Goal: Task Accomplishment & Management: Complete application form

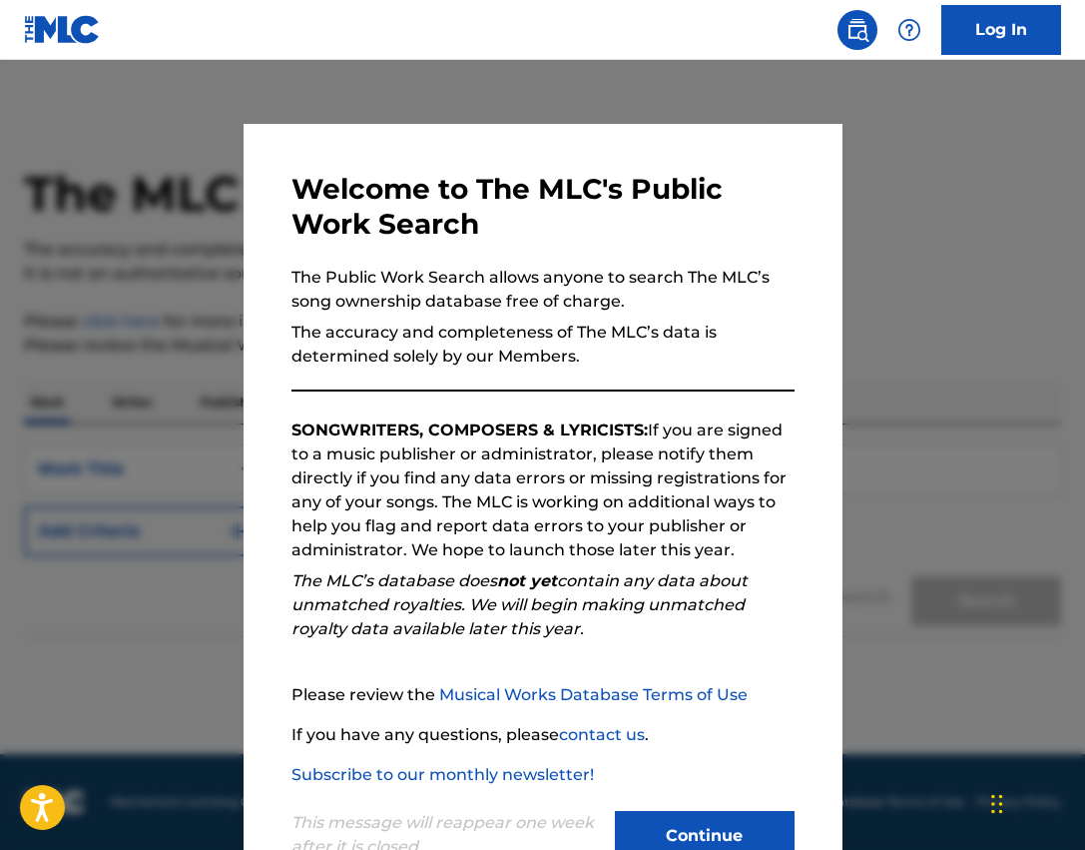
scroll to position [67, 0]
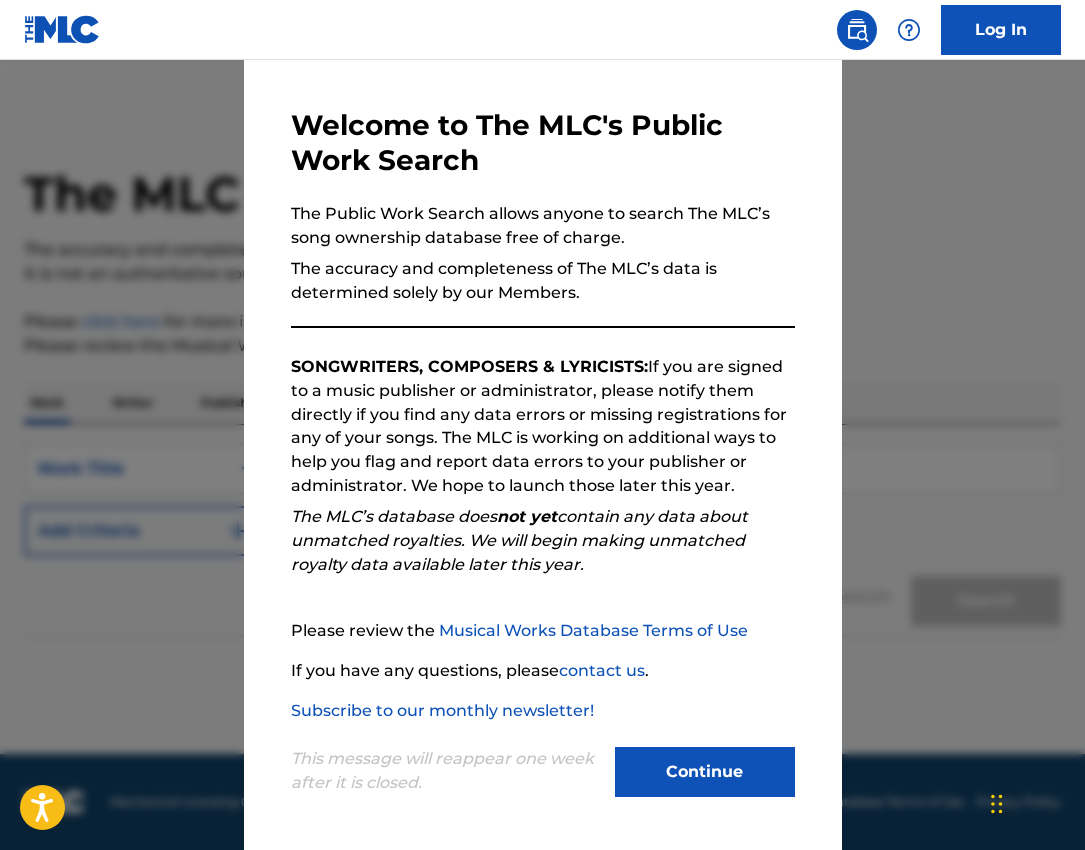
click at [704, 772] on button "Continue" at bounding box center [705, 772] width 180 height 50
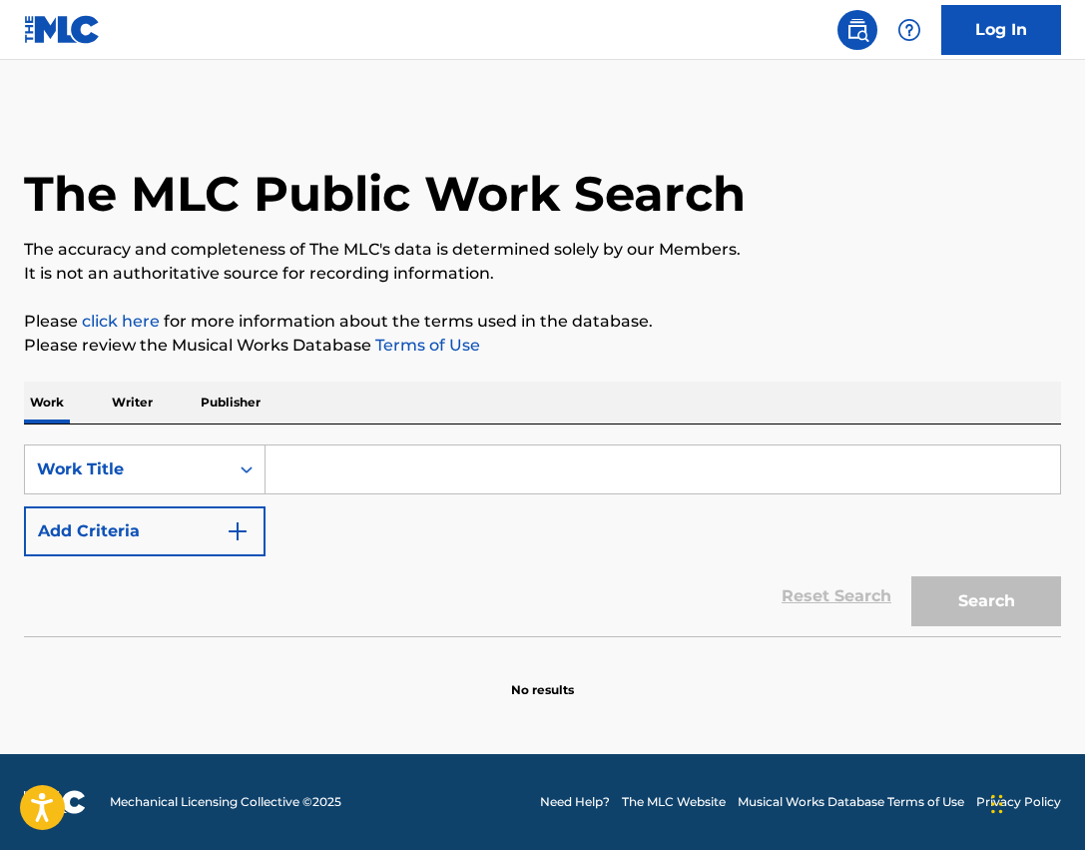
click at [128, 399] on p "Writer" at bounding box center [132, 402] width 53 height 42
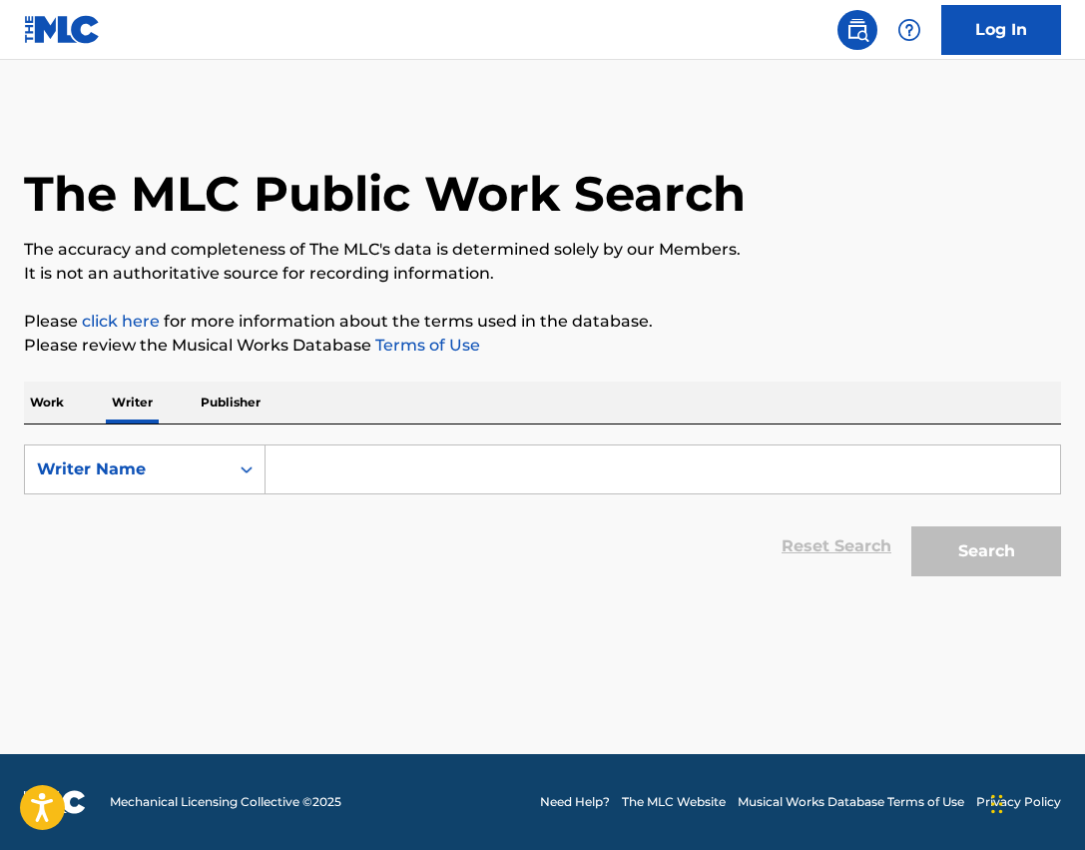
click at [340, 479] on input "Search Form" at bounding box center [663, 469] width 795 height 48
click at [206, 483] on div "Writer Name" at bounding box center [127, 469] width 204 height 38
click at [207, 564] on div "Writer Name" at bounding box center [145, 569] width 240 height 50
click at [338, 474] on input "Search Form" at bounding box center [663, 469] width 795 height 48
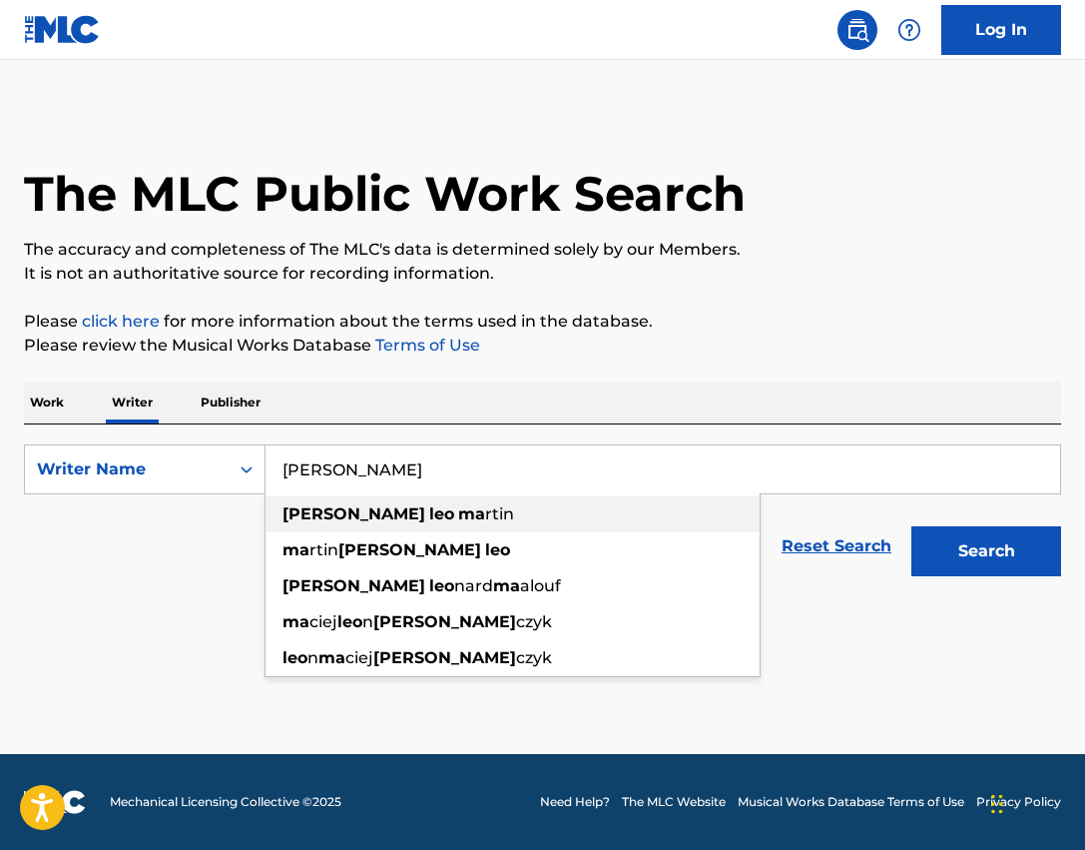
click at [324, 522] on strong "[PERSON_NAME]" at bounding box center [354, 513] width 143 height 19
type input "[PERSON_NAME] [PERSON_NAME]"
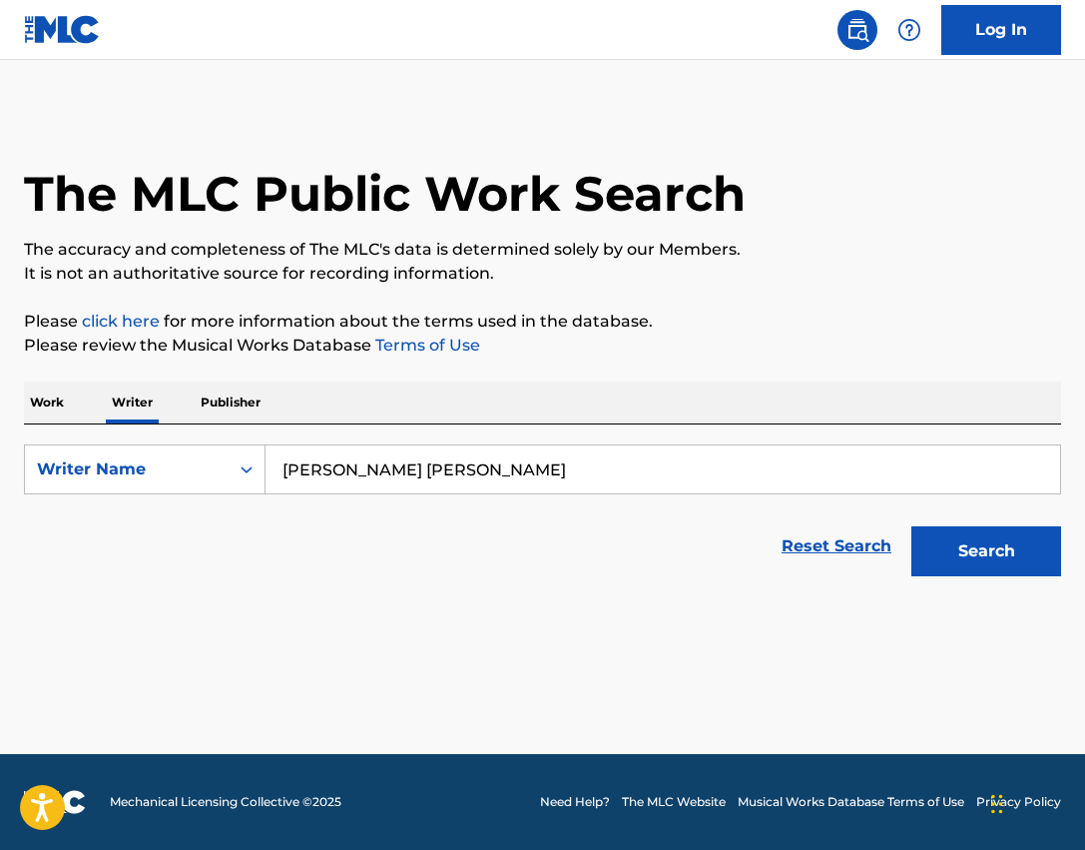
click at [958, 570] on button "Search" at bounding box center [987, 551] width 150 height 50
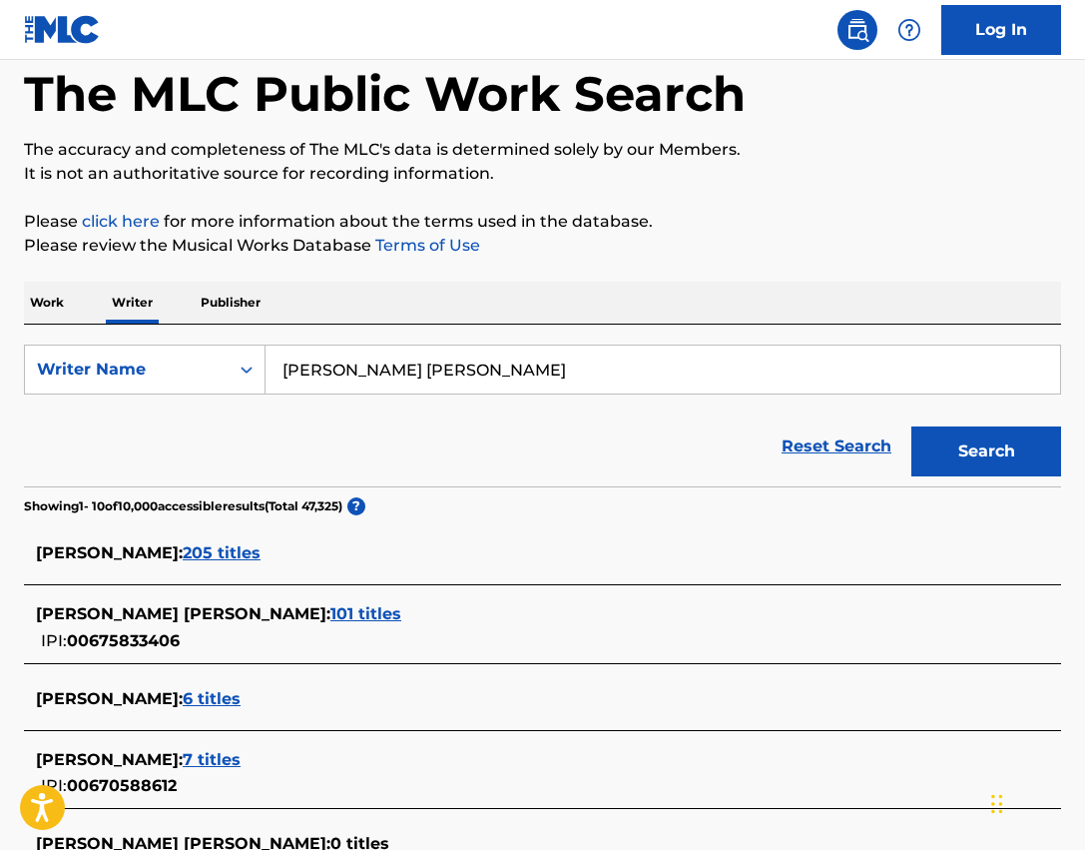
scroll to position [300, 0]
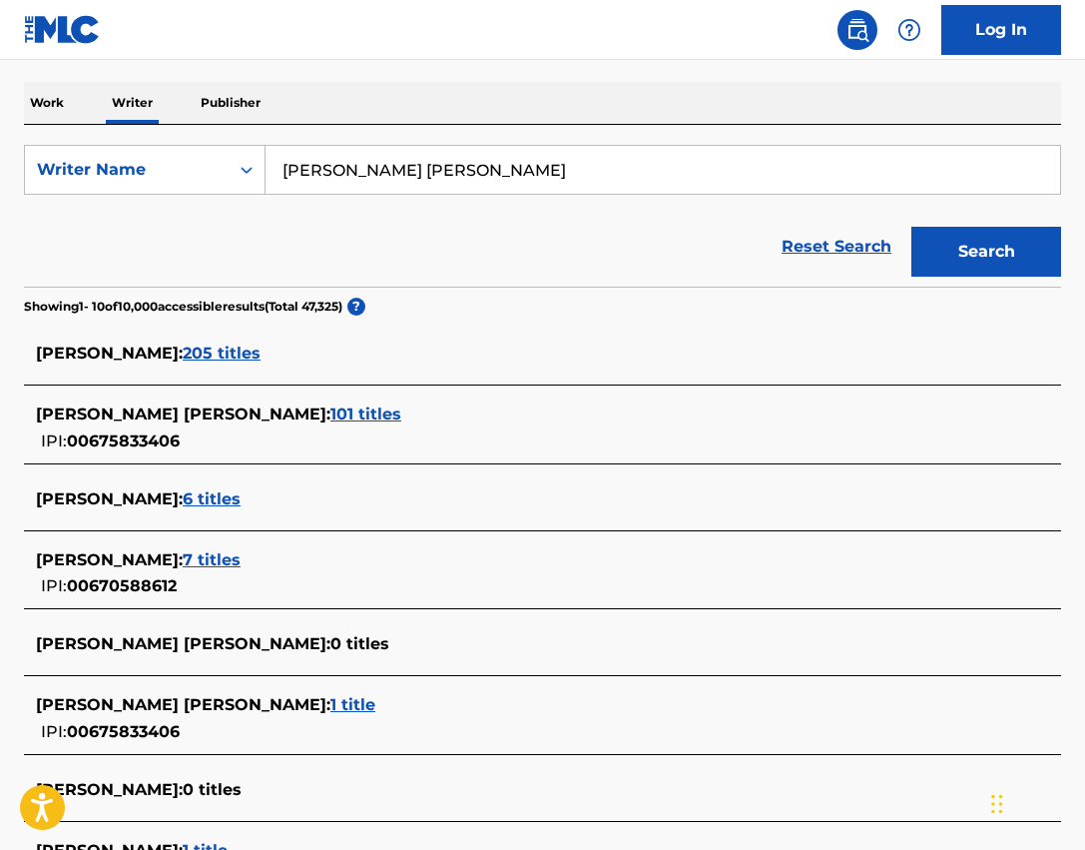
click at [331, 413] on span "101 titles" at bounding box center [366, 413] width 71 height 19
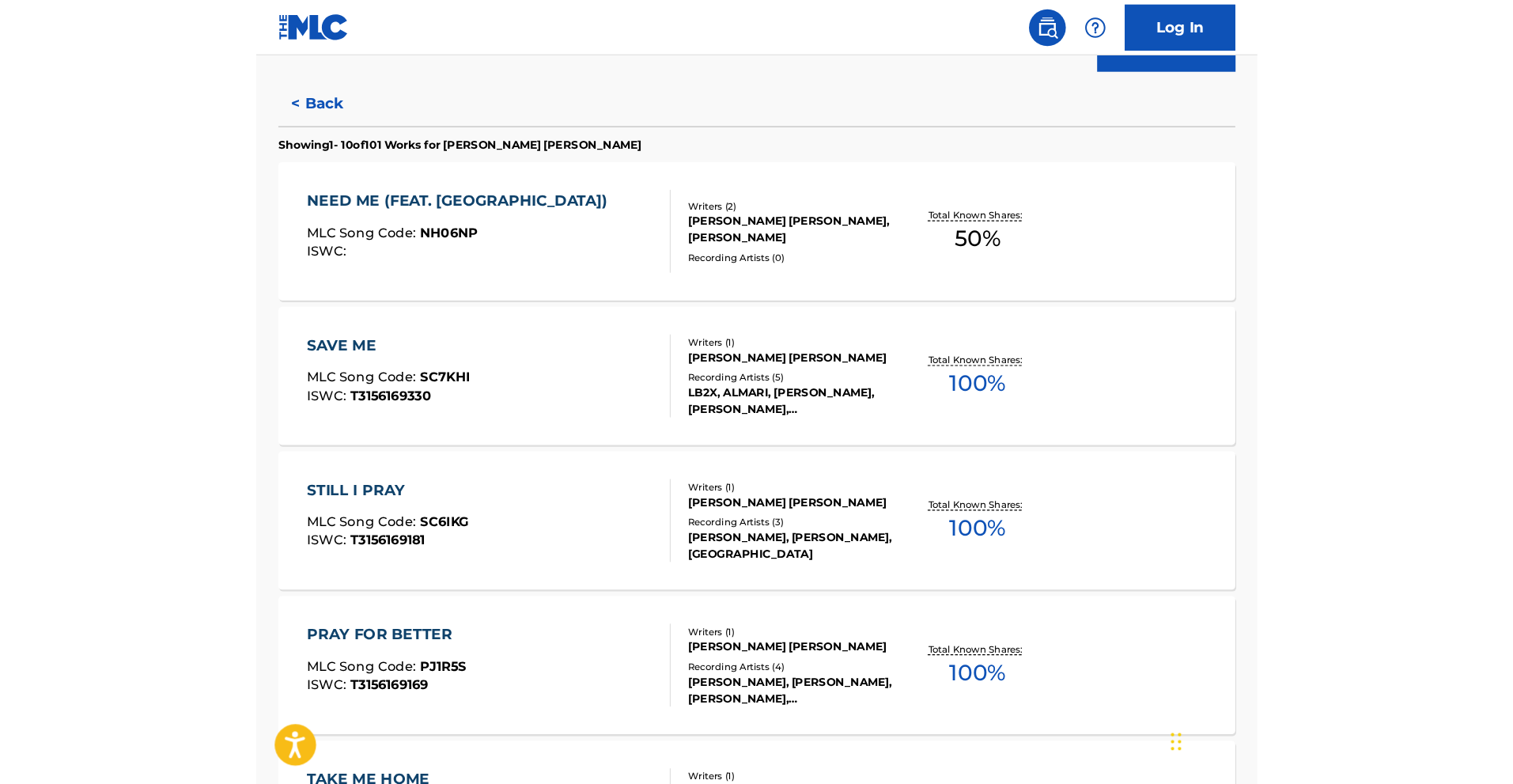
scroll to position [79, 0]
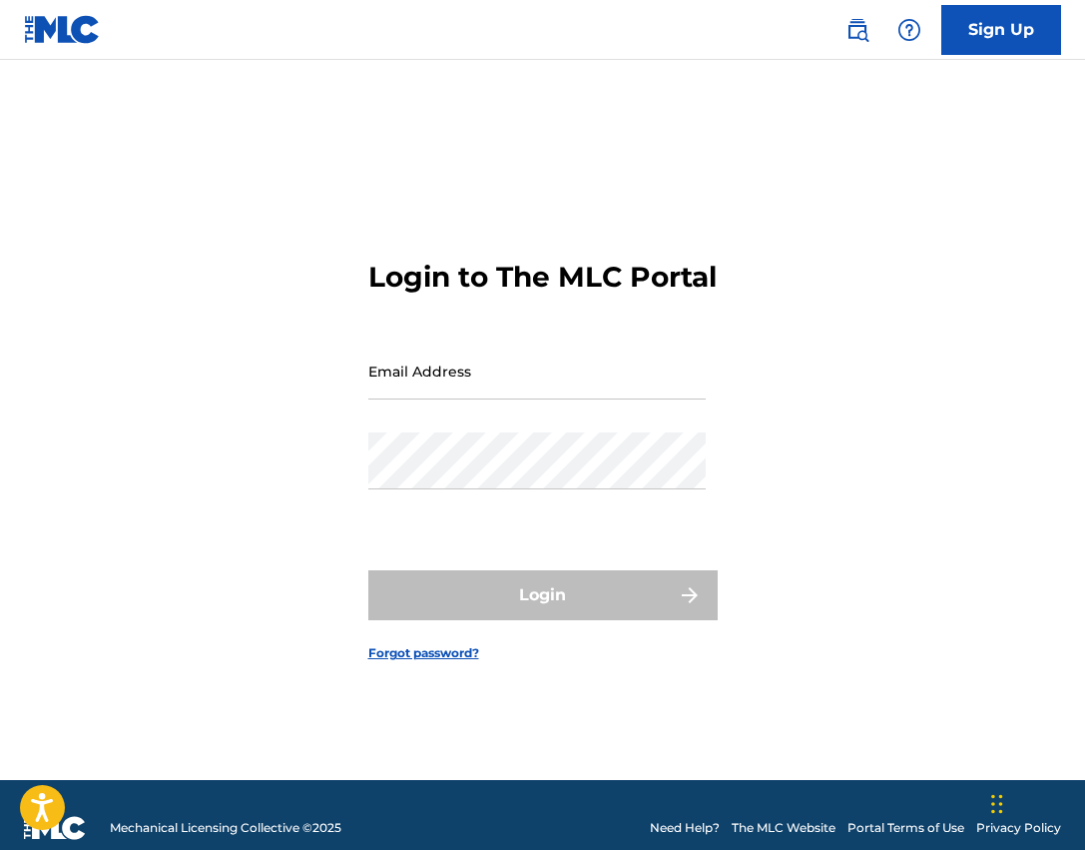
click at [1013, 32] on link "Sign Up" at bounding box center [1002, 30] width 120 height 50
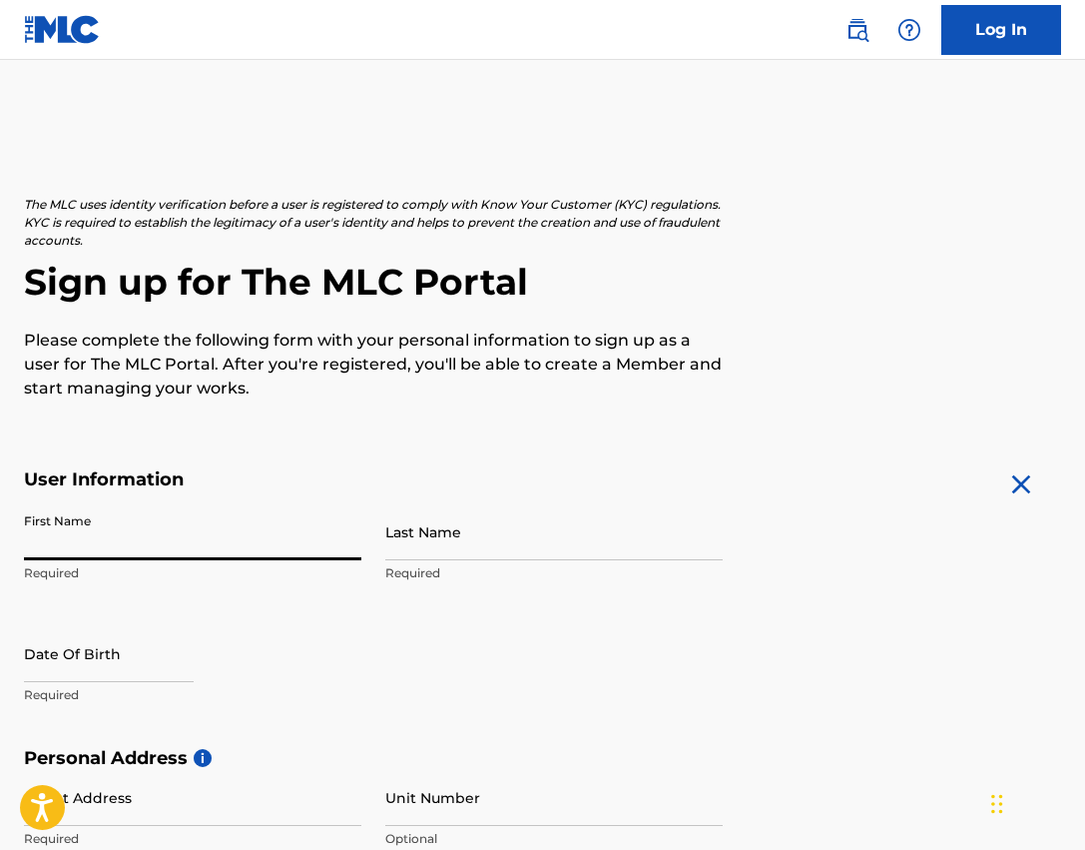
click at [31, 538] on input "First Name" at bounding box center [193, 531] width 338 height 57
type input "[PERSON_NAME]"
type input "1438 Polydora"
type input "San Antonio"
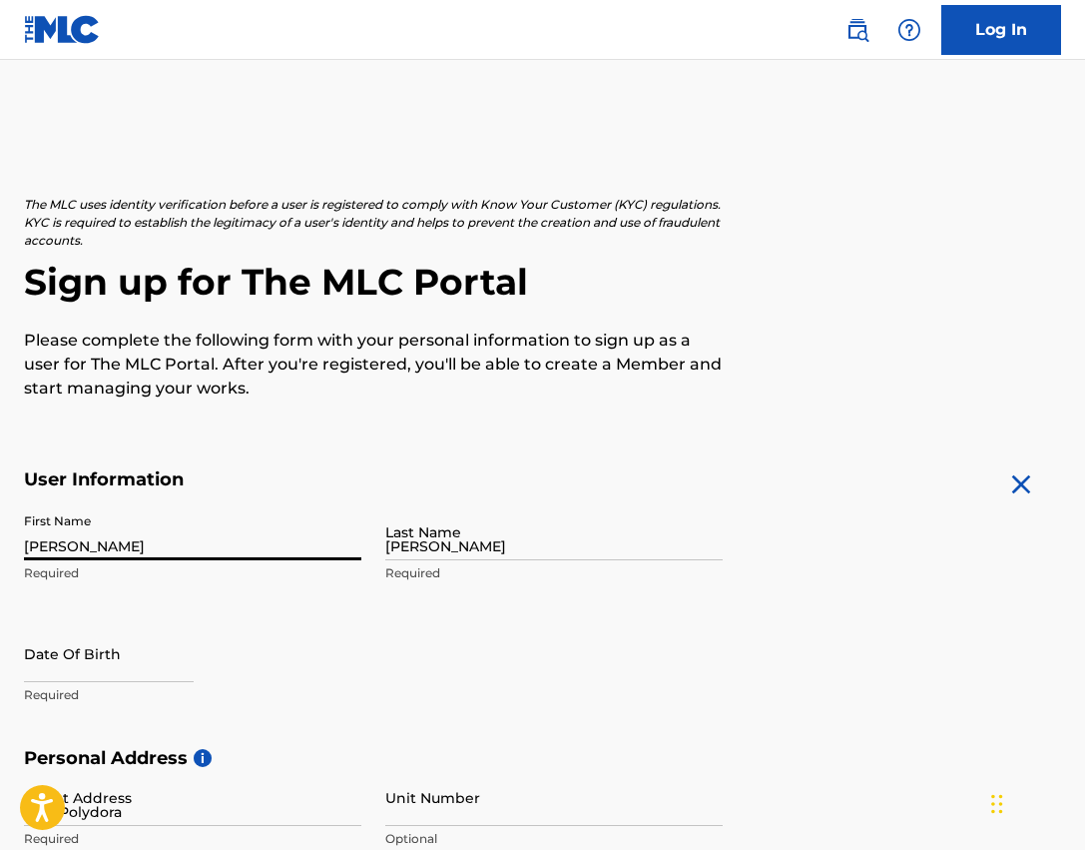
type input "[GEOGRAPHIC_DATA]"
type input "78245"
type input "210"
type input "3718879"
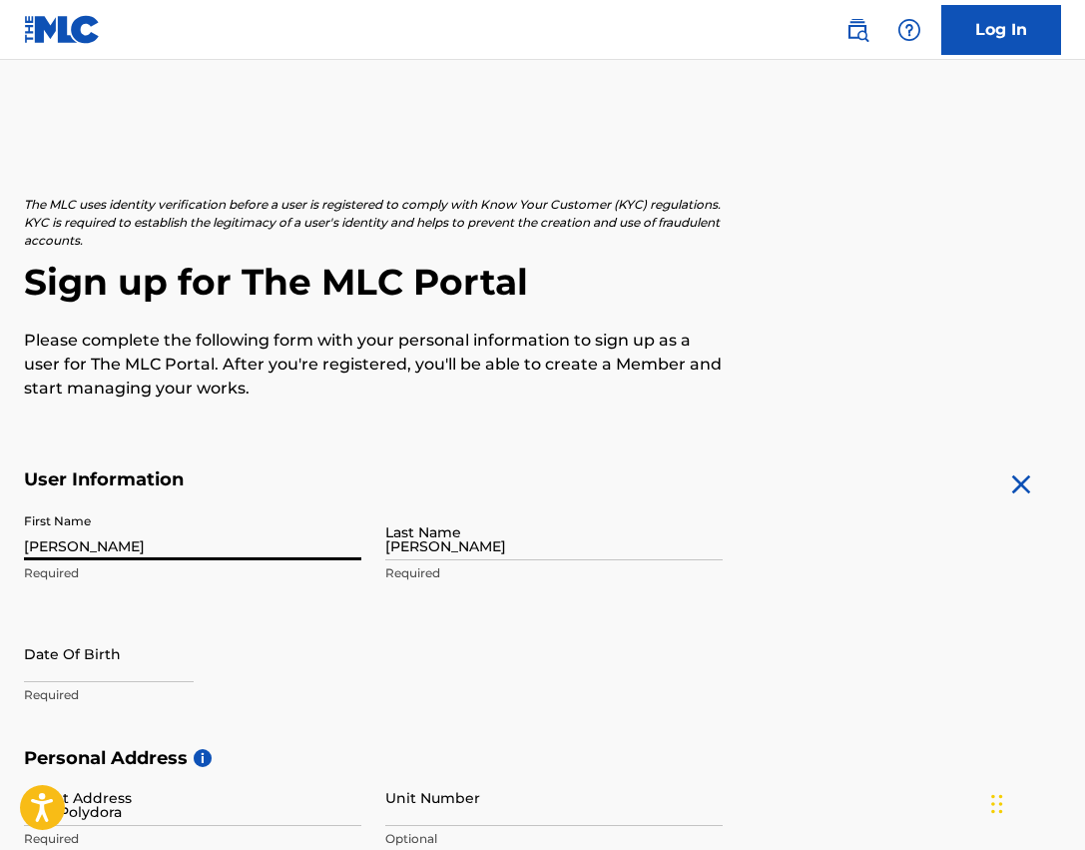
type input "[EMAIL_ADDRESS][DOMAIN_NAME]"
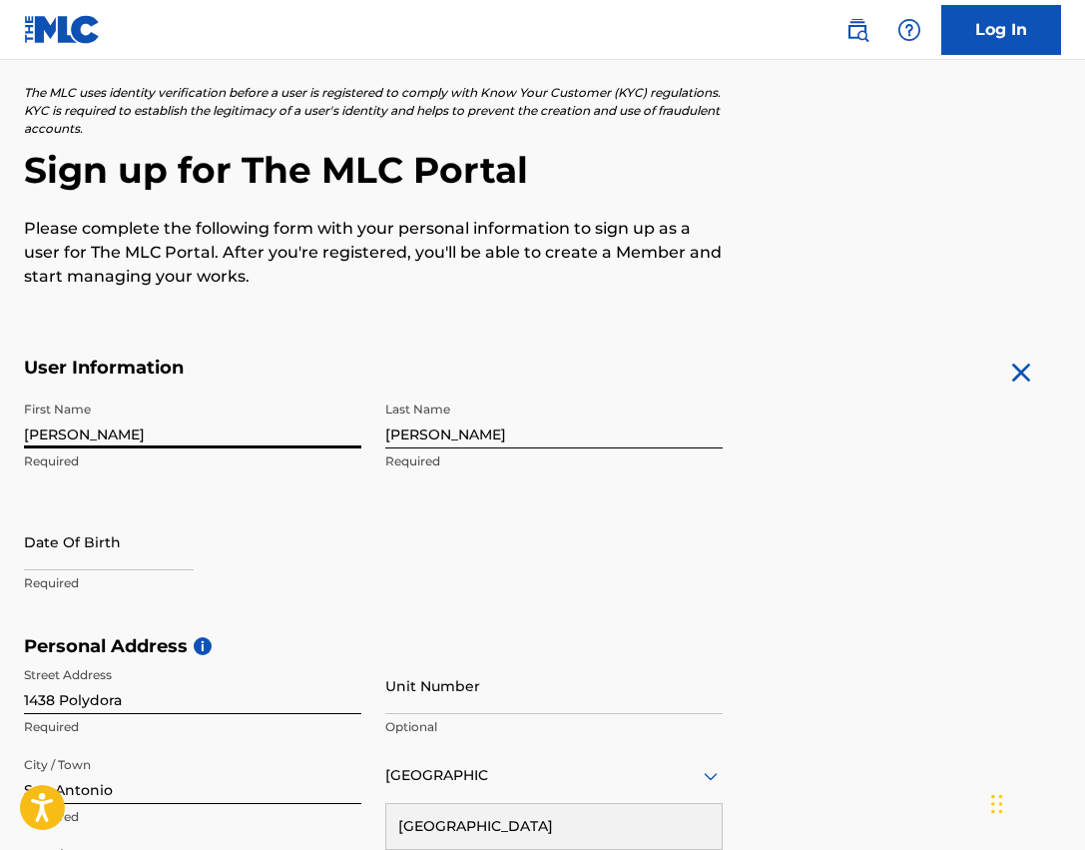
select select "8"
select select "2025"
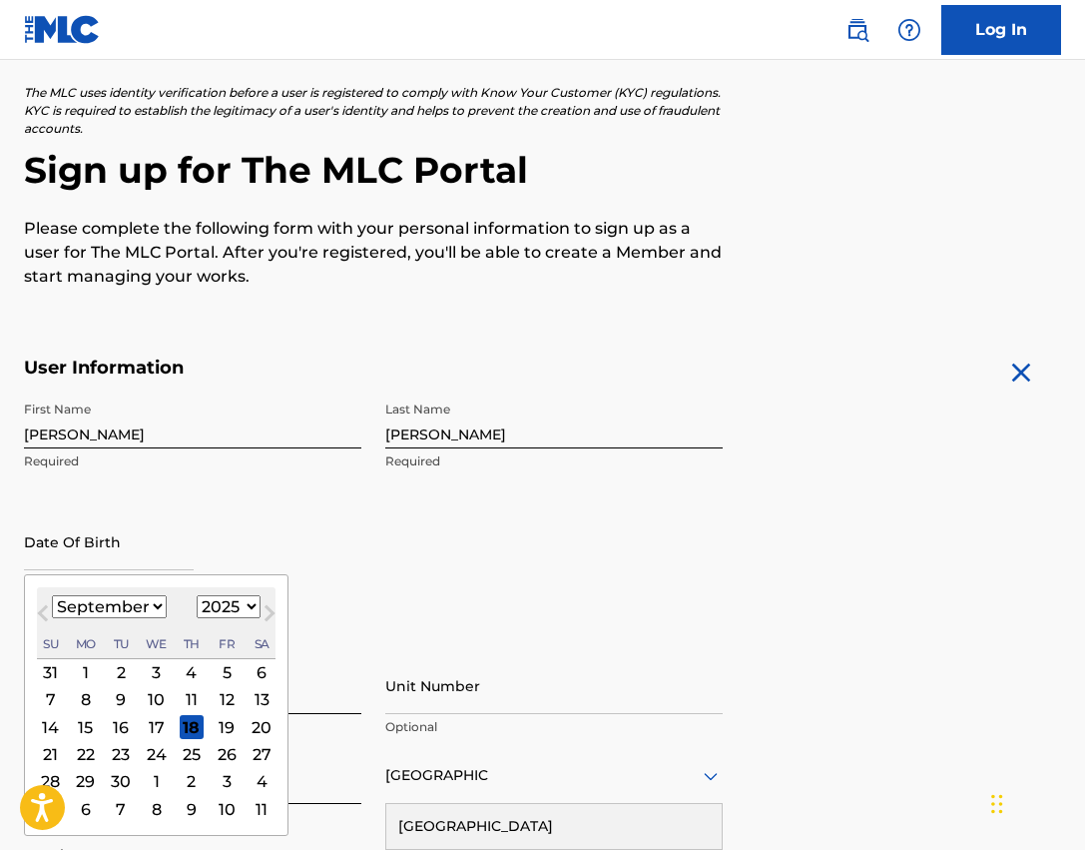
click at [52, 536] on input "text" at bounding box center [109, 541] width 170 height 57
click at [100, 612] on select "January February March April May June July August September October November De…" at bounding box center [109, 606] width 115 height 23
select select "9"
click at [52, 595] on select "January February March April May June July August September October November De…" at bounding box center [109, 606] width 115 height 23
click at [88, 720] on div "13" at bounding box center [86, 727] width 24 height 24
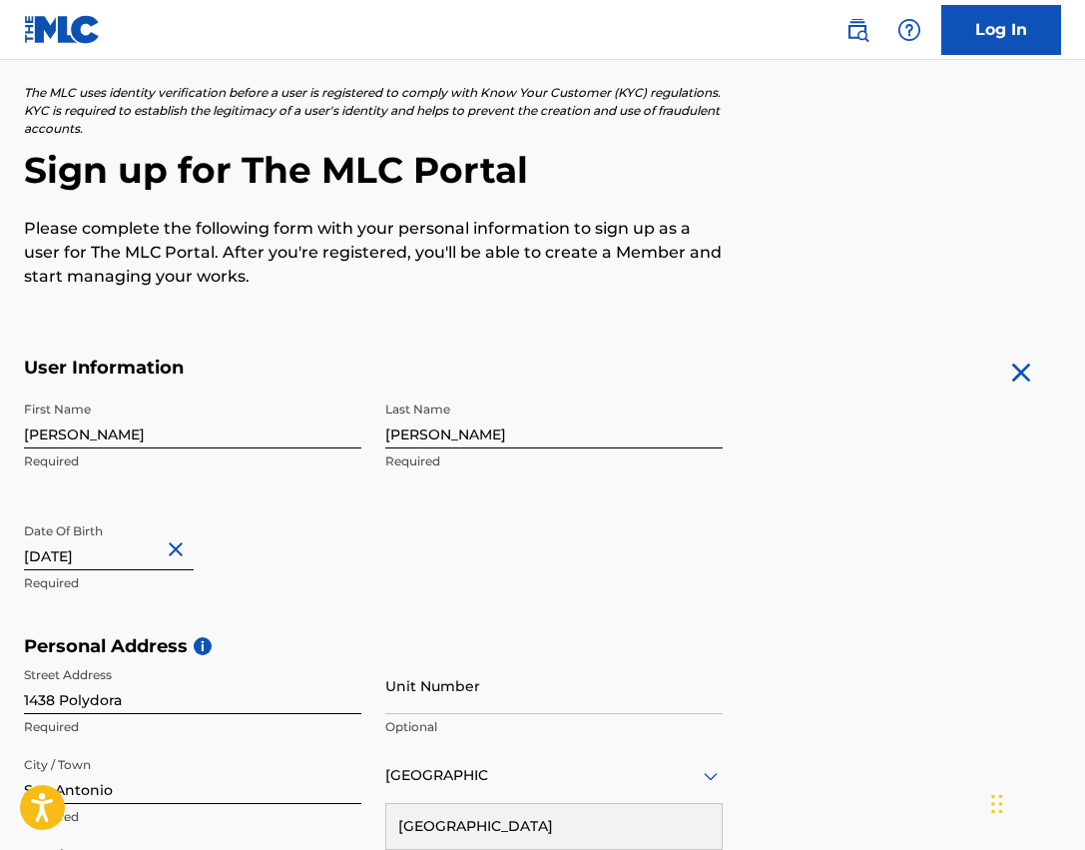
type input "[DATE]"
click at [379, 560] on div "First Name [PERSON_NAME] Required Last Name [PERSON_NAME] Required Date Of Birt…" at bounding box center [373, 513] width 699 height 244
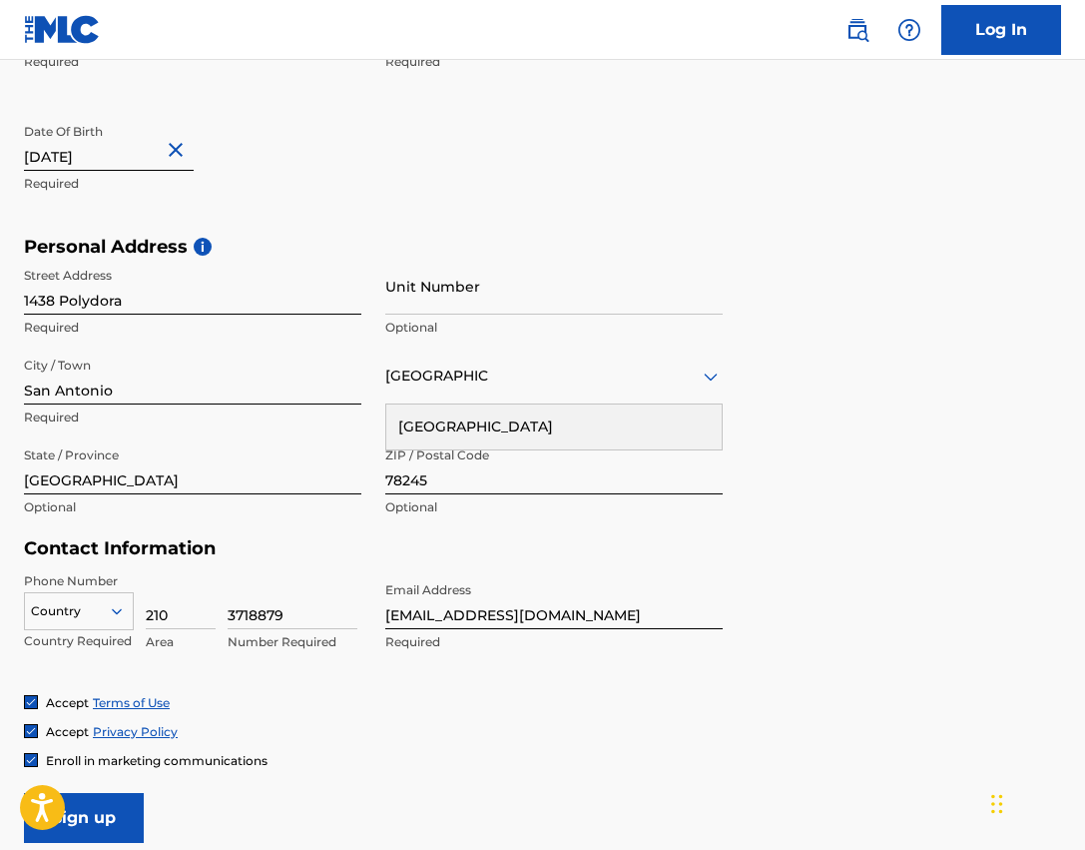
scroll to position [611, 0]
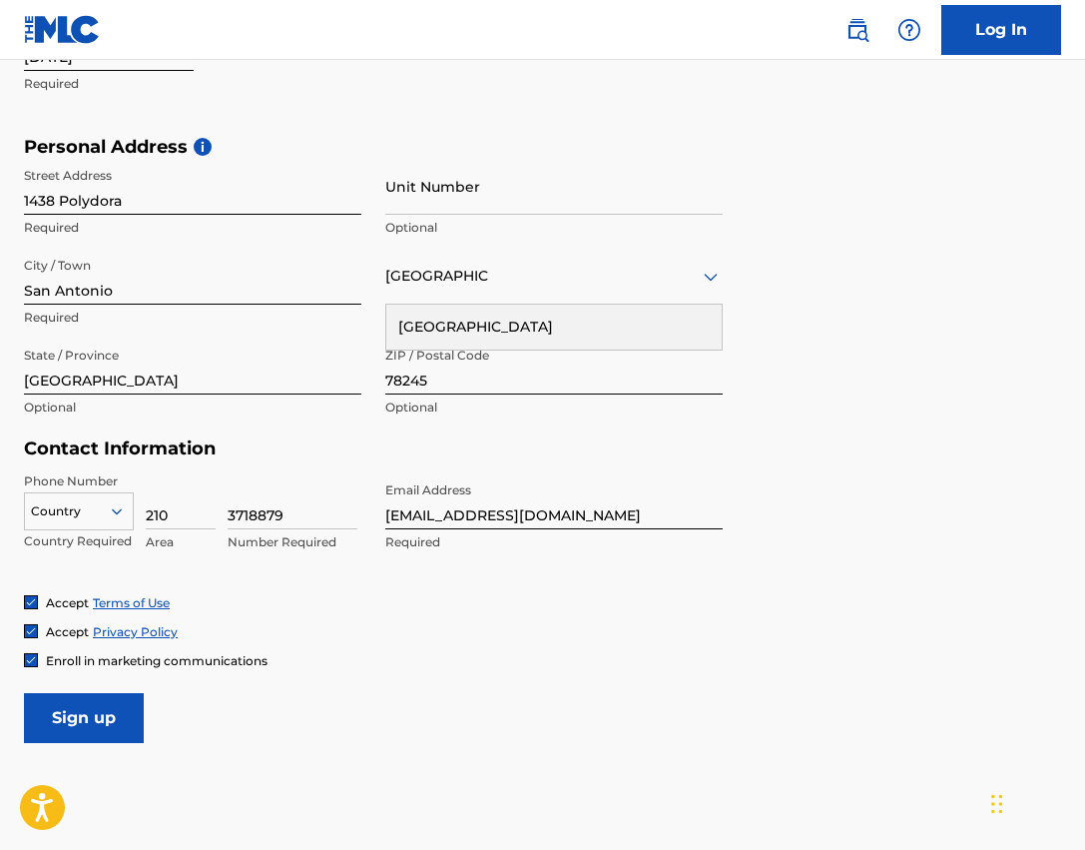
click at [96, 712] on input "Sign up" at bounding box center [84, 718] width 120 height 50
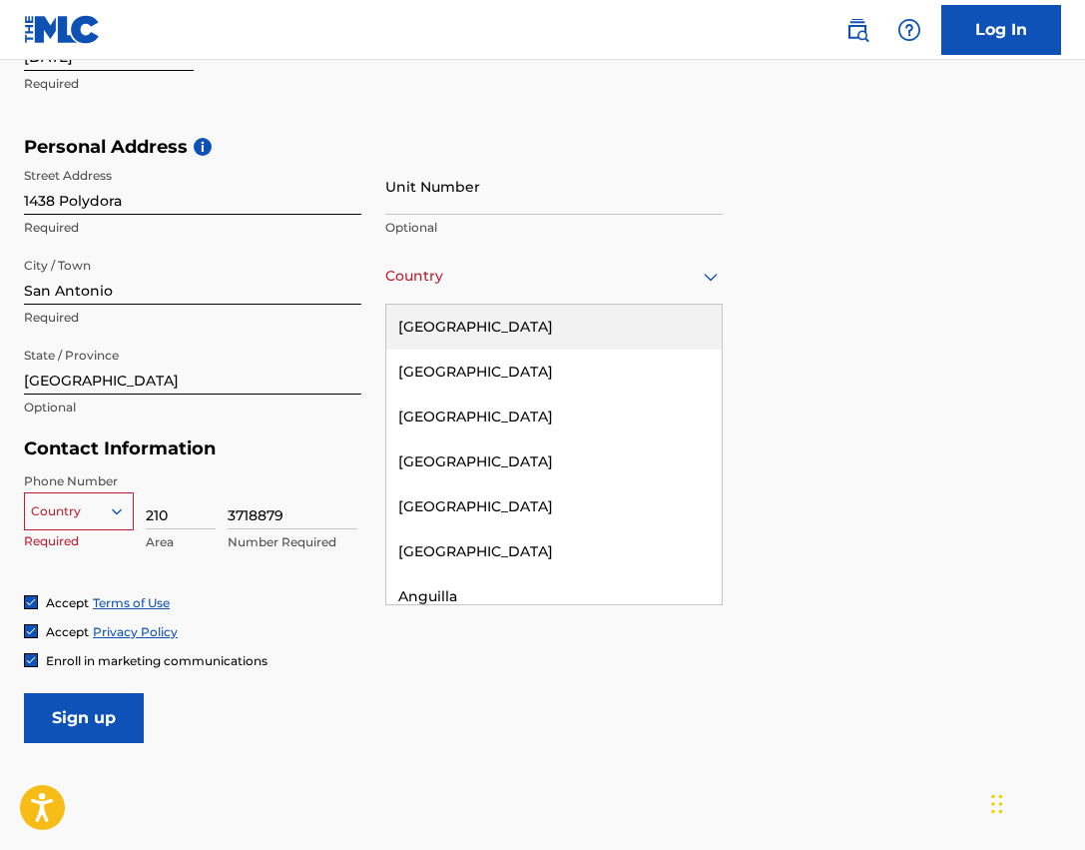
click at [532, 277] on div at bounding box center [554, 276] width 338 height 25
click at [516, 341] on div "[GEOGRAPHIC_DATA]" at bounding box center [554, 327] width 336 height 45
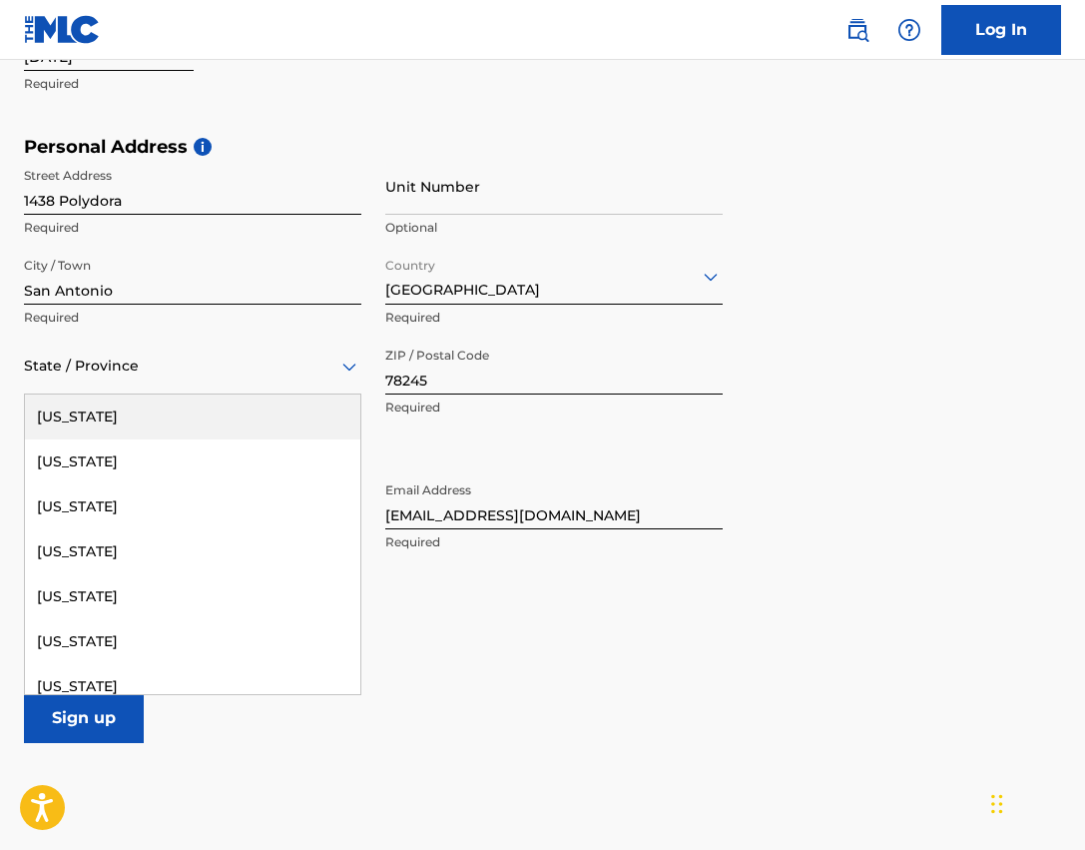
click at [110, 383] on div "State / Province" at bounding box center [193, 366] width 338 height 57
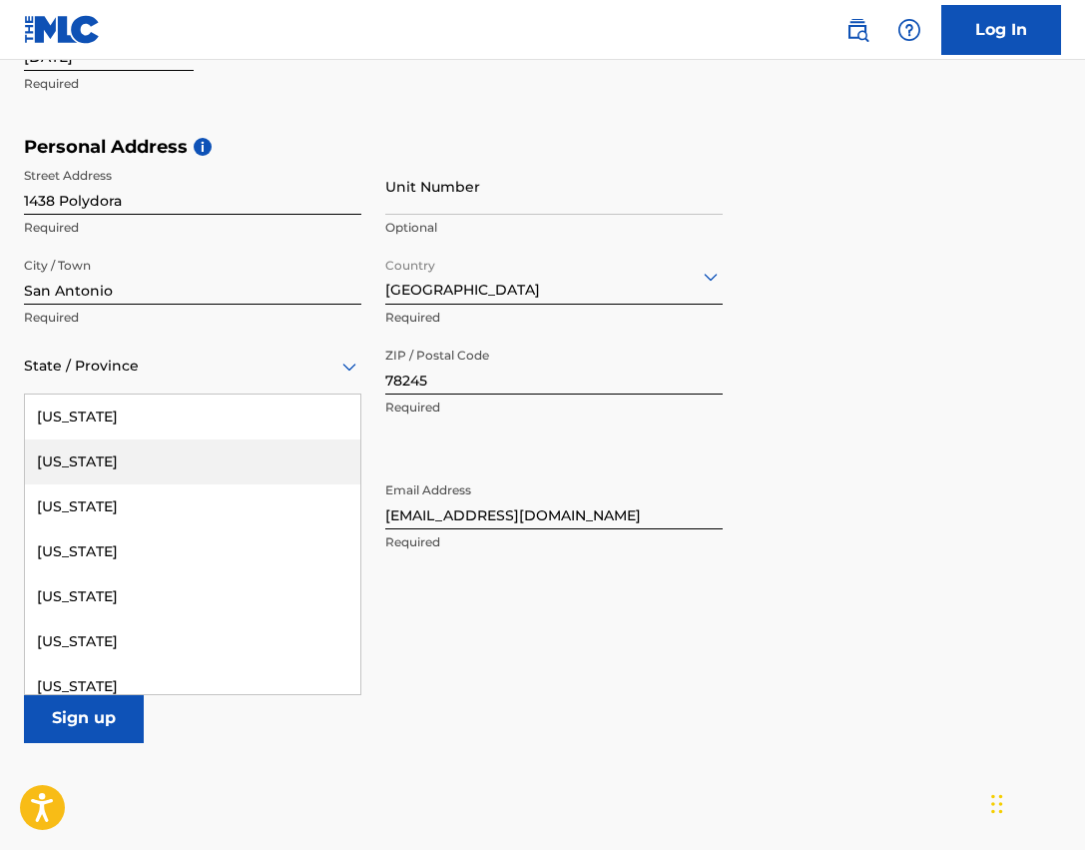
type input "y"
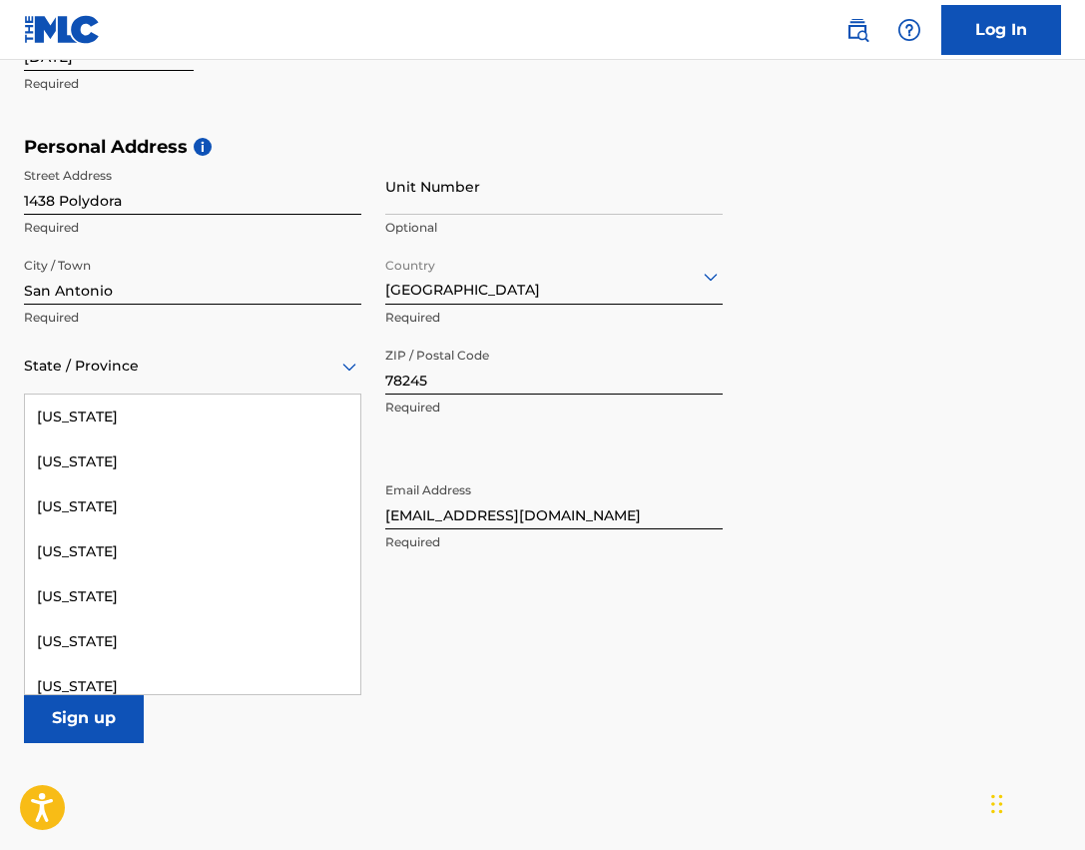
type input "t"
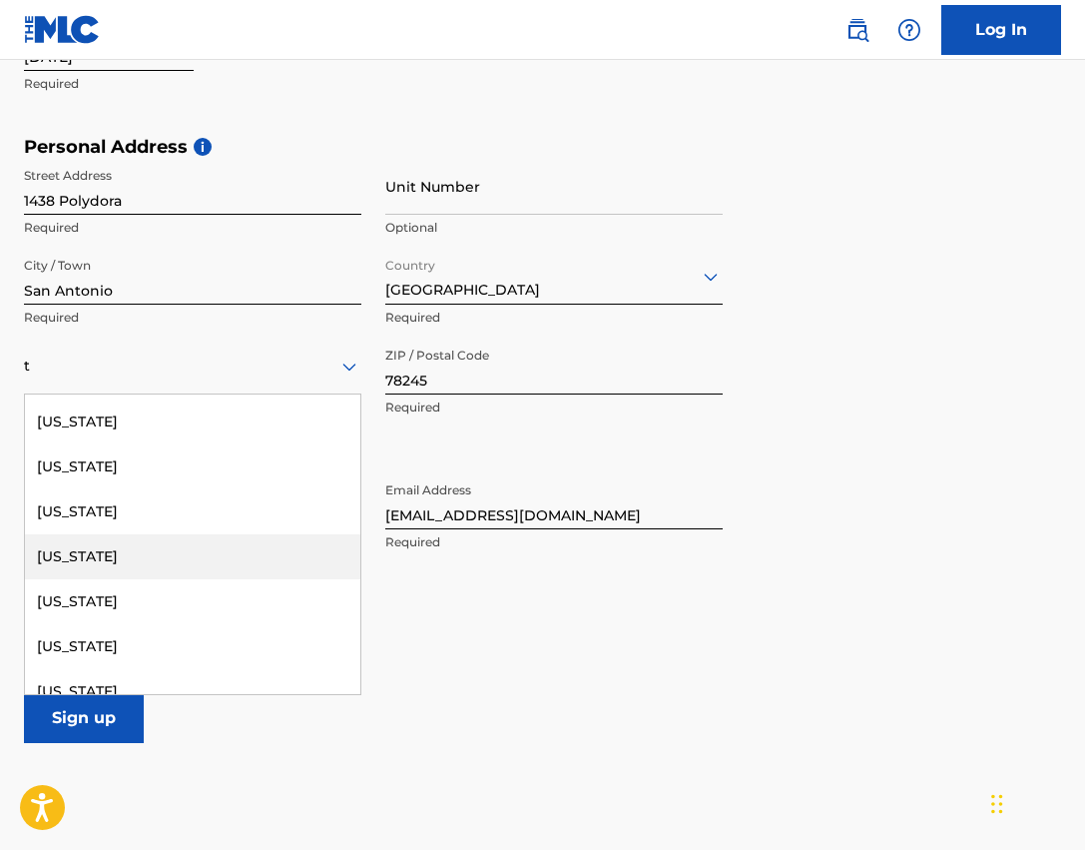
scroll to position [454, 0]
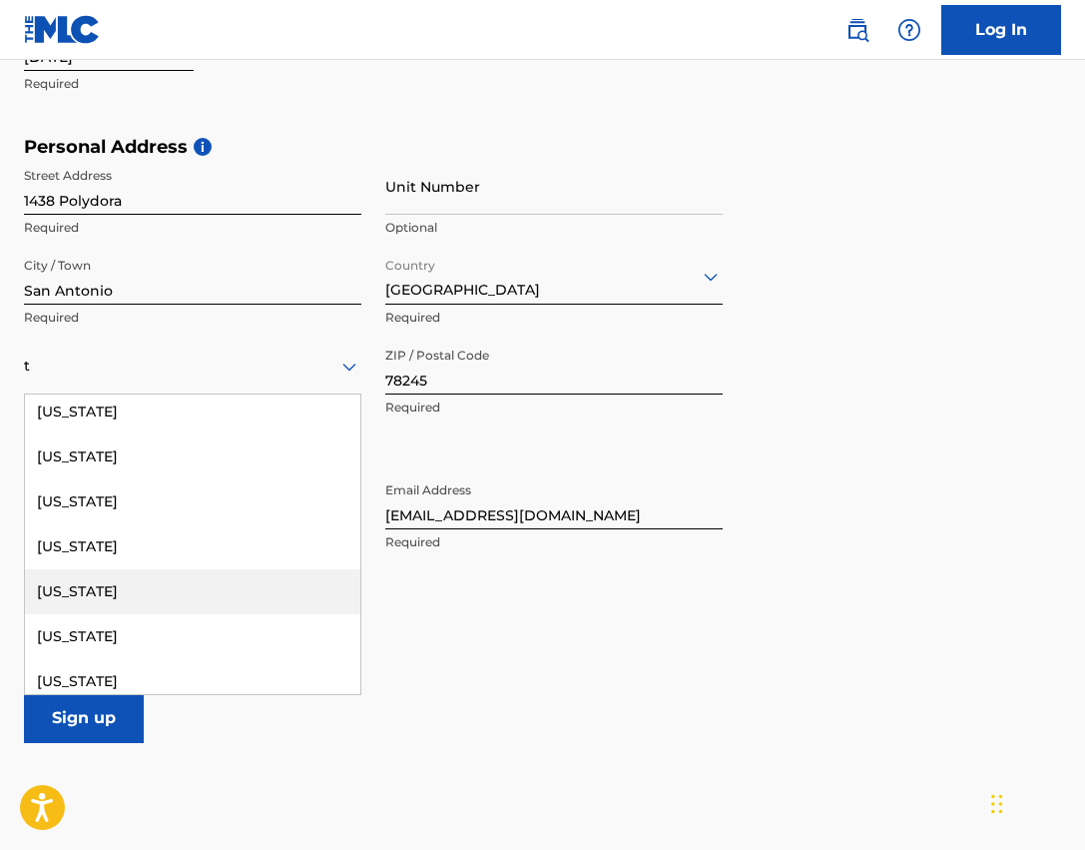
click at [94, 586] on div "[US_STATE]" at bounding box center [193, 591] width 336 height 45
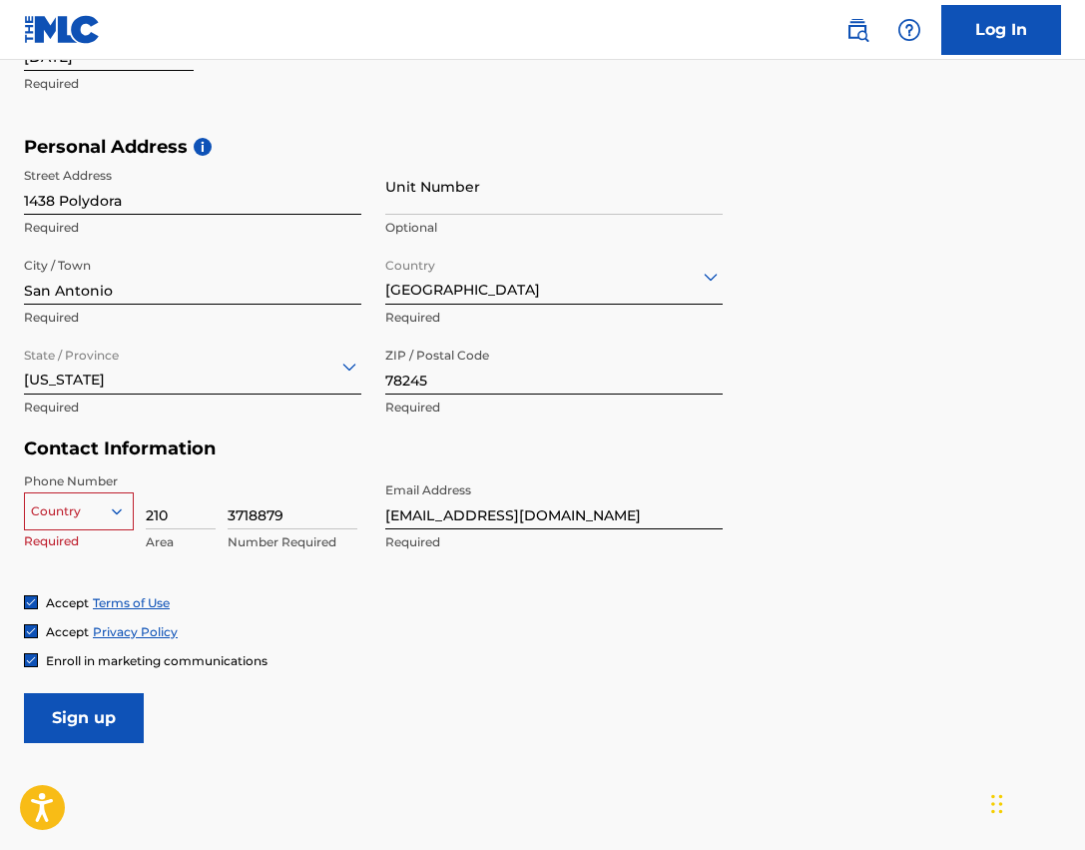
click at [623, 667] on div "Enroll in marketing communications" at bounding box center [543, 660] width 1038 height 17
click at [78, 514] on div at bounding box center [79, 511] width 108 height 22
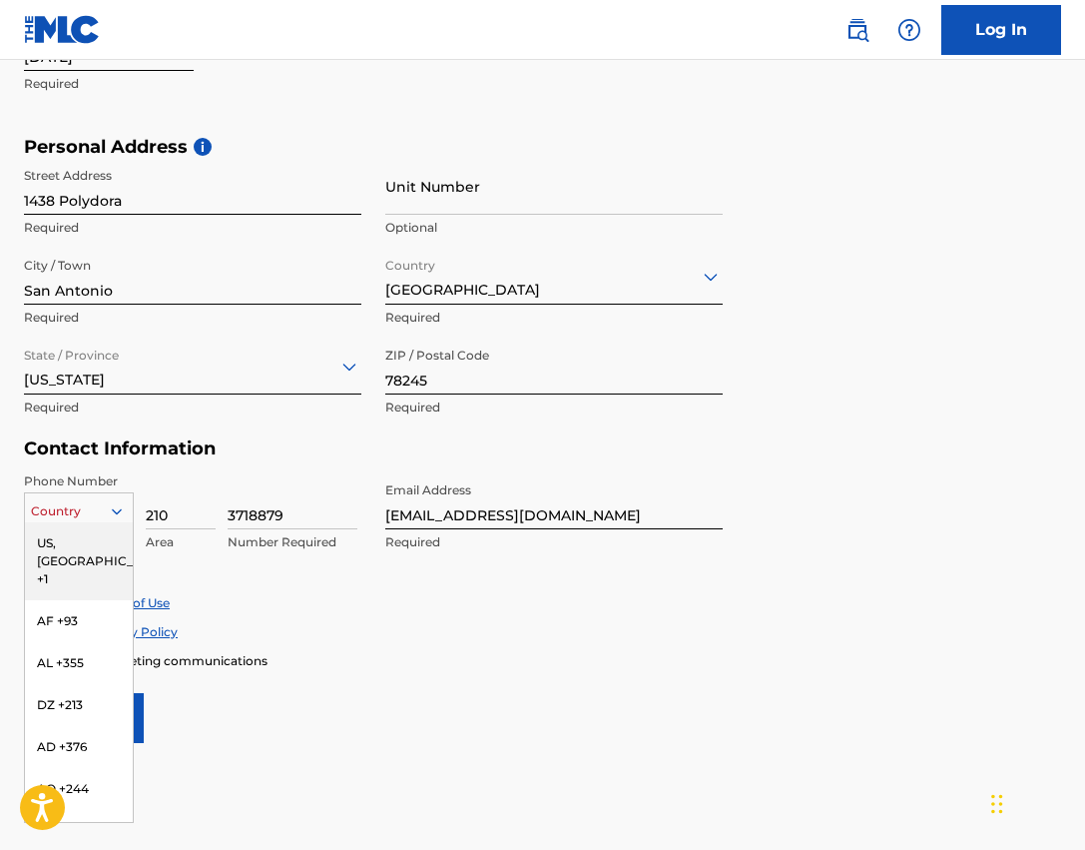
click at [73, 553] on div "US, [GEOGRAPHIC_DATA] +1" at bounding box center [79, 561] width 108 height 78
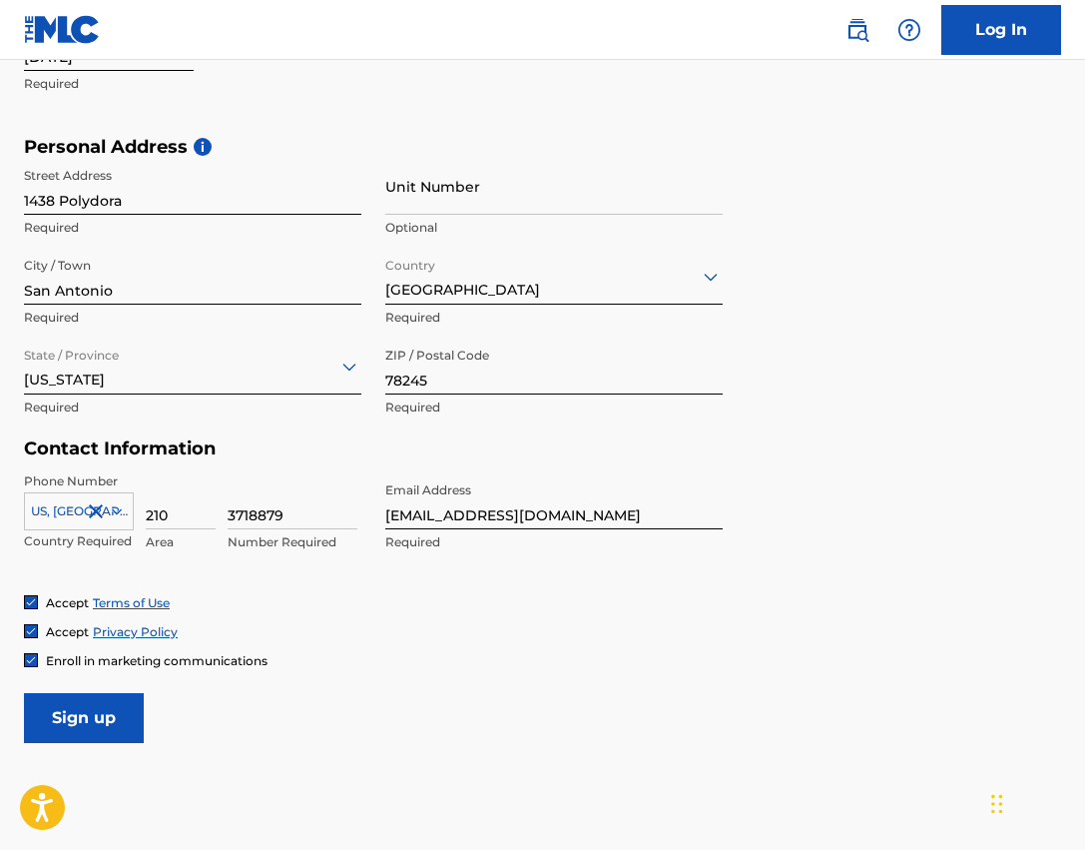
click at [605, 665] on div "Enroll in marketing communications" at bounding box center [543, 660] width 1038 height 17
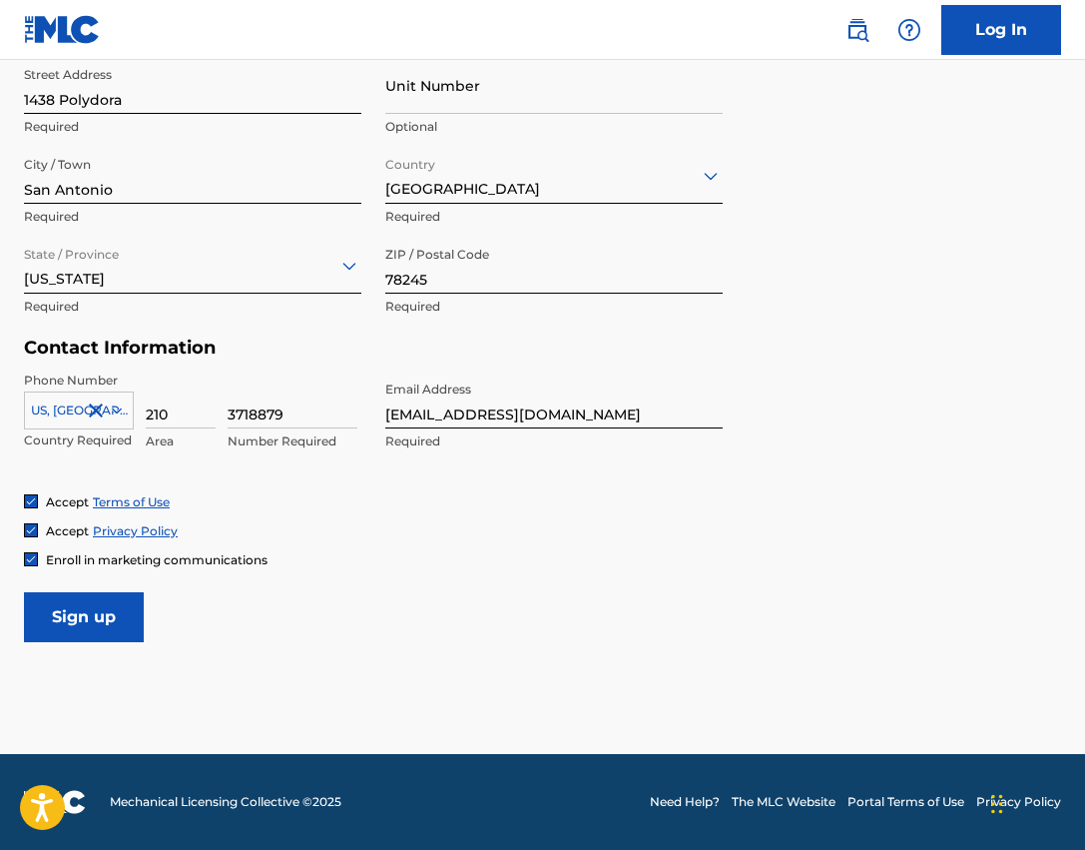
click at [86, 622] on input "Sign up" at bounding box center [84, 617] width 120 height 50
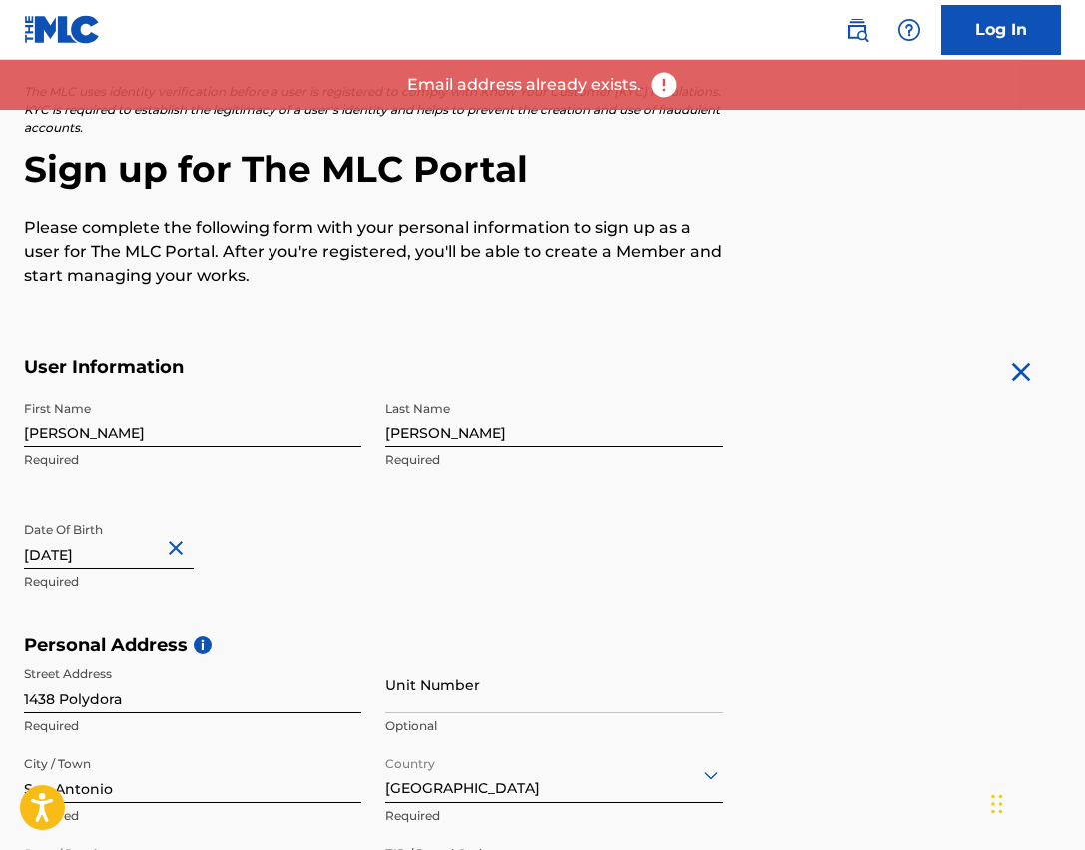
scroll to position [0, 0]
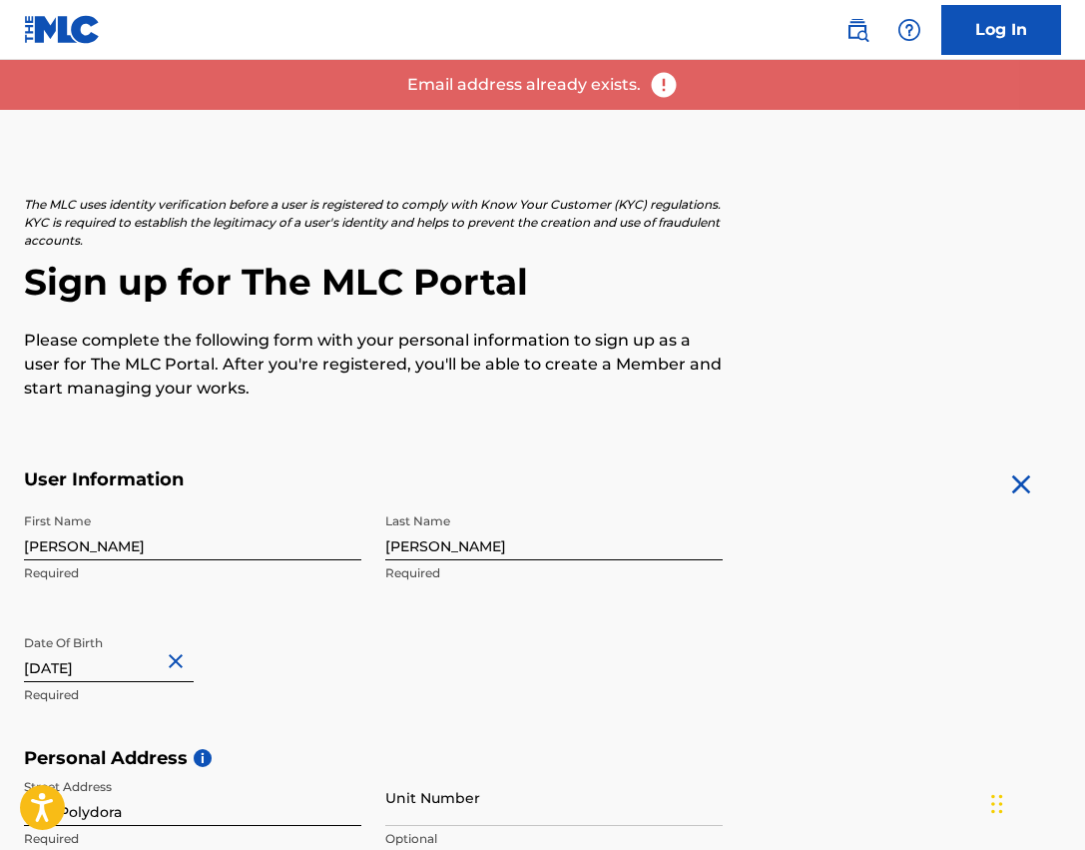
click at [993, 43] on link "Log In" at bounding box center [1002, 30] width 120 height 50
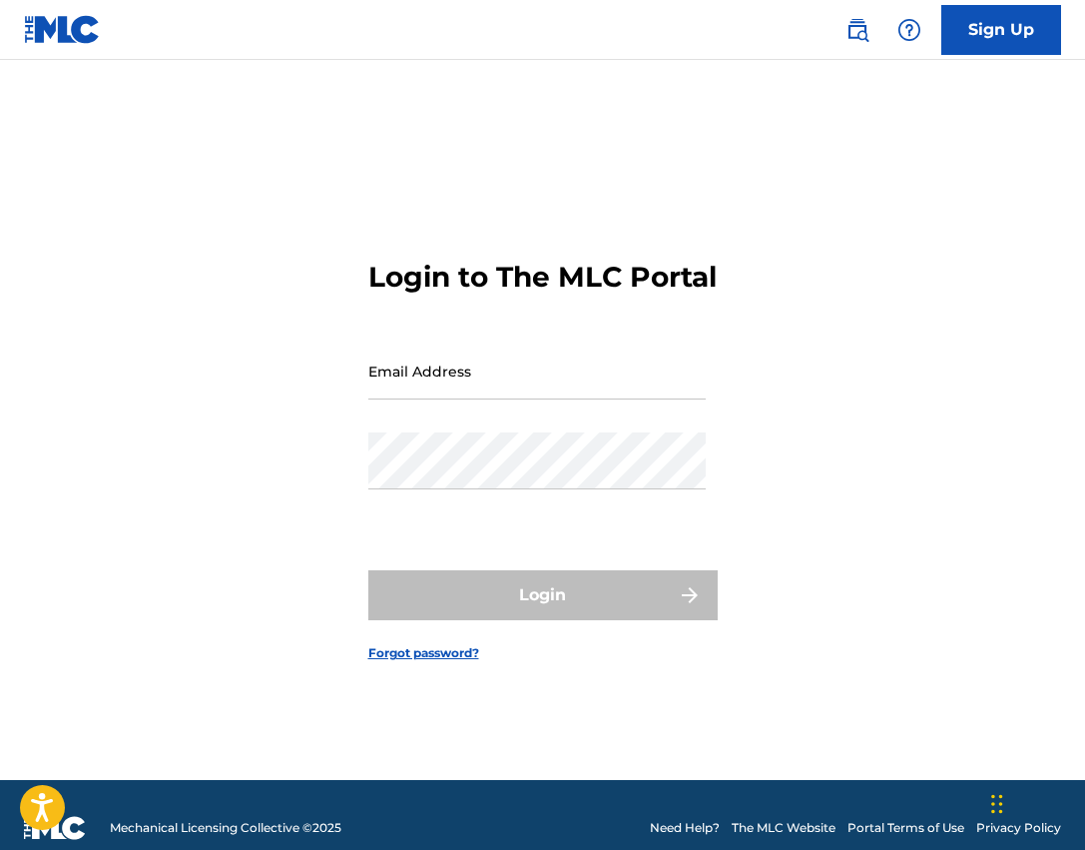
click at [495, 387] on input "Email Address" at bounding box center [537, 371] width 338 height 57
type input "[EMAIL_ADDRESS][DOMAIN_NAME]"
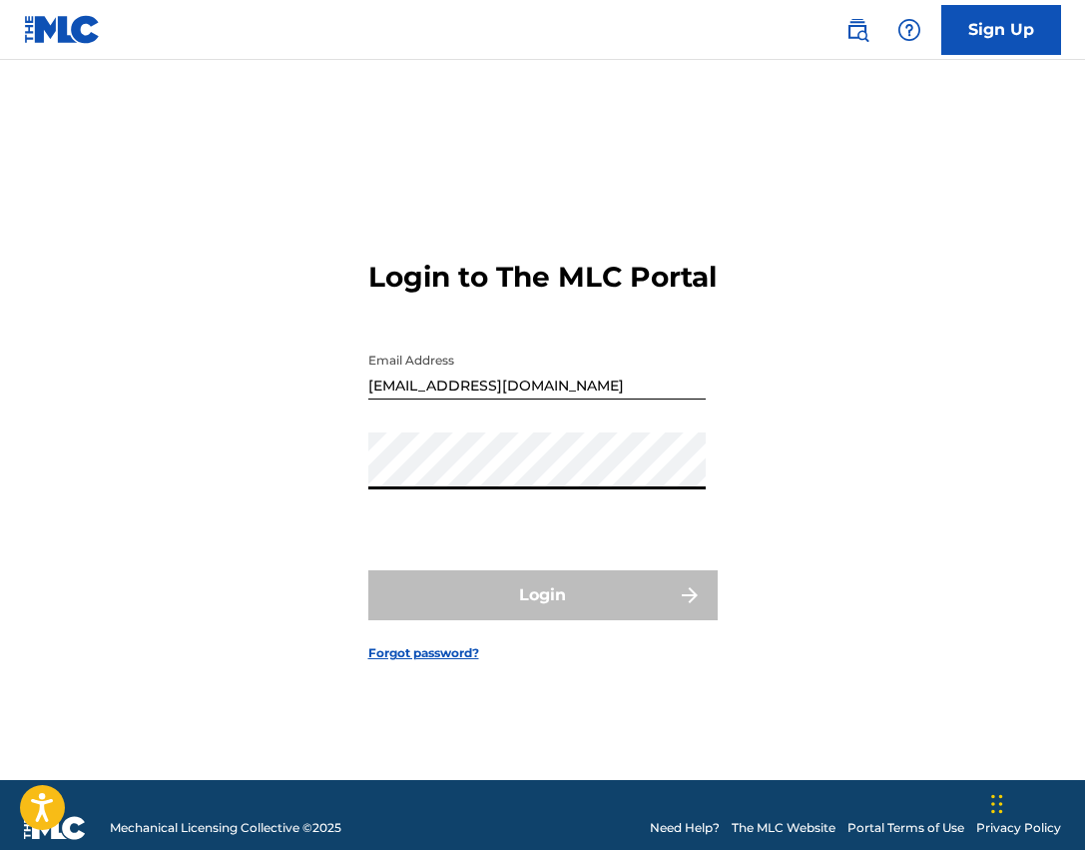
click at [789, 370] on div "Login to The MLC Portal Email Address [EMAIL_ADDRESS][DOMAIN_NAME] Password Log…" at bounding box center [542, 445] width 1085 height 670
click at [441, 651] on link "Forgot password?" at bounding box center [423, 653] width 111 height 18
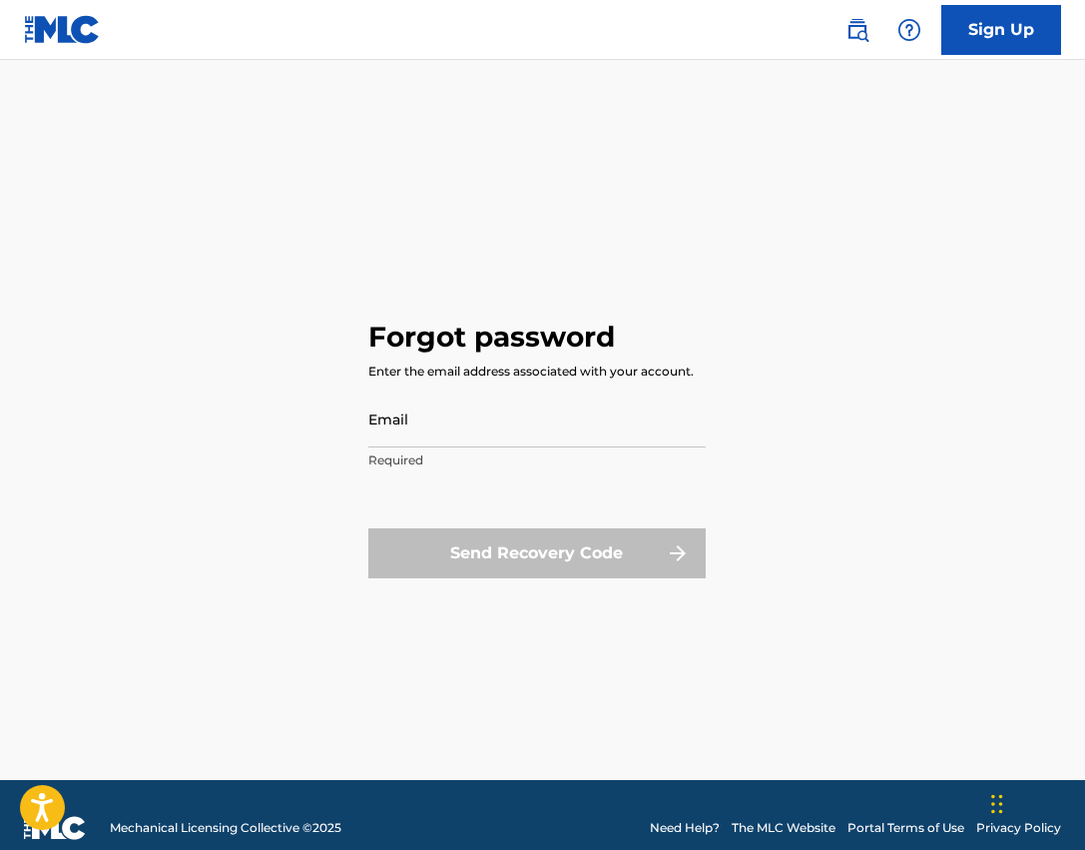
click at [419, 413] on input "Email" at bounding box center [537, 418] width 338 height 57
type input "[EMAIL_ADDRESS][DOMAIN_NAME]"
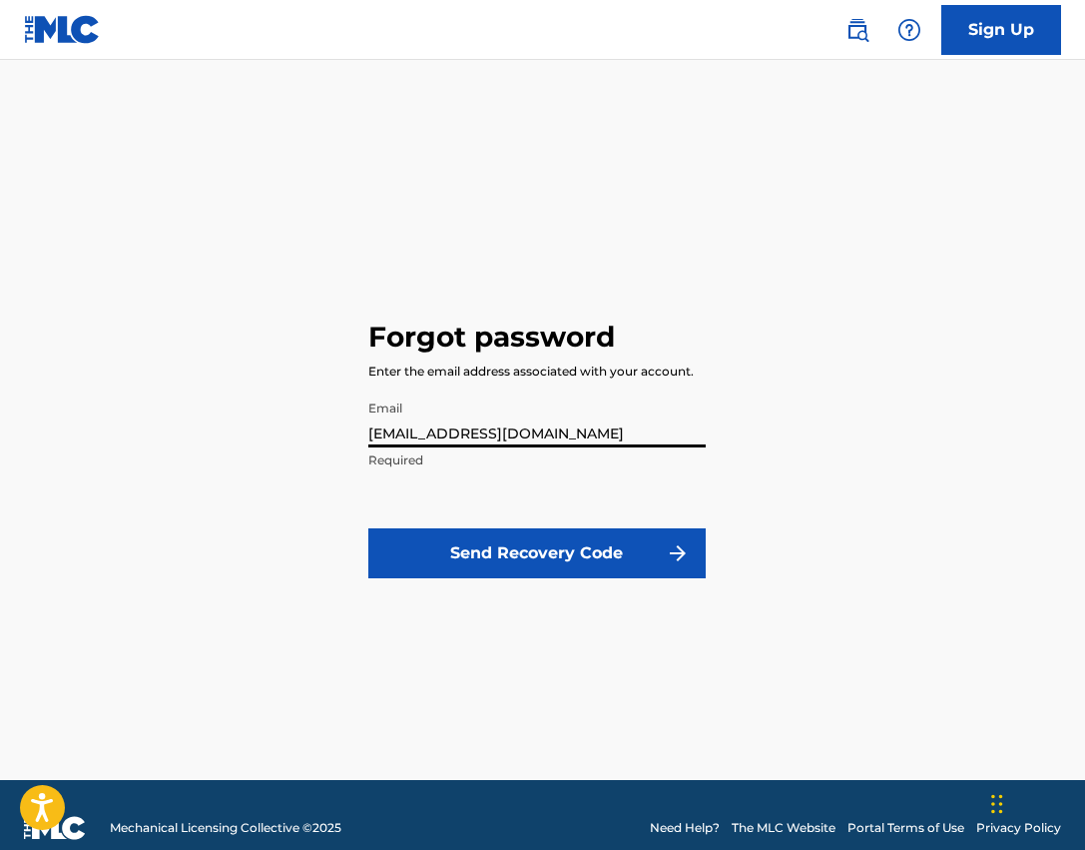
click at [496, 551] on button "Send Recovery Code" at bounding box center [537, 553] width 338 height 50
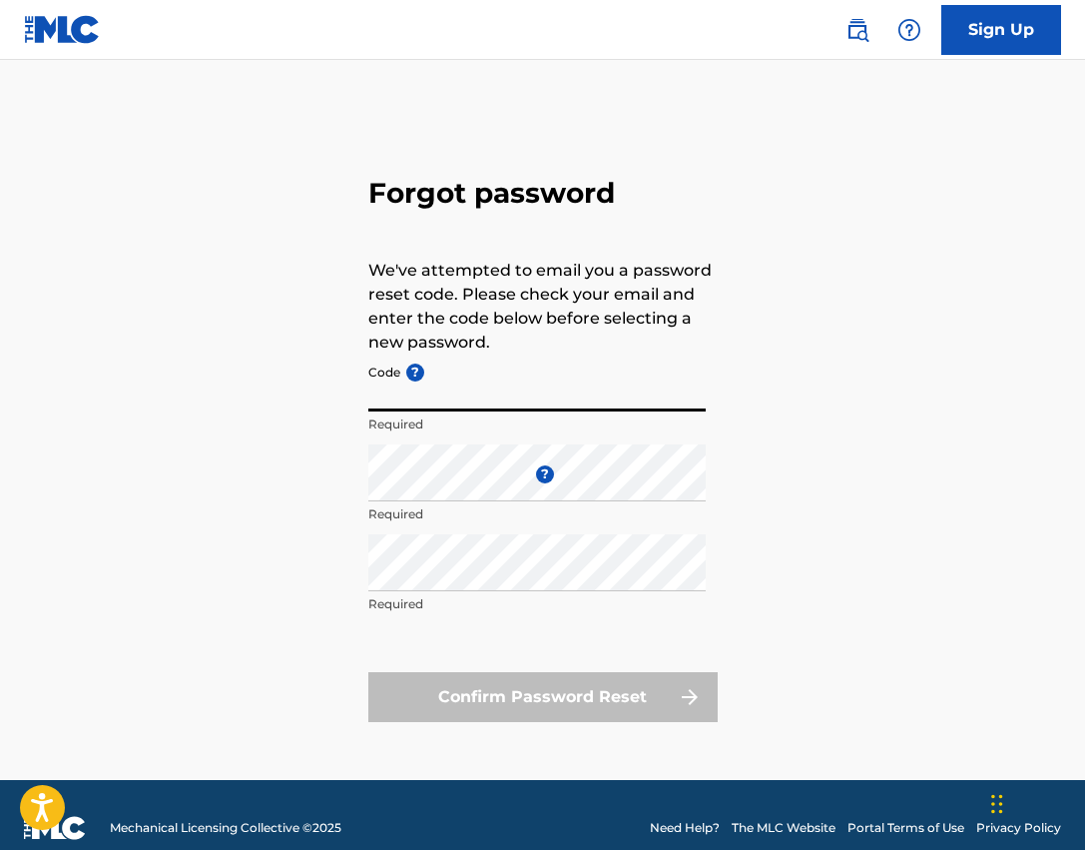
click at [441, 389] on input "Code ?" at bounding box center [537, 382] width 338 height 57
paste input "FP_912845aaacafd472892c87b18351"
type input "FP_912845aaacafd472892c87b18351"
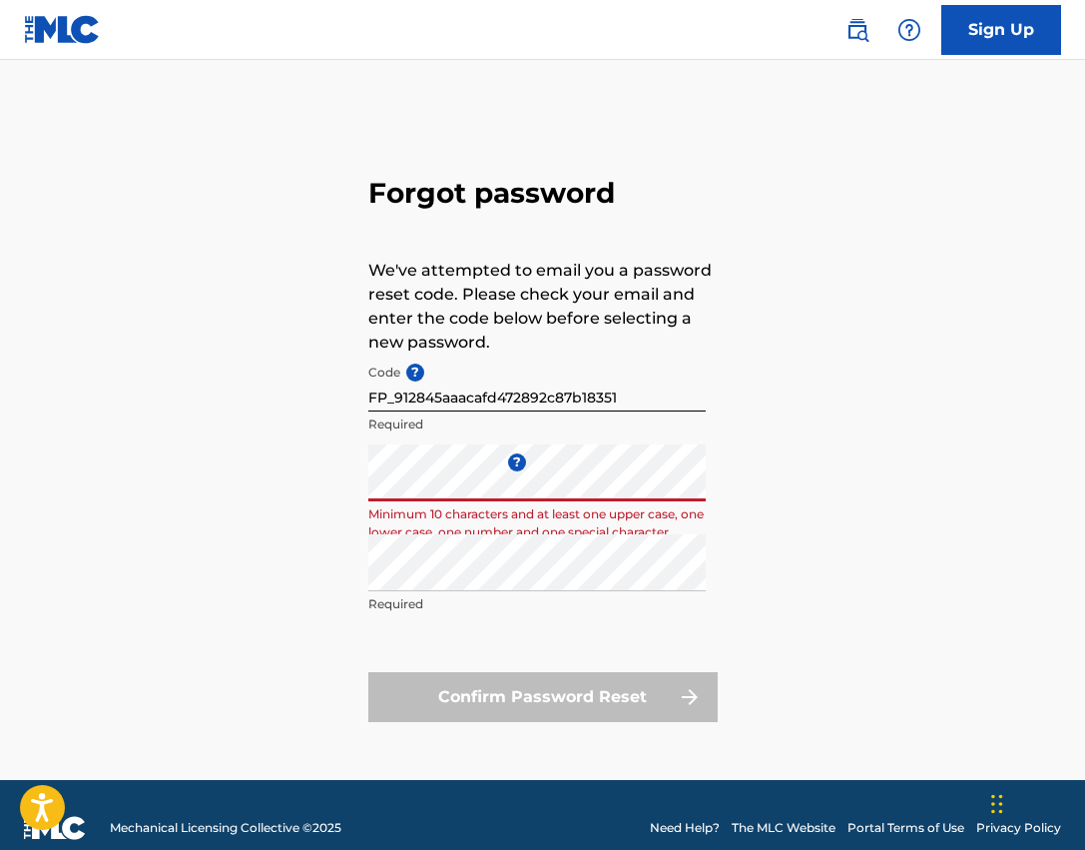
click at [292, 486] on div "Forgot password We've attempted to email you a password reset code. Please chec…" at bounding box center [542, 445] width 1085 height 670
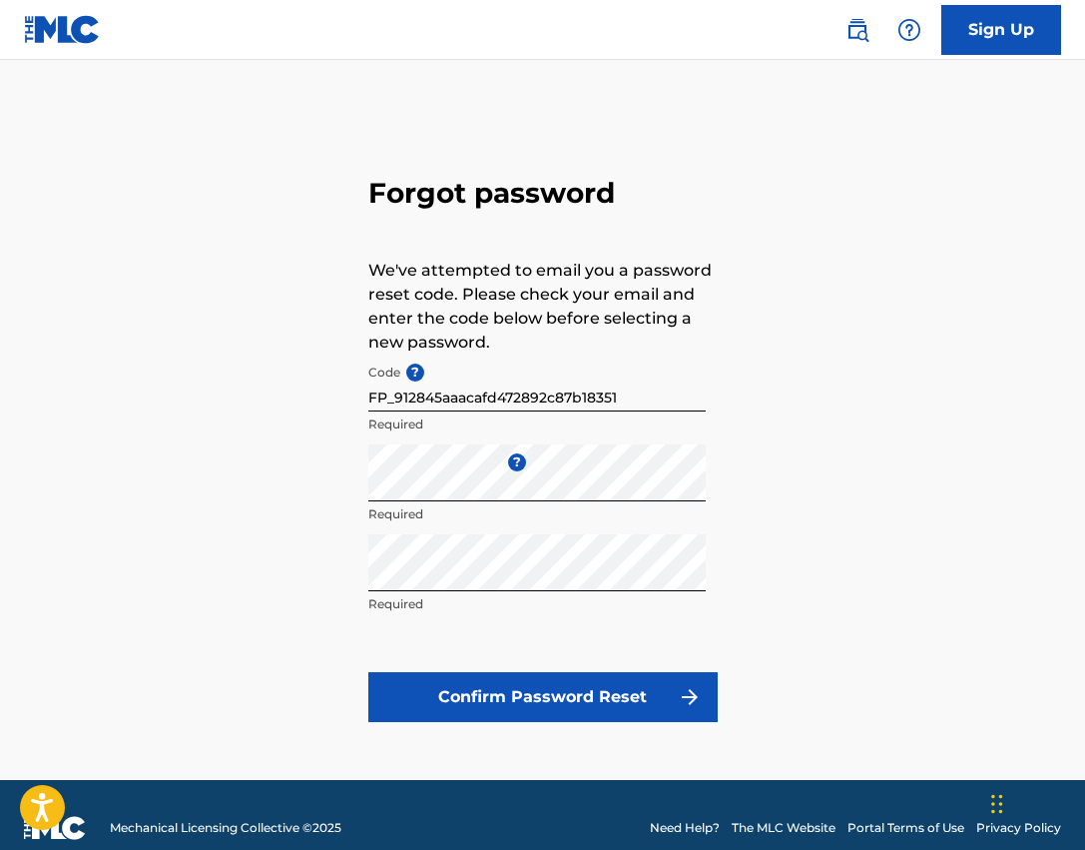
click at [555, 698] on button "Confirm Password Reset" at bounding box center [543, 697] width 350 height 50
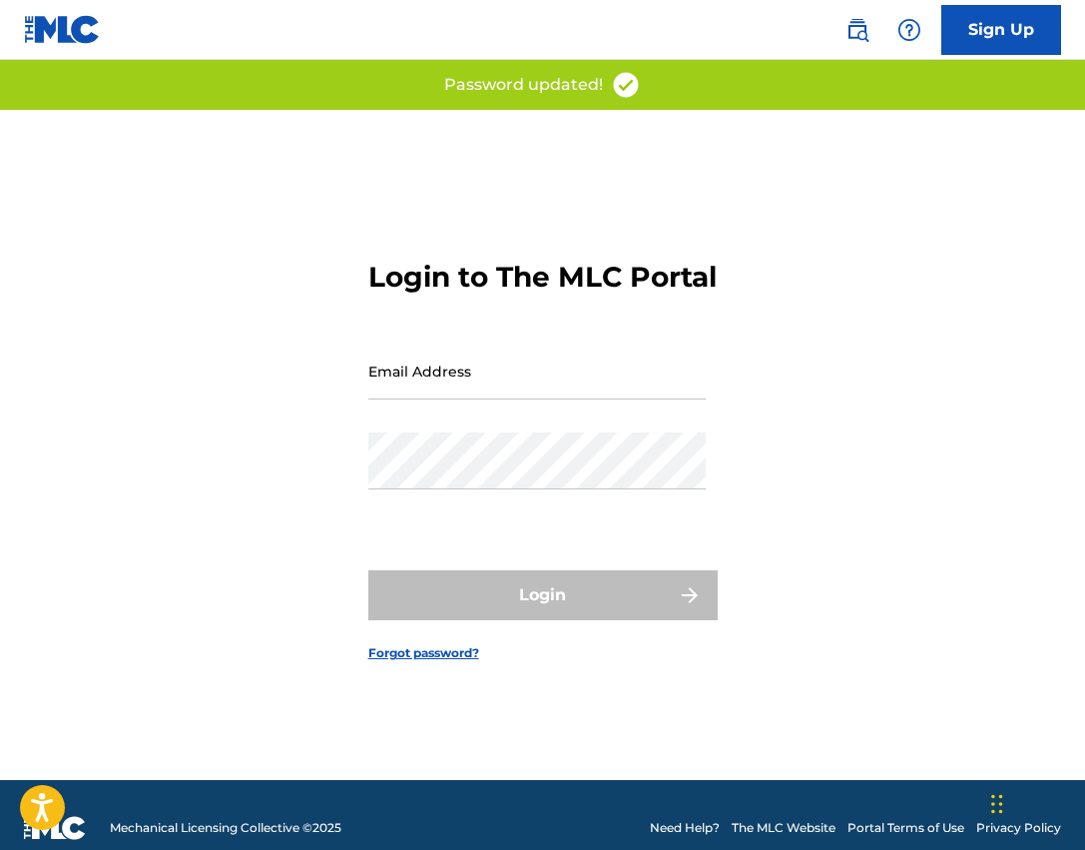
click at [521, 376] on input "Email Address" at bounding box center [537, 371] width 338 height 57
type input "[EMAIL_ADDRESS][DOMAIN_NAME]"
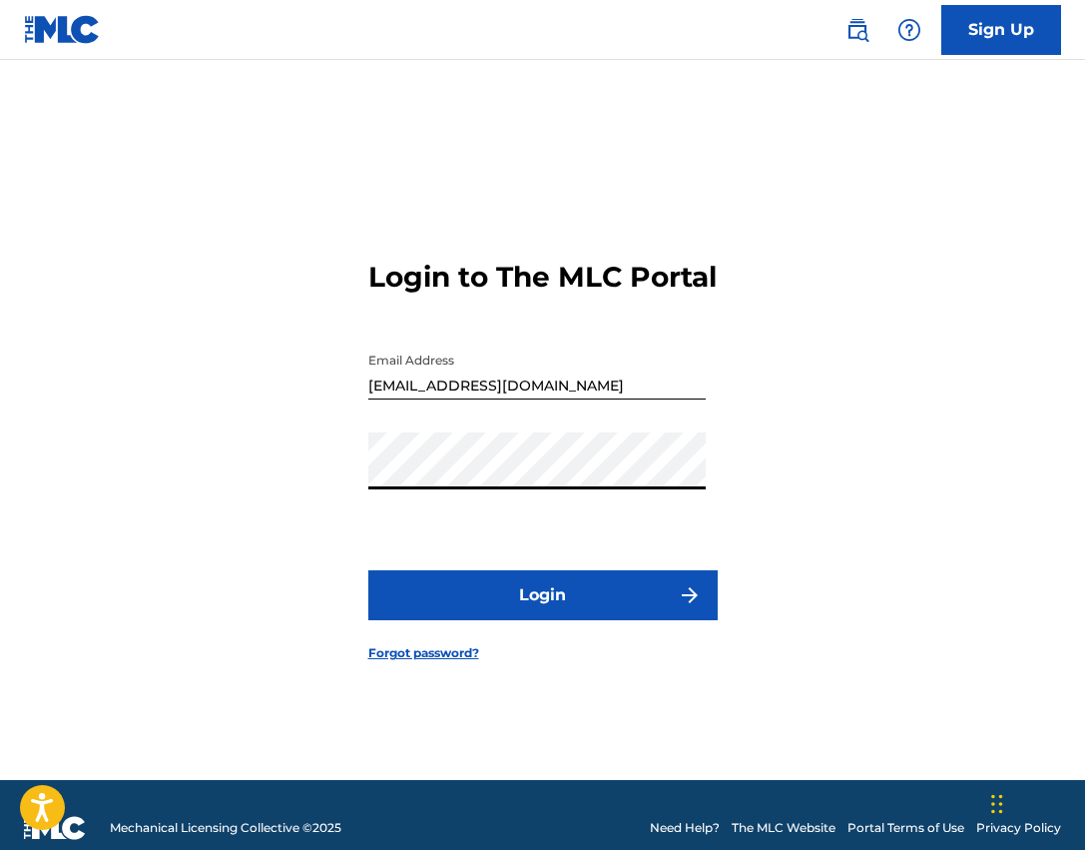
click at [517, 585] on button "Login" at bounding box center [543, 595] width 350 height 50
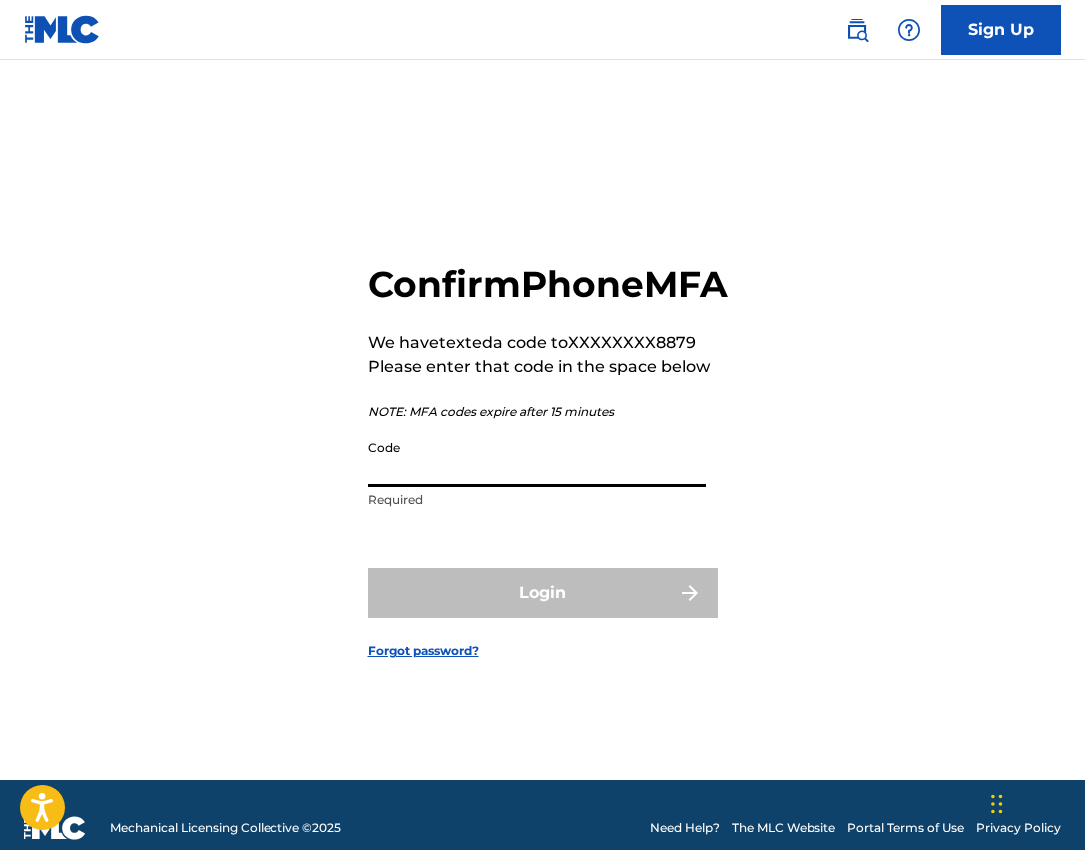
click at [432, 487] on input "Code" at bounding box center [537, 458] width 338 height 57
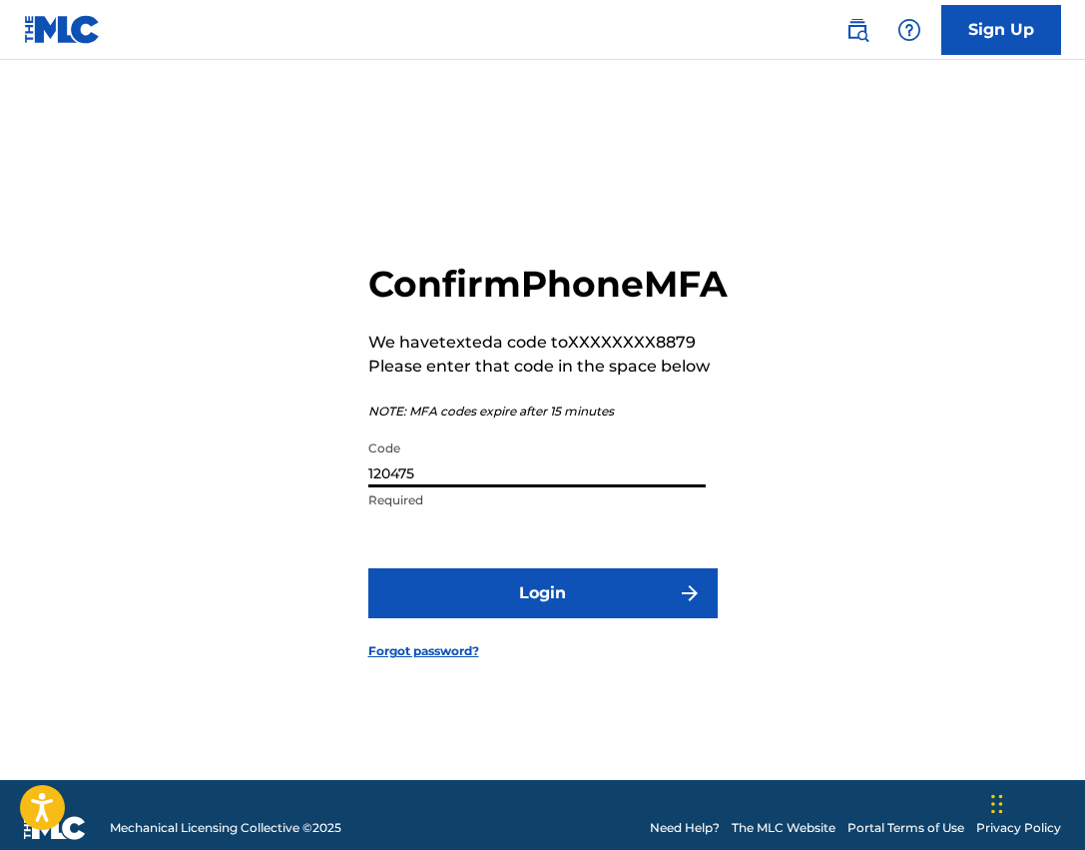
type input "120475"
click at [368, 568] on button "Login" at bounding box center [543, 593] width 350 height 50
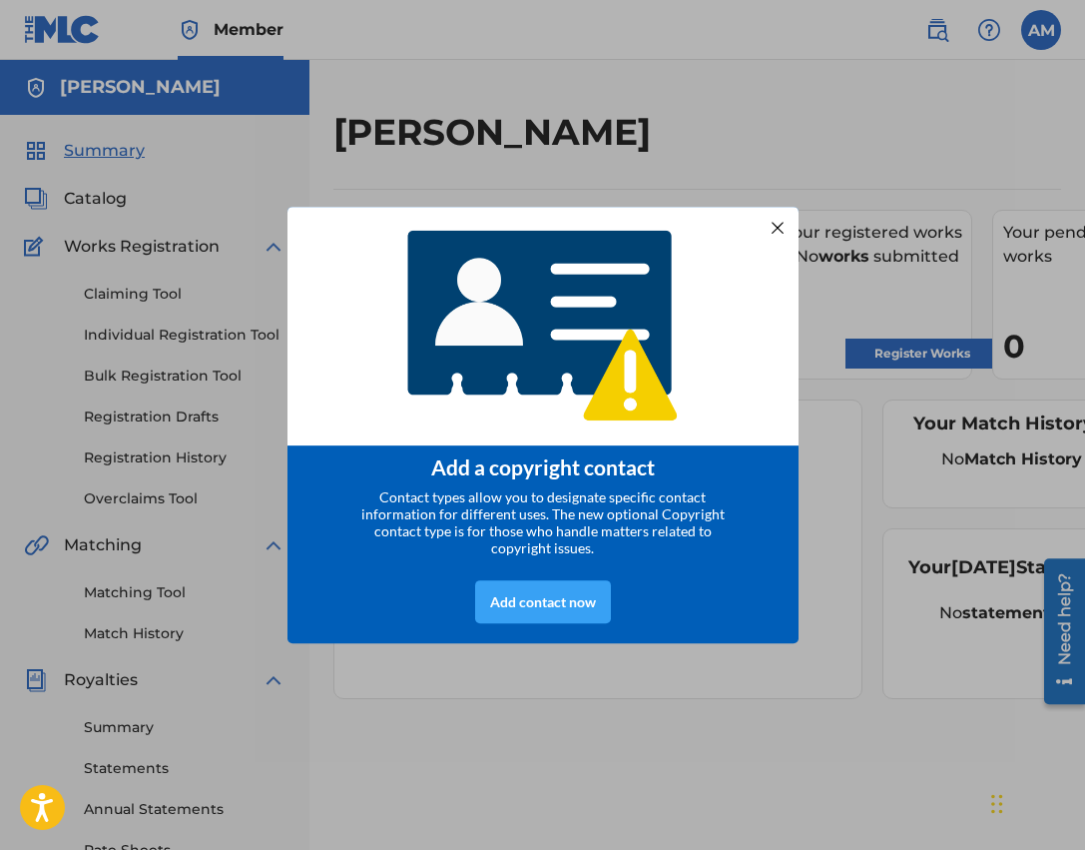
click at [529, 604] on div "Add contact now" at bounding box center [543, 601] width 136 height 43
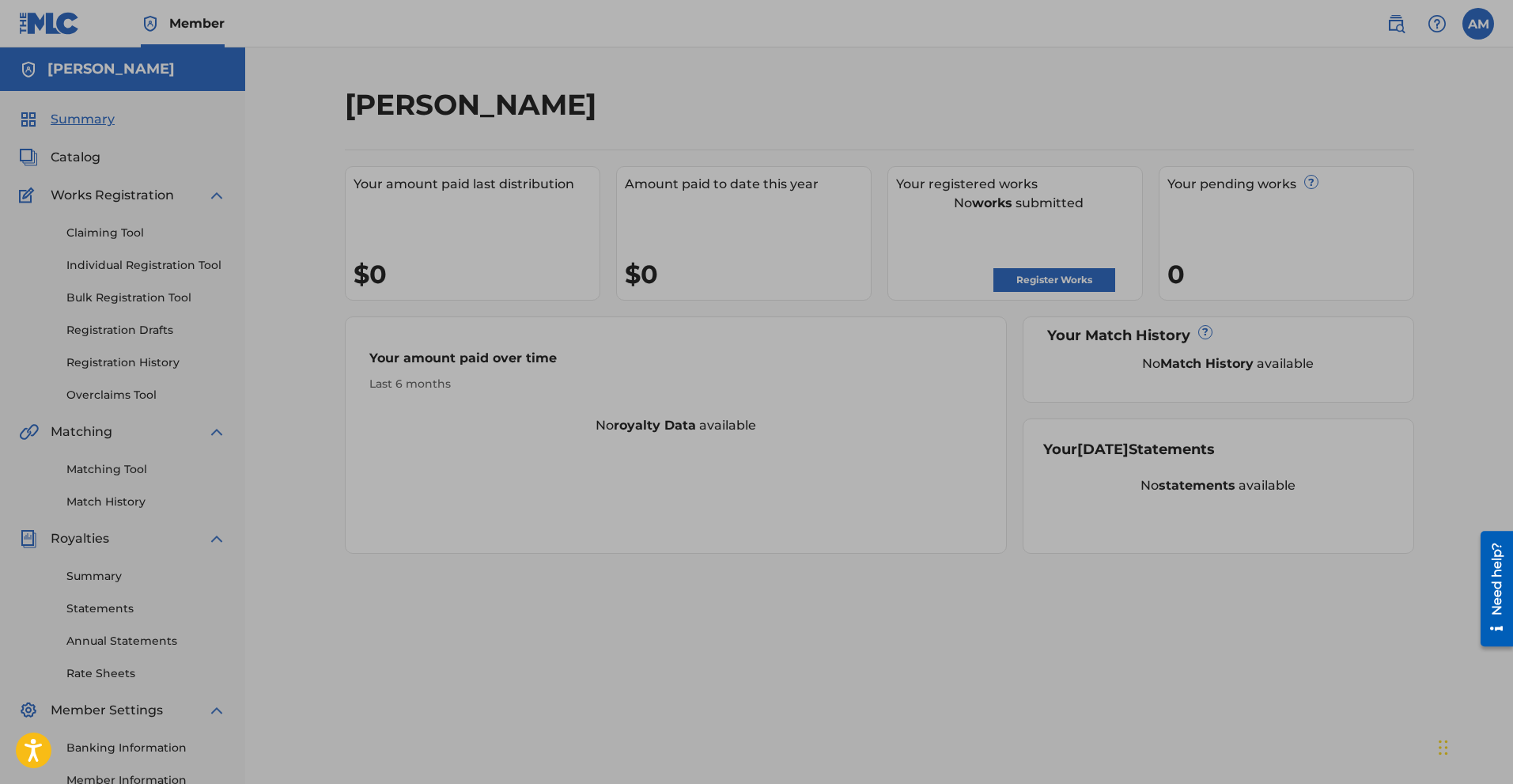
click at [580, 607] on div at bounding box center [756, 432] width 1513 height 865
click at [314, 305] on div at bounding box center [756, 432] width 1513 height 865
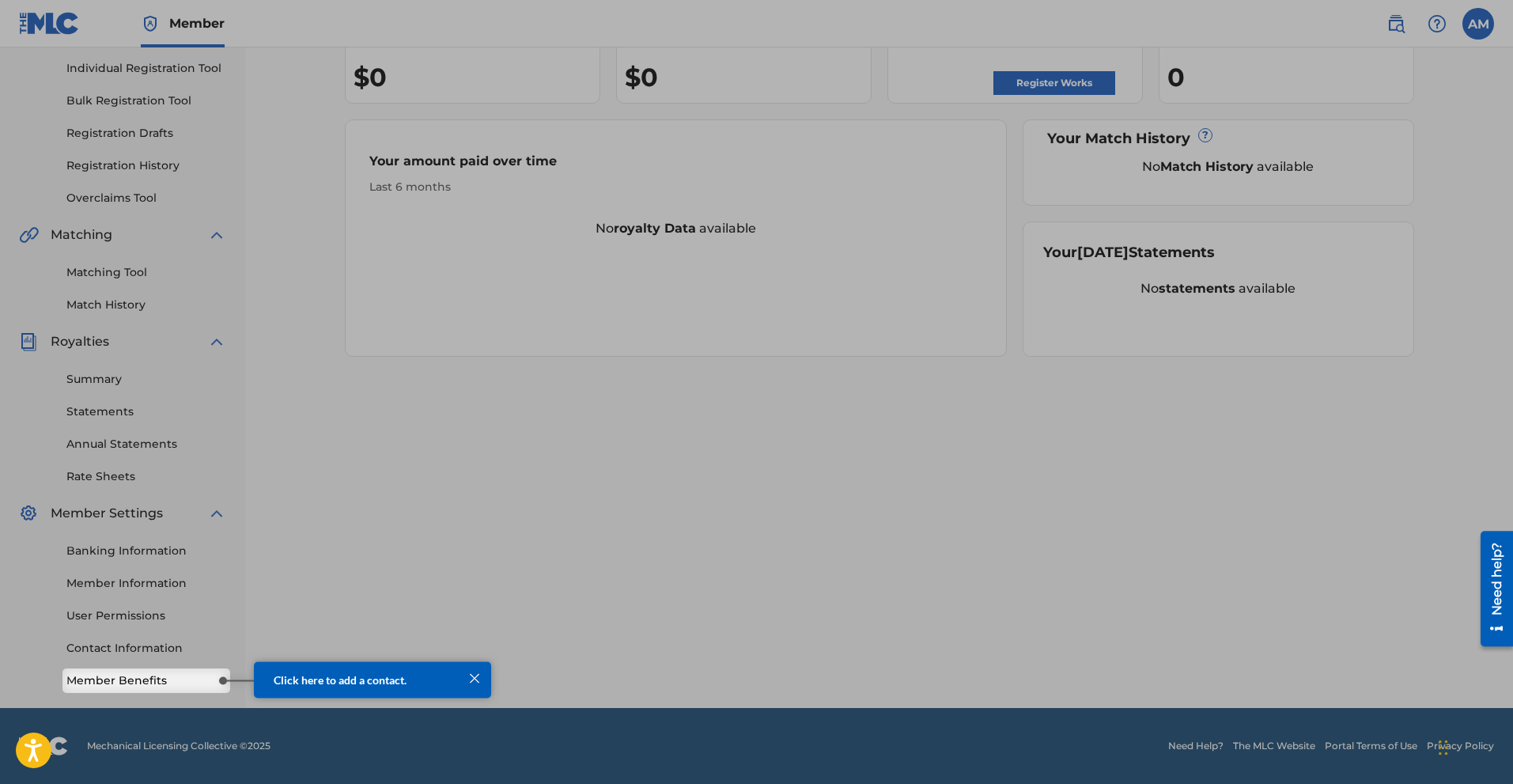
click at [362, 672] on span "Click here to add a contact." at bounding box center [341, 679] width 133 height 13
click at [467, 672] on div at bounding box center [474, 678] width 21 height 21
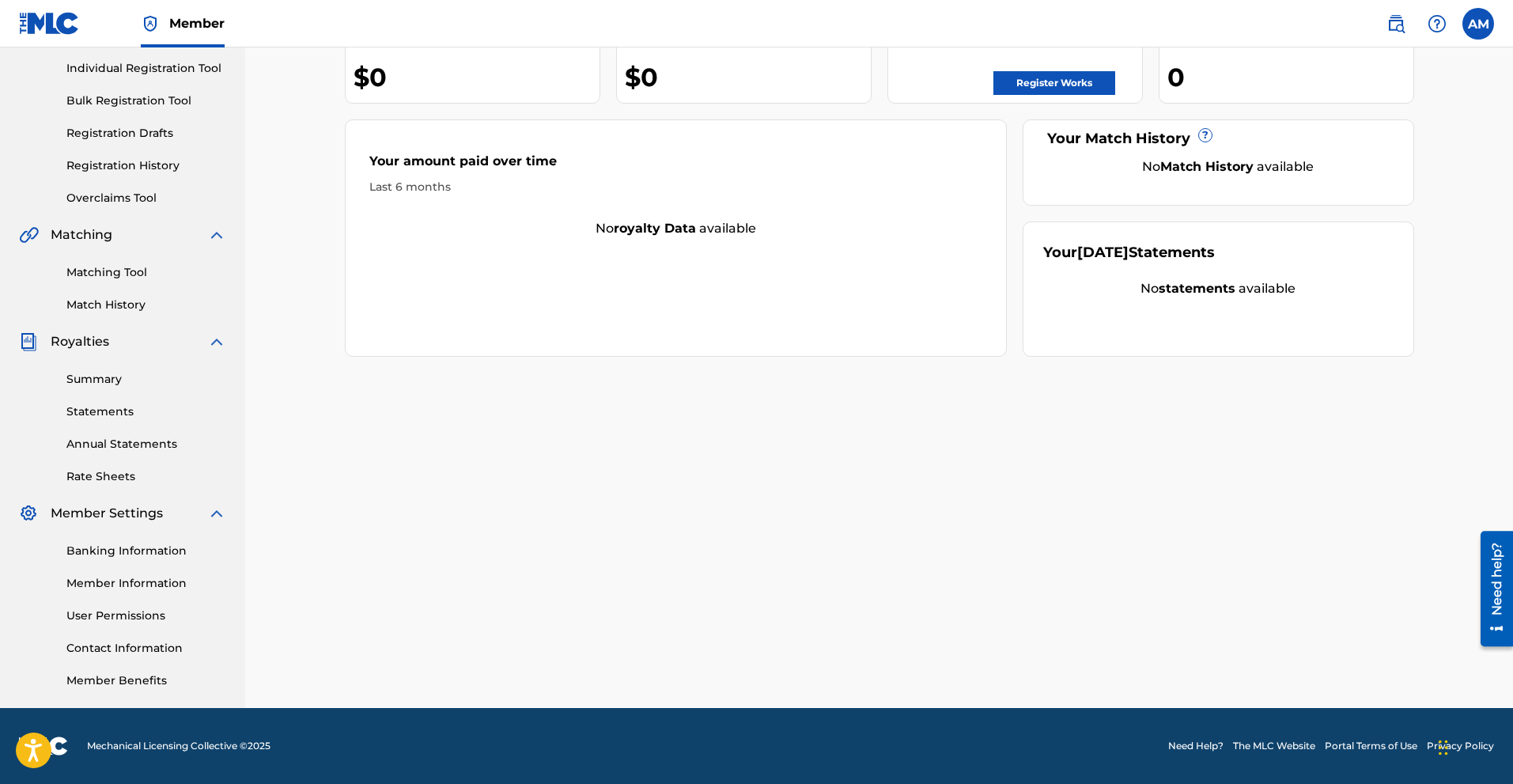
scroll to position [0, 0]
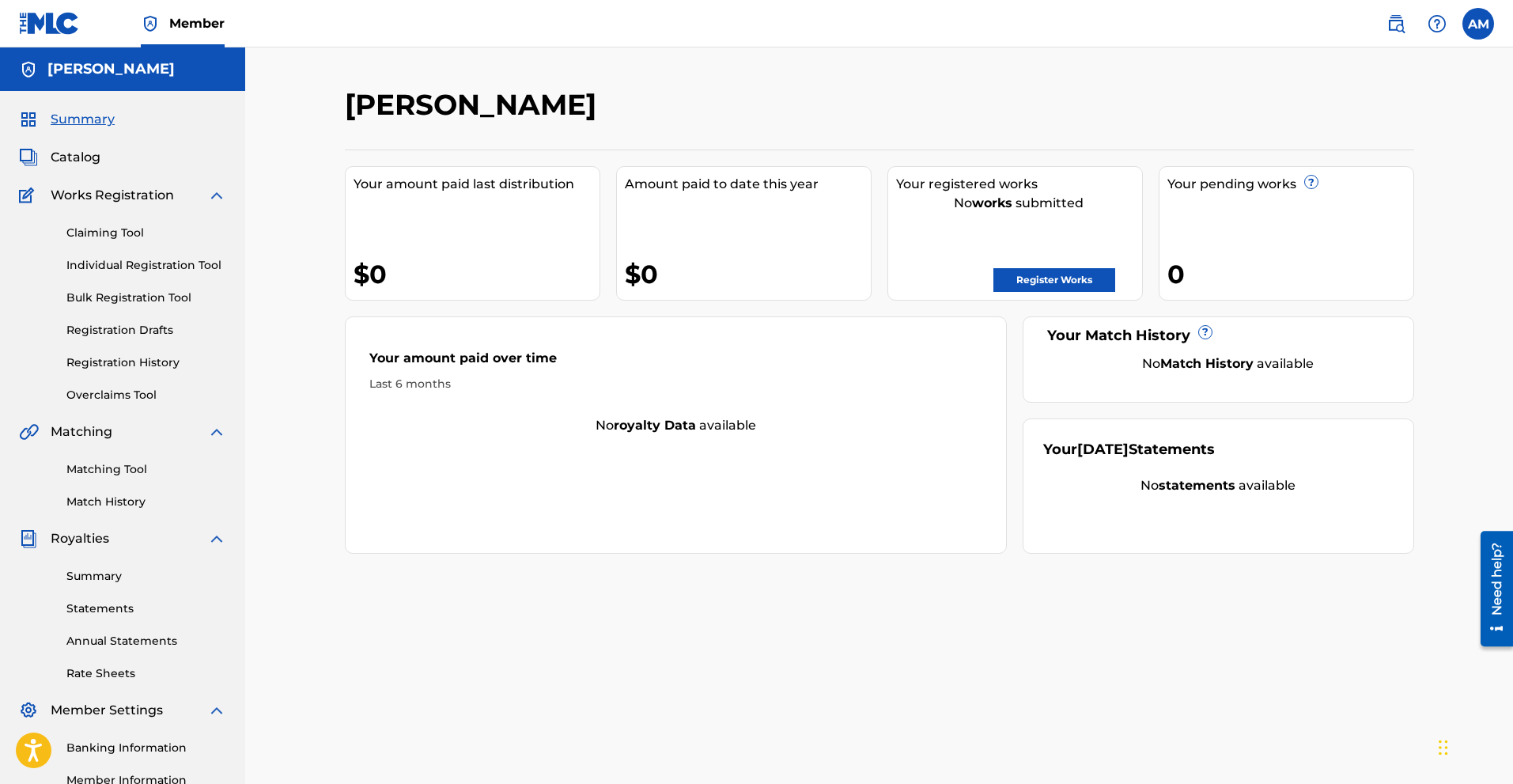
click at [119, 234] on link "Claiming Tool" at bounding box center [147, 233] width 160 height 17
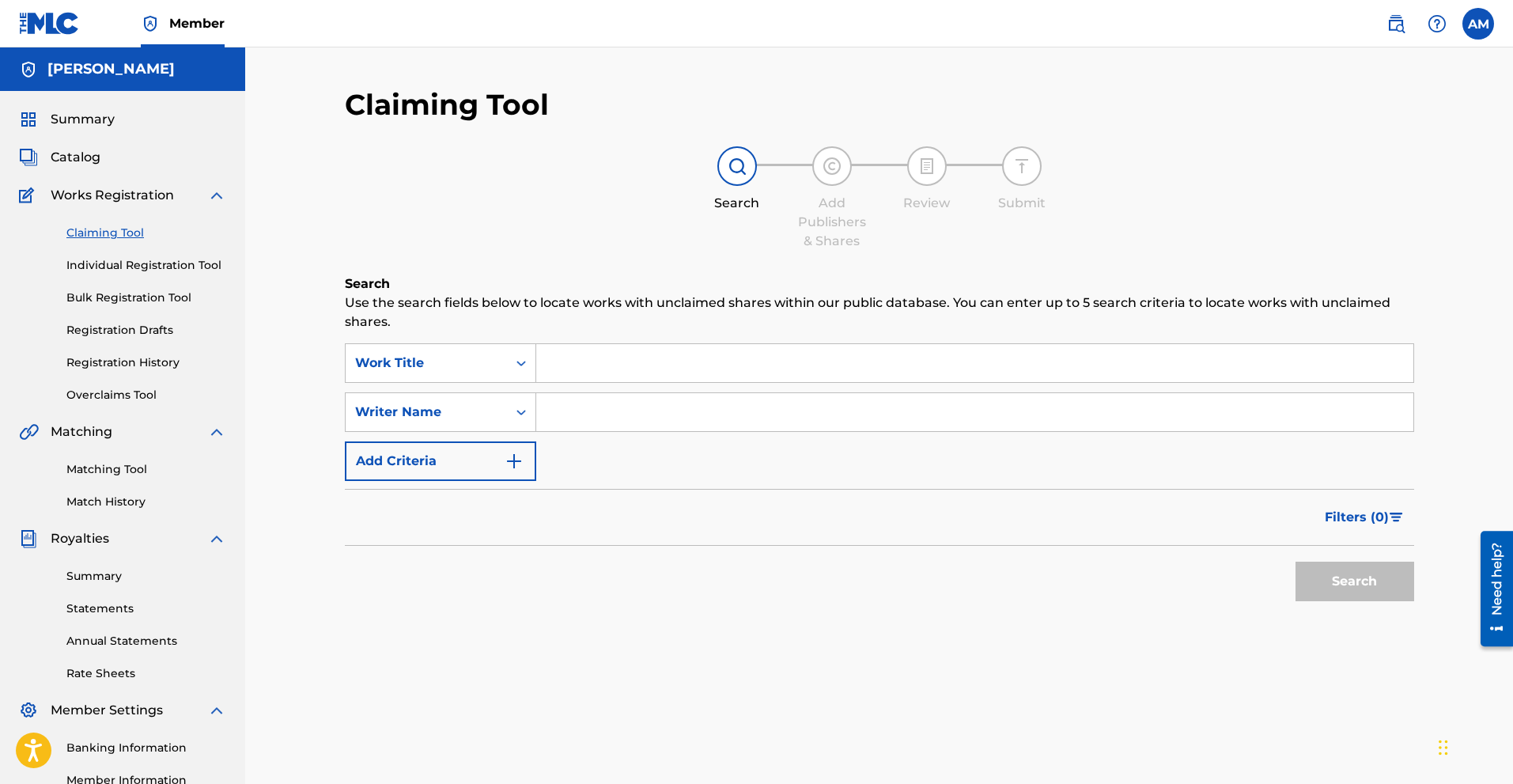
click at [550, 417] on input "Search Form" at bounding box center [974, 412] width 877 height 38
type input "[PERSON_NAME] [PERSON_NAME]"
click at [859, 561] on button "Search" at bounding box center [1355, 581] width 119 height 40
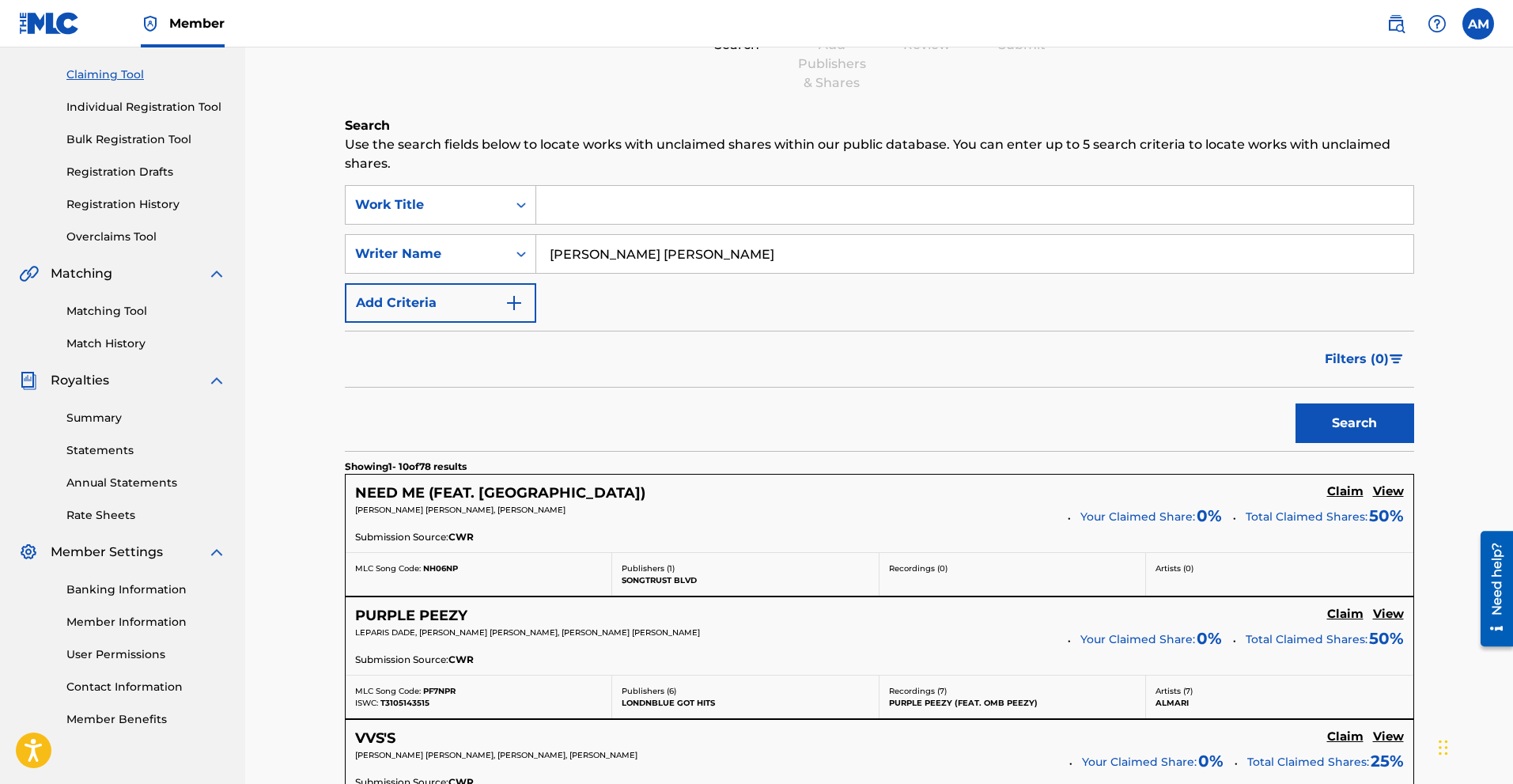
scroll to position [238, 0]
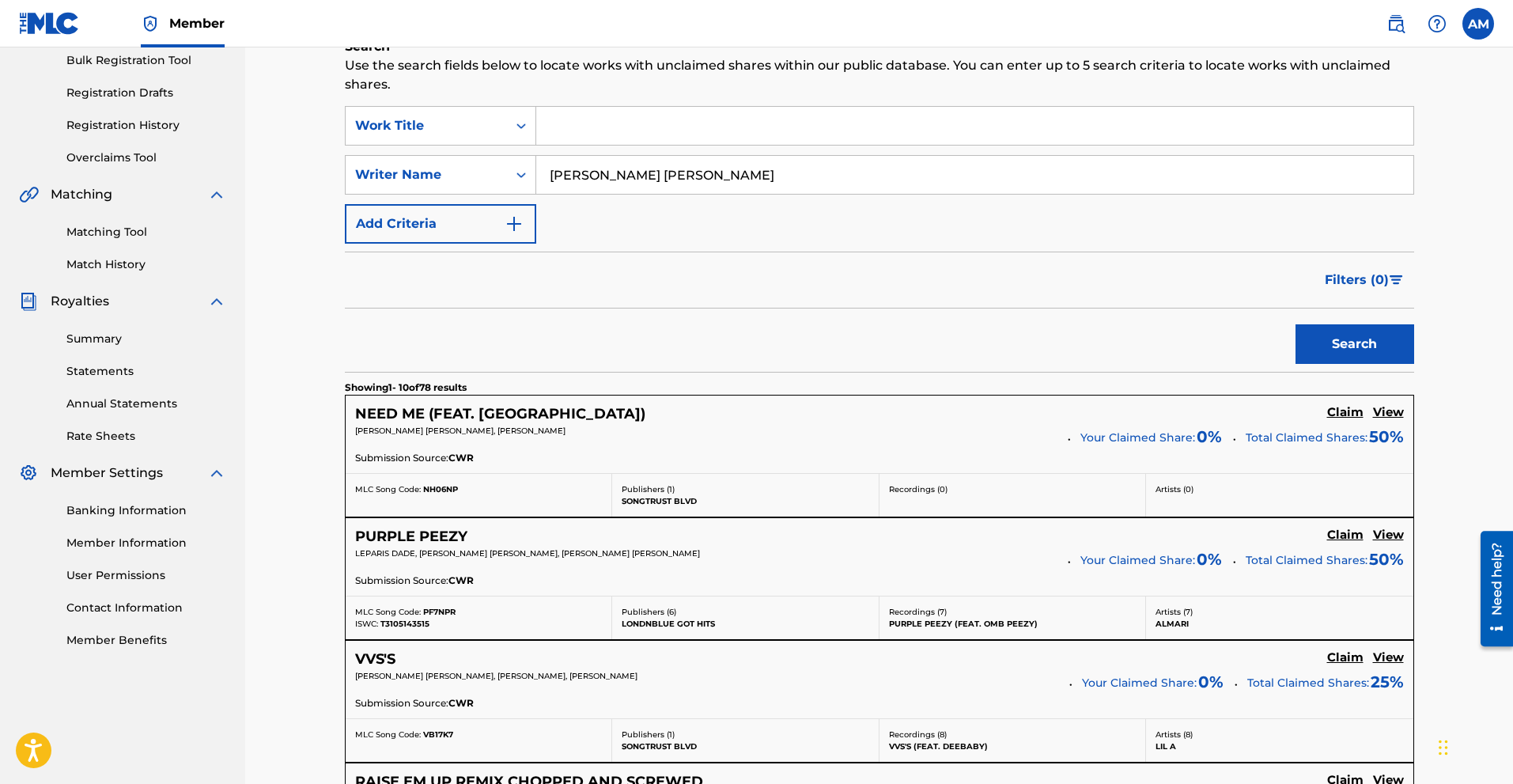
click at [859, 415] on h5 "Claim" at bounding box center [1346, 412] width 36 height 15
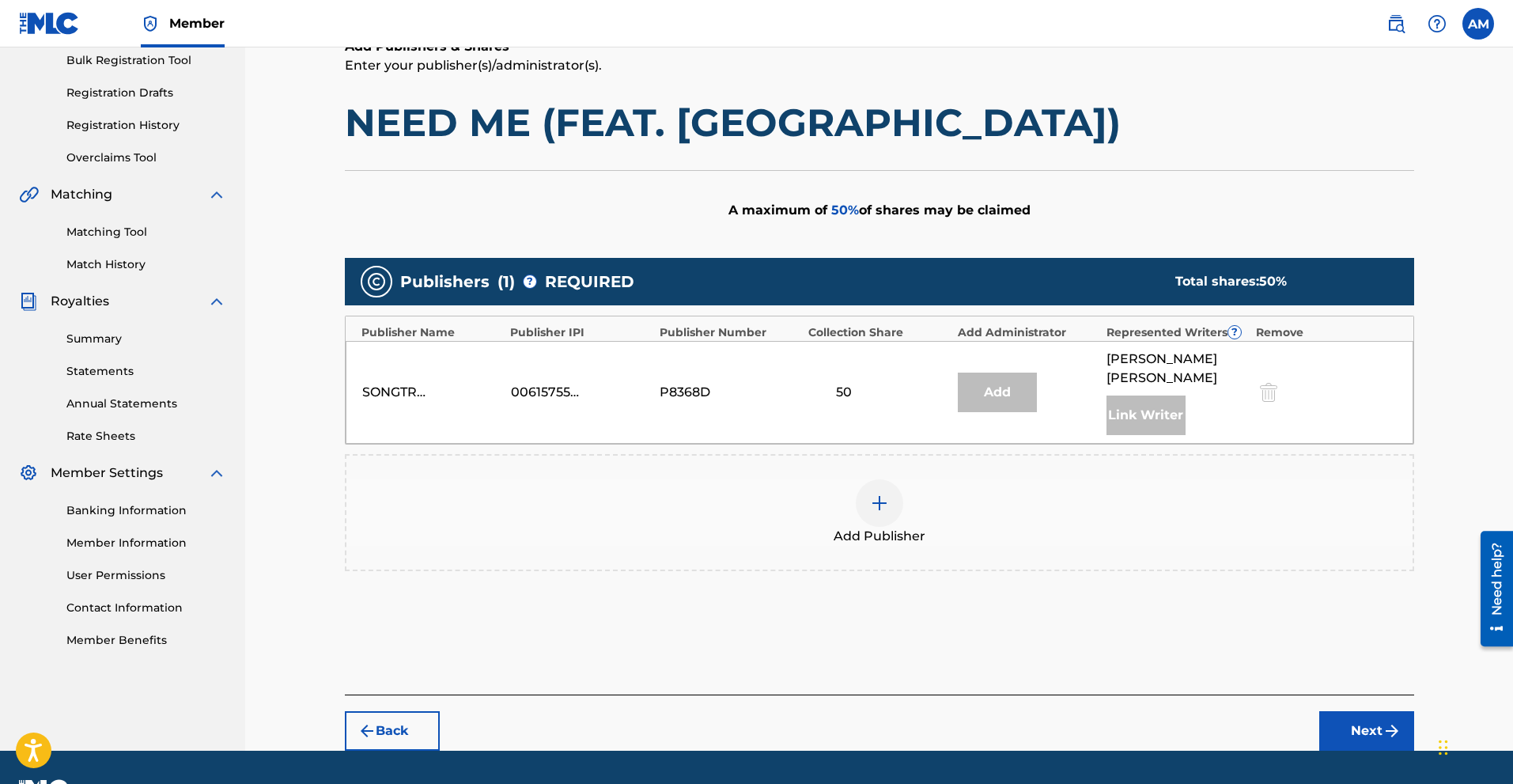
click at [859, 381] on div "Add" at bounding box center [997, 392] width 79 height 40
click at [859, 493] on img at bounding box center [879, 503] width 19 height 19
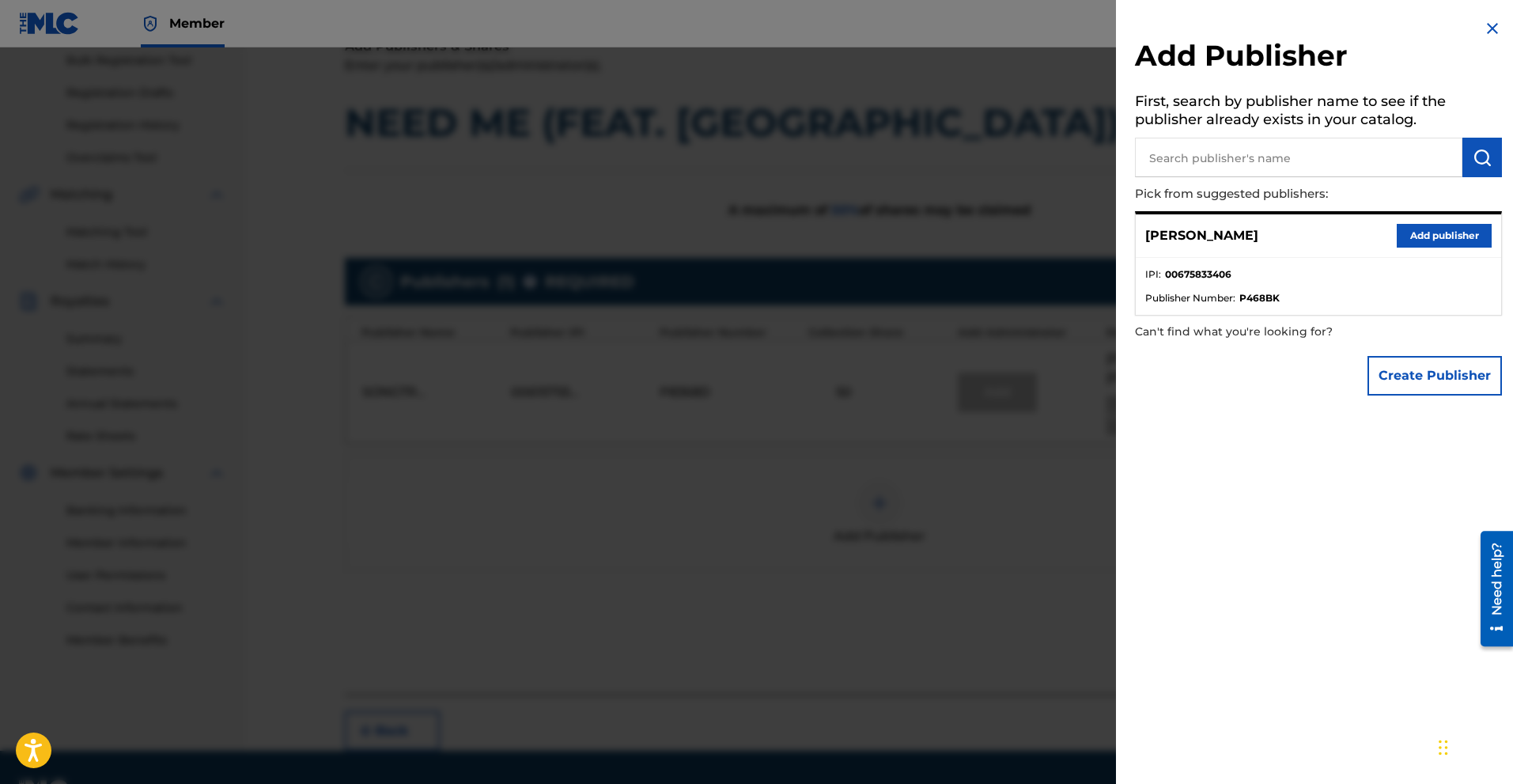
click at [859, 173] on input "text" at bounding box center [1298, 158] width 327 height 40
click at [859, 169] on input "text" at bounding box center [1298, 158] width 327 height 40
type input "songtrust blvd"
click at [859, 149] on img "submit" at bounding box center [1482, 158] width 19 height 19
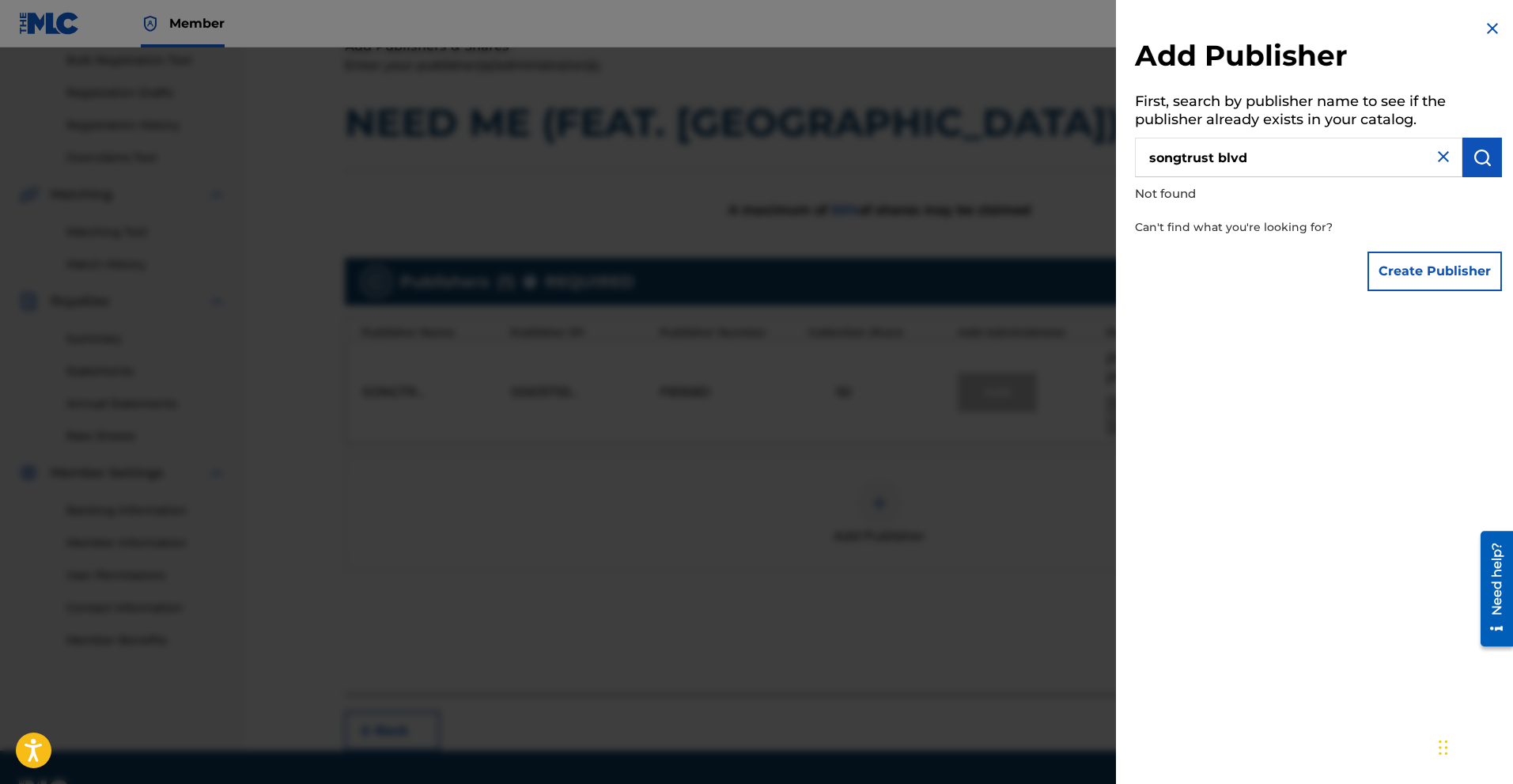
click at [859, 276] on button "Create Publisher" at bounding box center [1435, 272] width 135 height 40
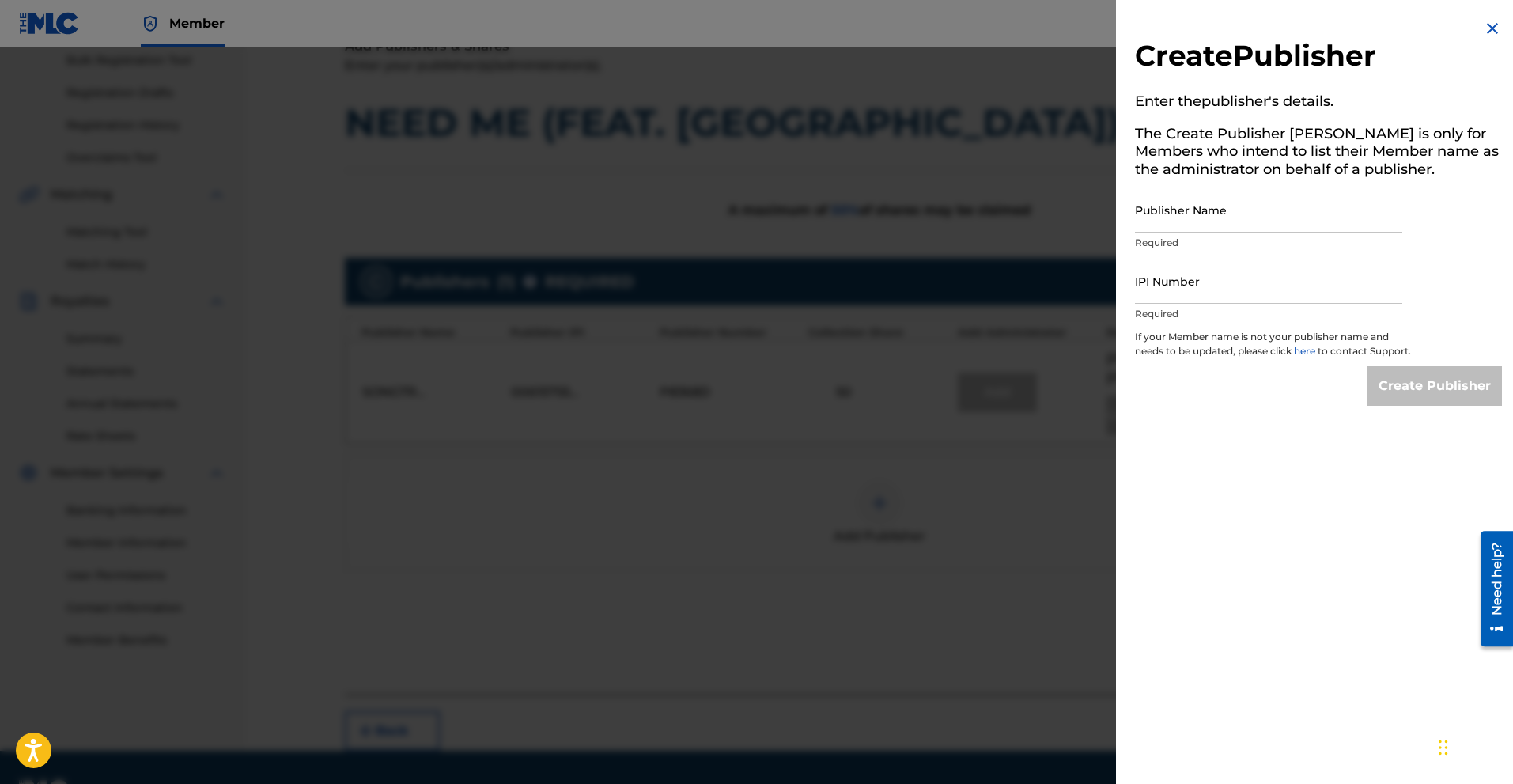
click at [859, 221] on input "Publisher Name" at bounding box center [1269, 210] width 268 height 45
type input "Songtrust Blvd"
click at [859, 286] on input "IPI Number" at bounding box center [1269, 281] width 268 height 45
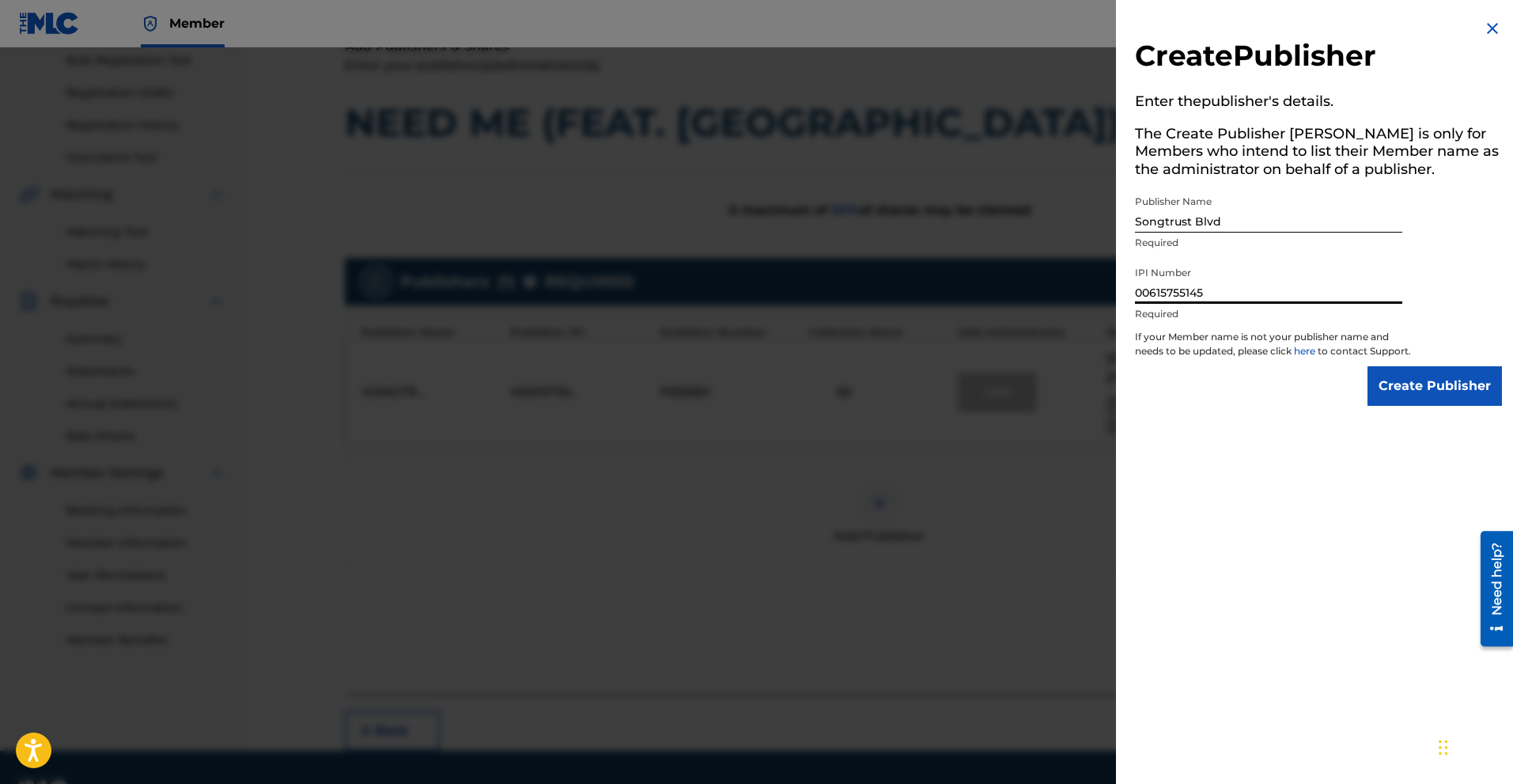
type input "00615755145"
click at [859, 386] on input "Create Publisher" at bounding box center [1435, 386] width 135 height 40
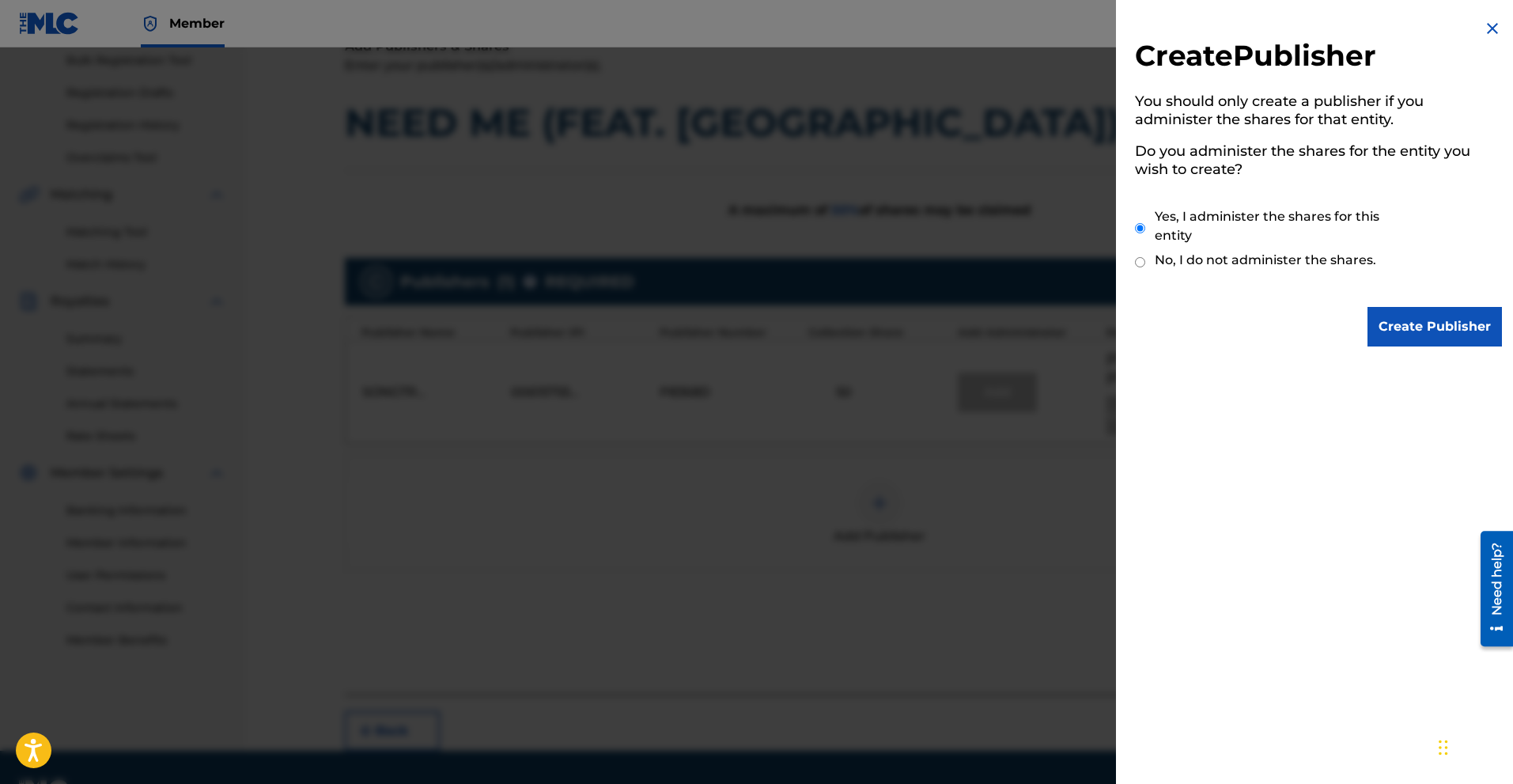
click at [859, 258] on label "No, I do not administer the shares." at bounding box center [1266, 261] width 222 height 19
click at [859, 258] on input "No, I do not administer the shares." at bounding box center [1140, 262] width 10 height 15
radio input "true"
click at [859, 29] on img at bounding box center [1492, 29] width 19 height 19
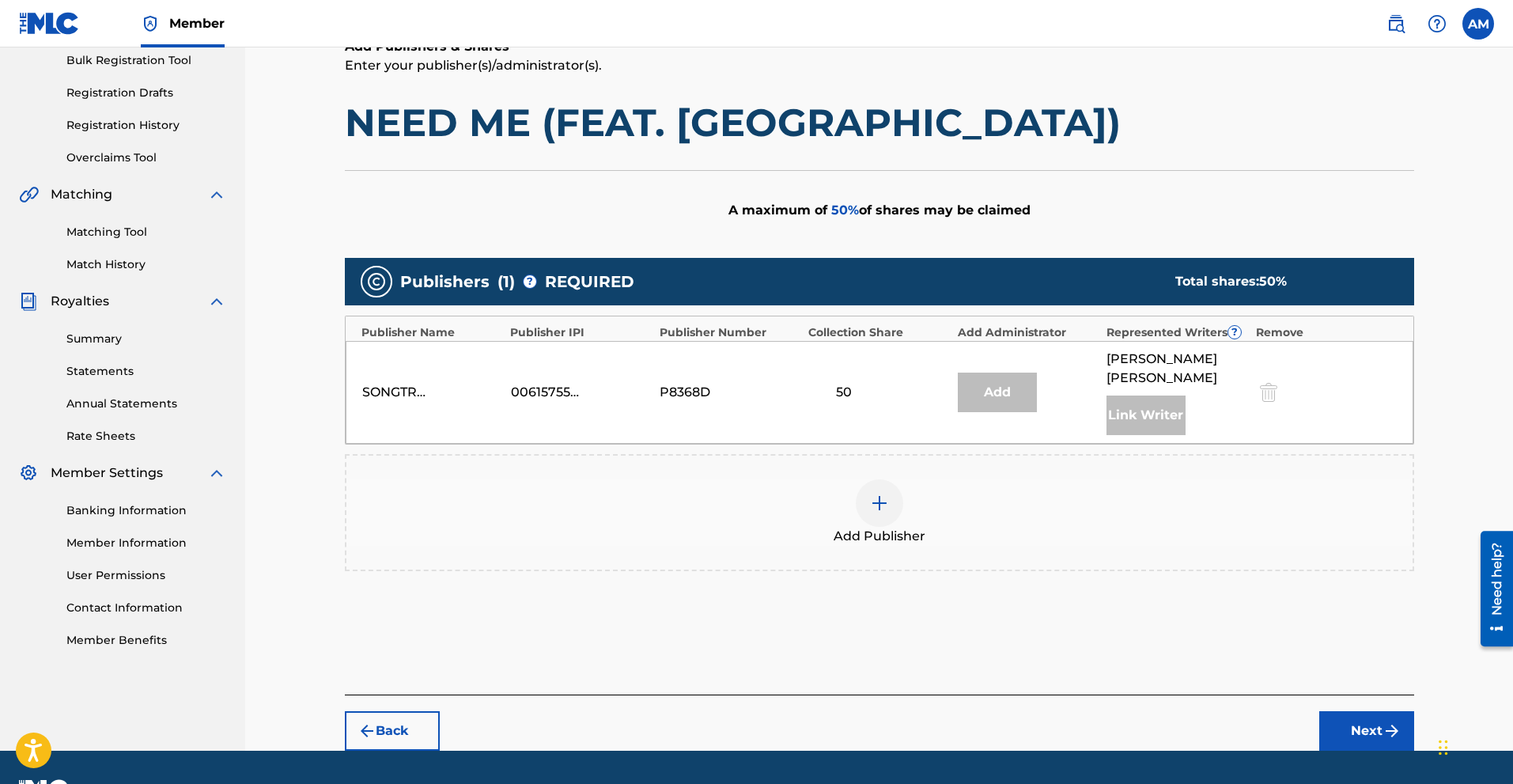
scroll to position [261, 0]
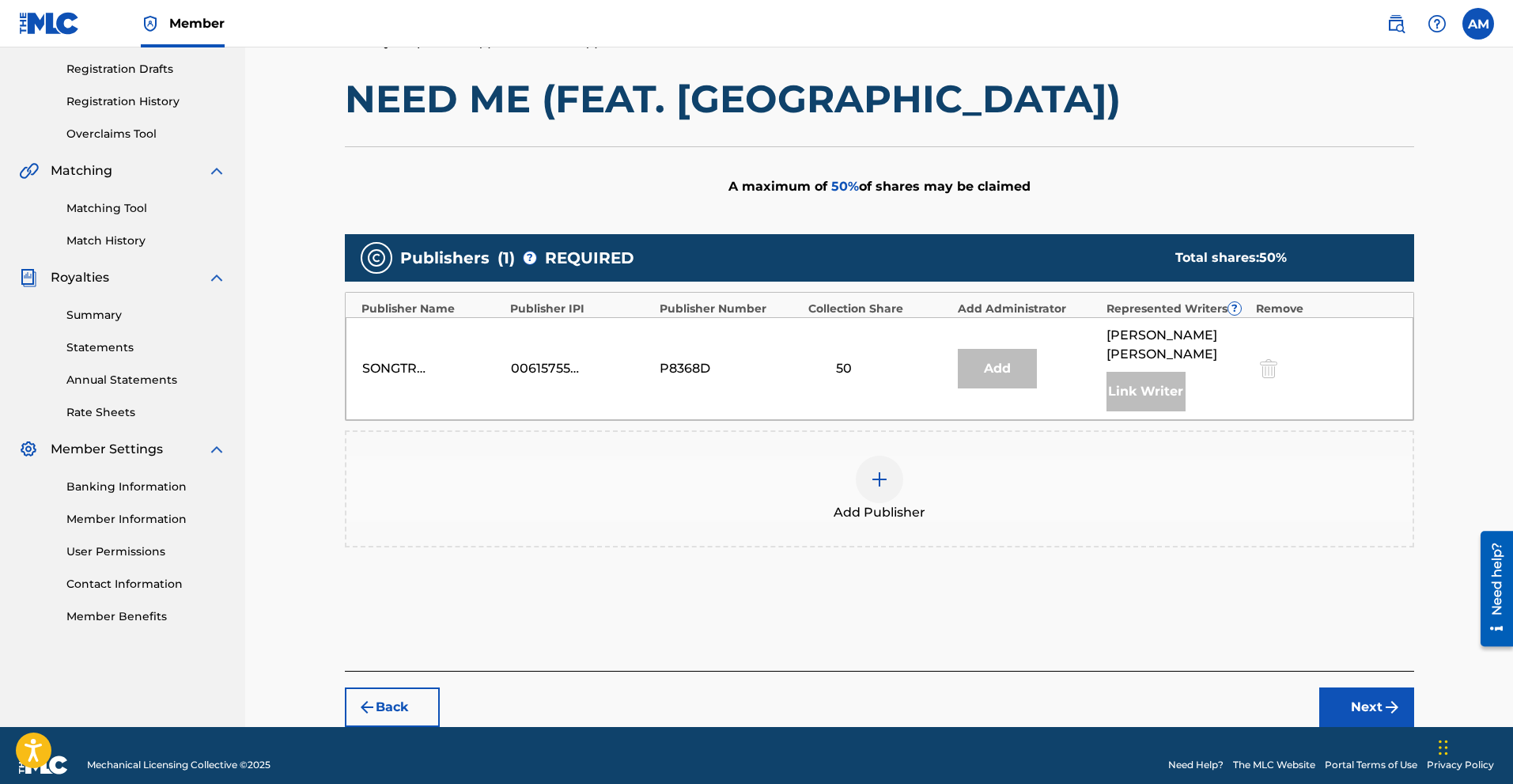
click at [699, 359] on div "P8368D" at bounding box center [696, 368] width 71 height 19
click at [859, 496] on div "Add Publisher" at bounding box center [879, 489] width 1066 height 67
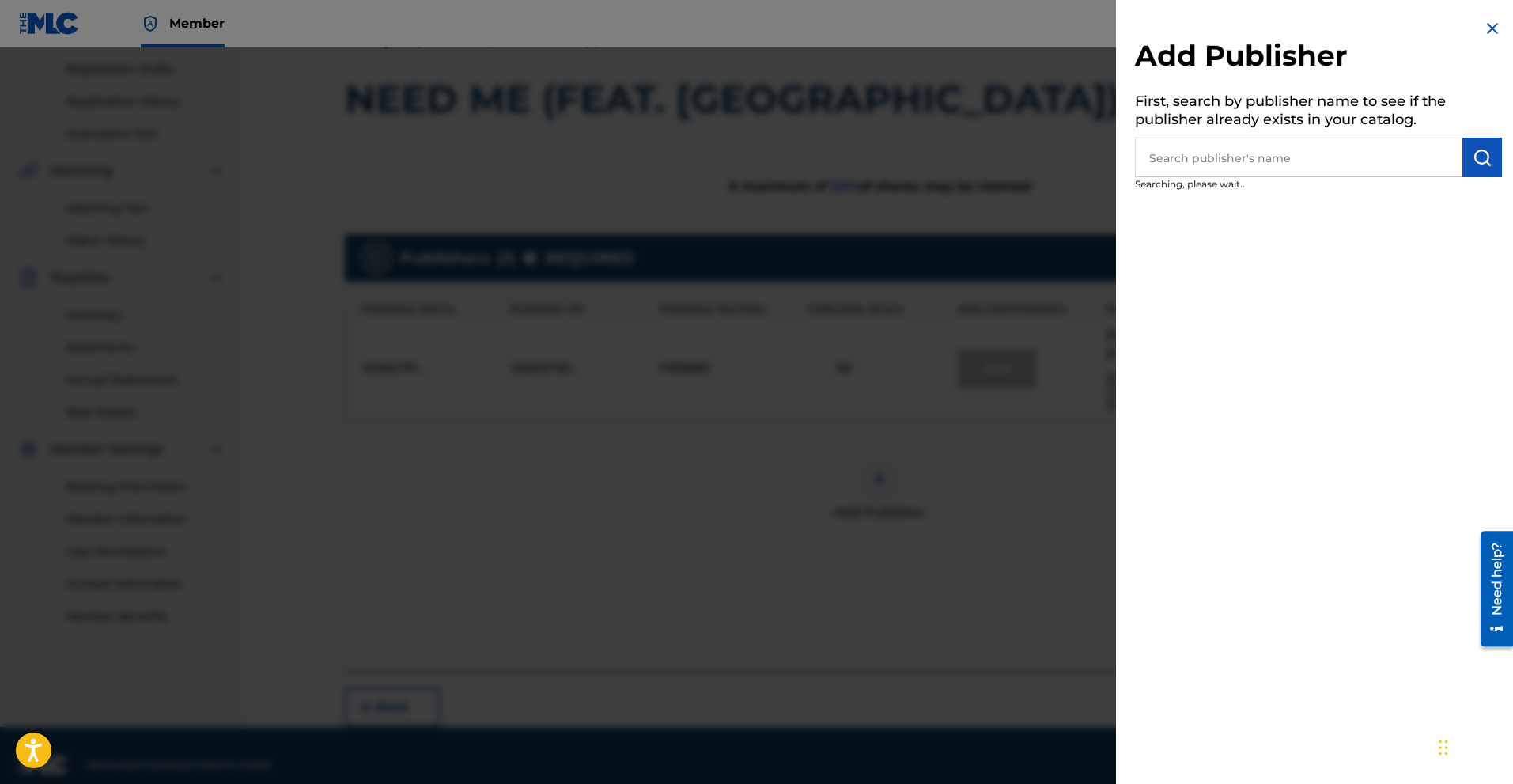
click at [859, 529] on div at bounding box center [756, 440] width 1513 height 784
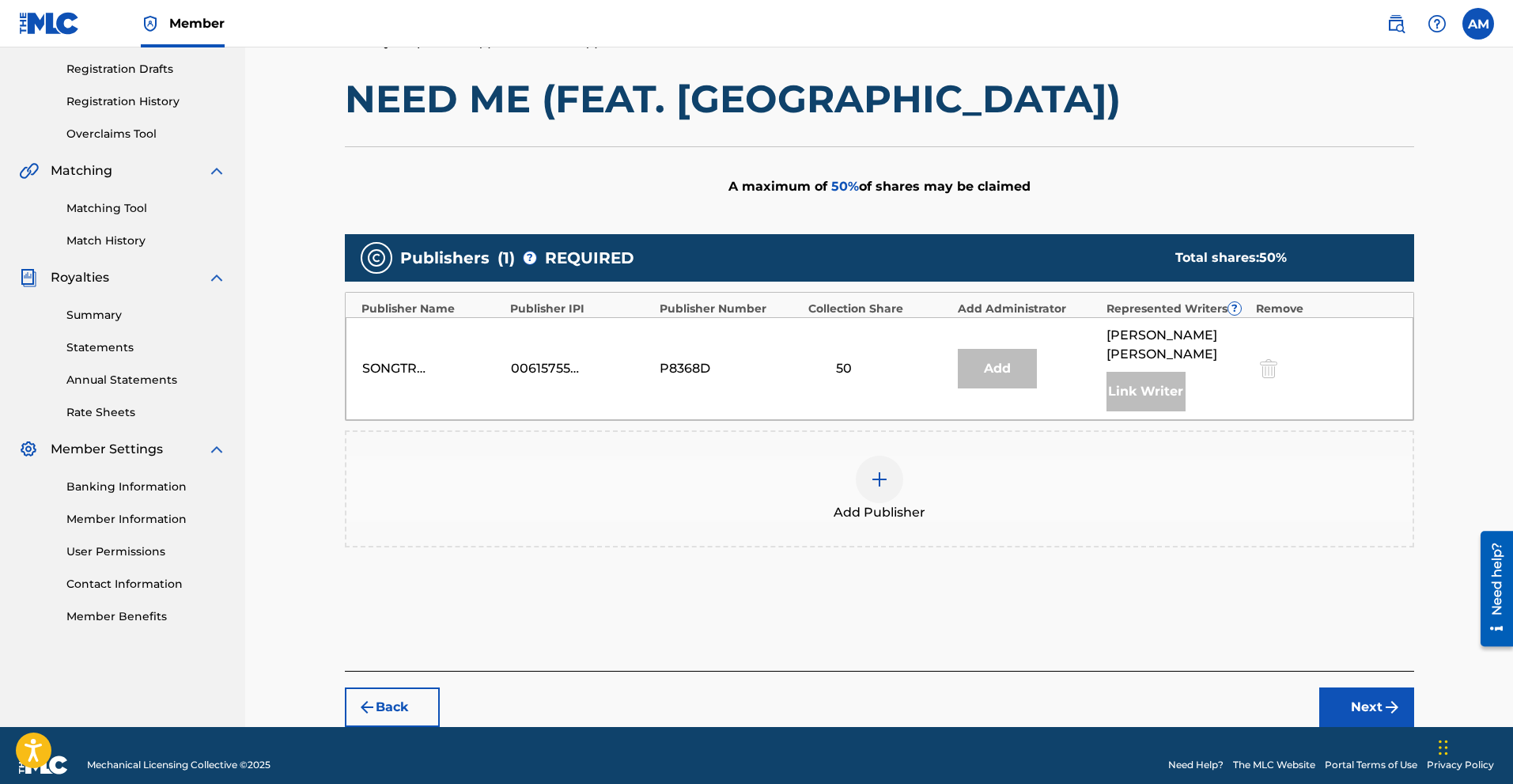
click at [859, 373] on div "Link Writer" at bounding box center [1146, 391] width 79 height 40
click at [859, 470] on img at bounding box center [879, 479] width 19 height 19
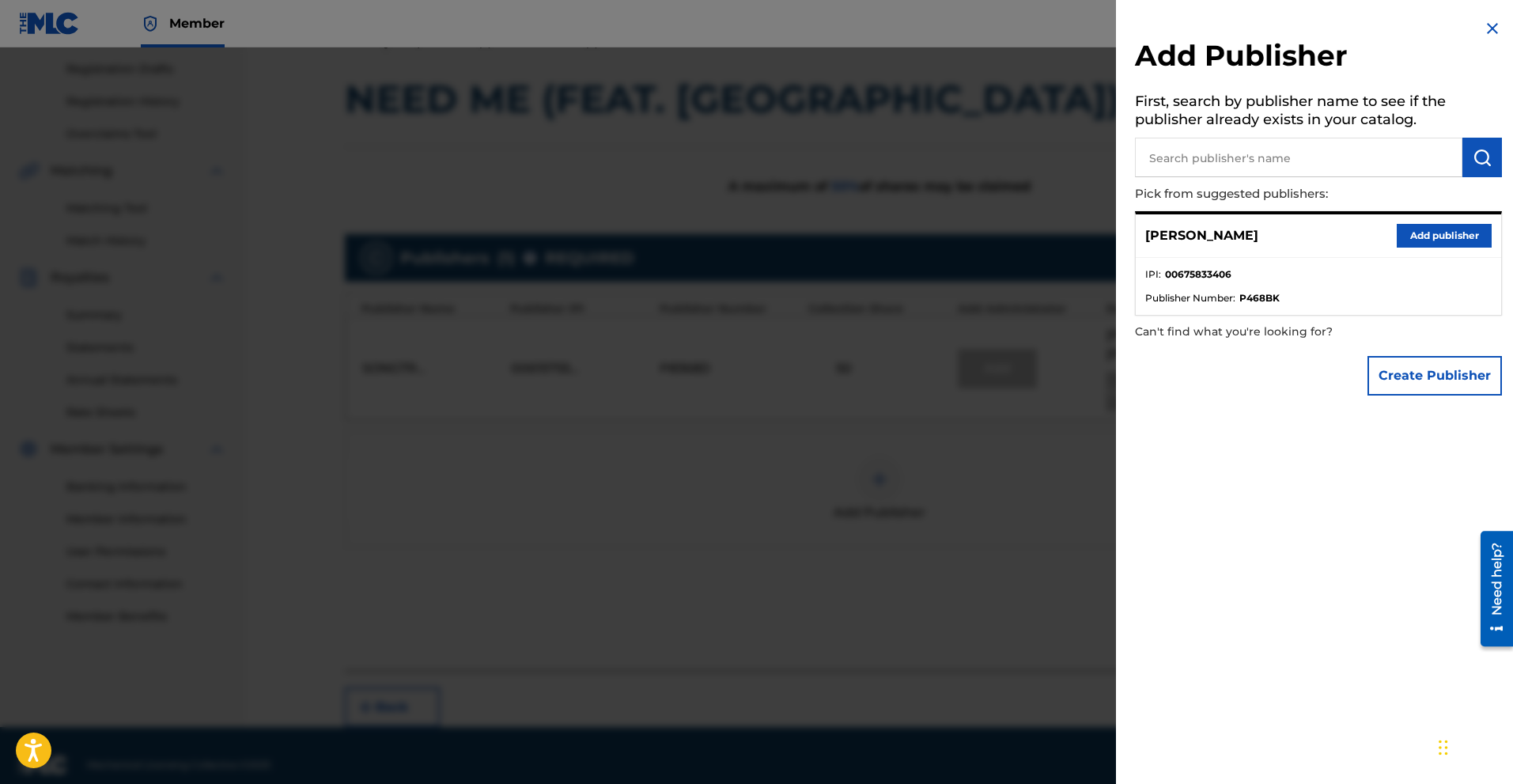
click at [859, 238] on button "Add publisher" at bounding box center [1444, 236] width 95 height 24
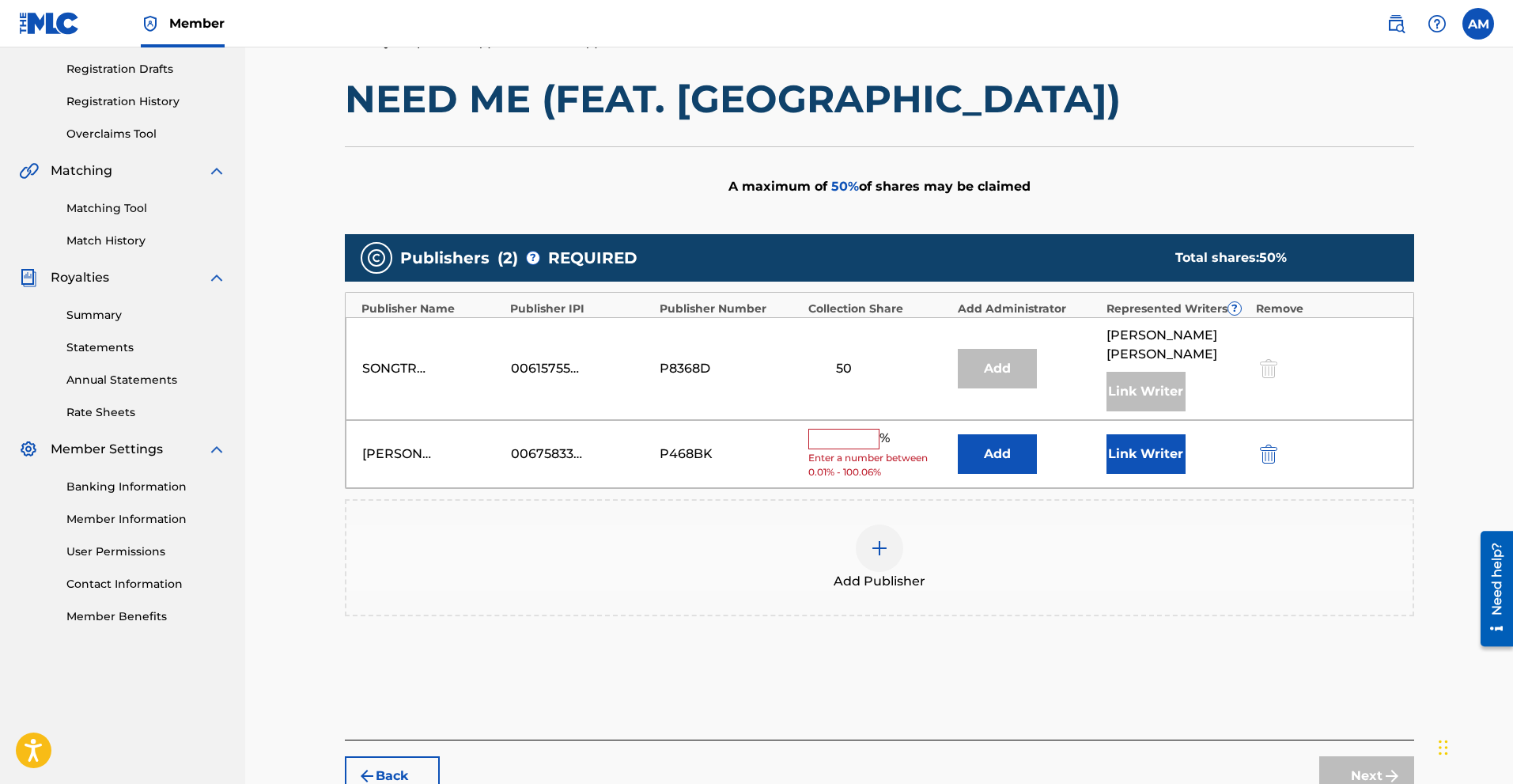
click at [846, 428] on input "text" at bounding box center [844, 439] width 71 height 21
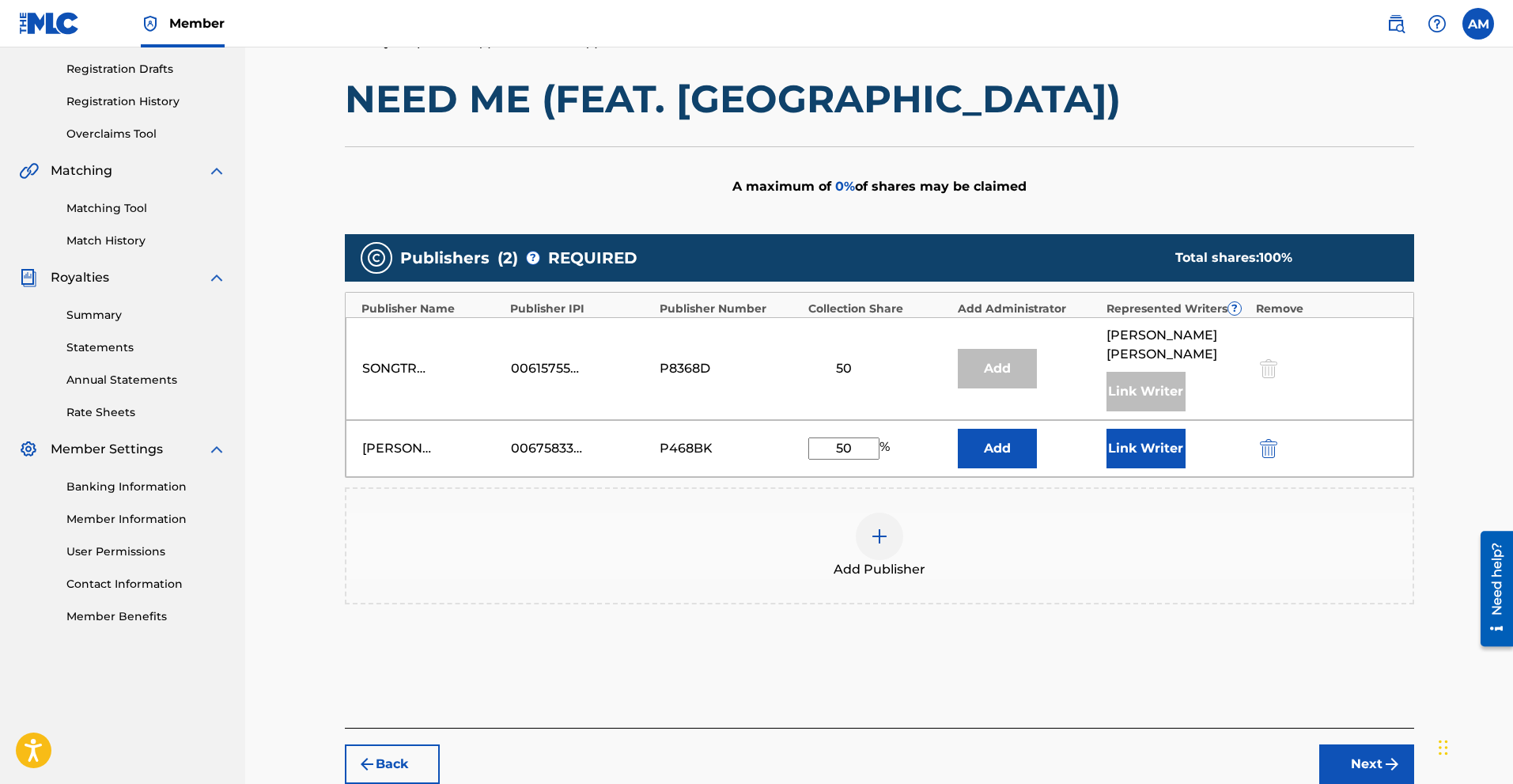
type input "50"
click at [859, 432] on button "Add" at bounding box center [997, 448] width 79 height 40
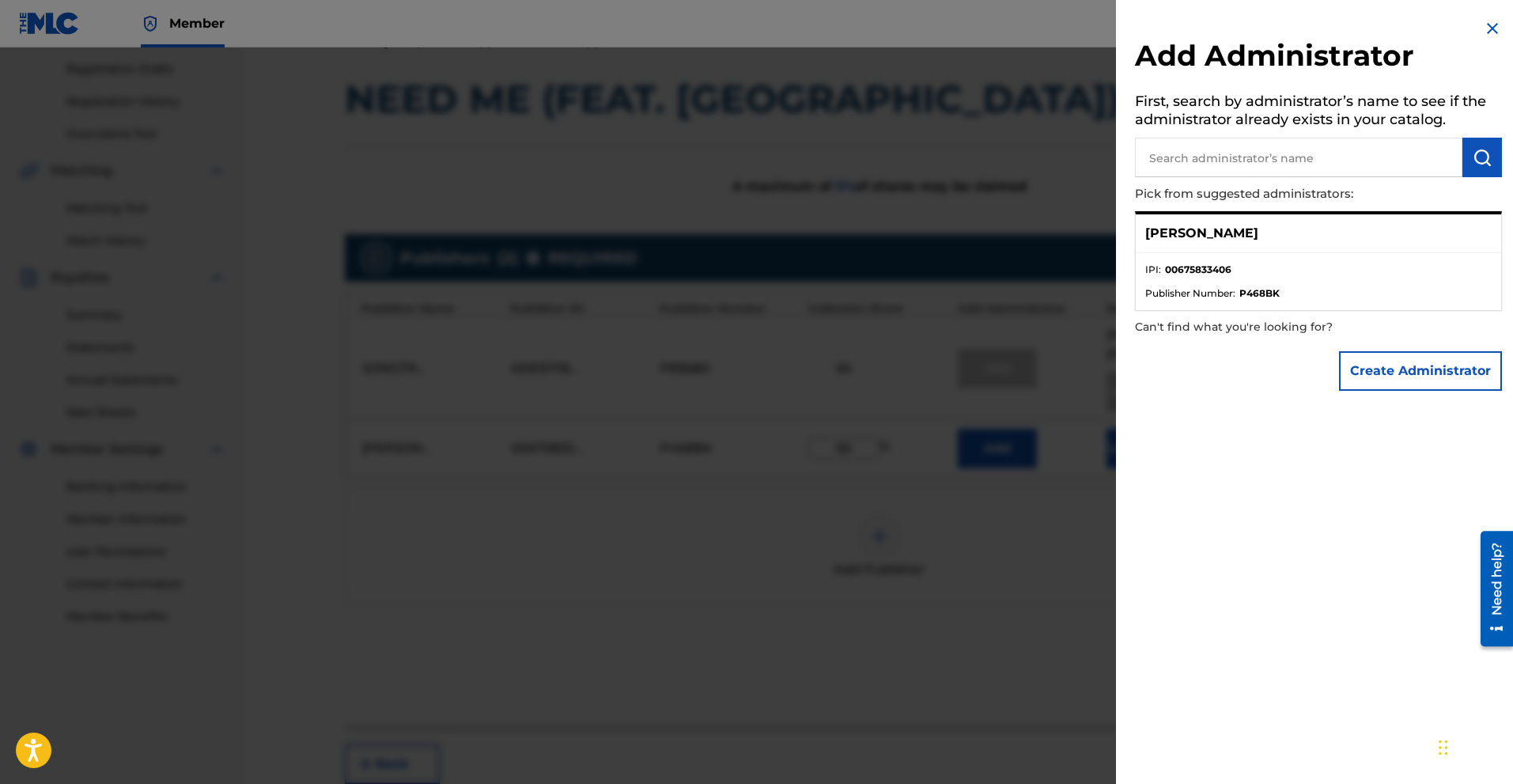
click at [859, 559] on div at bounding box center [756, 440] width 1513 height 784
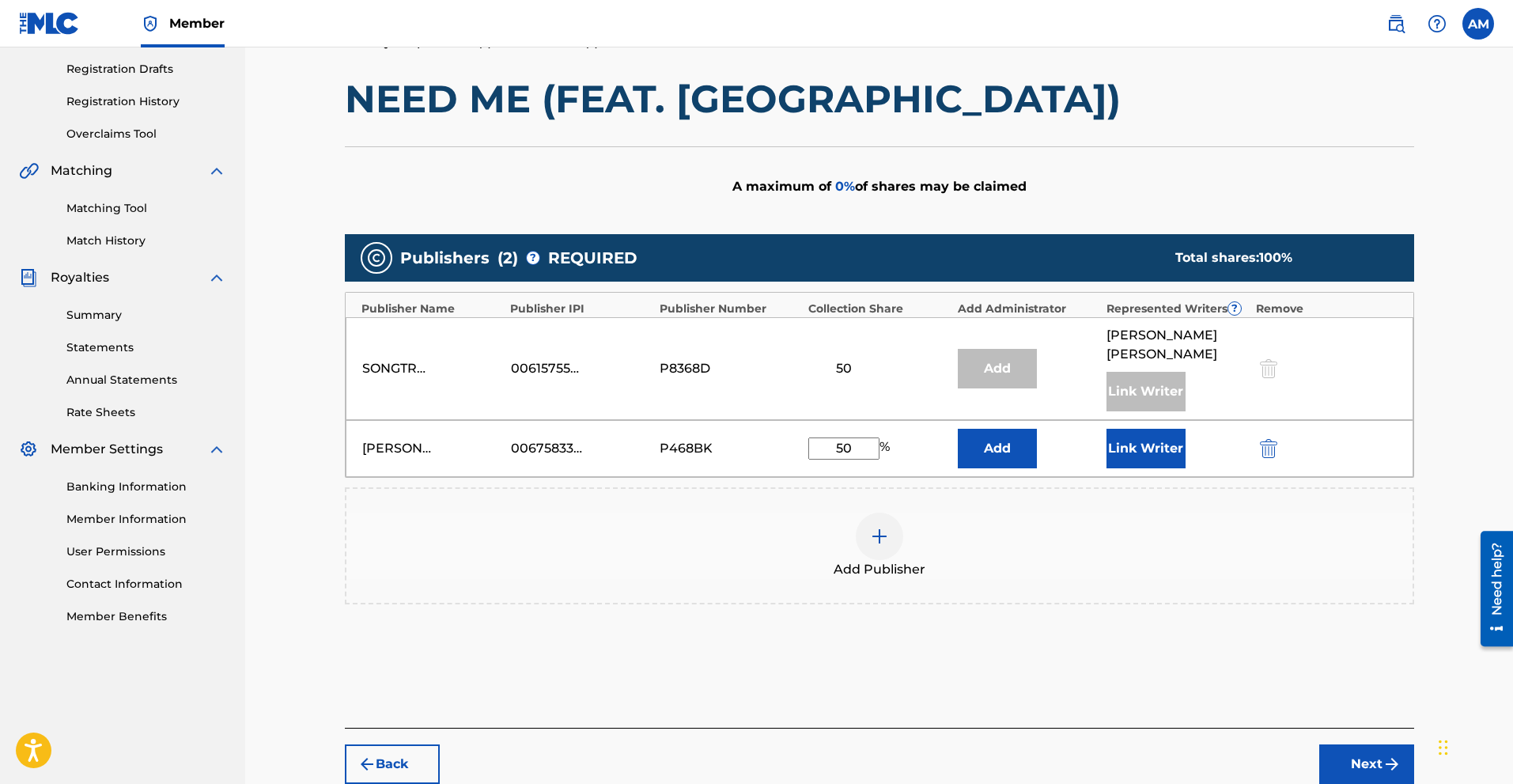
click at [859, 672] on button "Next" at bounding box center [1367, 764] width 95 height 40
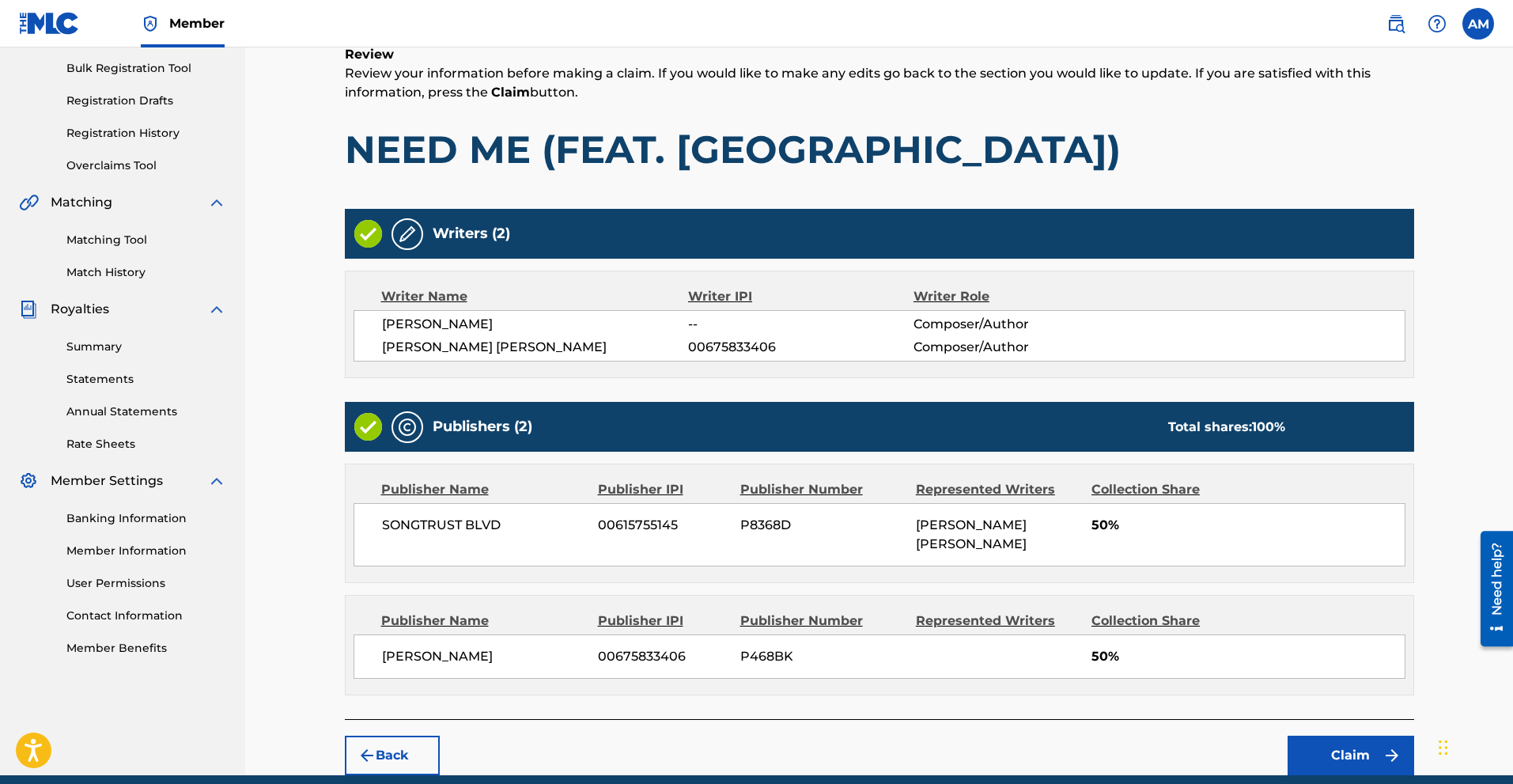
scroll to position [278, 0]
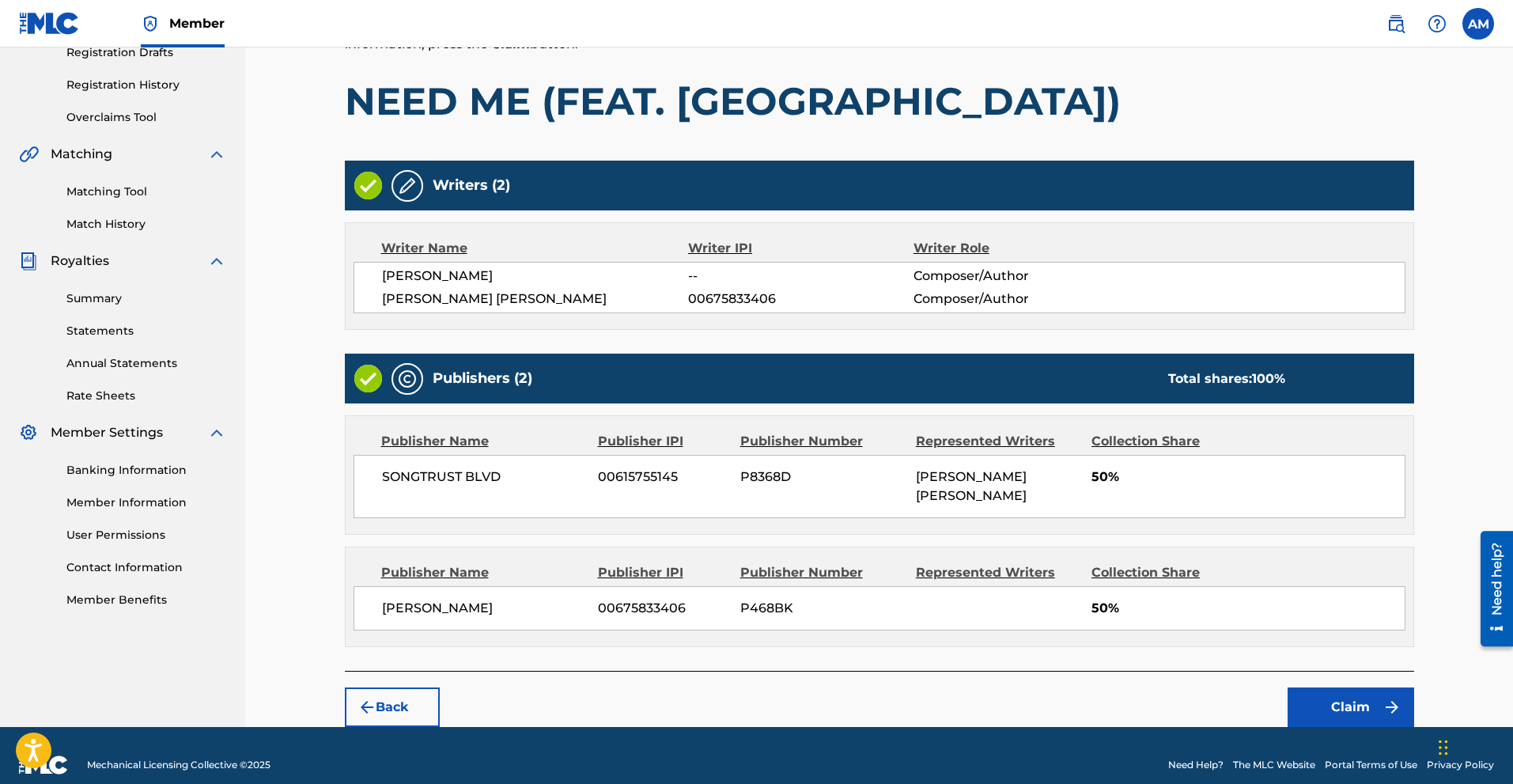
click at [859, 672] on button "Claim" at bounding box center [1351, 707] width 127 height 40
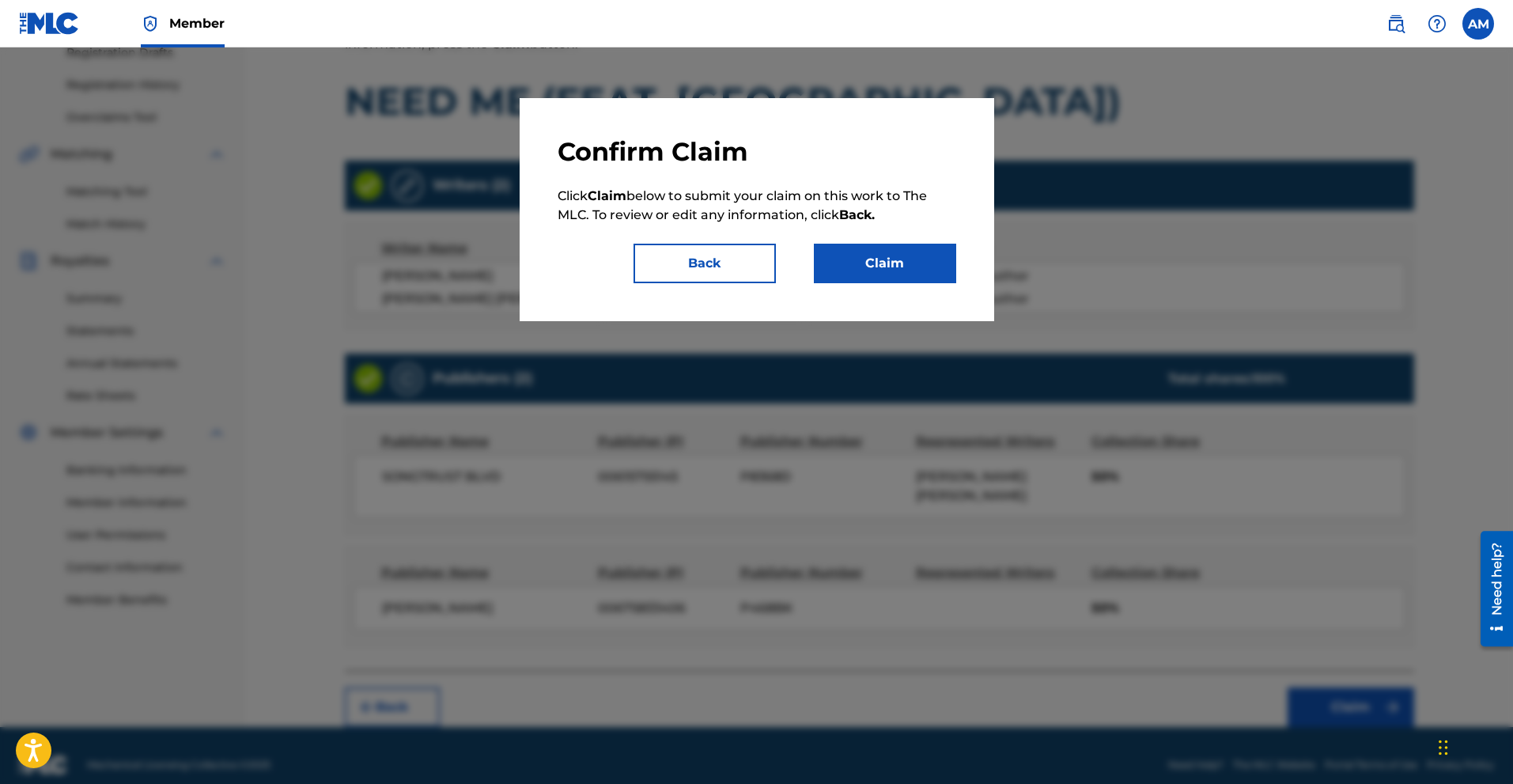
click at [859, 267] on button "Claim" at bounding box center [886, 264] width 143 height 40
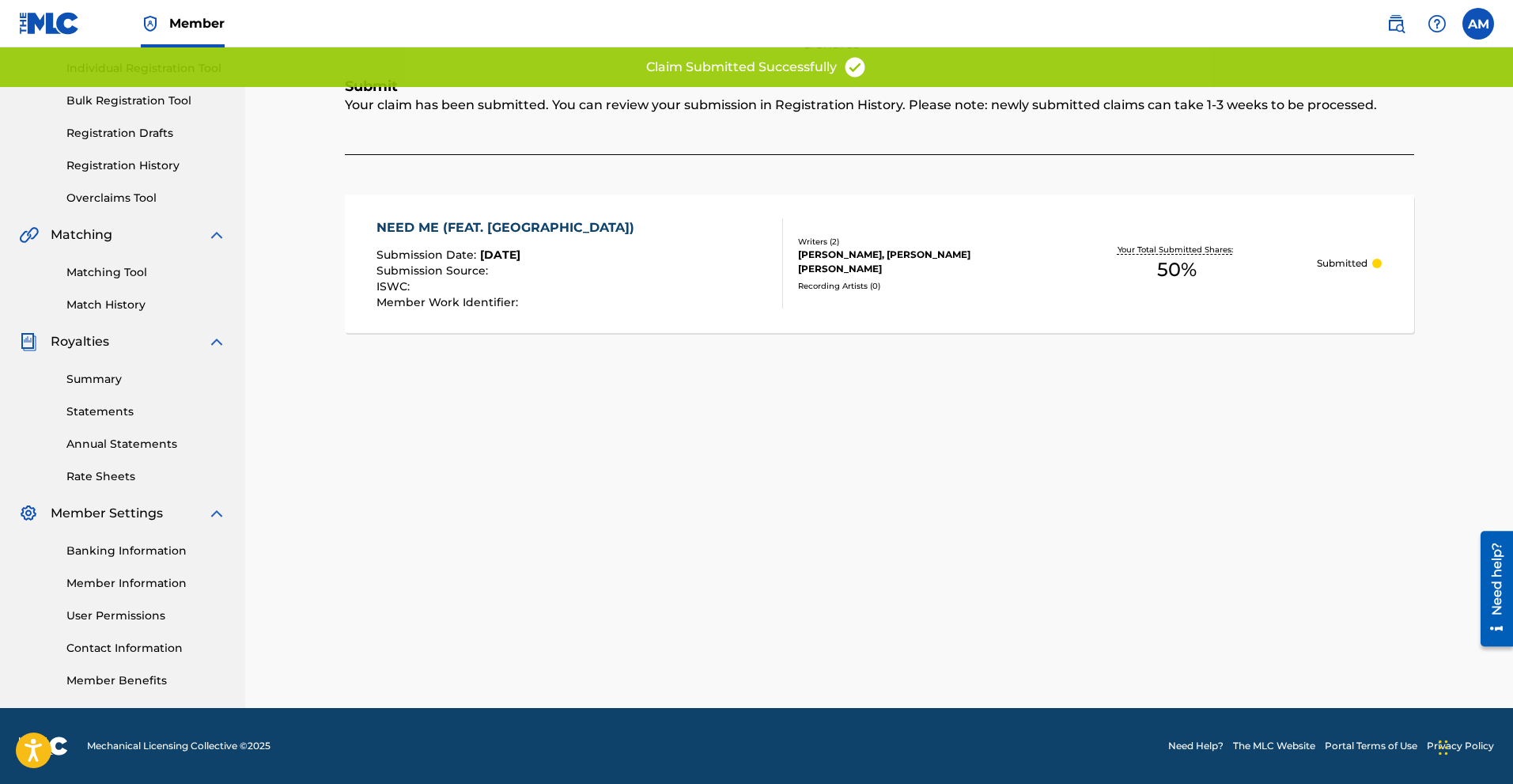
scroll to position [0, 0]
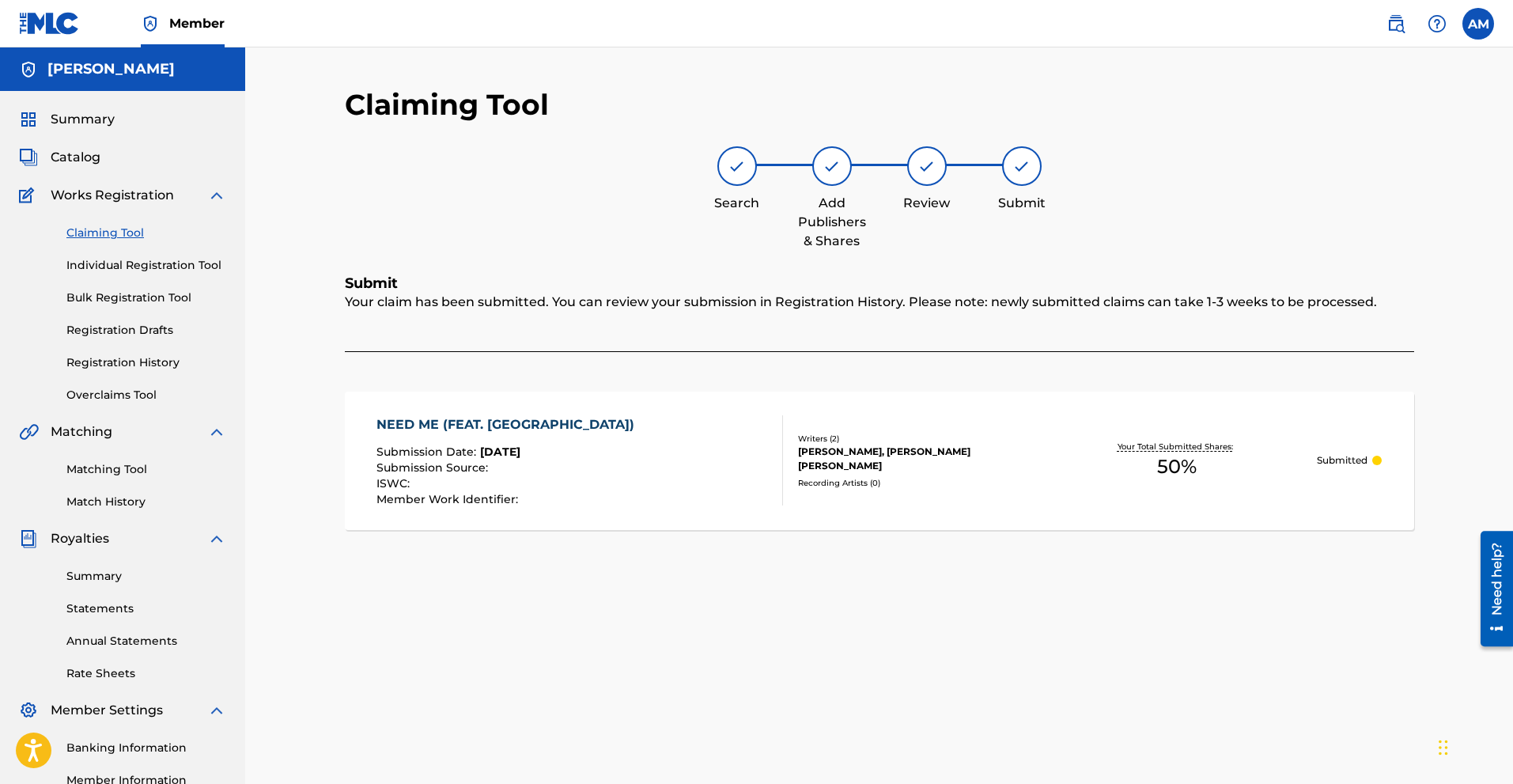
click at [115, 231] on link "Claiming Tool" at bounding box center [147, 233] width 160 height 17
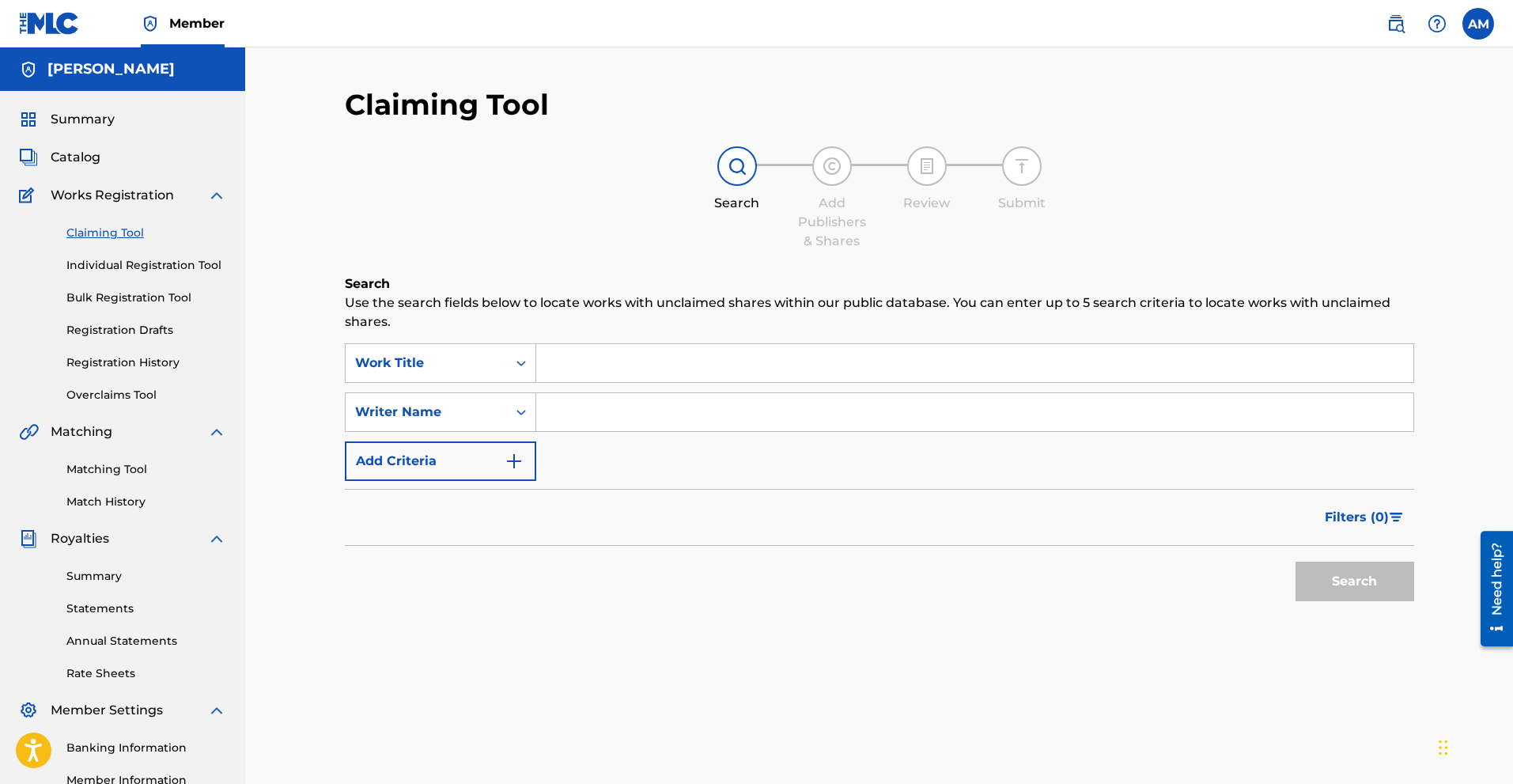
click at [584, 409] on input "Search Form" at bounding box center [974, 412] width 877 height 38
type input "[PERSON_NAME] [PERSON_NAME]"
click at [859, 587] on button "Search" at bounding box center [1355, 581] width 119 height 40
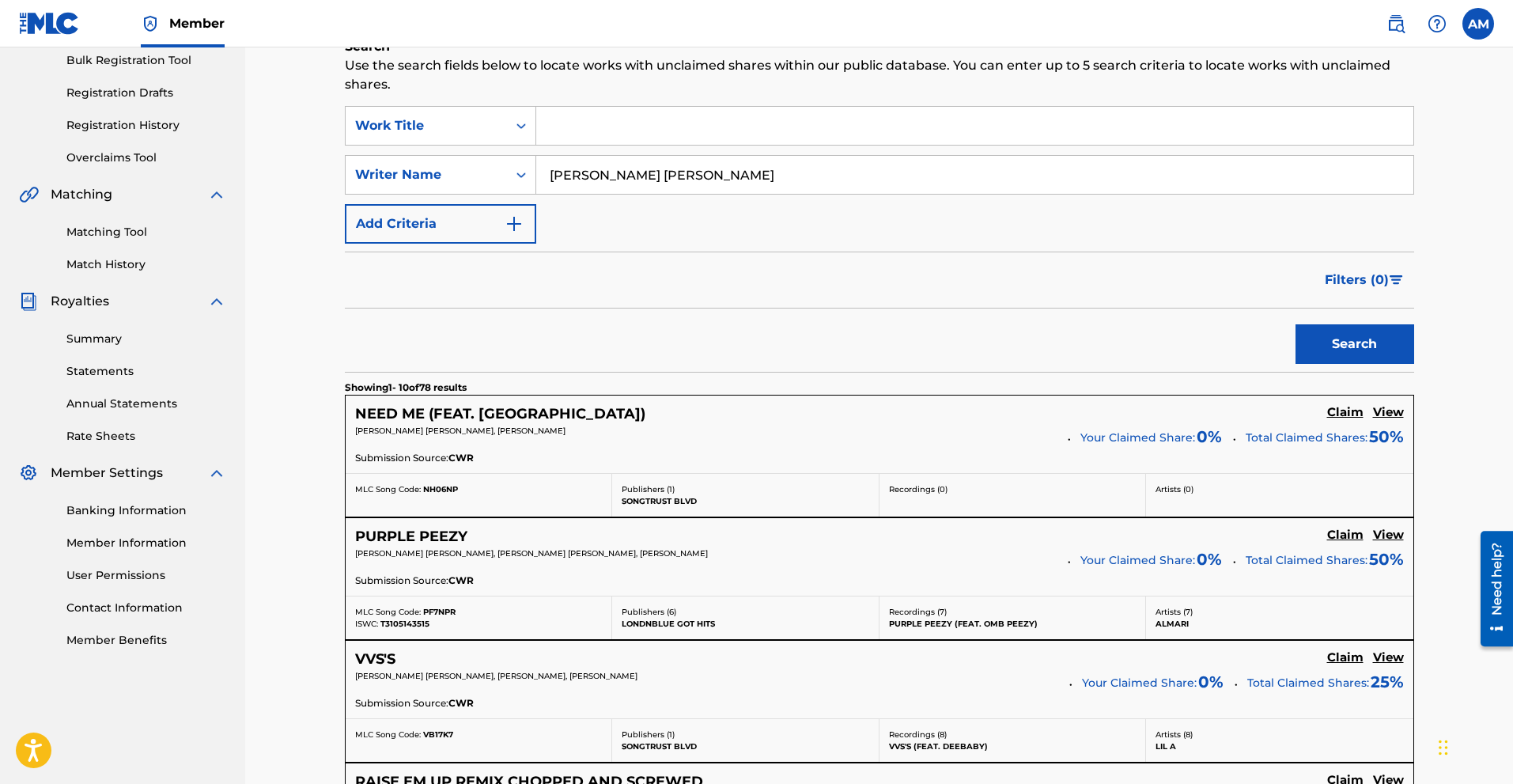
scroll to position [316, 0]
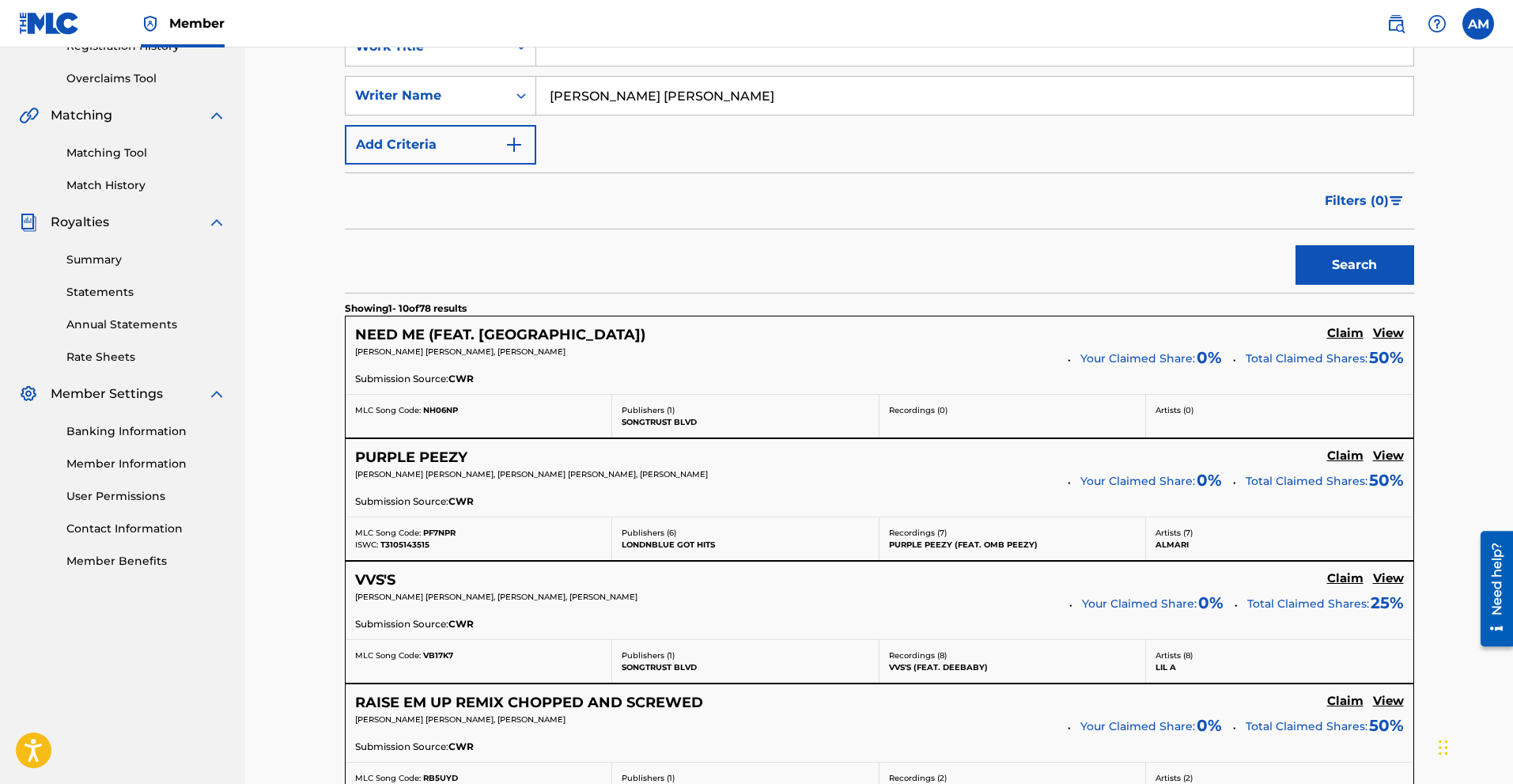
click at [859, 458] on h5 "Claim" at bounding box center [1346, 455] width 36 height 15
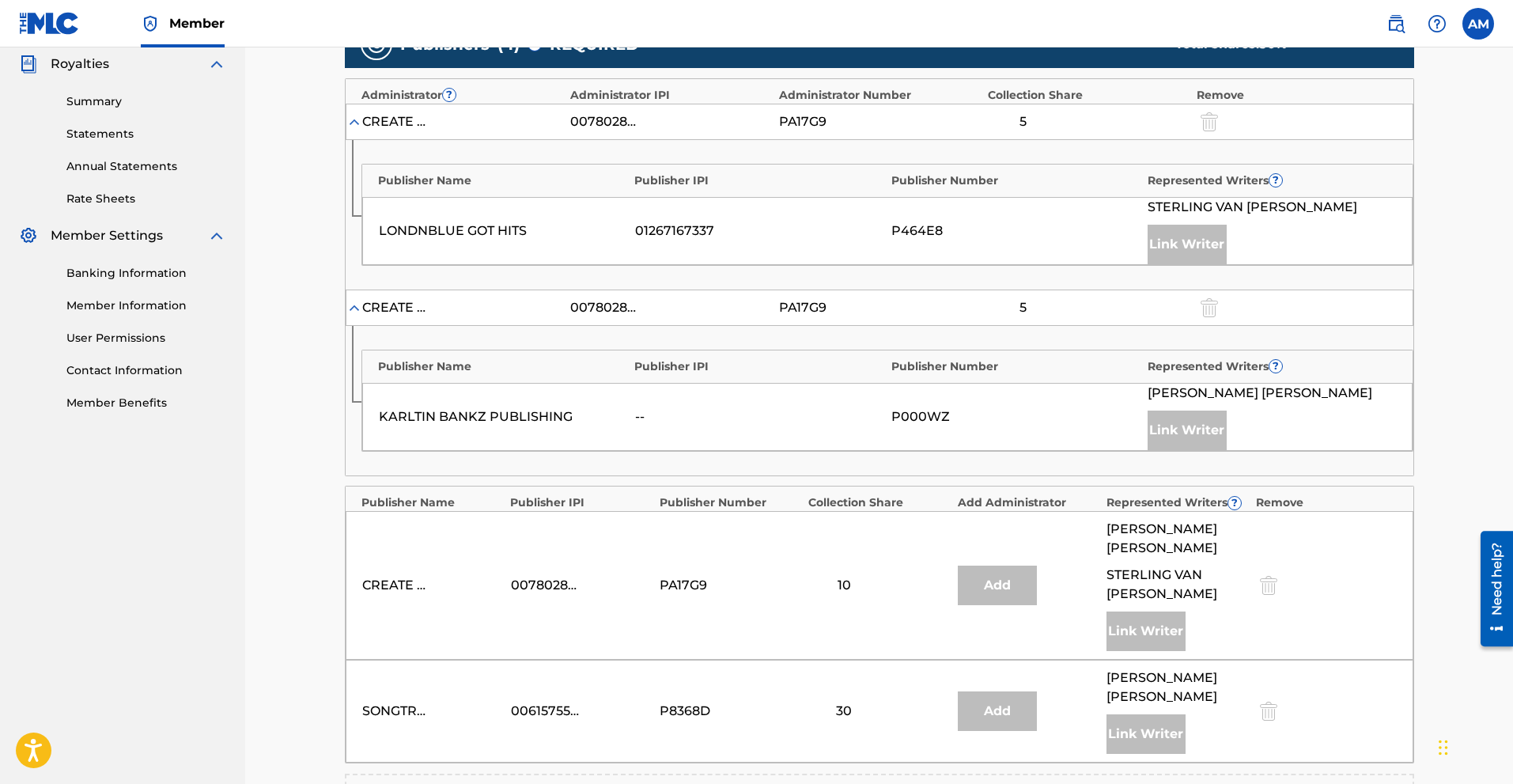
scroll to position [554, 0]
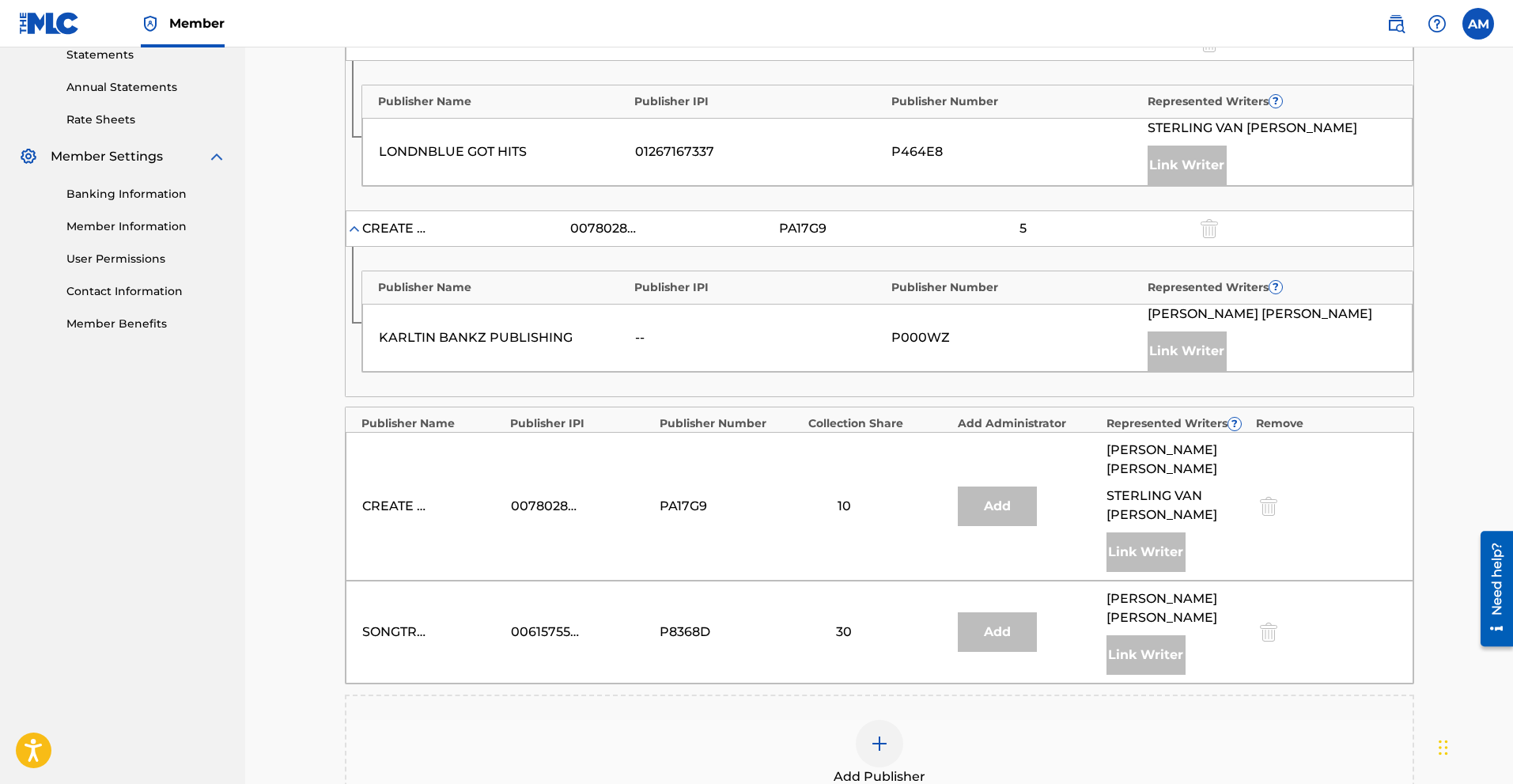
click at [859, 672] on img at bounding box center [879, 744] width 19 height 19
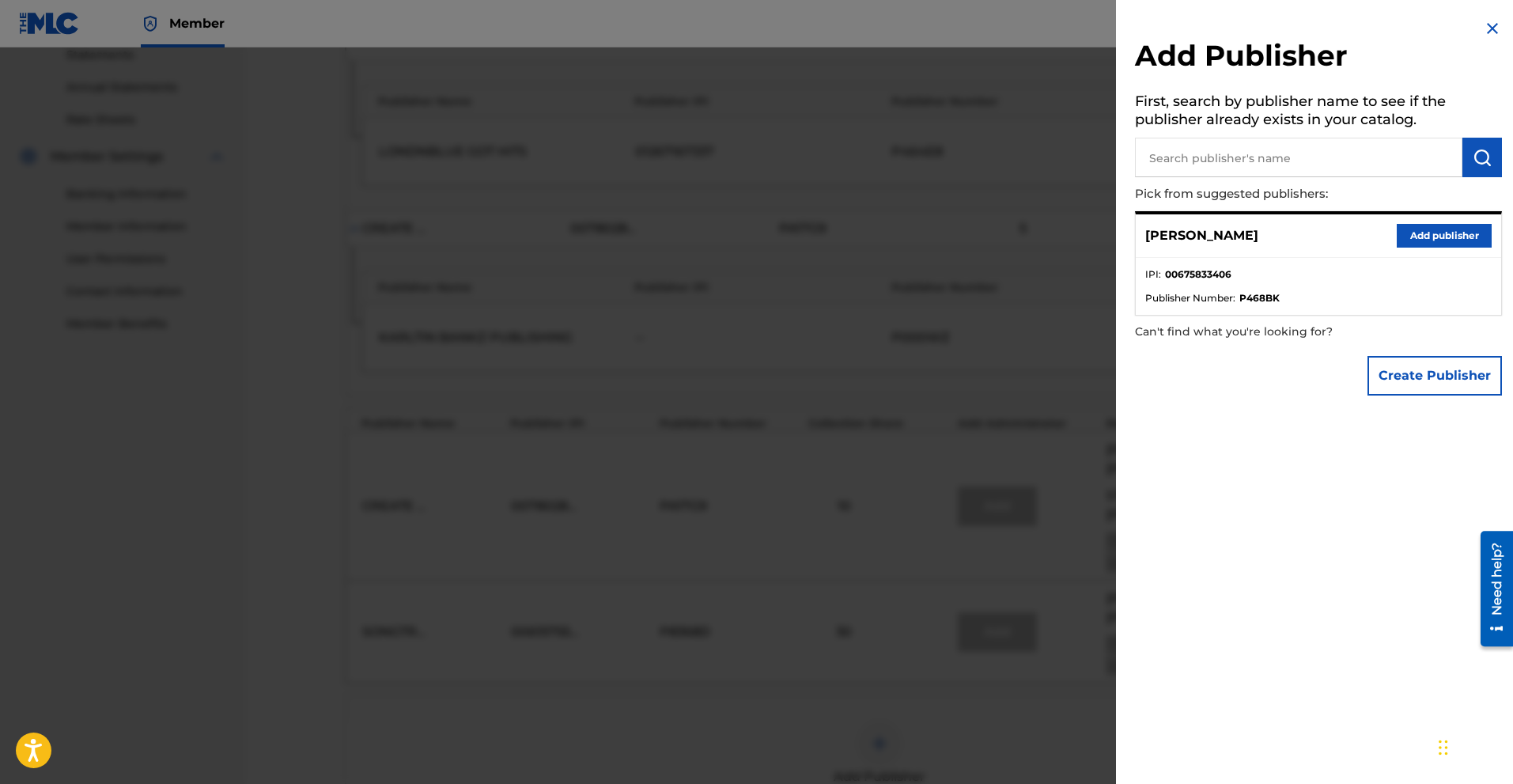
click at [859, 237] on button "Add publisher" at bounding box center [1444, 236] width 95 height 24
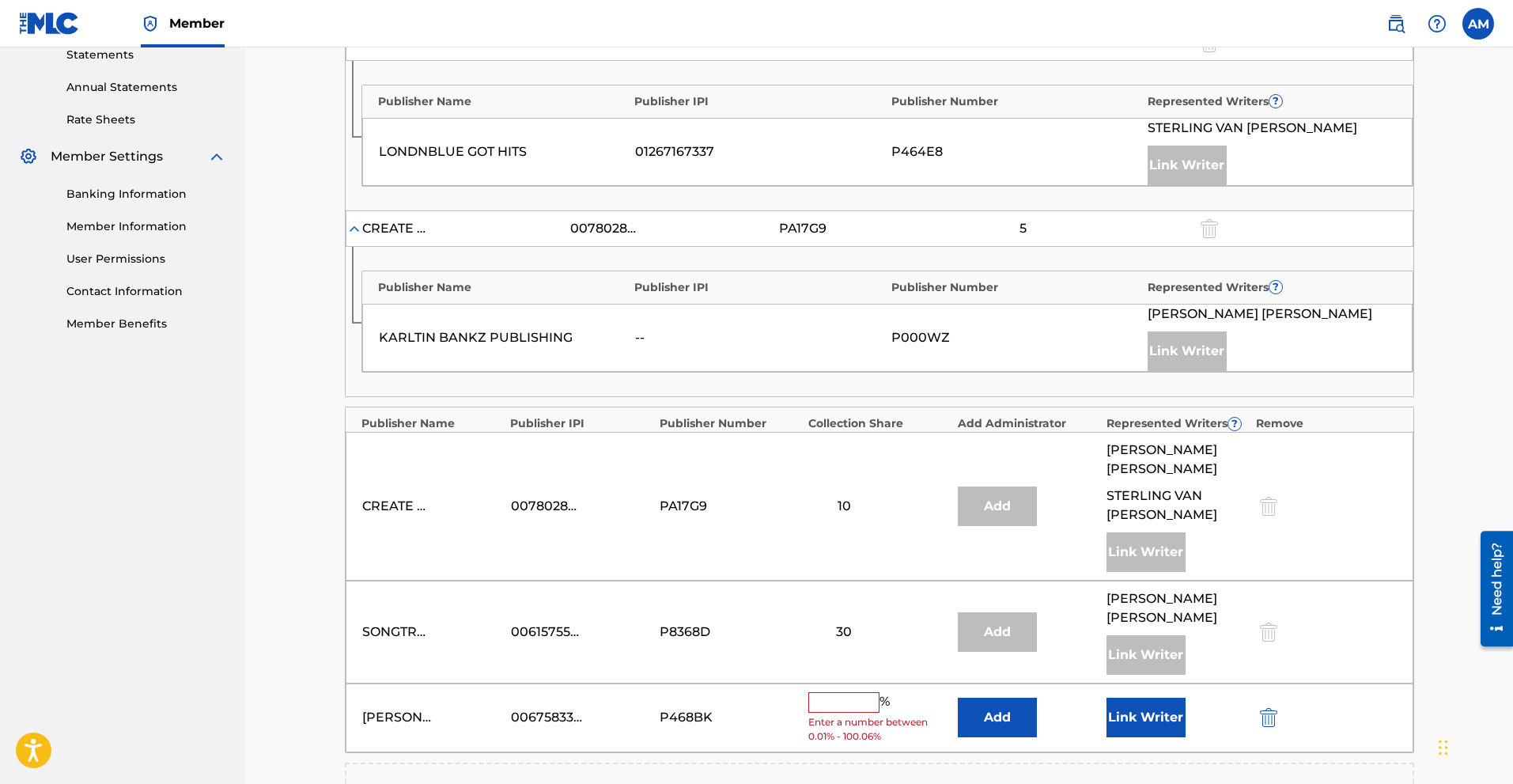
click at [848, 672] on input "text" at bounding box center [844, 702] width 71 height 21
type input "6"
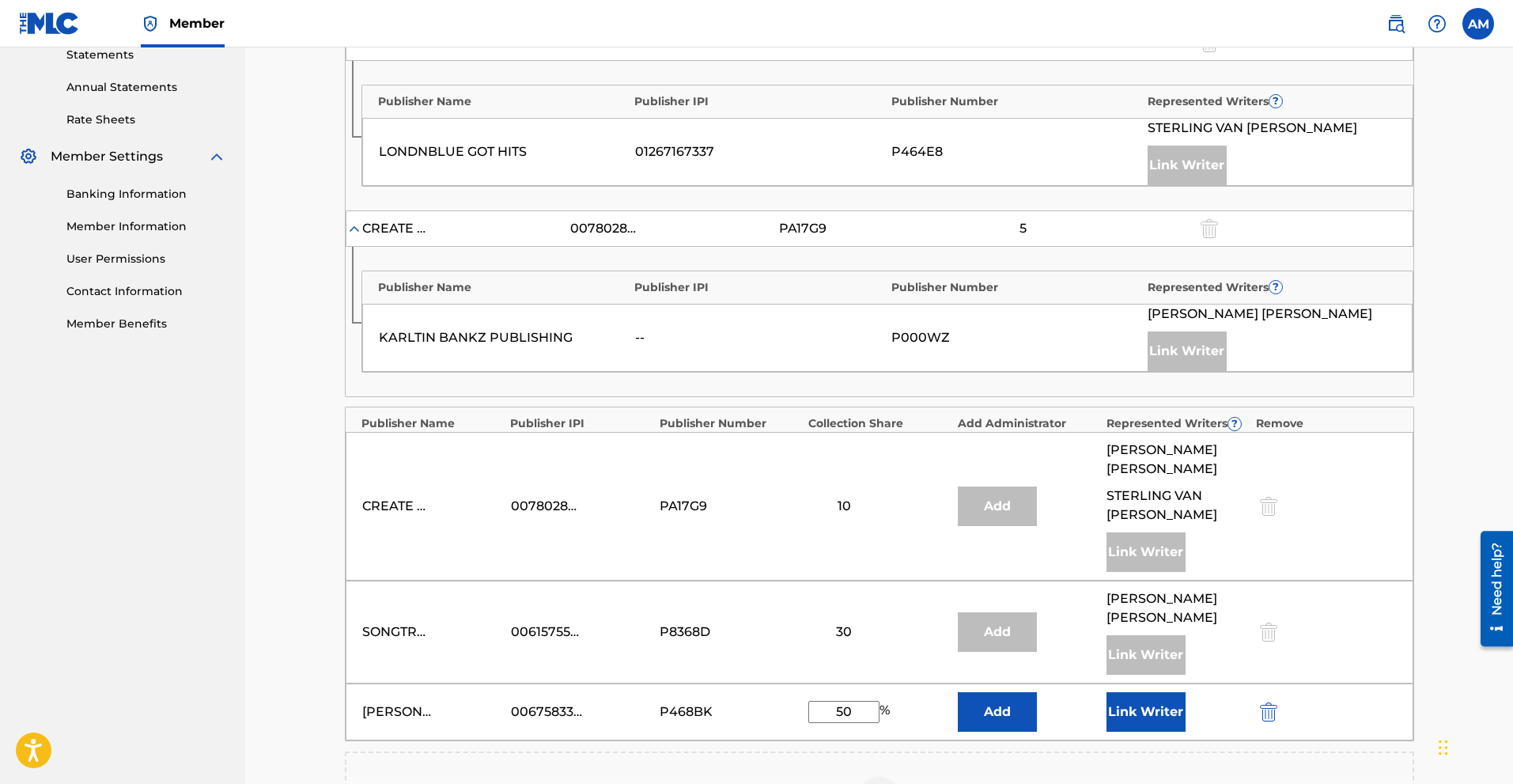
type input "50"
click at [859, 626] on div "30" at bounding box center [879, 632] width 141 height 19
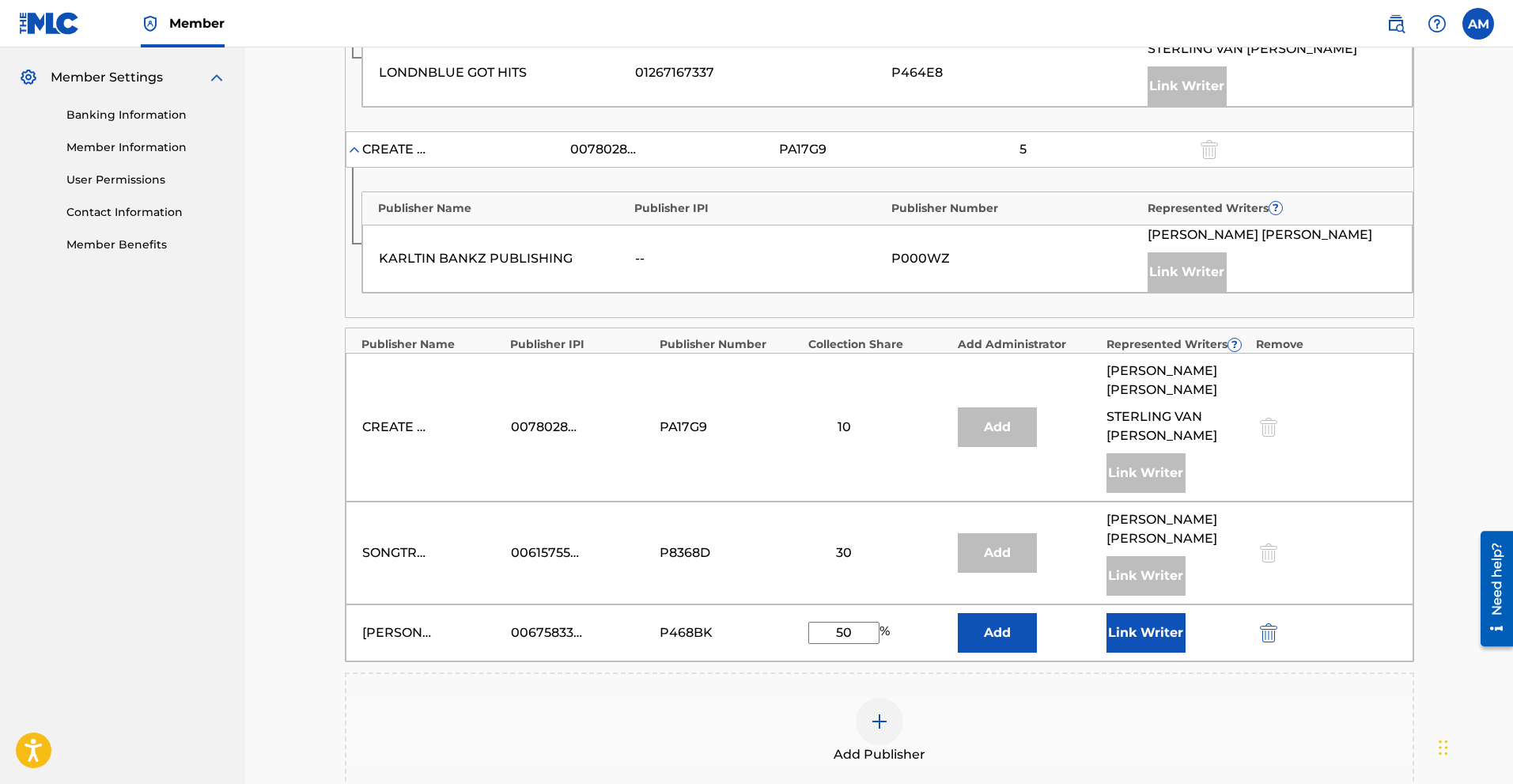
scroll to position [712, 0]
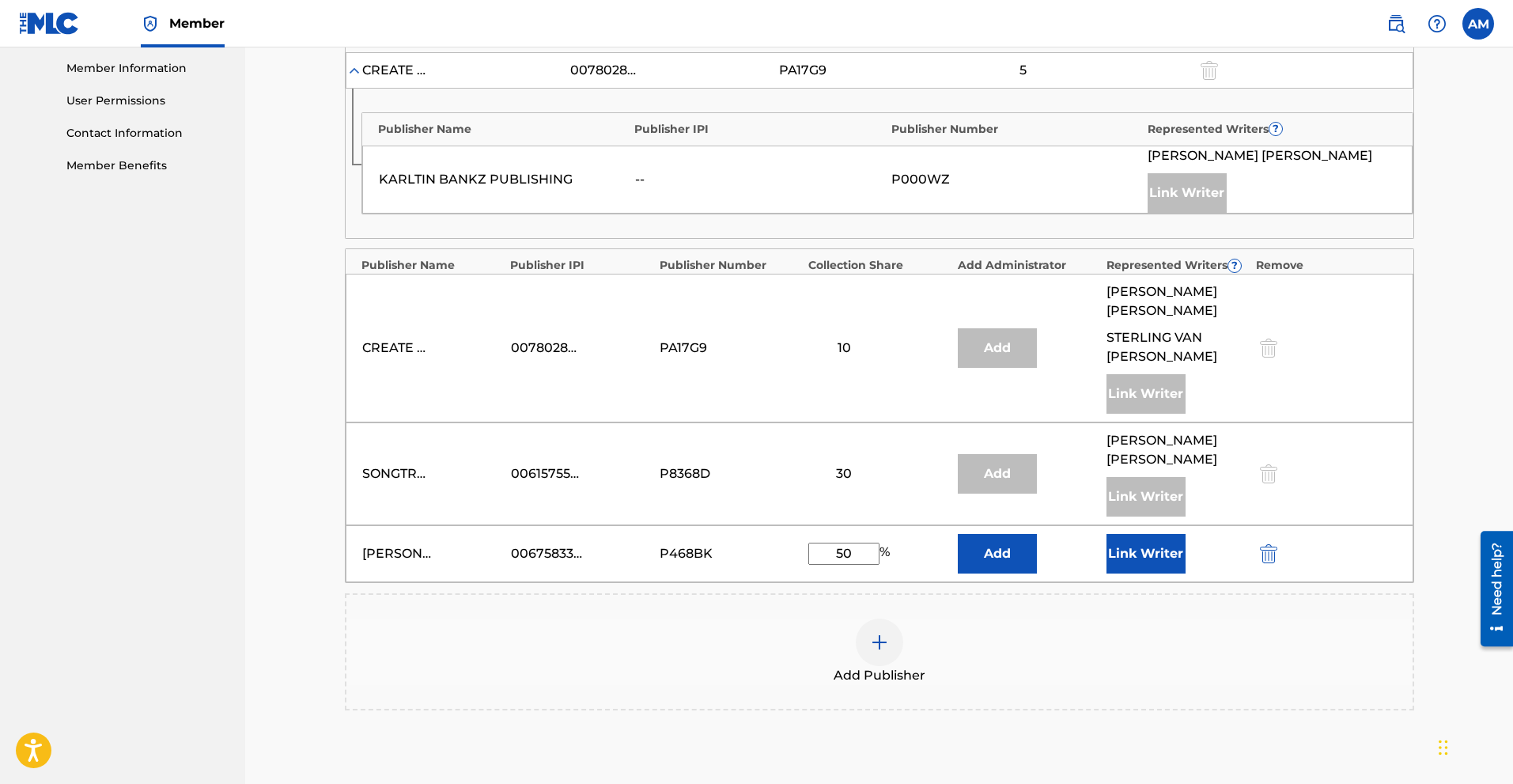
click at [859, 625] on div "Add Publisher" at bounding box center [879, 652] width 1066 height 67
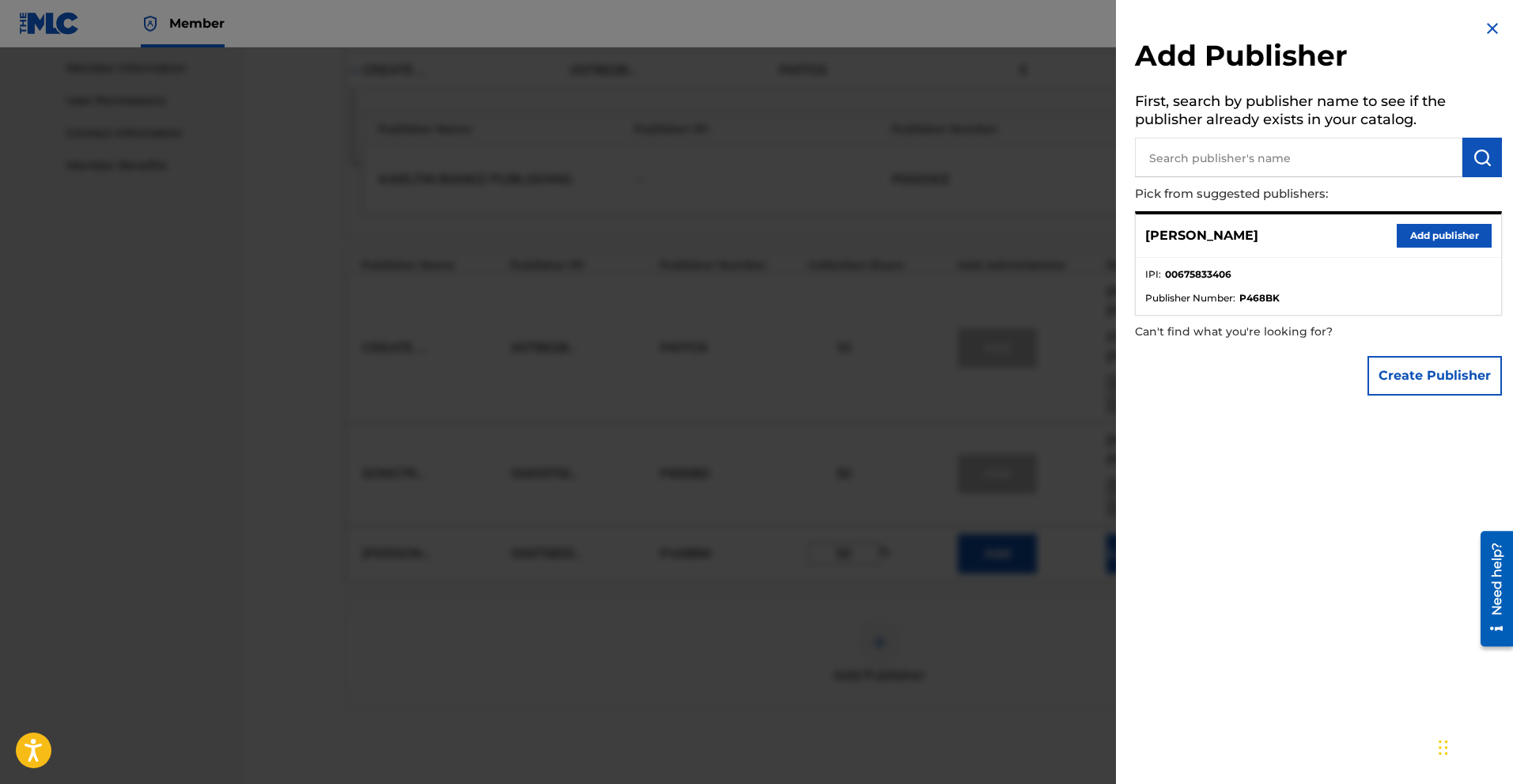
click at [859, 608] on div at bounding box center [756, 440] width 1513 height 784
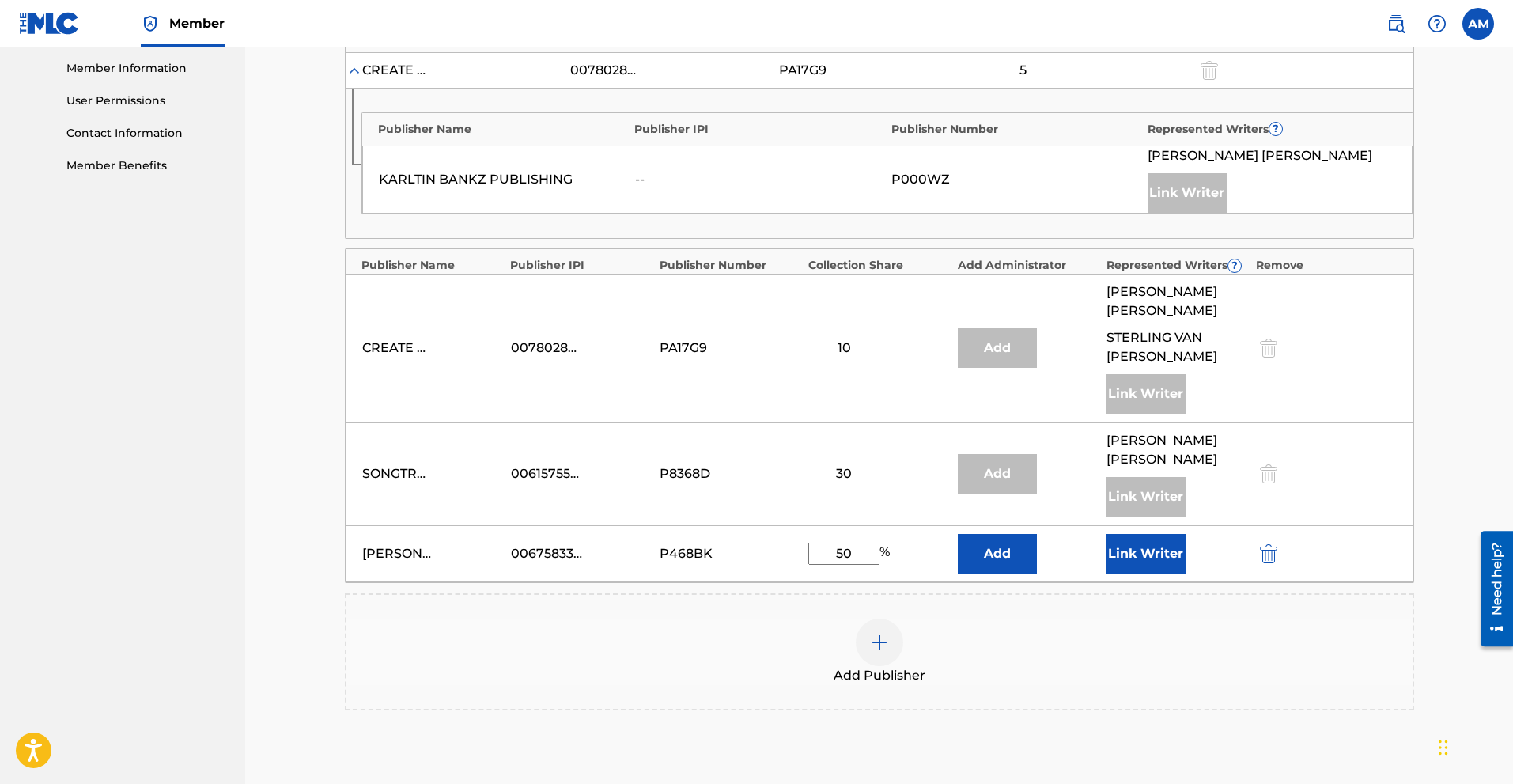
click at [859, 536] on button "Add" at bounding box center [997, 554] width 79 height 40
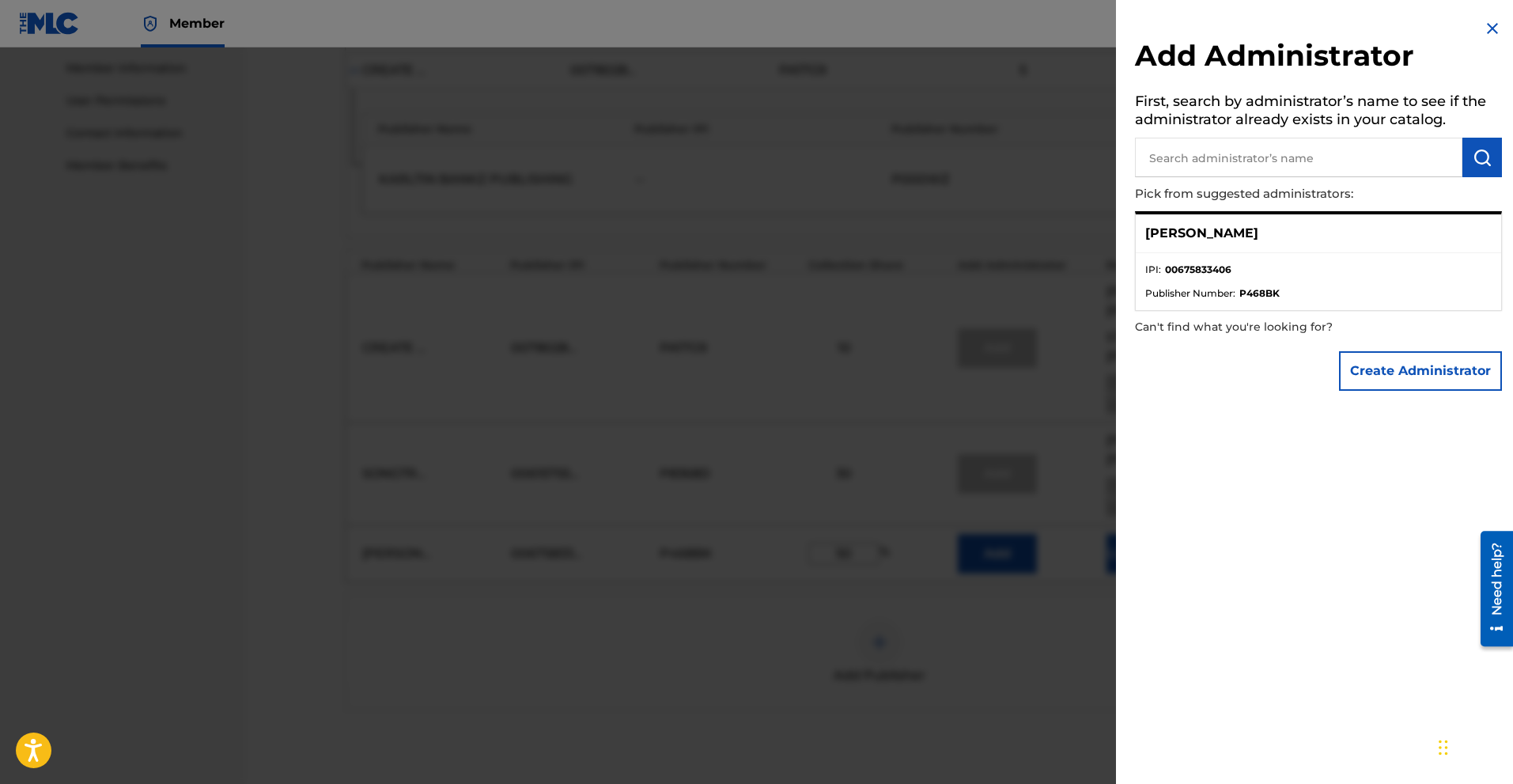
click at [859, 158] on input "text" at bounding box center [1298, 158] width 327 height 40
click at [859, 653] on div at bounding box center [756, 440] width 1513 height 784
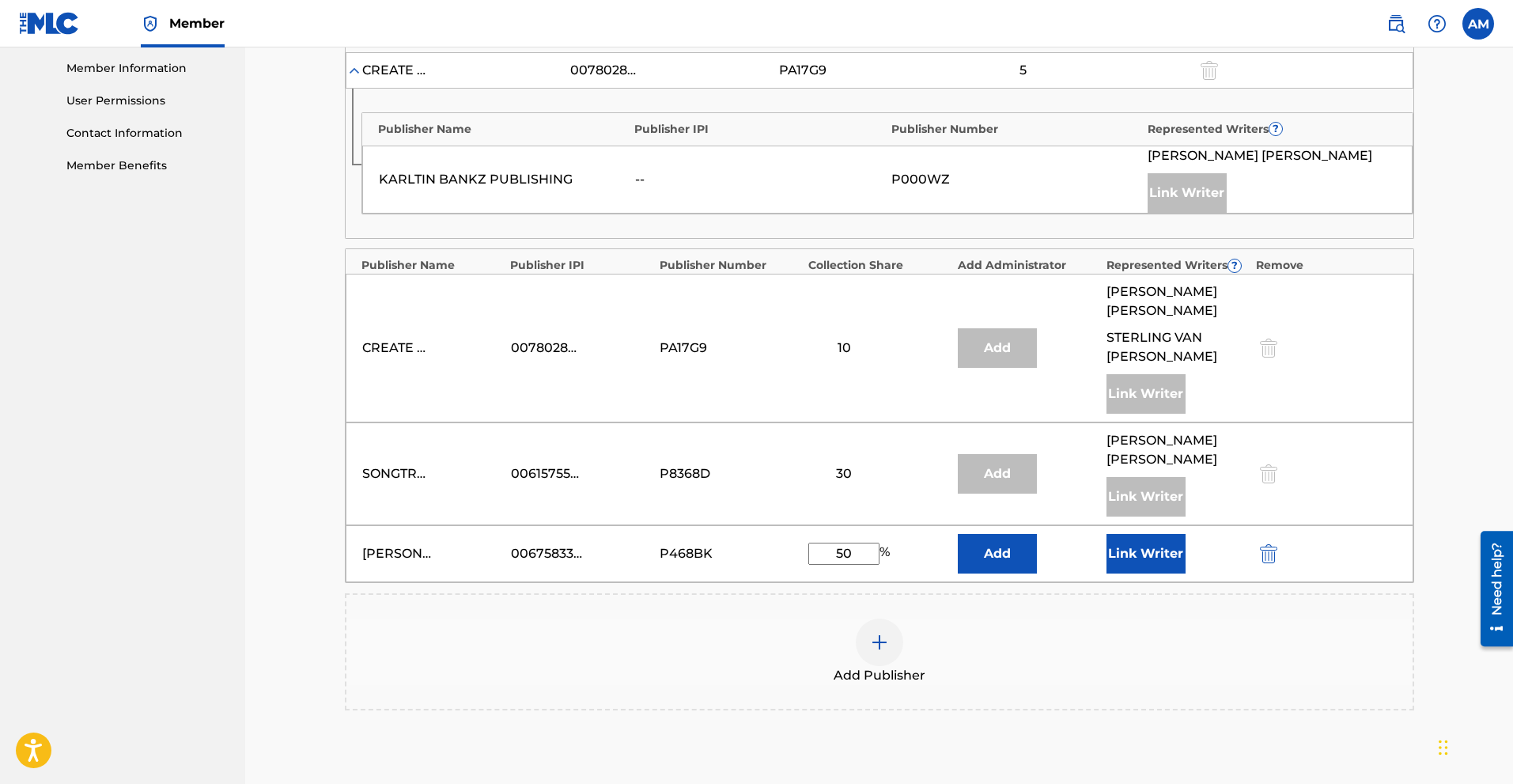
click at [859, 534] on button "Link Writer" at bounding box center [1146, 554] width 79 height 40
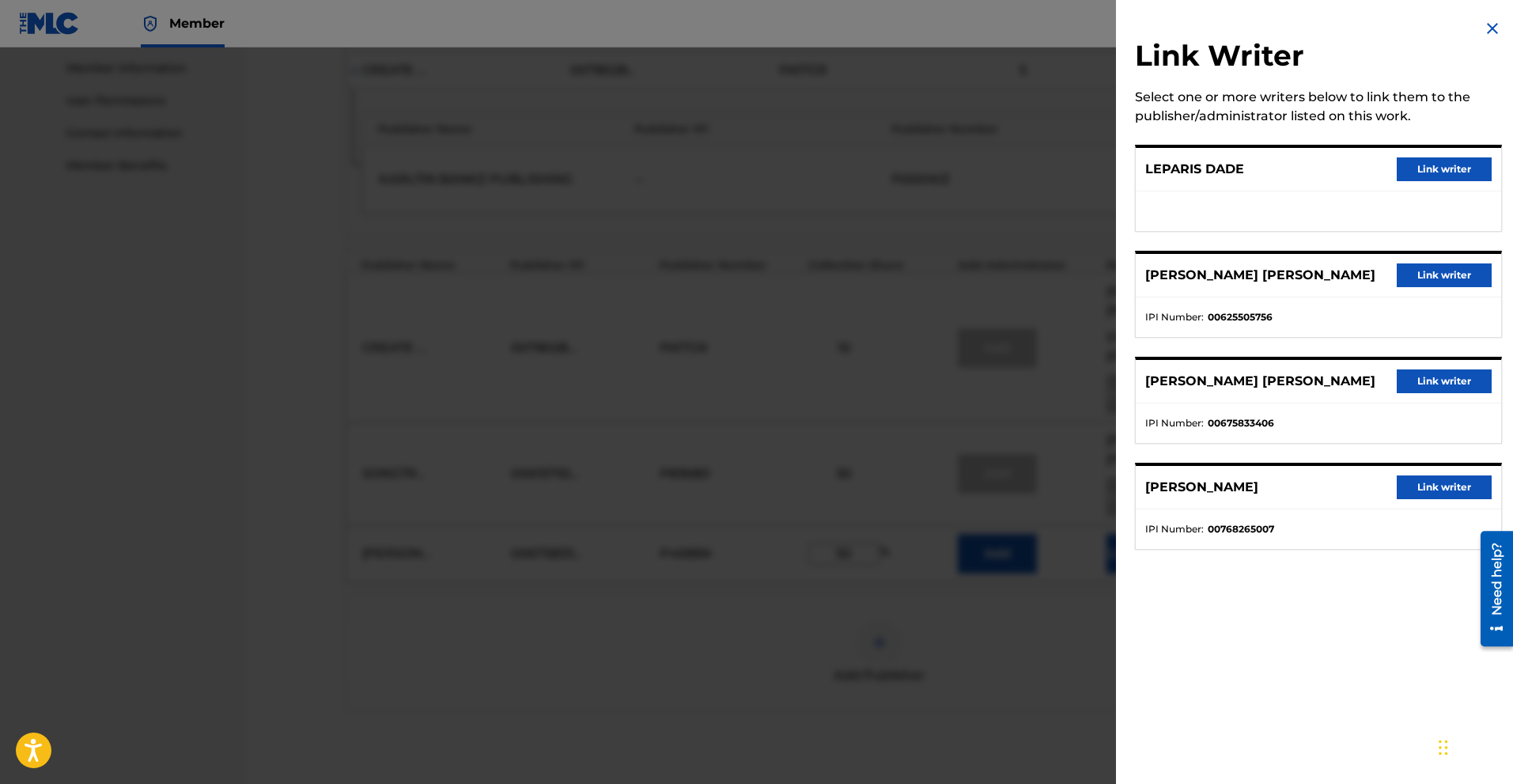
click at [859, 382] on button "Link writer" at bounding box center [1444, 381] width 95 height 24
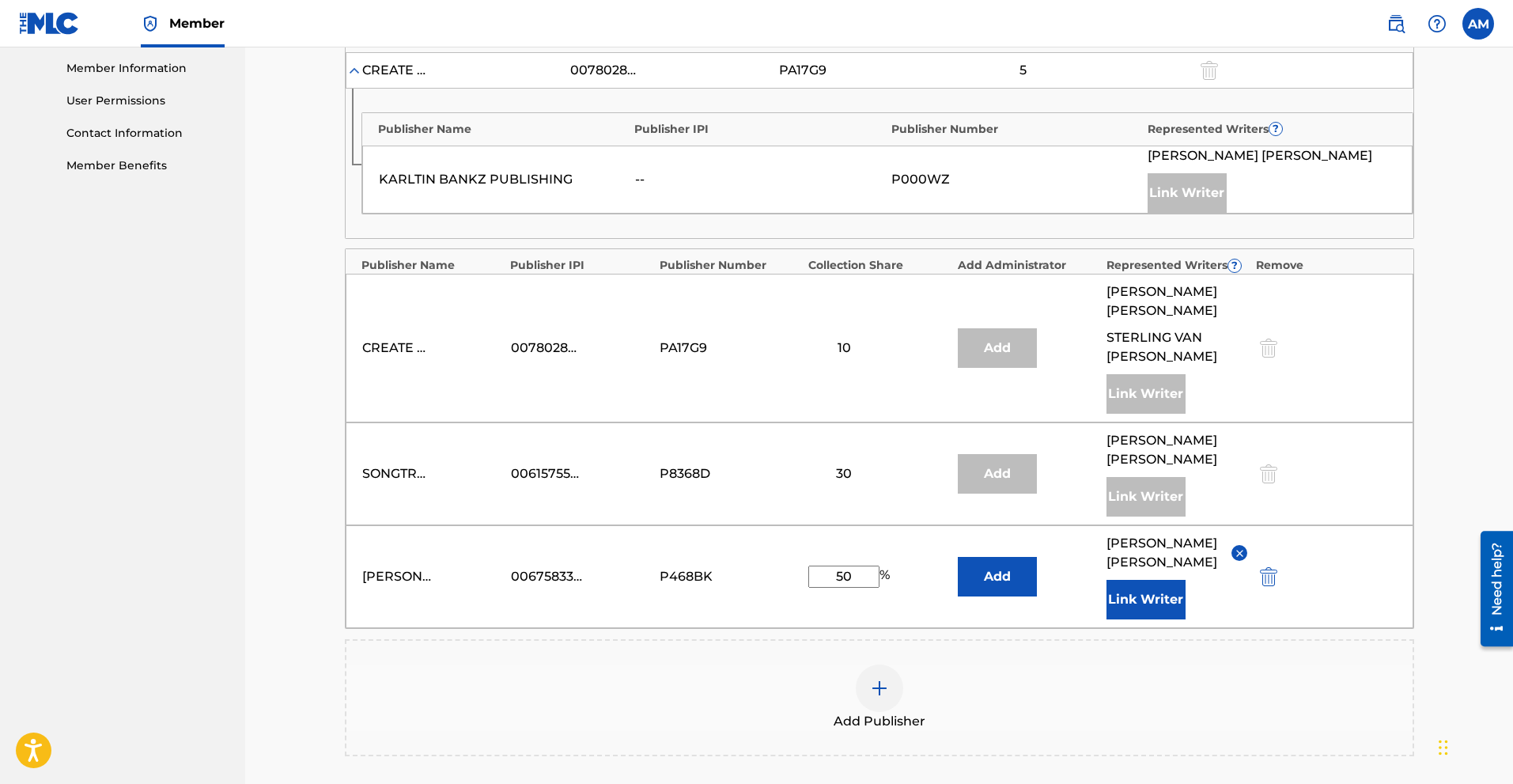
scroll to position [920, 0]
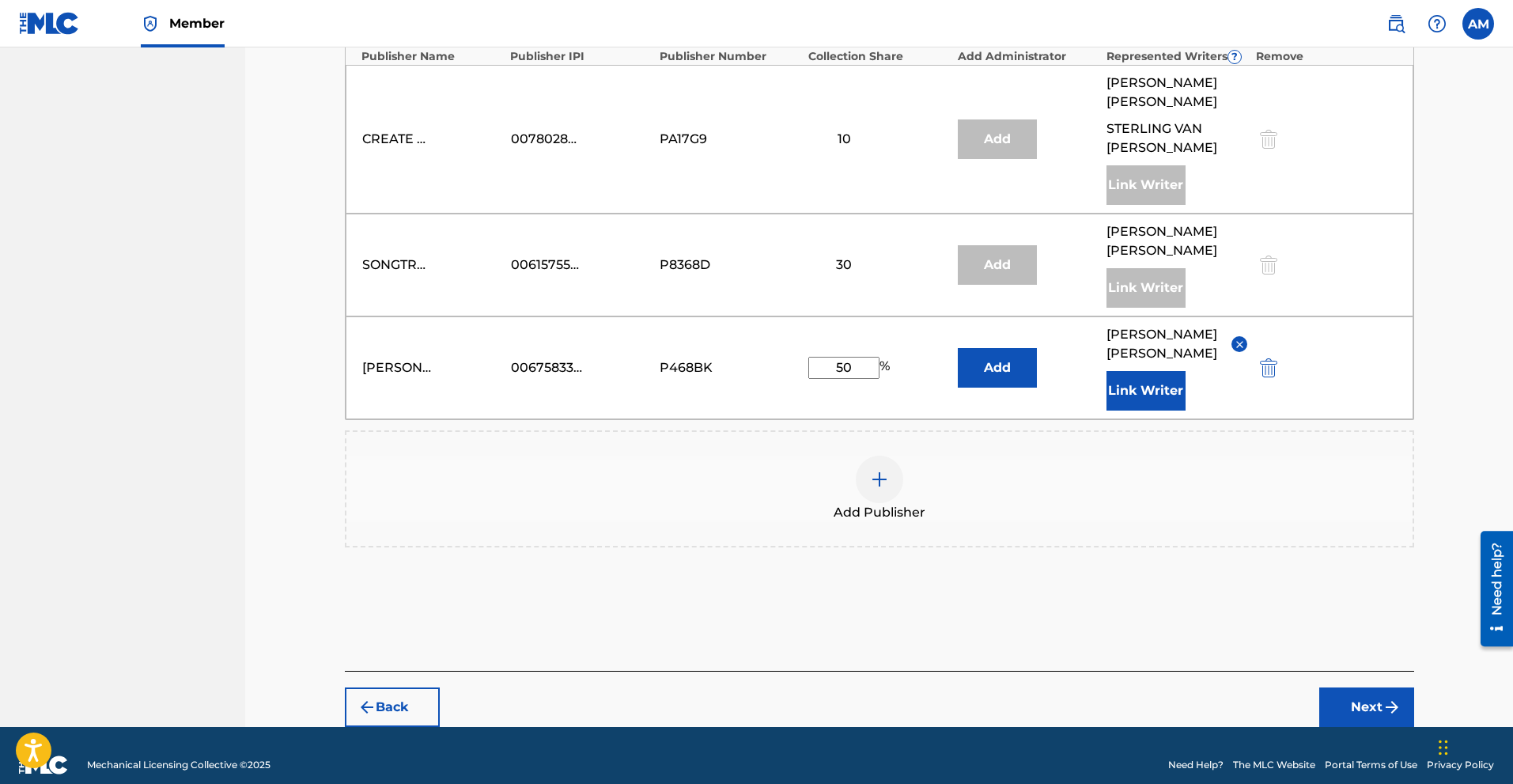
click at [859, 672] on button "Next" at bounding box center [1367, 707] width 95 height 40
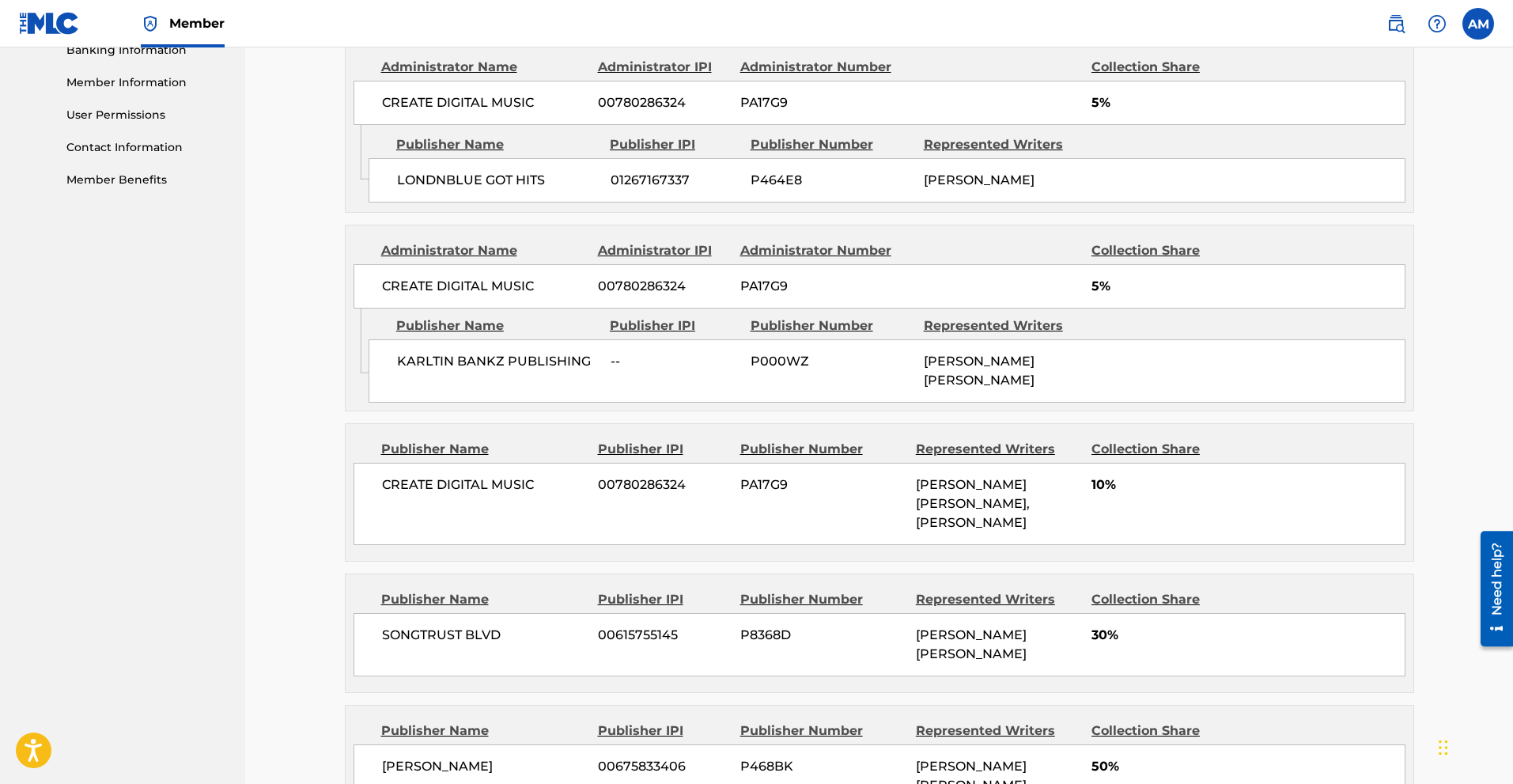
scroll to position [855, 0]
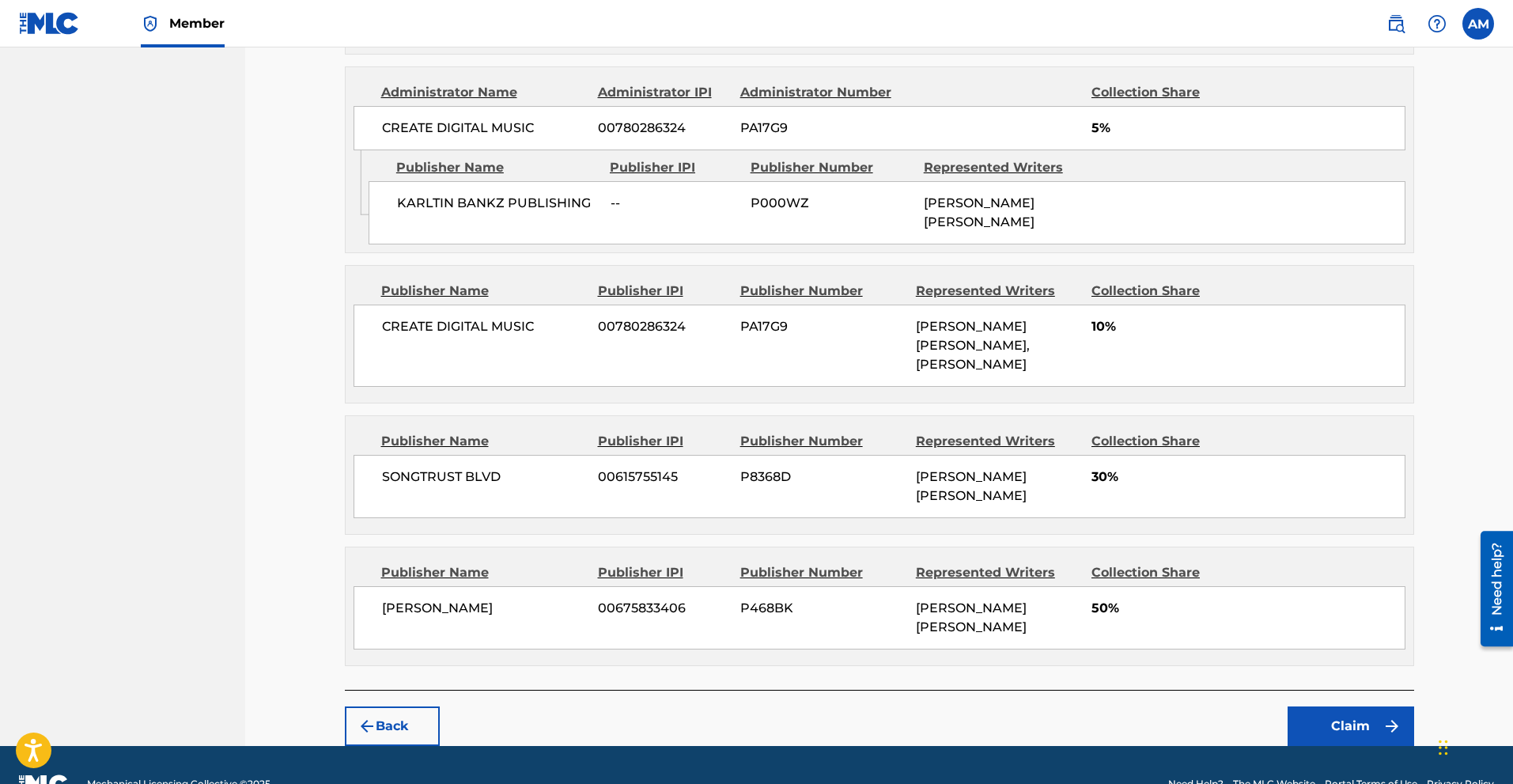
click at [859, 672] on button "Claim" at bounding box center [1351, 726] width 127 height 40
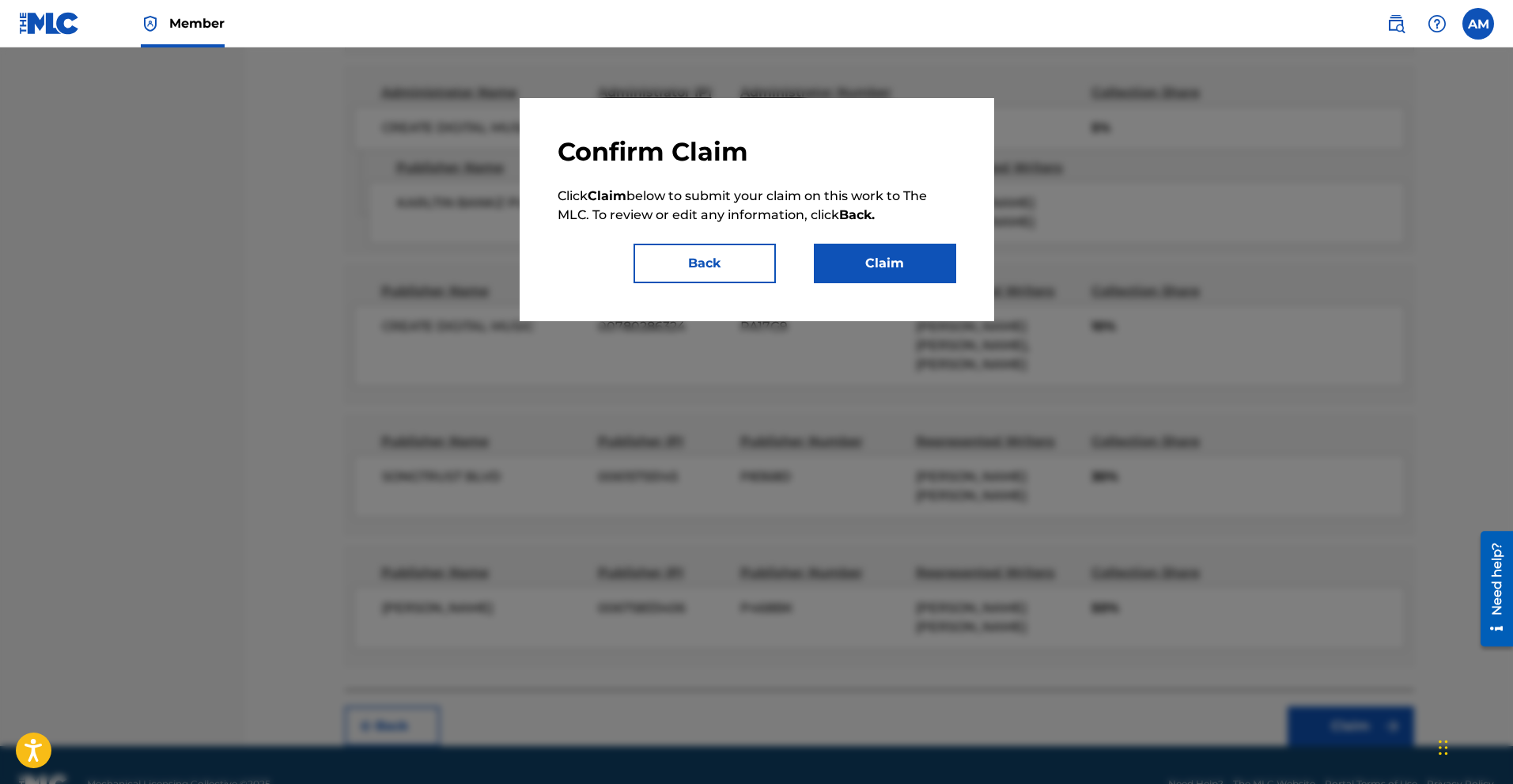
click at [859, 270] on button "Claim" at bounding box center [886, 264] width 143 height 40
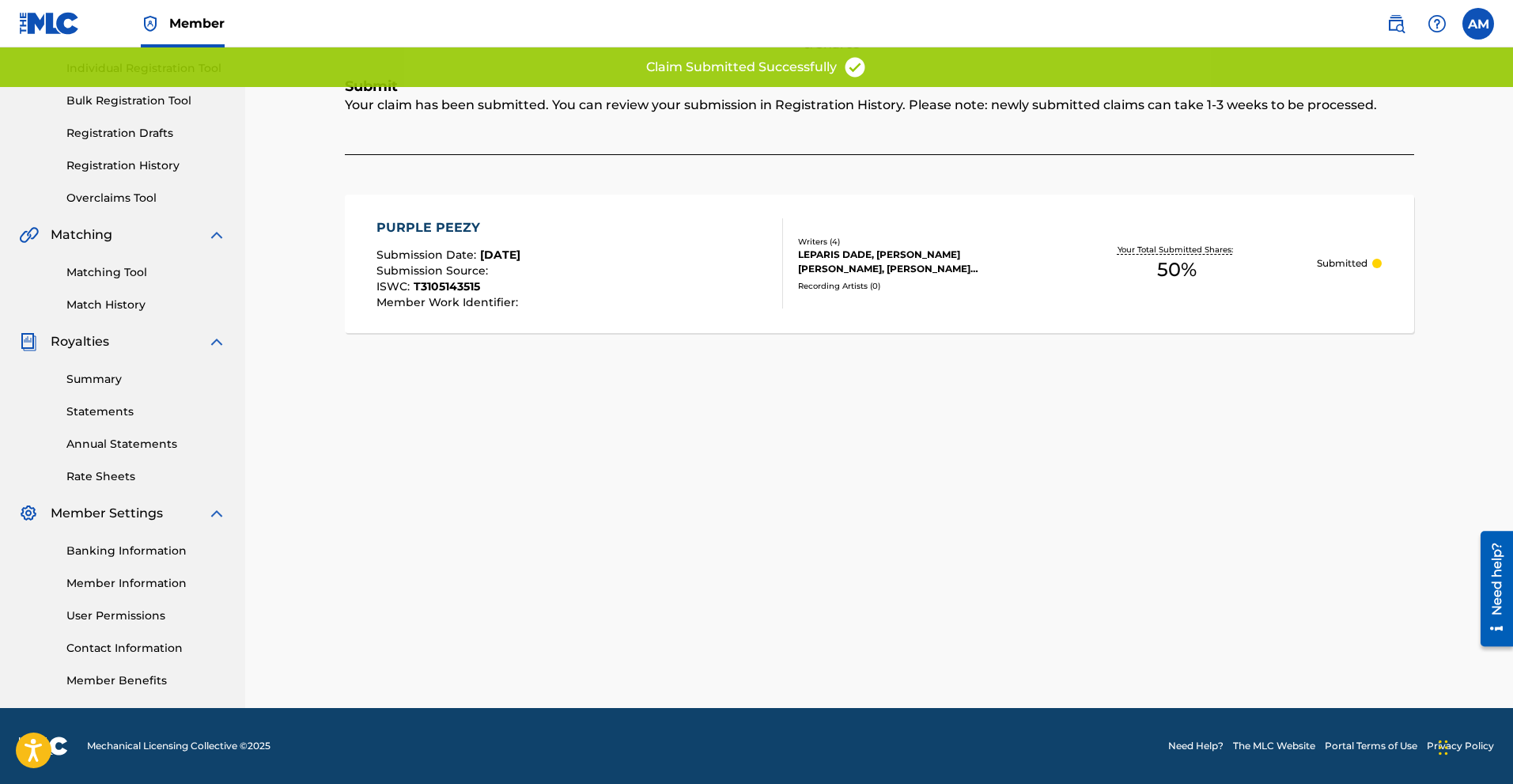
scroll to position [39, 0]
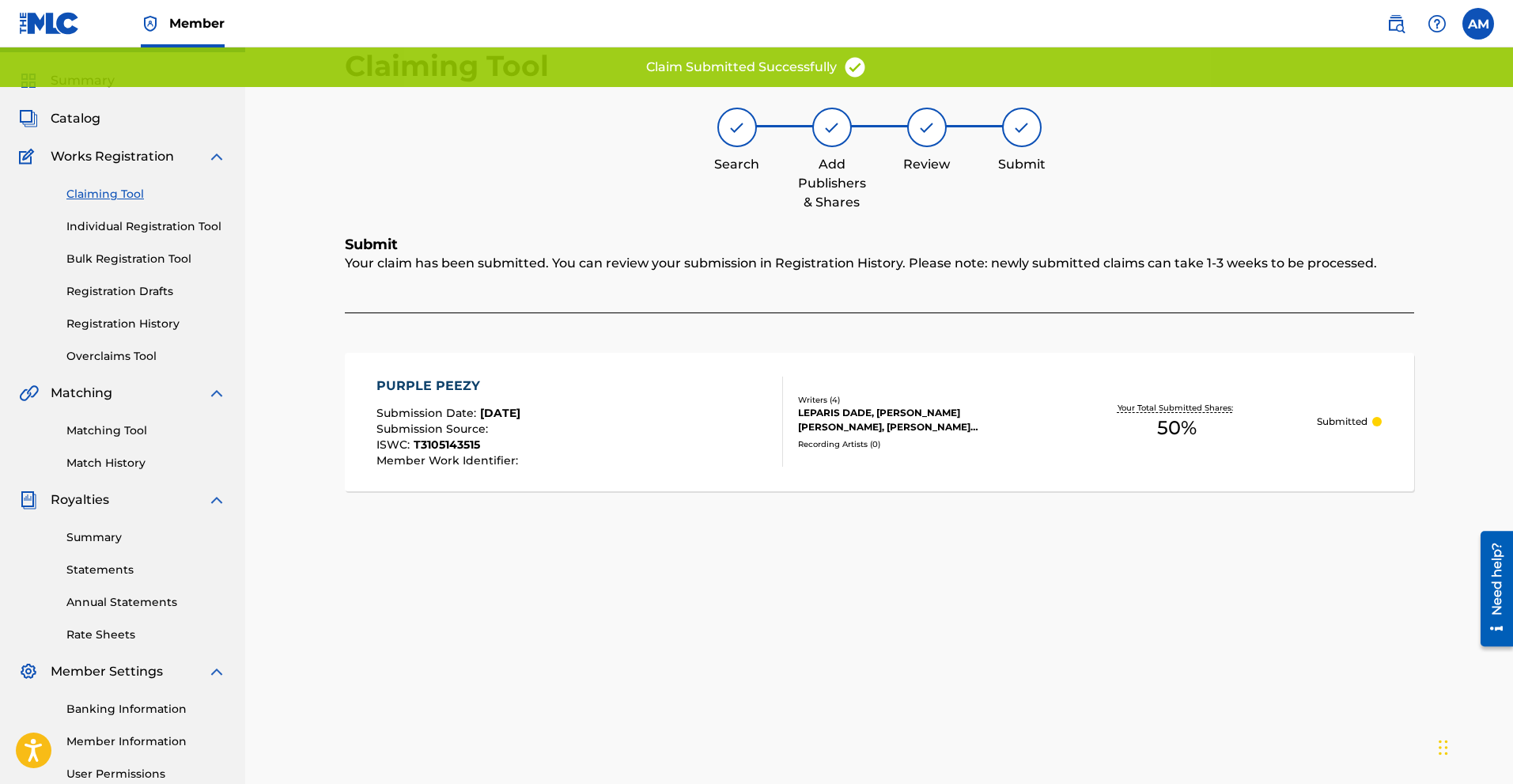
click at [127, 195] on link "Claiming Tool" at bounding box center [147, 194] width 160 height 17
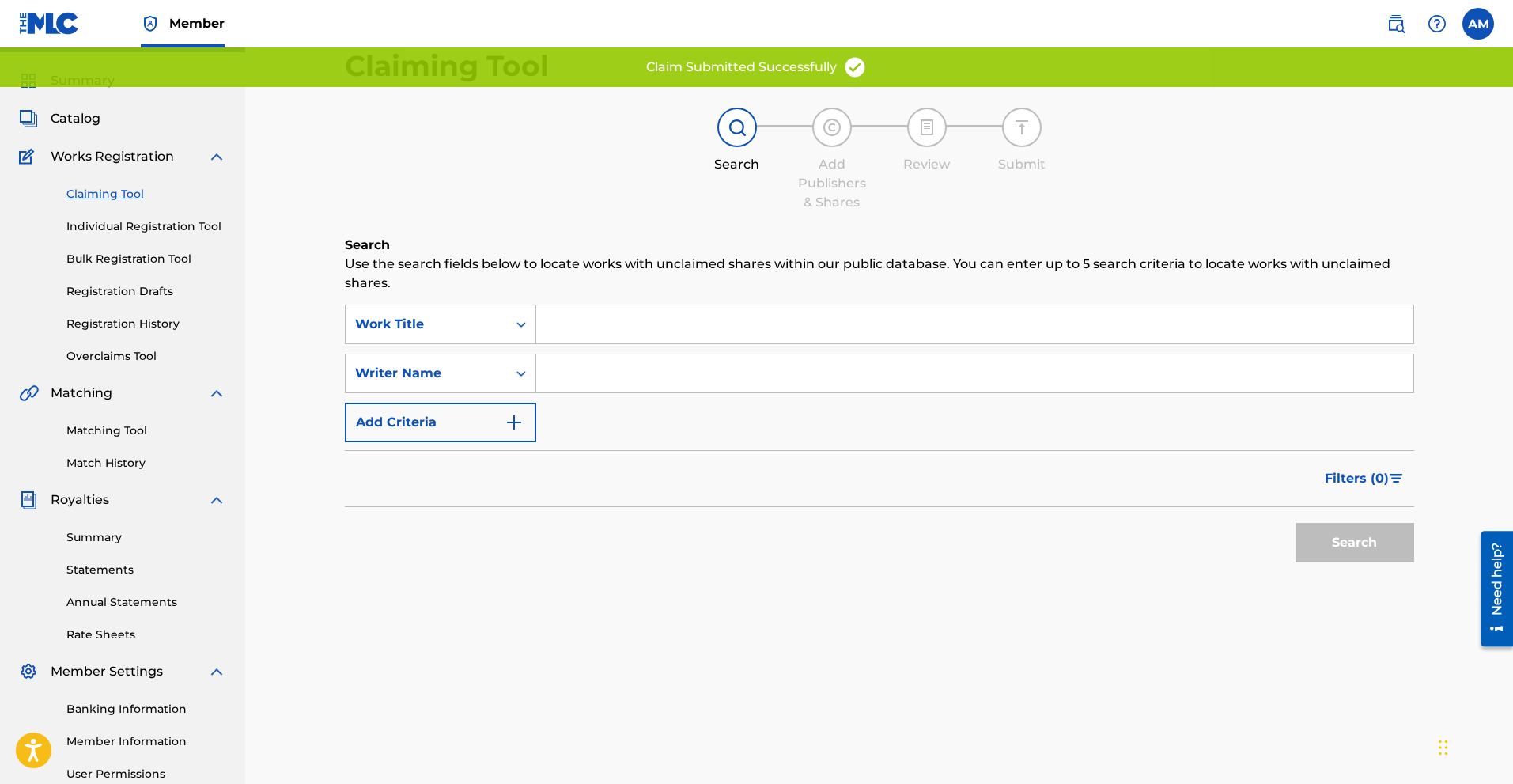
scroll to position [0, 0]
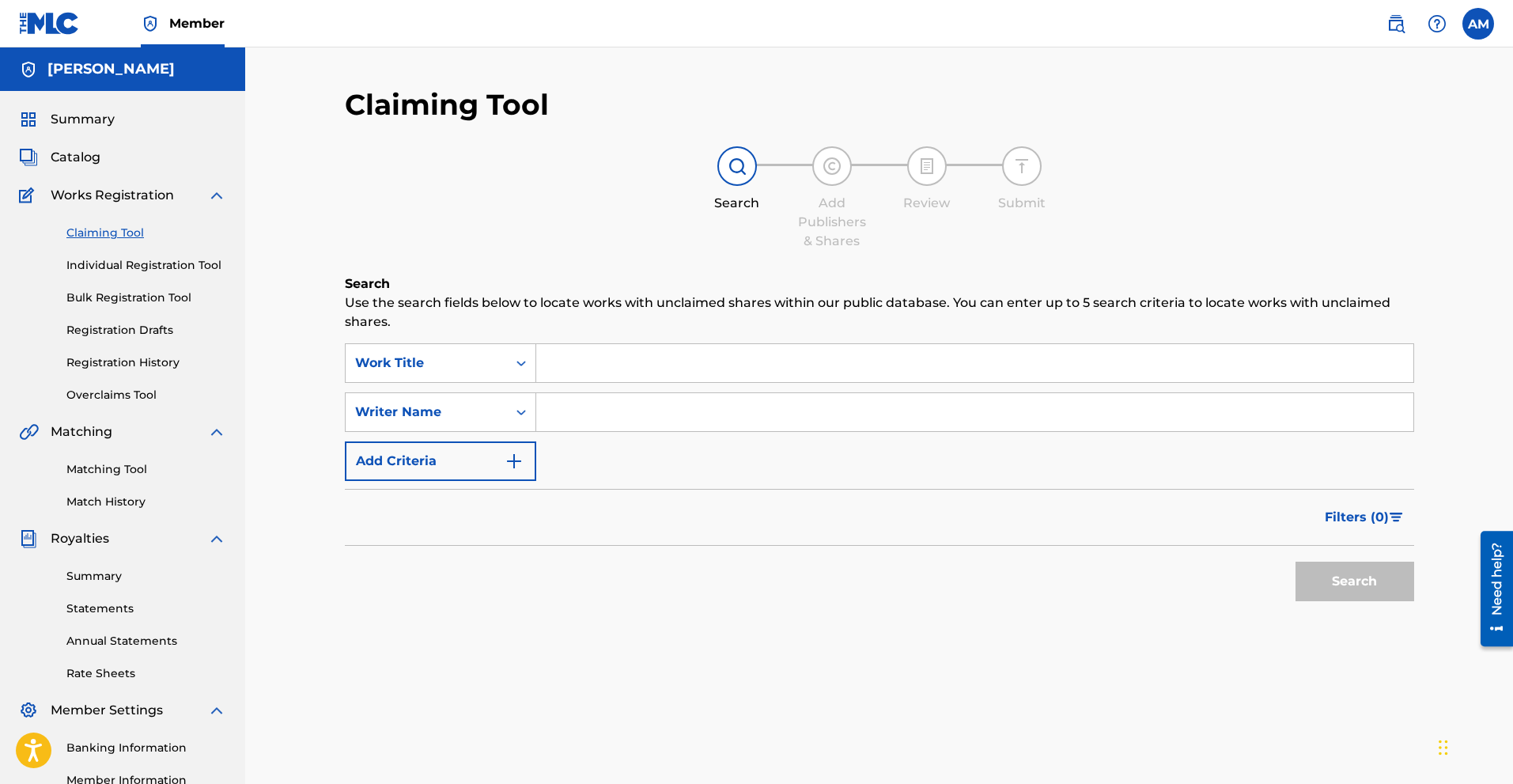
click at [627, 428] on input "Search Form" at bounding box center [974, 412] width 877 height 38
type input "[PERSON_NAME] [PERSON_NAME]"
click at [859, 567] on button "Search" at bounding box center [1355, 581] width 119 height 40
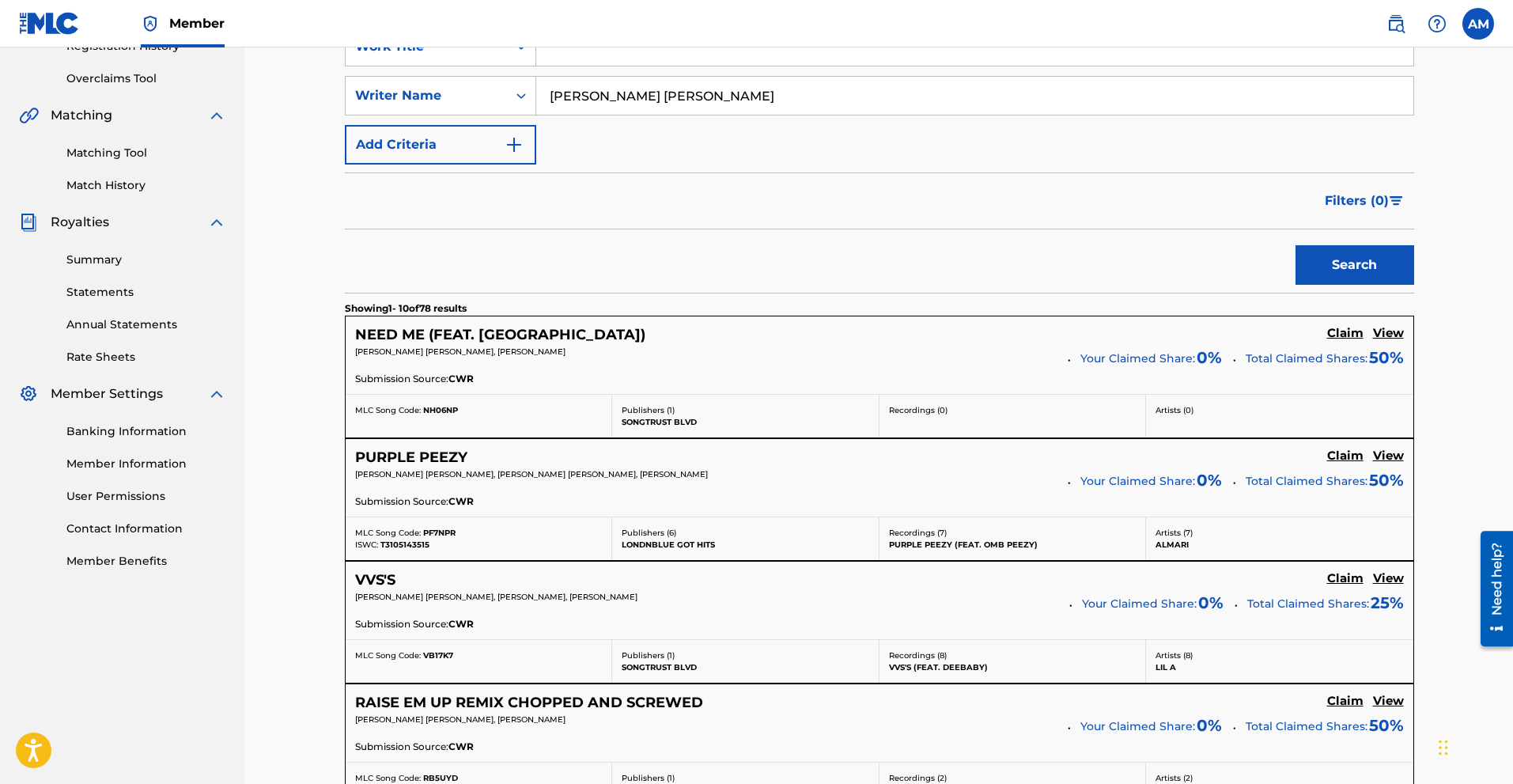
scroll to position [395, 0]
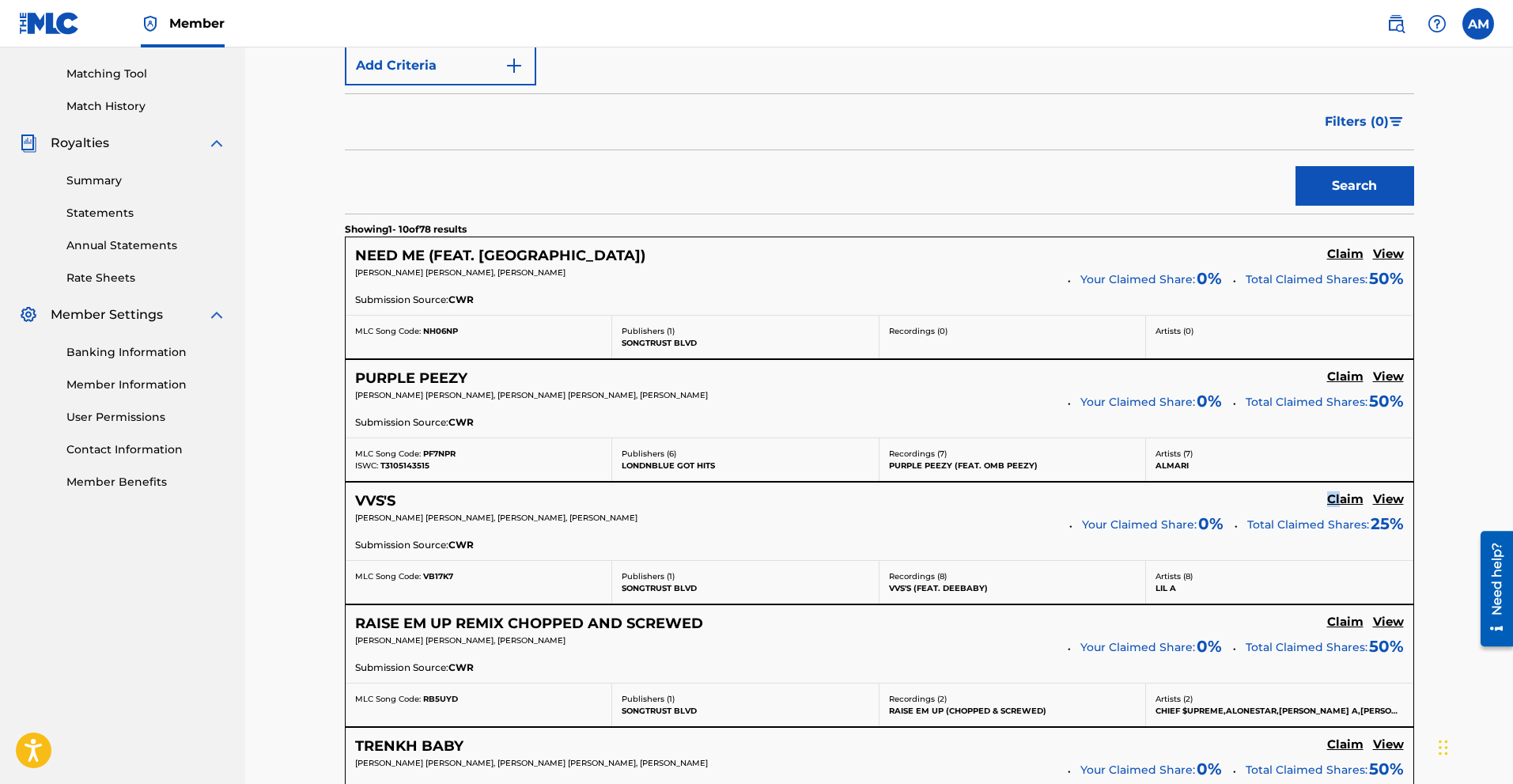
drag, startPoint x: 1339, startPoint y: 498, endPoint x: 1268, endPoint y: 499, distance: 71.0
click at [859, 499] on div "VVS'S Claim View" at bounding box center [879, 500] width 1049 height 18
click at [859, 501] on h5 "Claim" at bounding box center [1346, 499] width 36 height 15
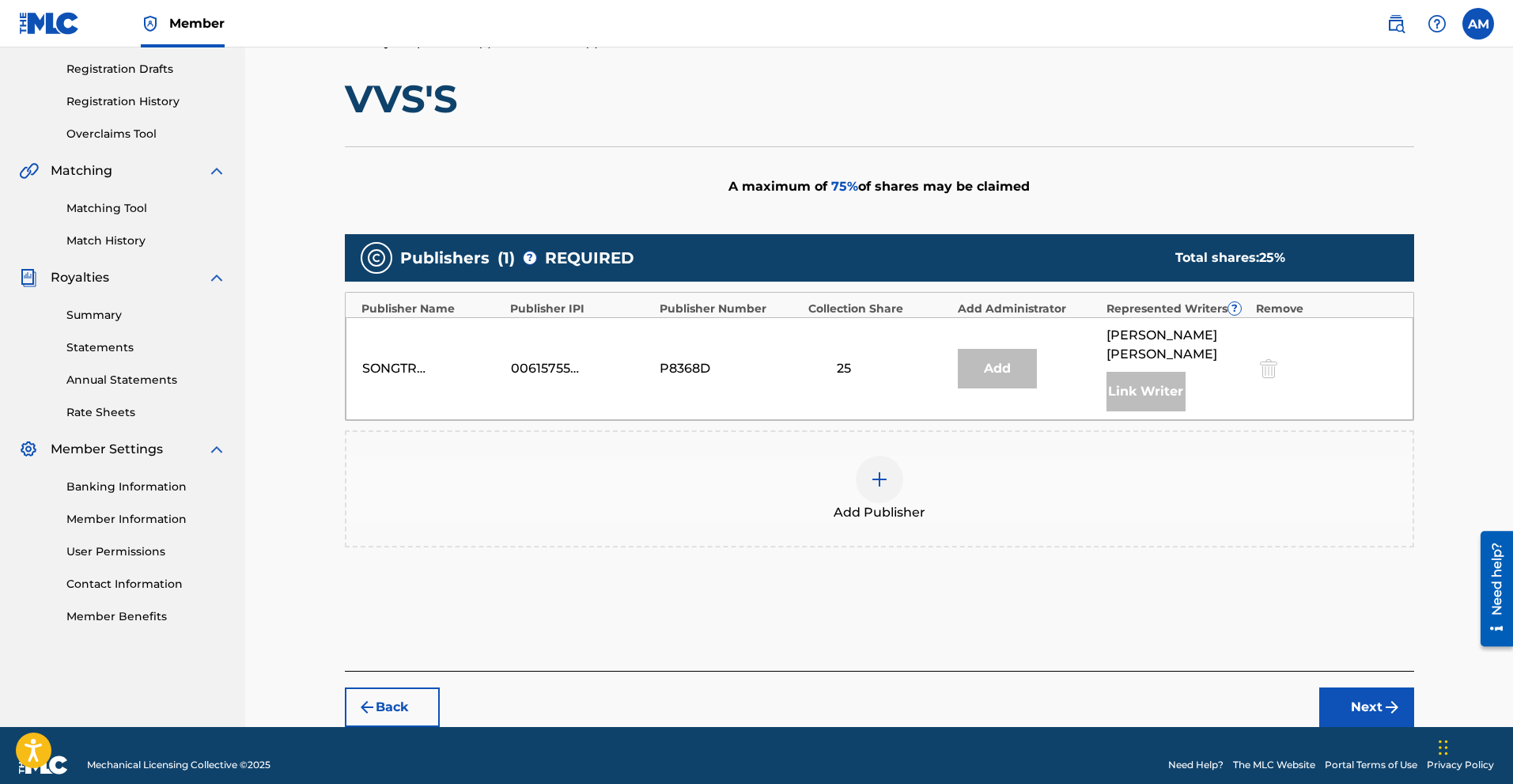
click at [859, 456] on div at bounding box center [879, 479] width 48 height 48
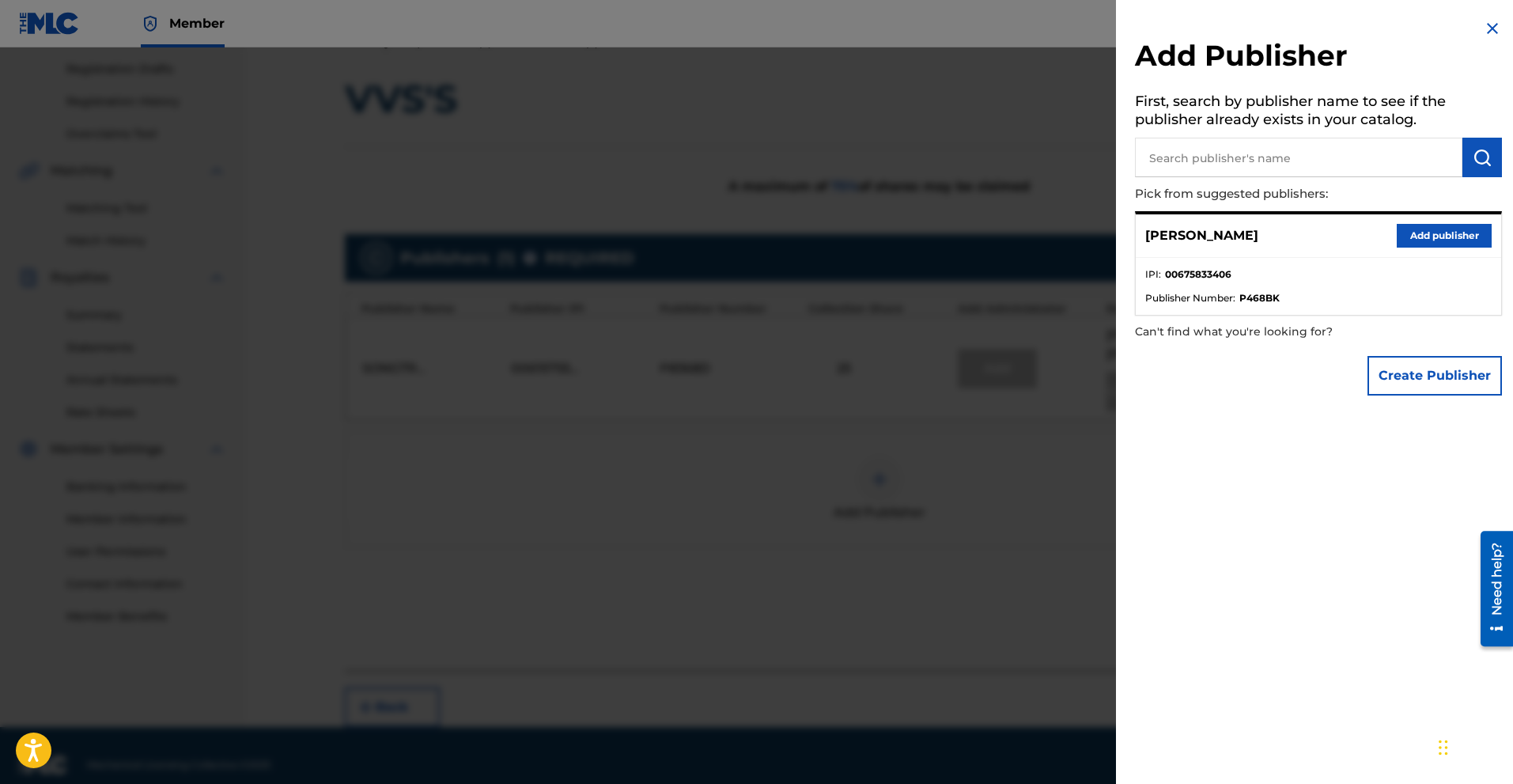
click at [859, 234] on button "Add publisher" at bounding box center [1444, 236] width 95 height 24
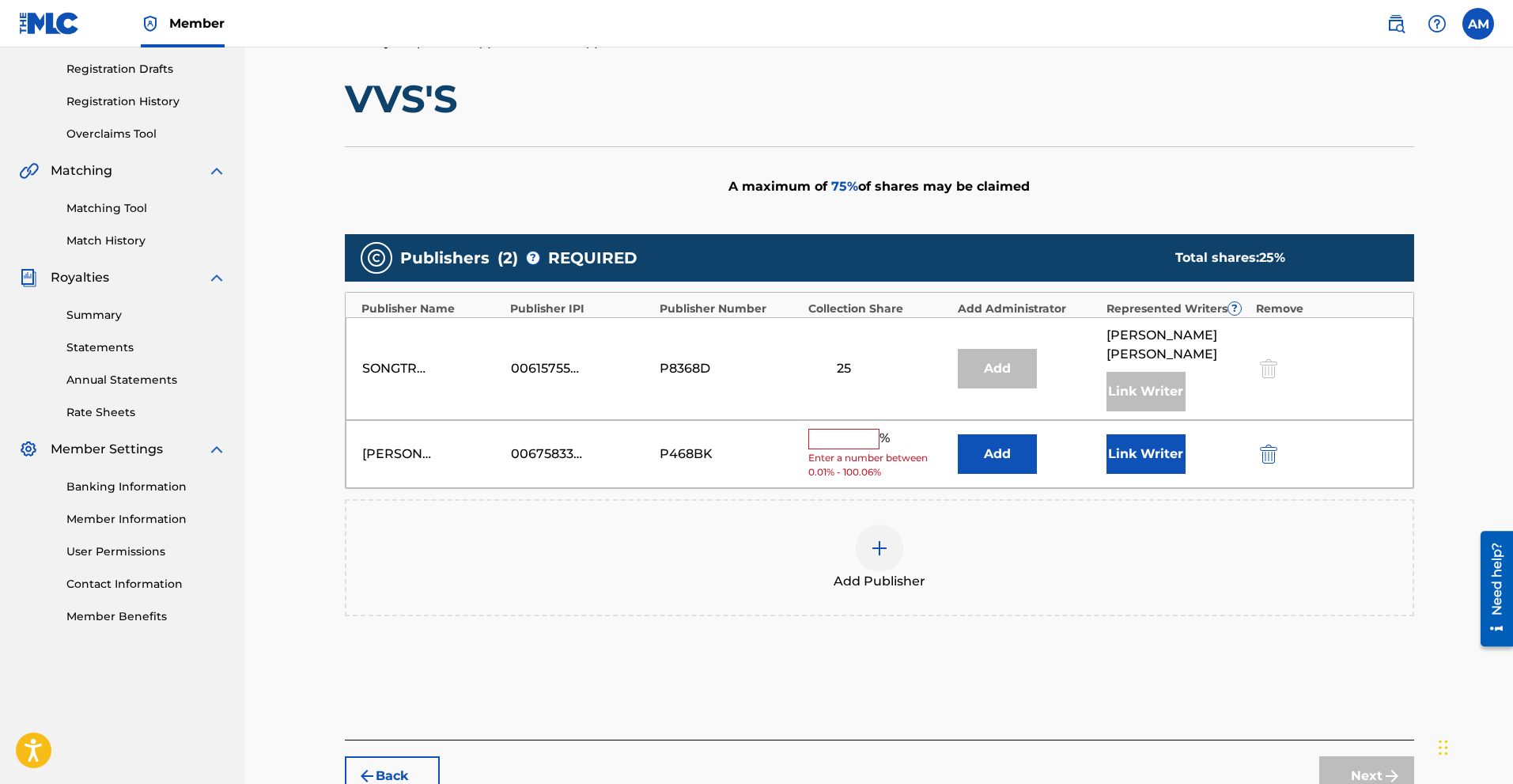
click at [853, 428] on input "text" at bounding box center [844, 439] width 71 height 21
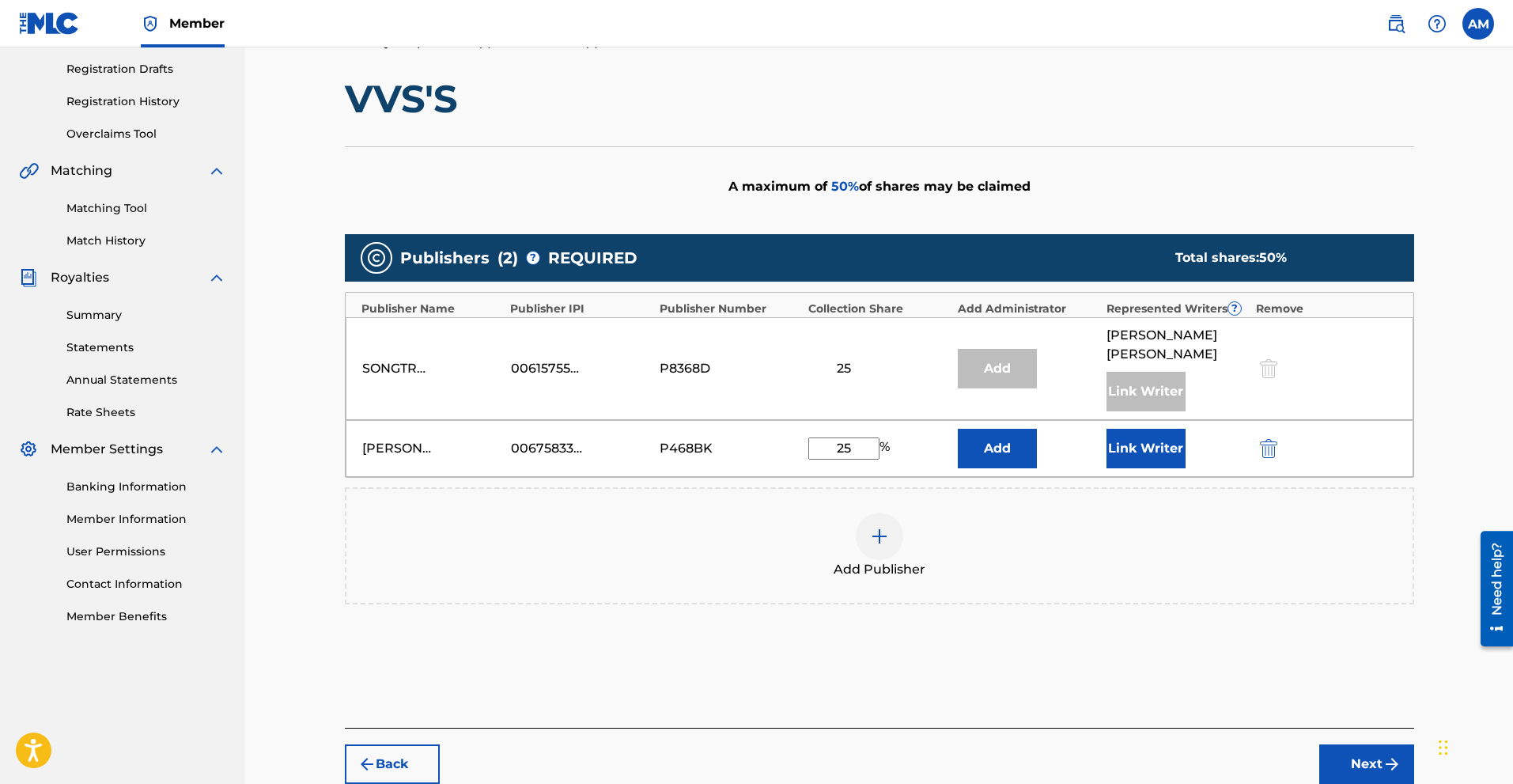
type input "25"
click at [859, 439] on img "submit" at bounding box center [1269, 448] width 17 height 19
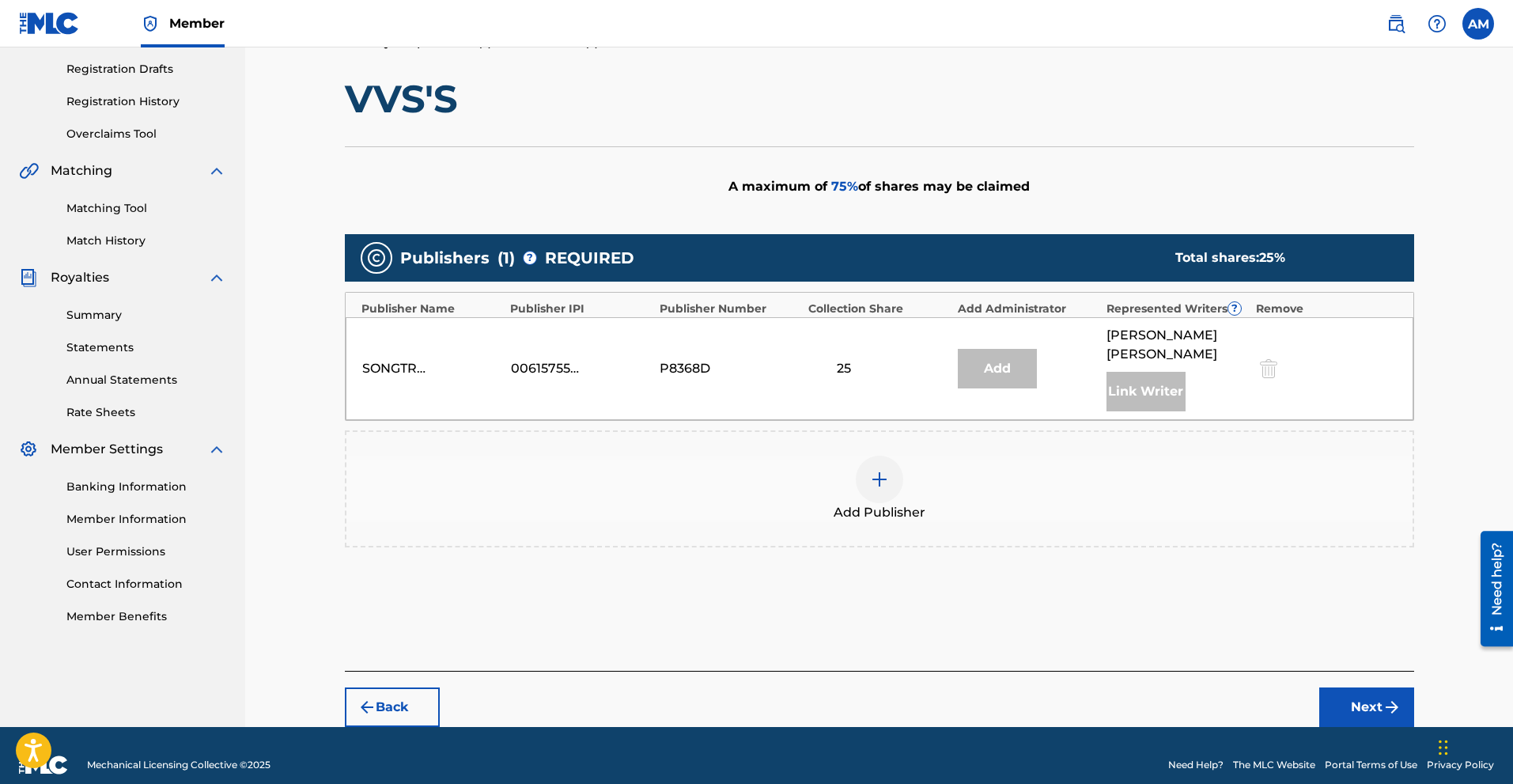
click at [368, 672] on img "submit" at bounding box center [367, 707] width 19 height 19
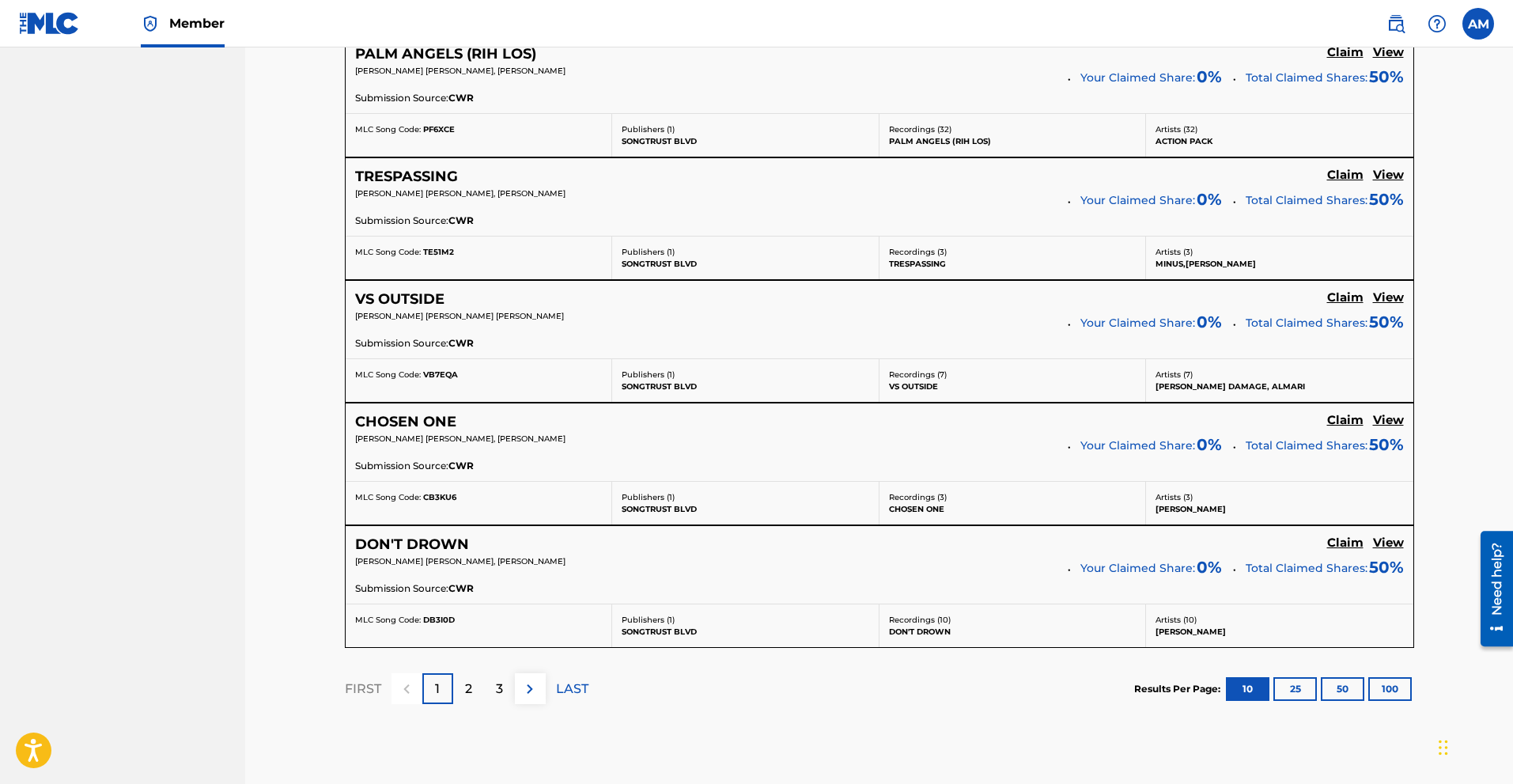
scroll to position [1289, 0]
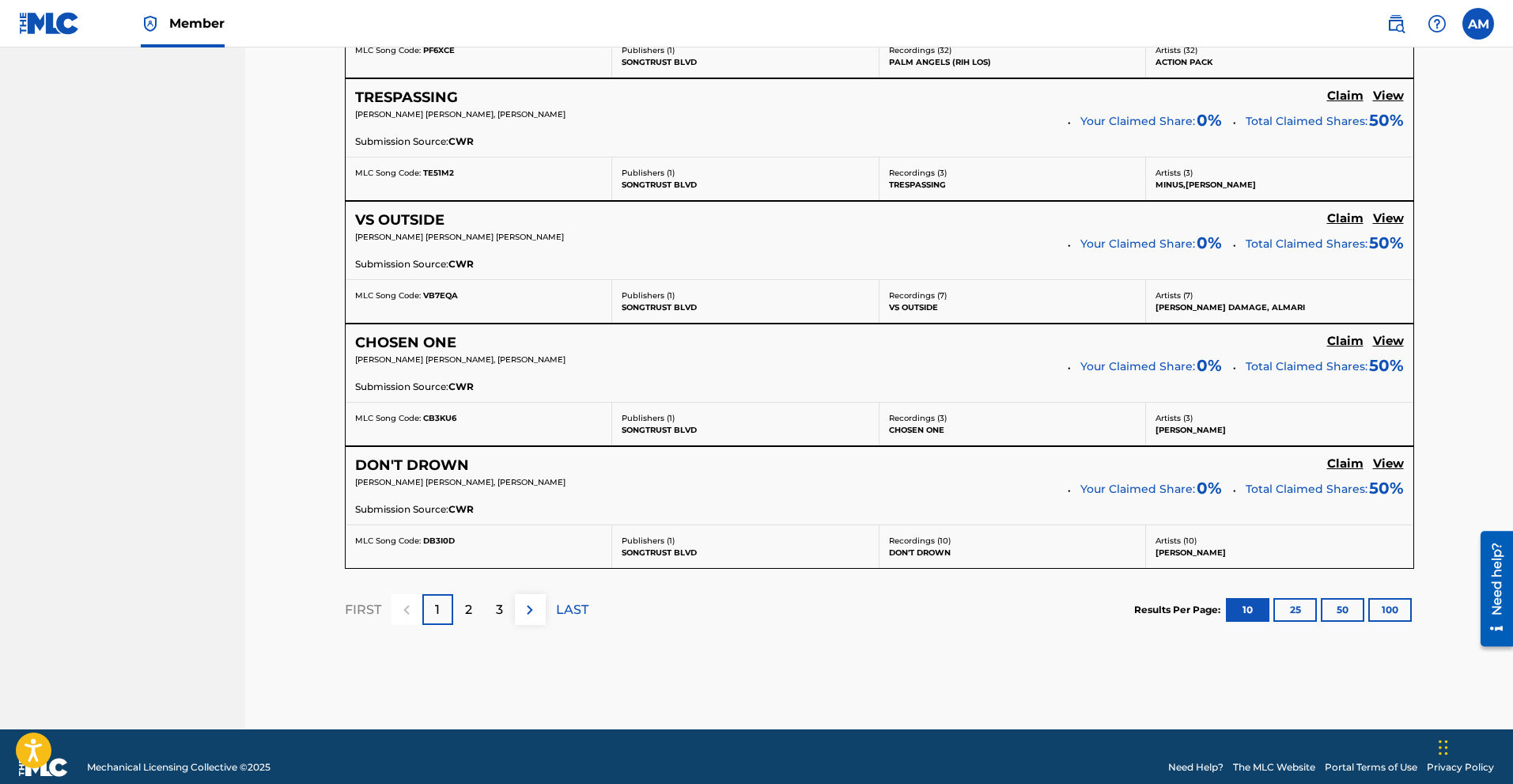
click at [465, 607] on p "2" at bounding box center [468, 610] width 7 height 19
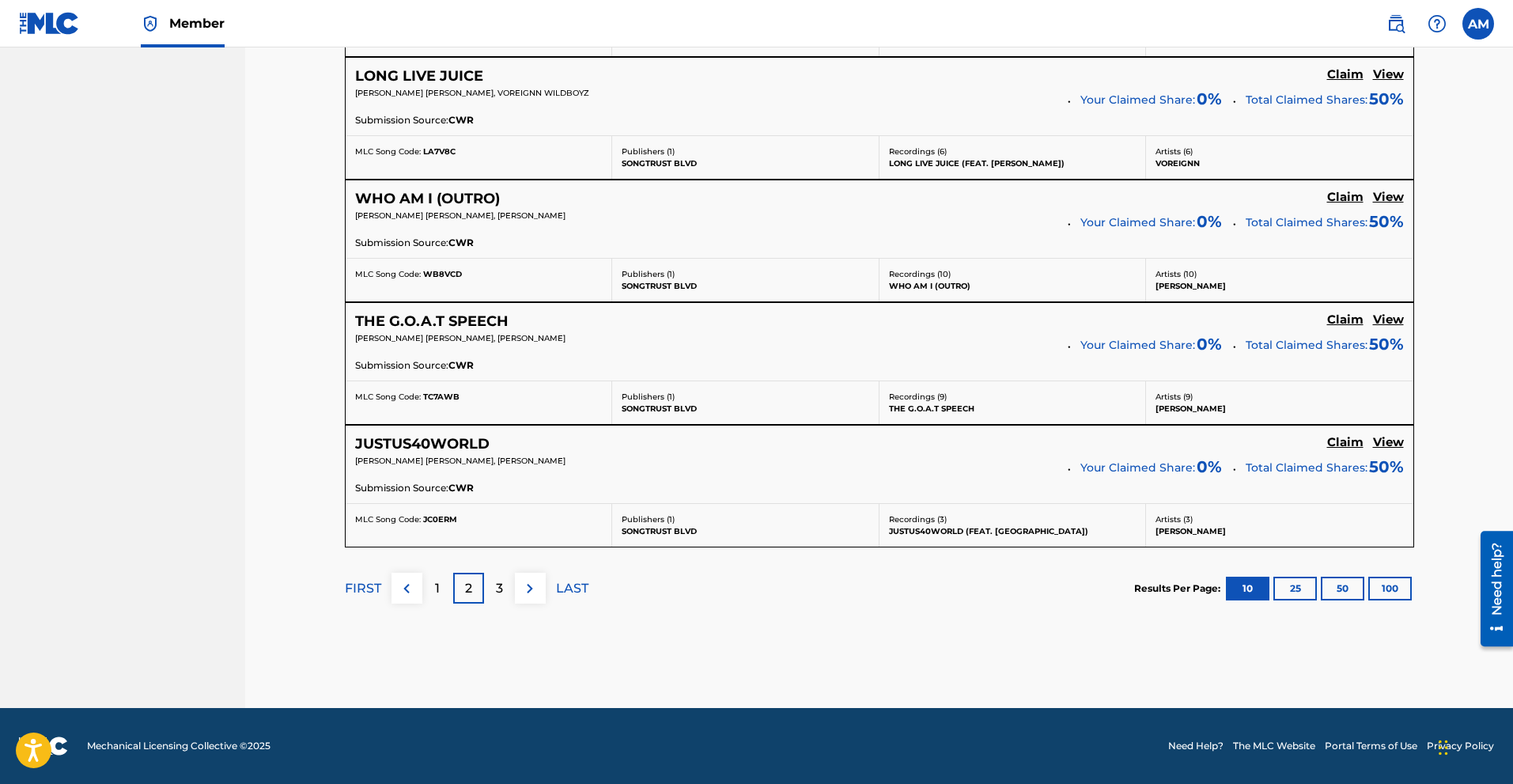
click at [497, 587] on p "3" at bounding box center [499, 588] width 7 height 19
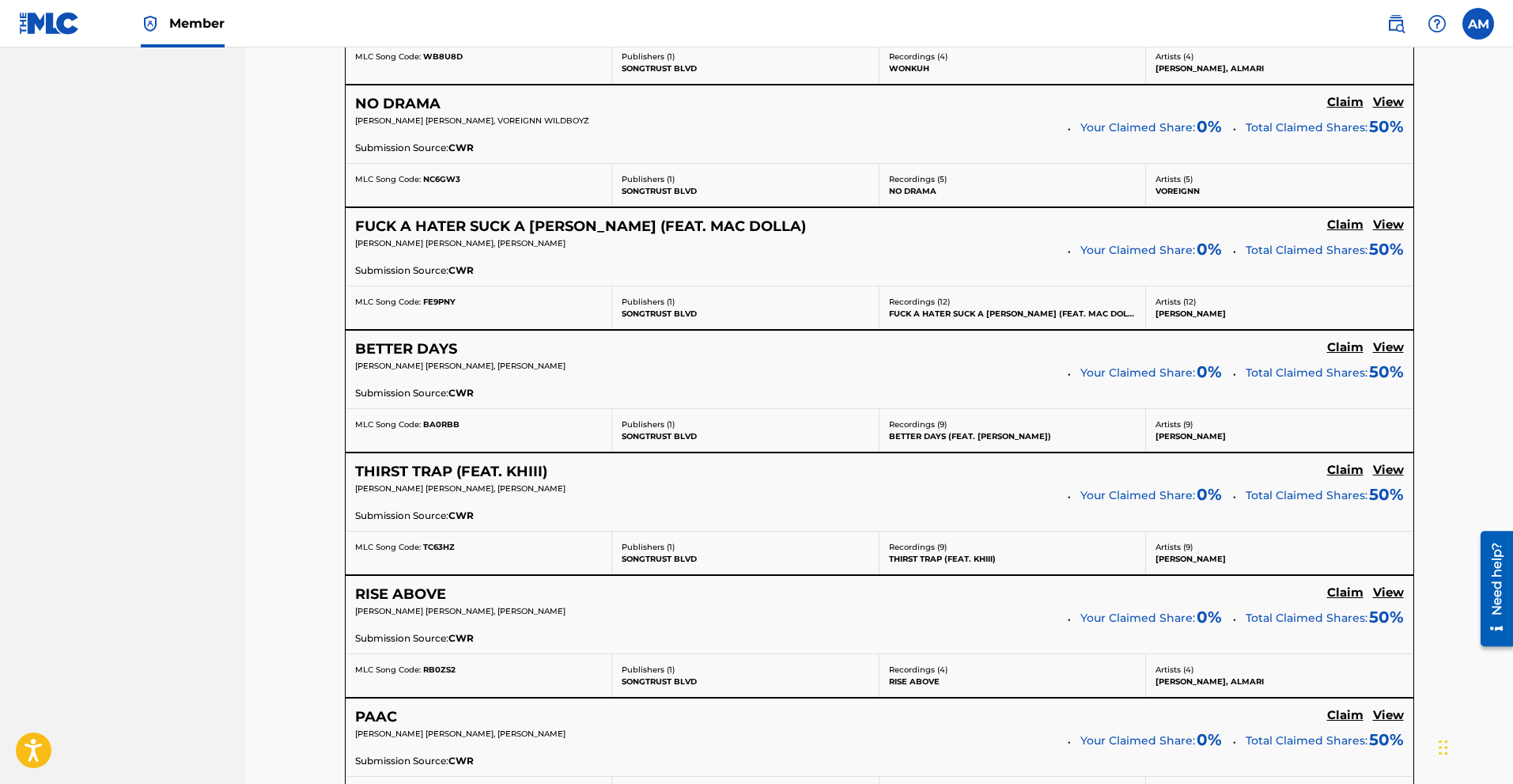
scroll to position [1231, 0]
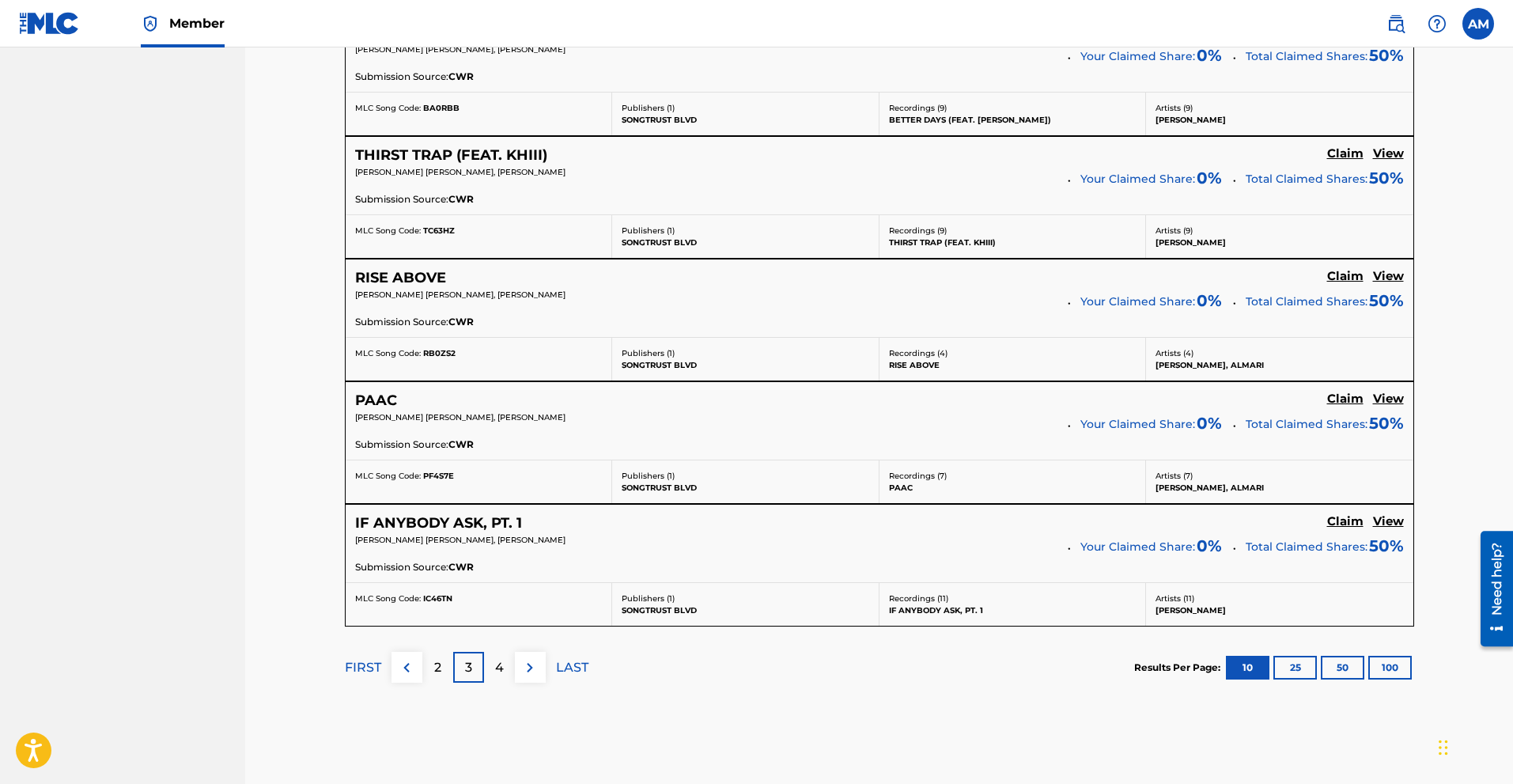
click at [503, 662] on p "4" at bounding box center [499, 668] width 9 height 19
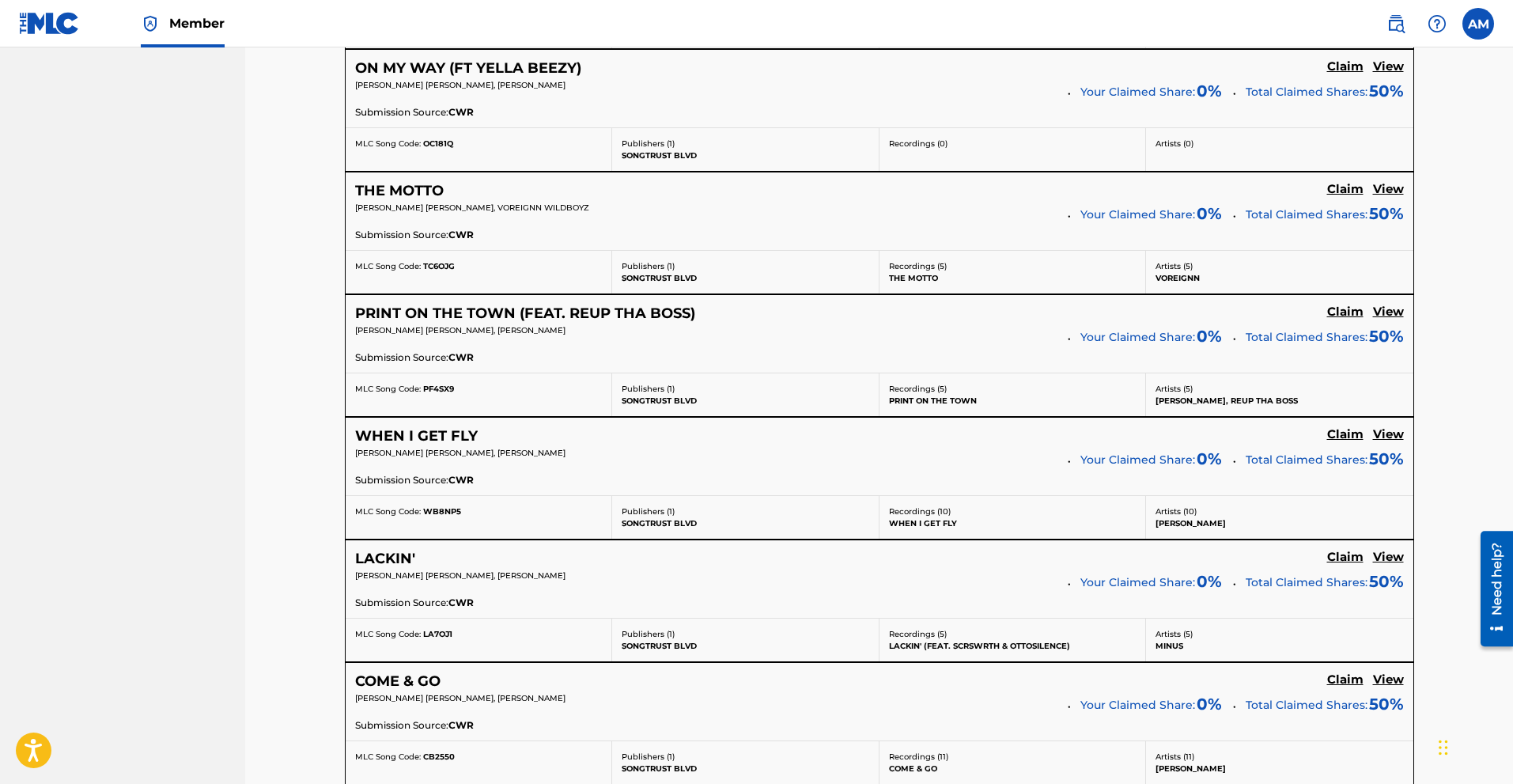
scroll to position [1311, 0]
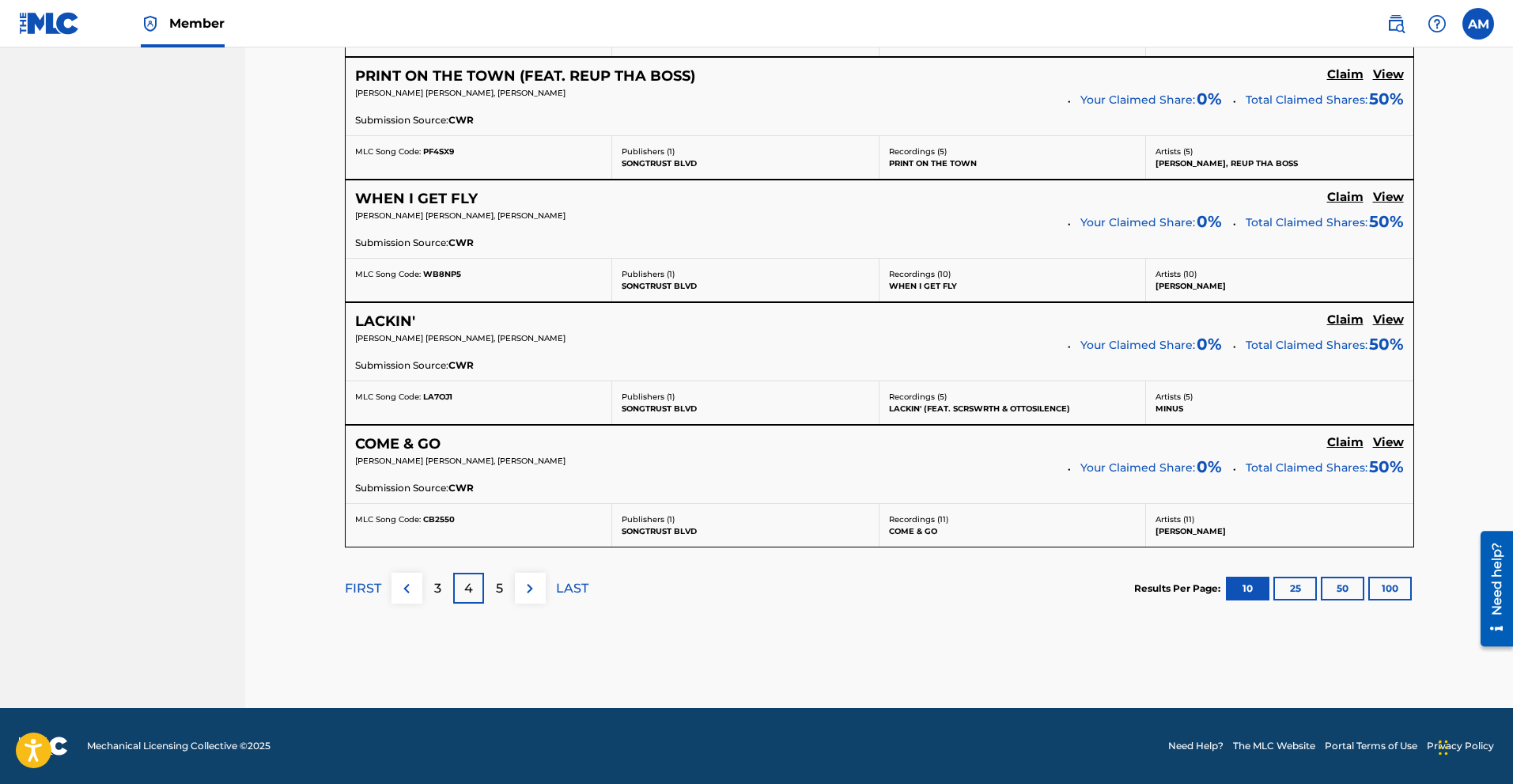
click at [501, 591] on p "5" at bounding box center [499, 588] width 7 height 19
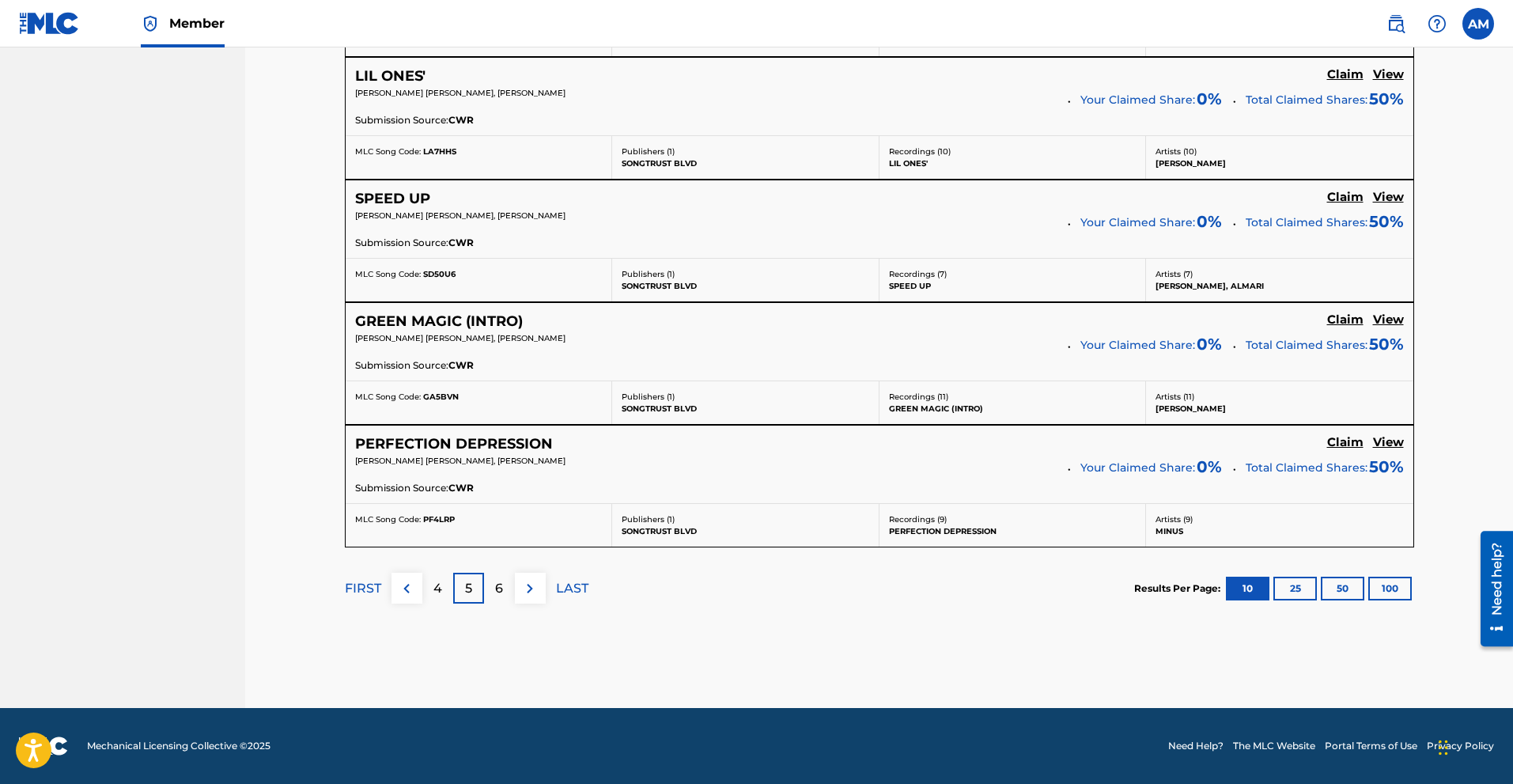
click at [526, 583] on img at bounding box center [530, 588] width 19 height 19
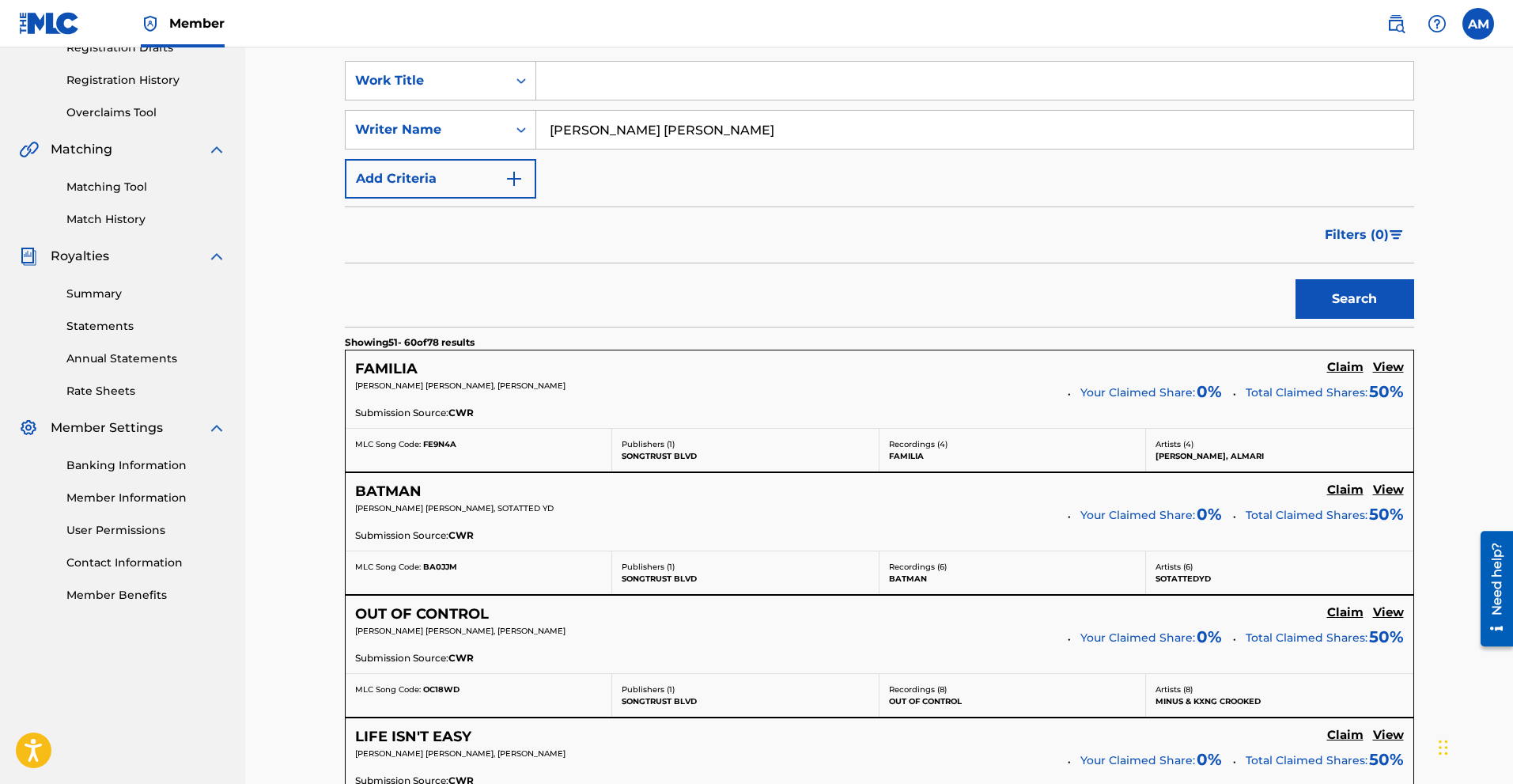
scroll to position [0, 0]
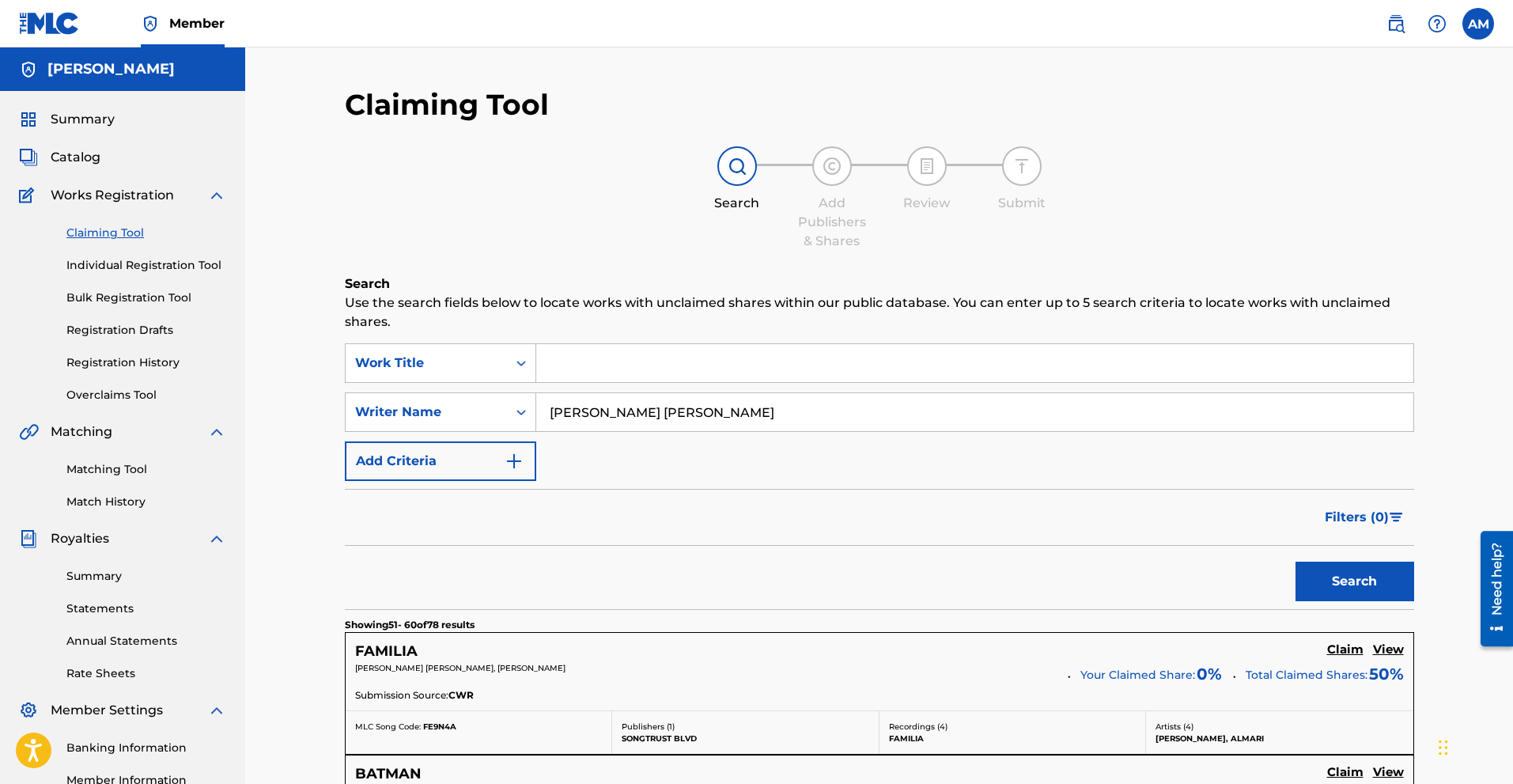
click at [643, 362] on input "Search Form" at bounding box center [974, 363] width 877 height 38
type input "a"
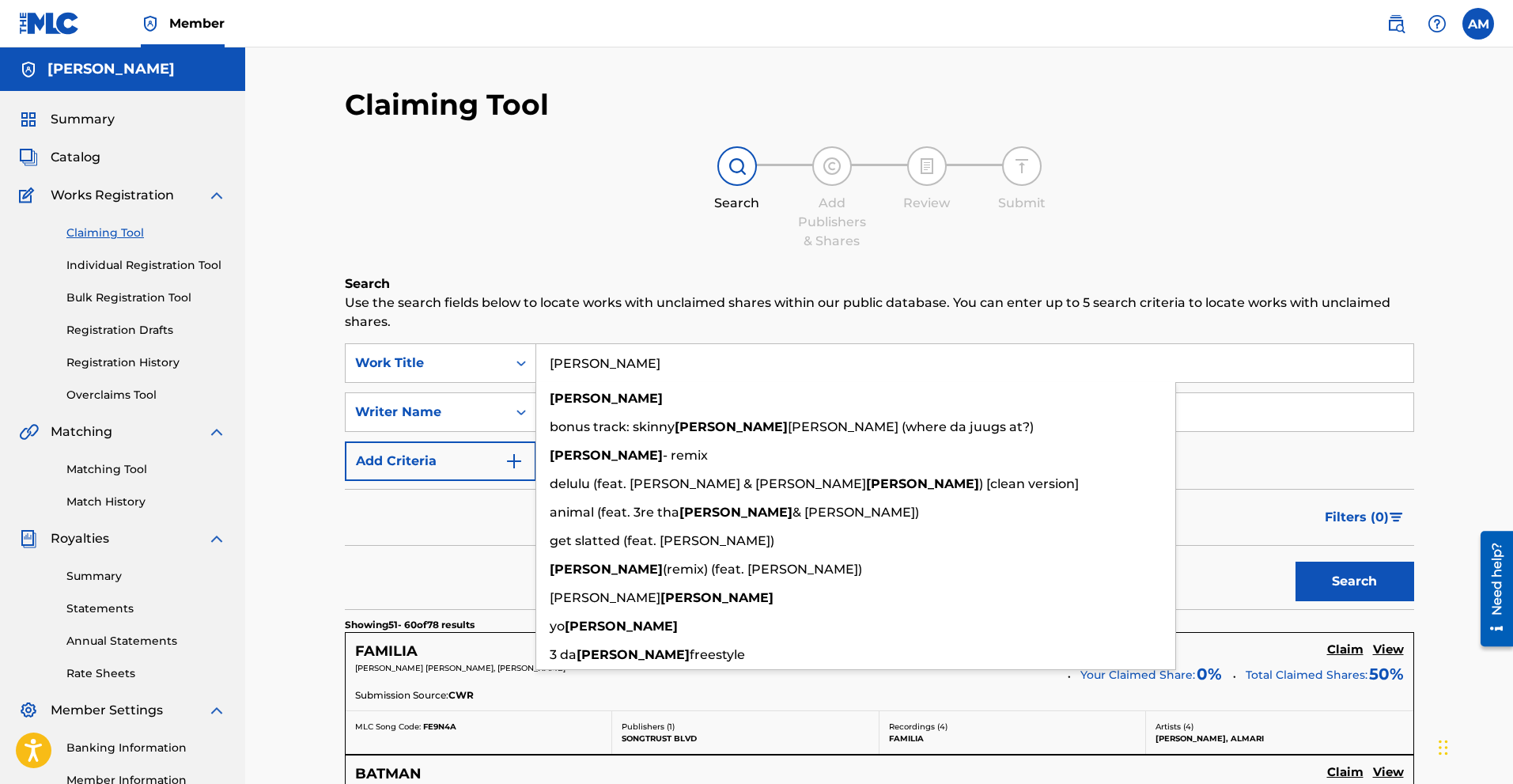
type input "[PERSON_NAME]"
click at [859, 561] on button "Search" at bounding box center [1355, 581] width 119 height 40
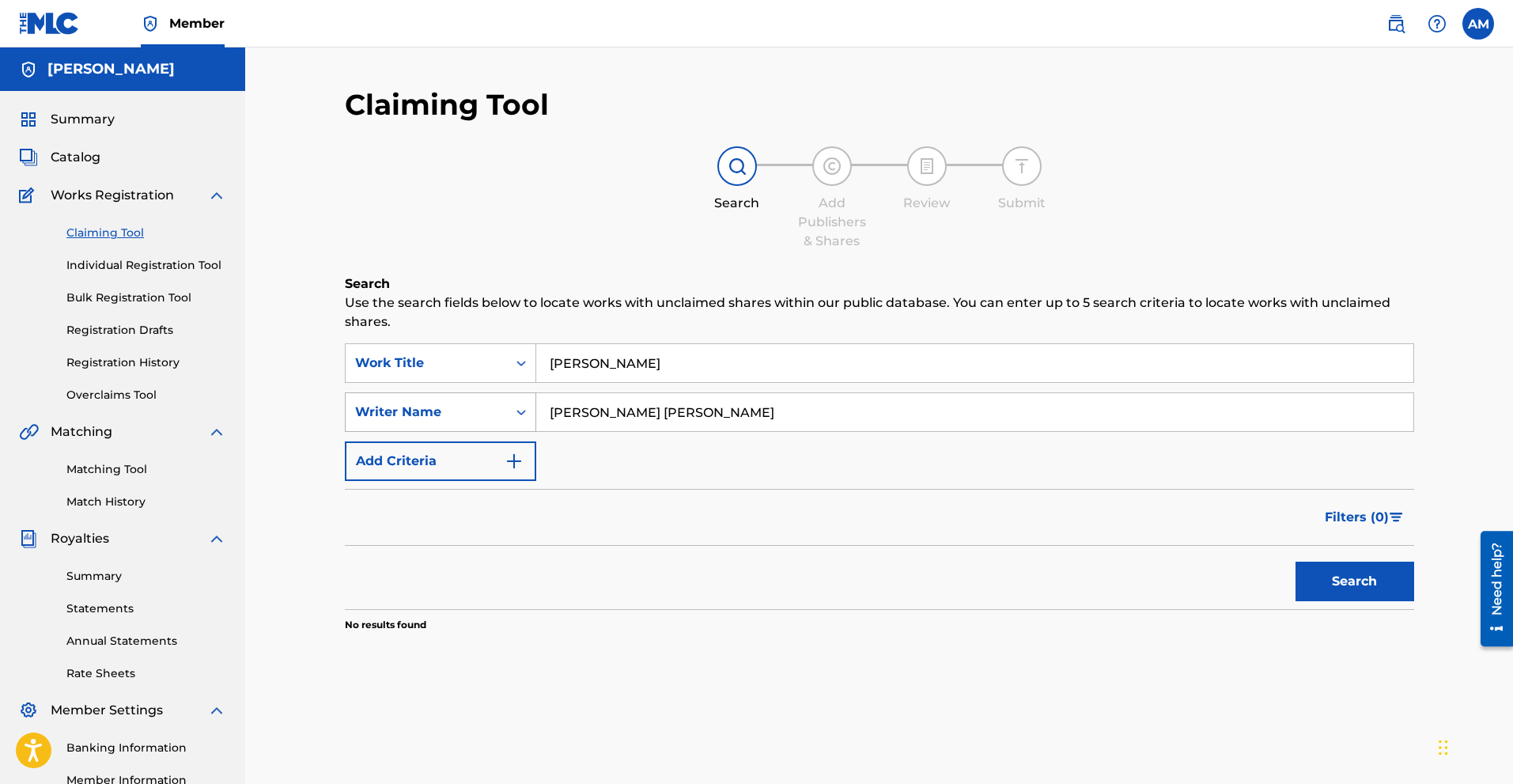
drag, startPoint x: 632, startPoint y: 420, endPoint x: 463, endPoint y: 422, distance: 169.0
click at [463, 422] on div "SearchWithCriteria61959955-1450-4e19-8539-4aaad666743b Writer Name [PERSON_NAME…" at bounding box center [879, 412] width 1069 height 40
click at [603, 406] on input "Search Form" at bounding box center [974, 412] width 877 height 38
click at [859, 561] on button "Search" at bounding box center [1355, 581] width 119 height 40
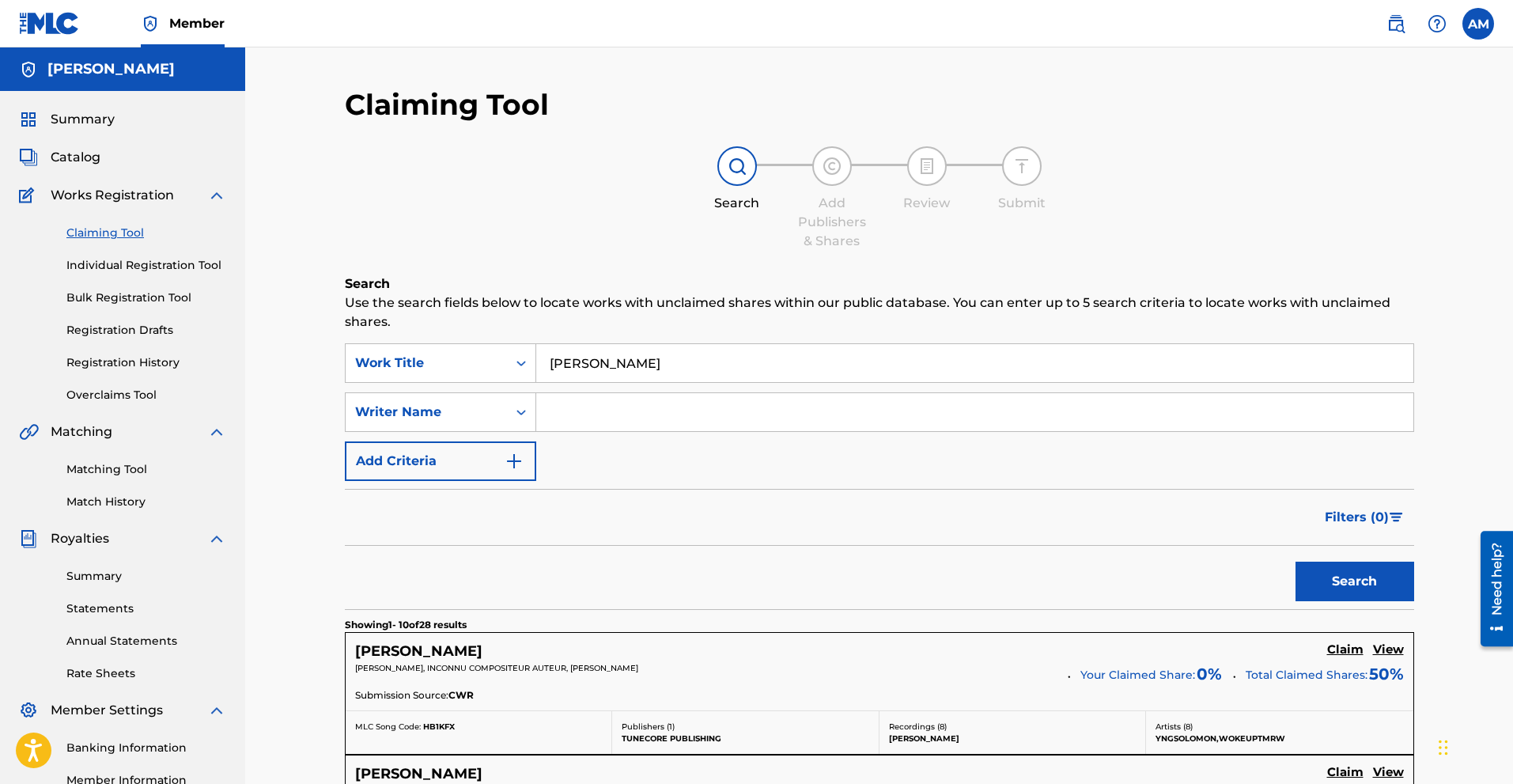
click at [593, 413] on input "Search Form" at bounding box center [974, 412] width 877 height 38
click at [859, 561] on button "Search" at bounding box center [1355, 581] width 119 height 40
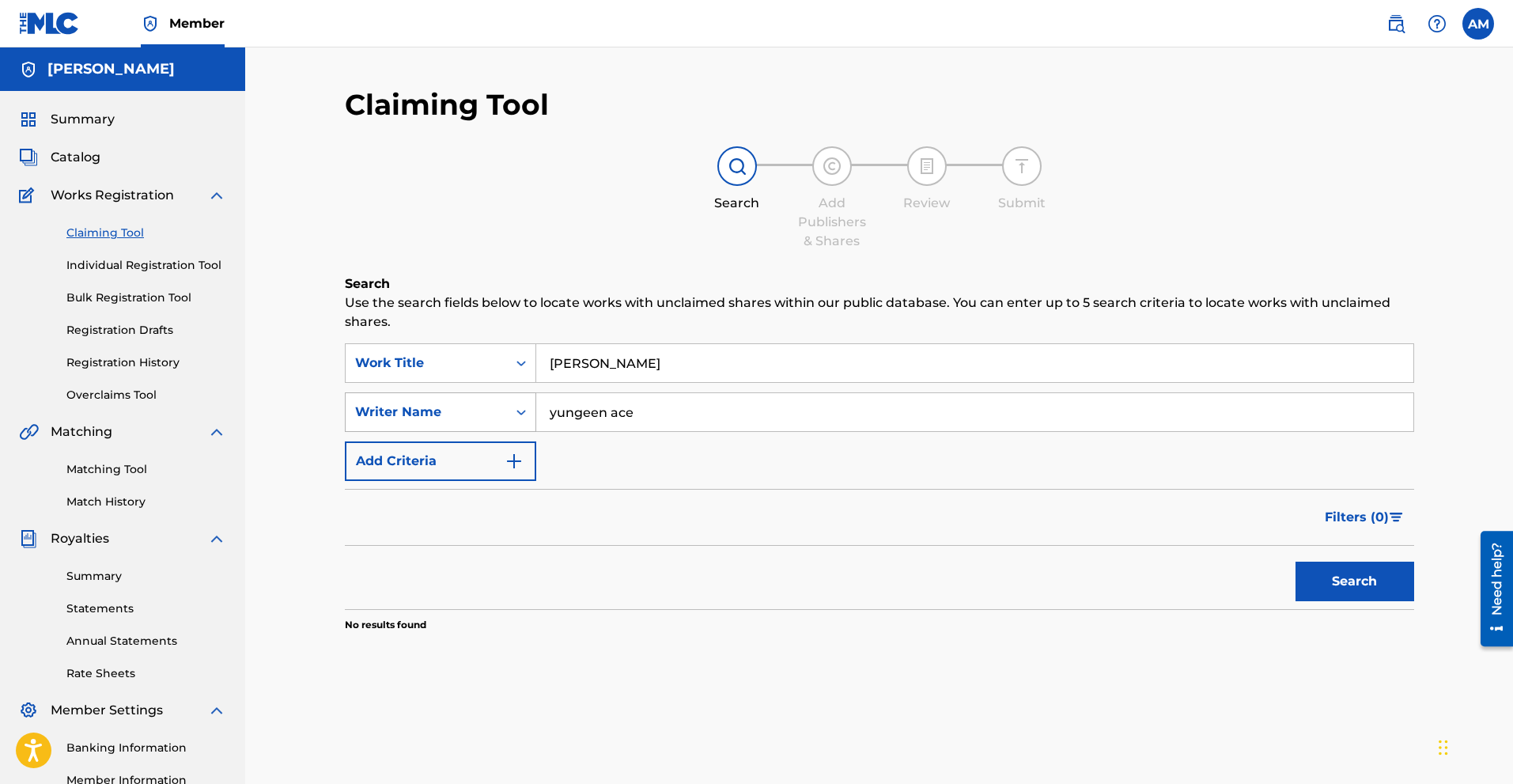
drag, startPoint x: 660, startPoint y: 414, endPoint x: 476, endPoint y: 409, distance: 184.1
click at [476, 409] on div "SearchWithCriteria61959955-1450-4e19-8539-4aaad666743b Writer Name yungeen ace" at bounding box center [879, 412] width 1069 height 40
click at [494, 411] on div "Writer Name" at bounding box center [426, 412] width 143 height 19
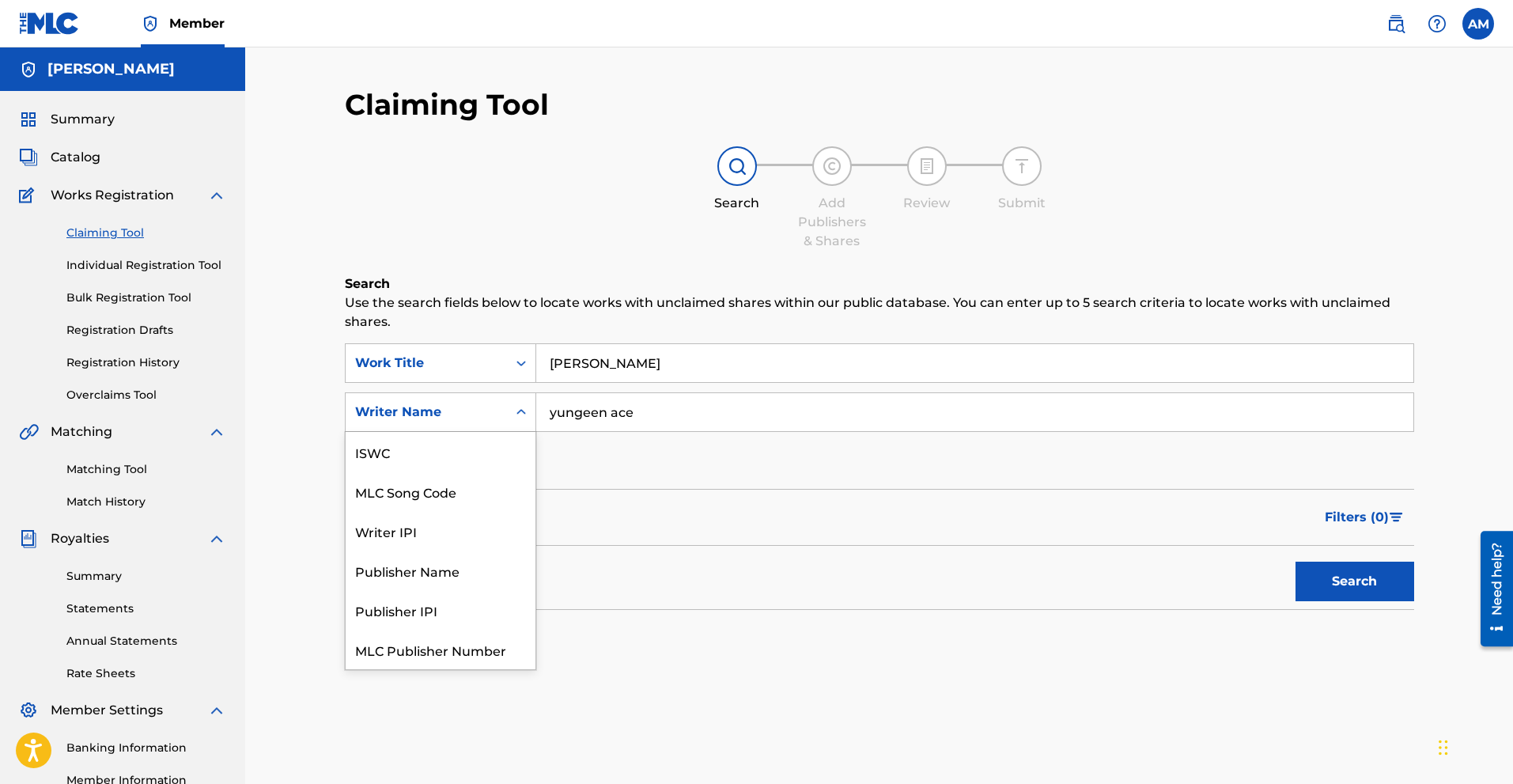
scroll to position [40, 0]
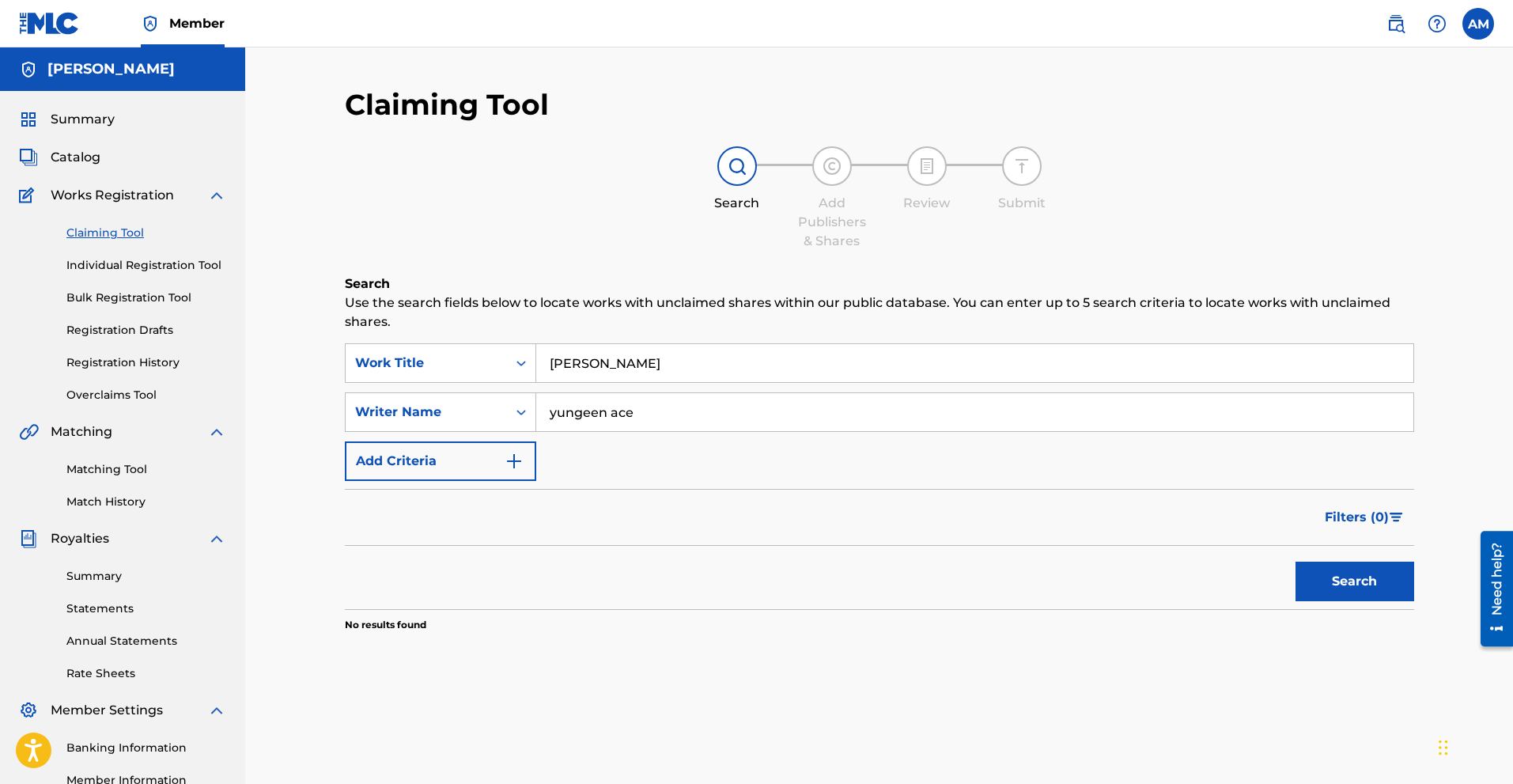
drag, startPoint x: 623, startPoint y: 418, endPoint x: 647, endPoint y: 419, distance: 24.0
click at [623, 418] on input "yungeen ace" at bounding box center [974, 412] width 877 height 38
drag, startPoint x: 665, startPoint y: 418, endPoint x: 471, endPoint y: 415, distance: 194.0
click at [471, 415] on div "SearchWithCriteria61959955-1450-4e19-8539-4aaad666743b Writer Name yungeen ace" at bounding box center [879, 412] width 1069 height 40
type input "l"
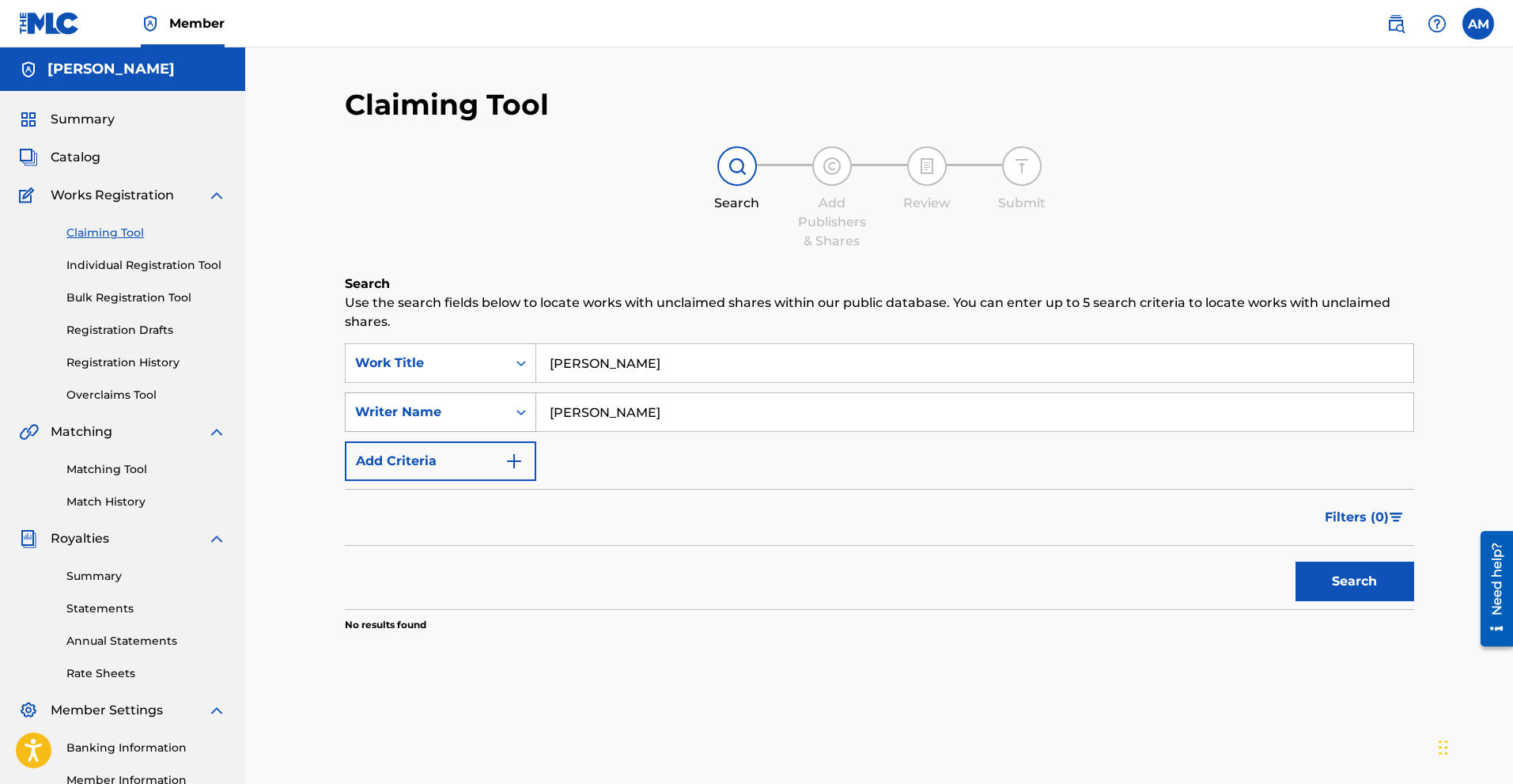
type input "[PERSON_NAME]"
click at [859, 561] on button "Search" at bounding box center [1355, 581] width 119 height 40
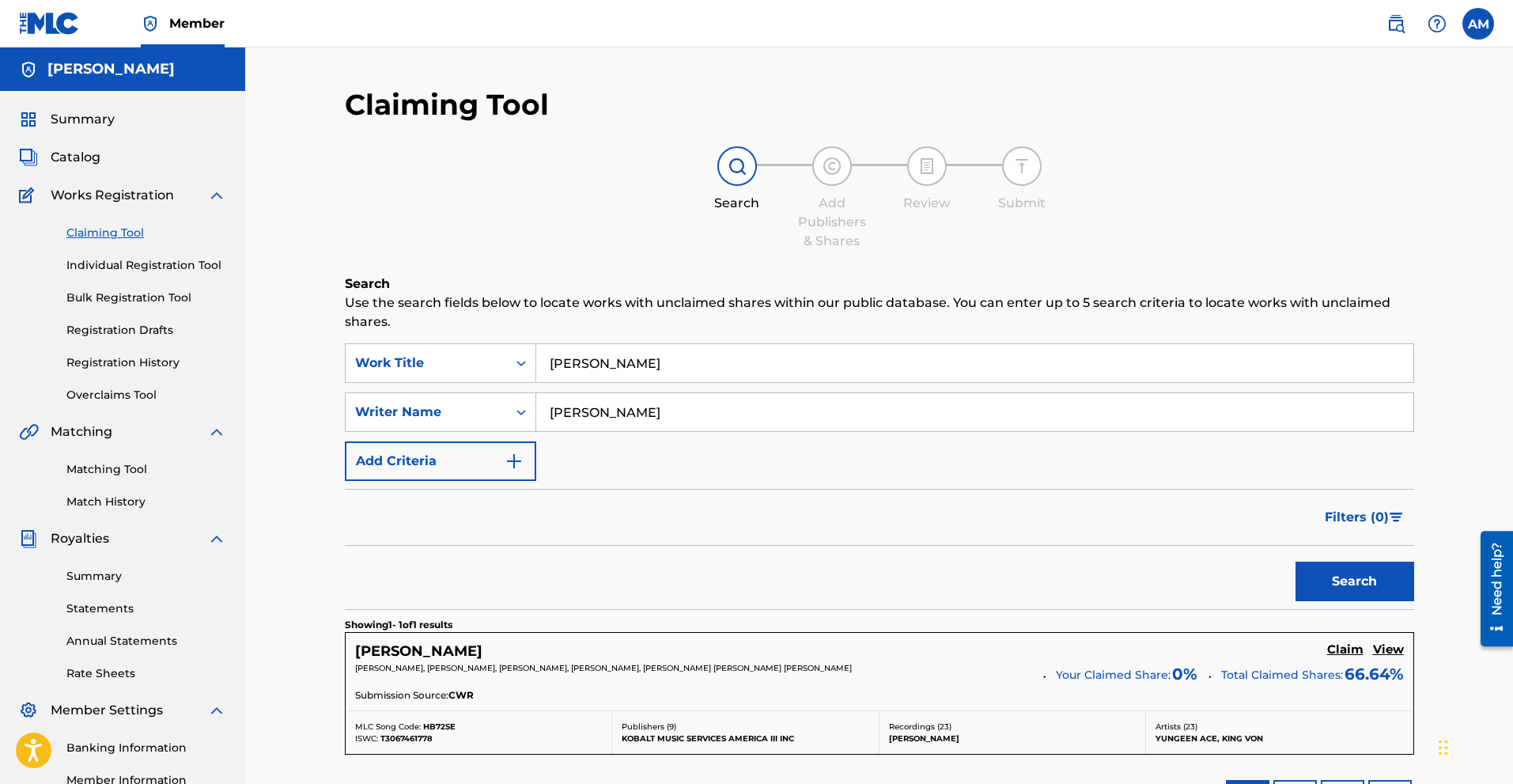
scroll to position [79, 0]
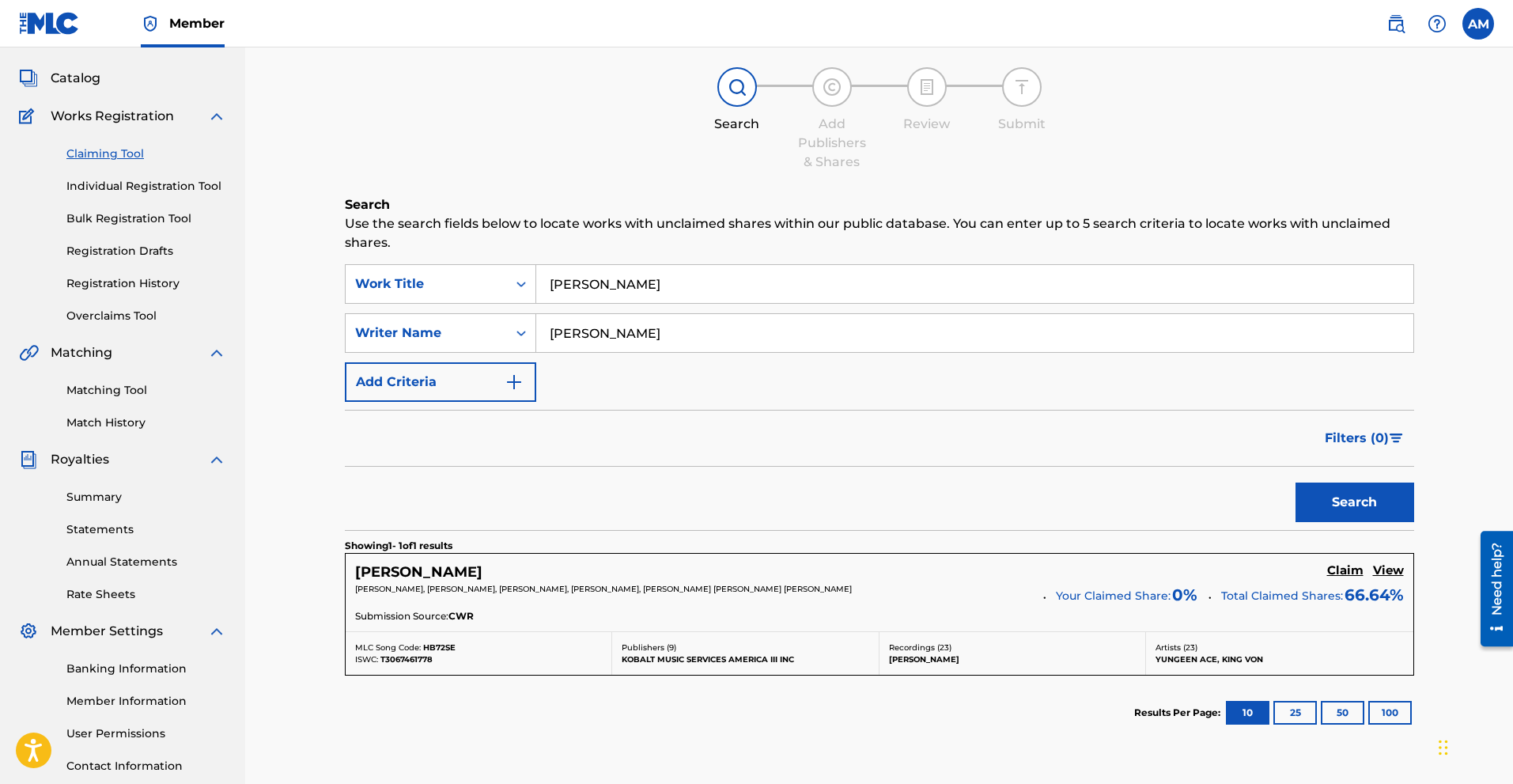
click at [859, 566] on h5 "Claim" at bounding box center [1346, 570] width 36 height 15
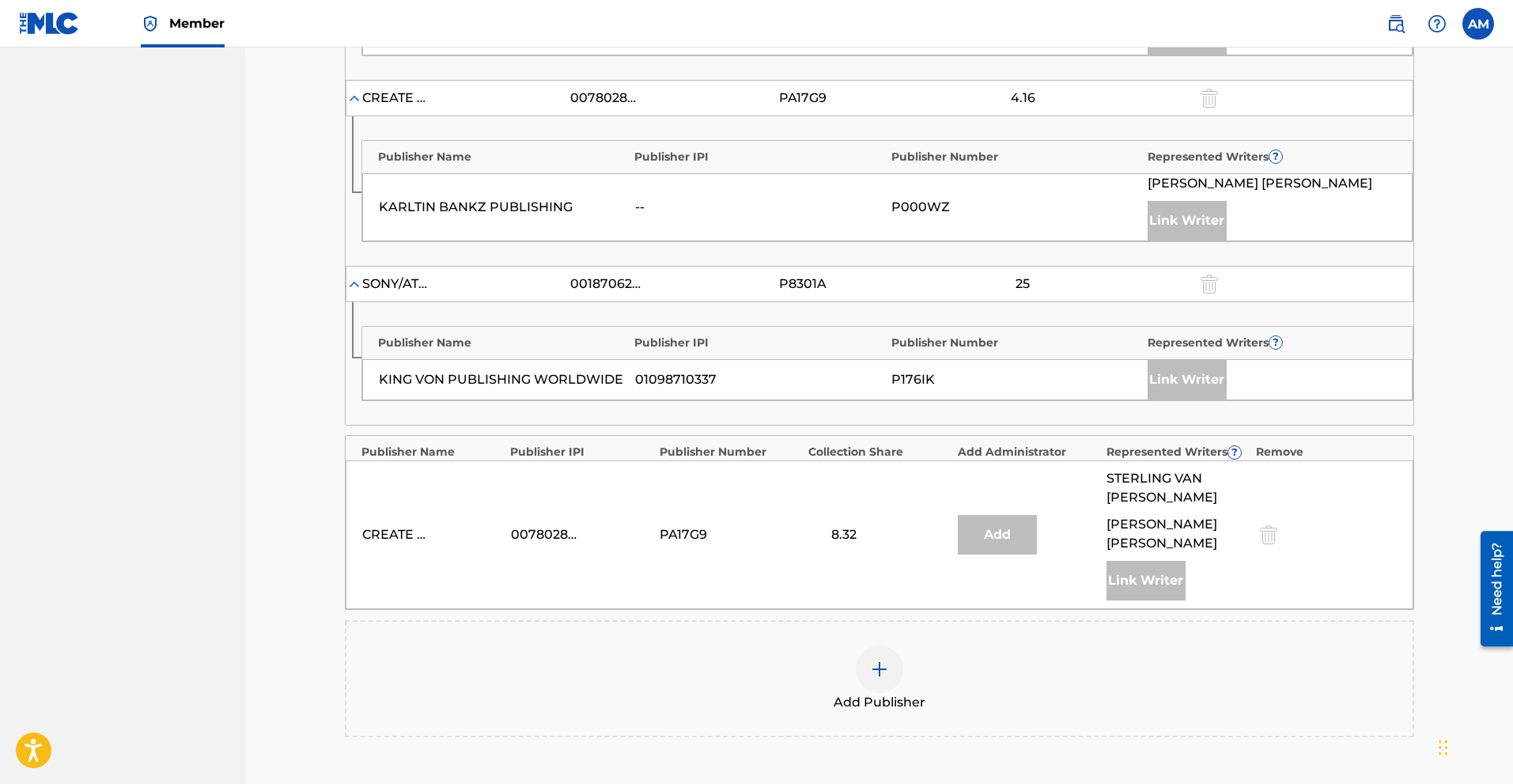
scroll to position [1028, 0]
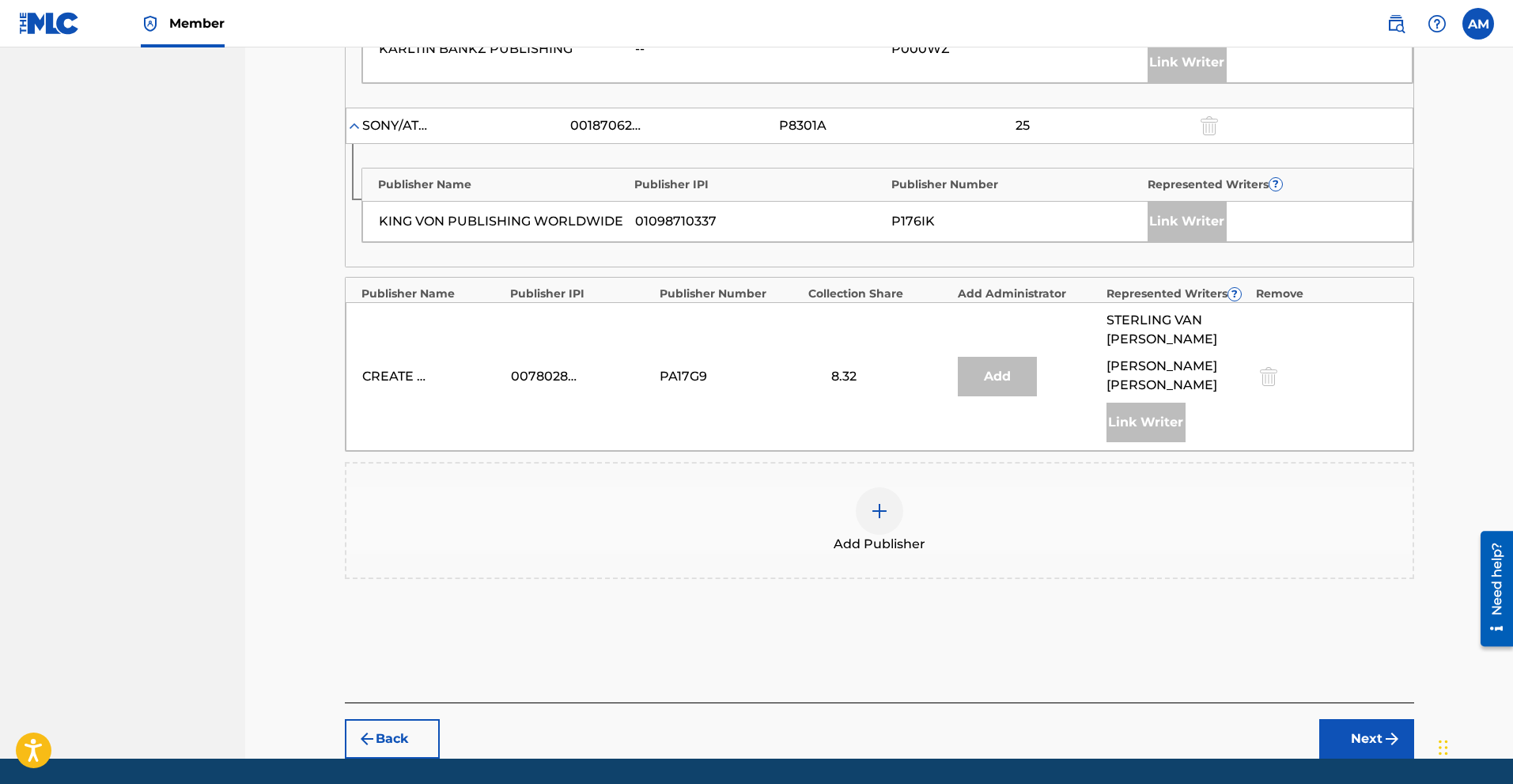
click at [859, 508] on div at bounding box center [879, 511] width 48 height 48
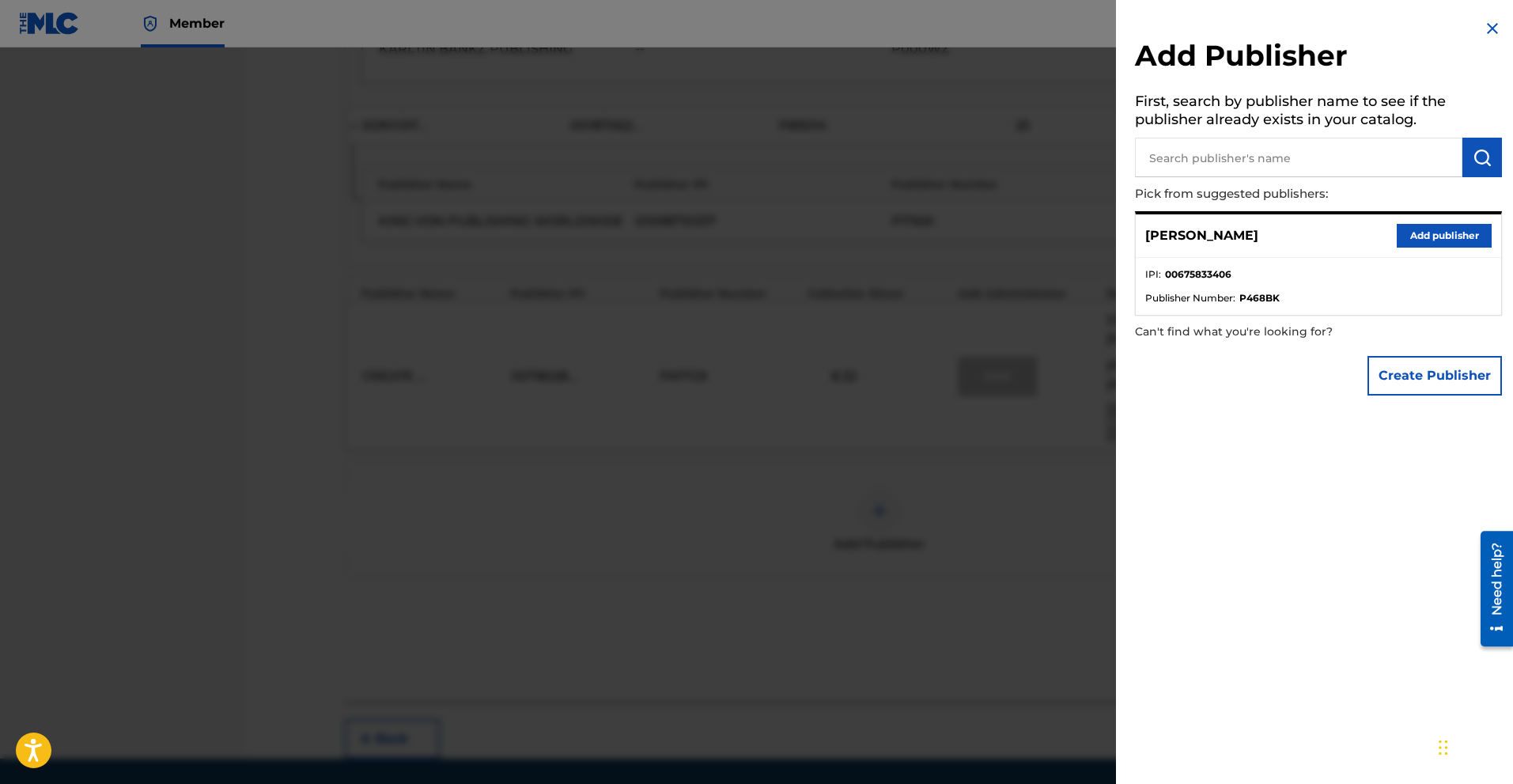
click at [859, 239] on button "Add publisher" at bounding box center [1444, 236] width 95 height 24
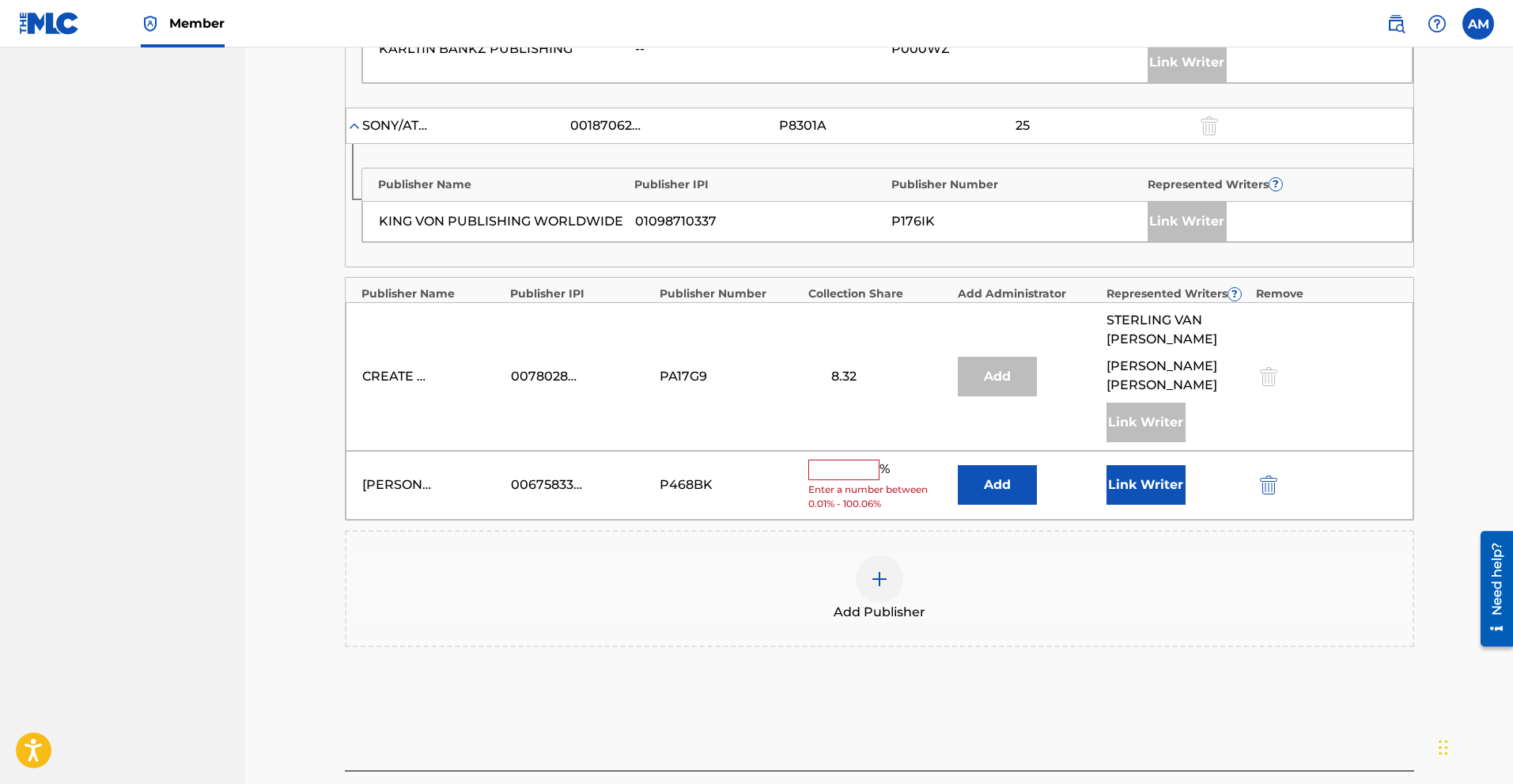
click at [848, 466] on input "text" at bounding box center [844, 470] width 71 height 21
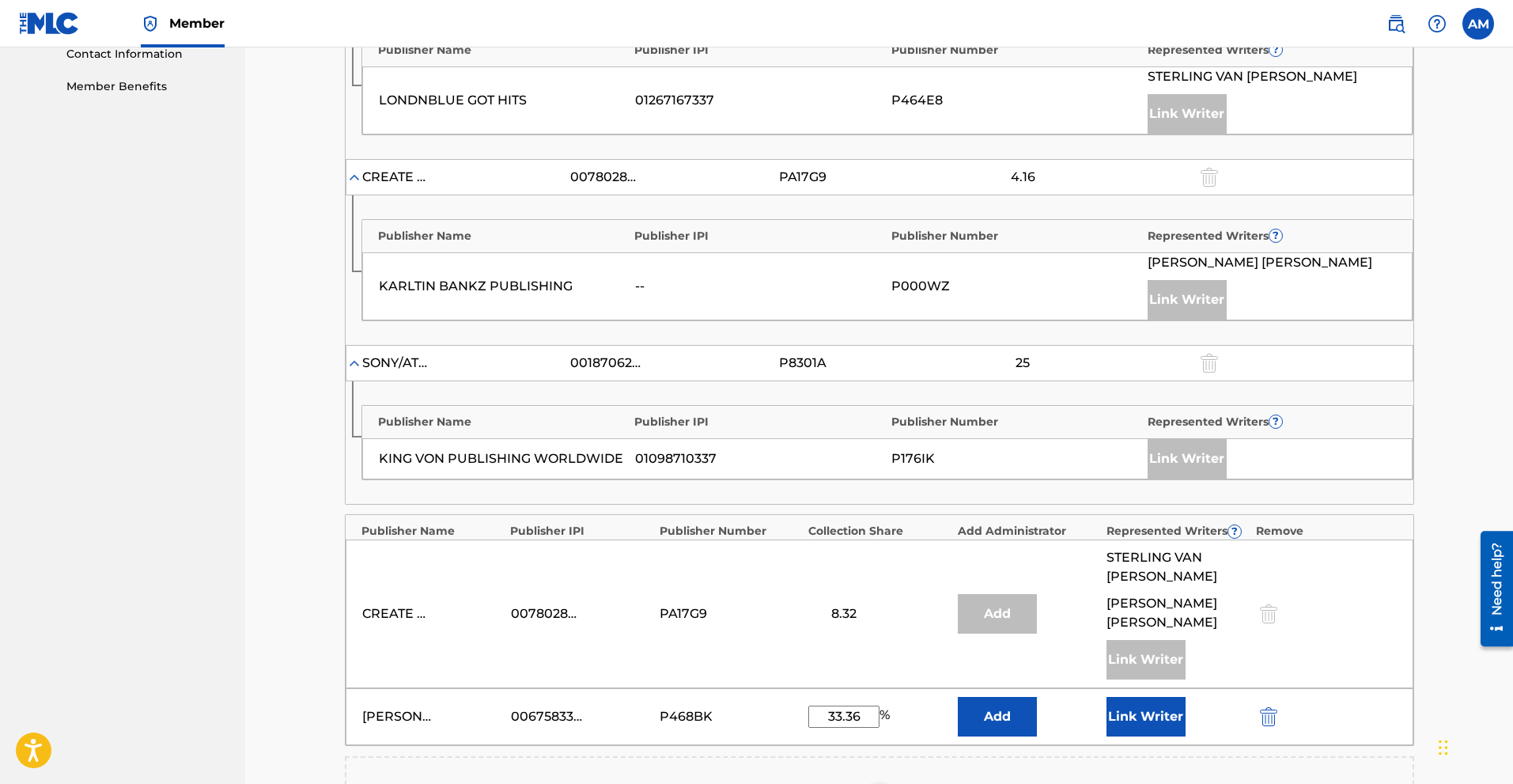
scroll to position [949, 0]
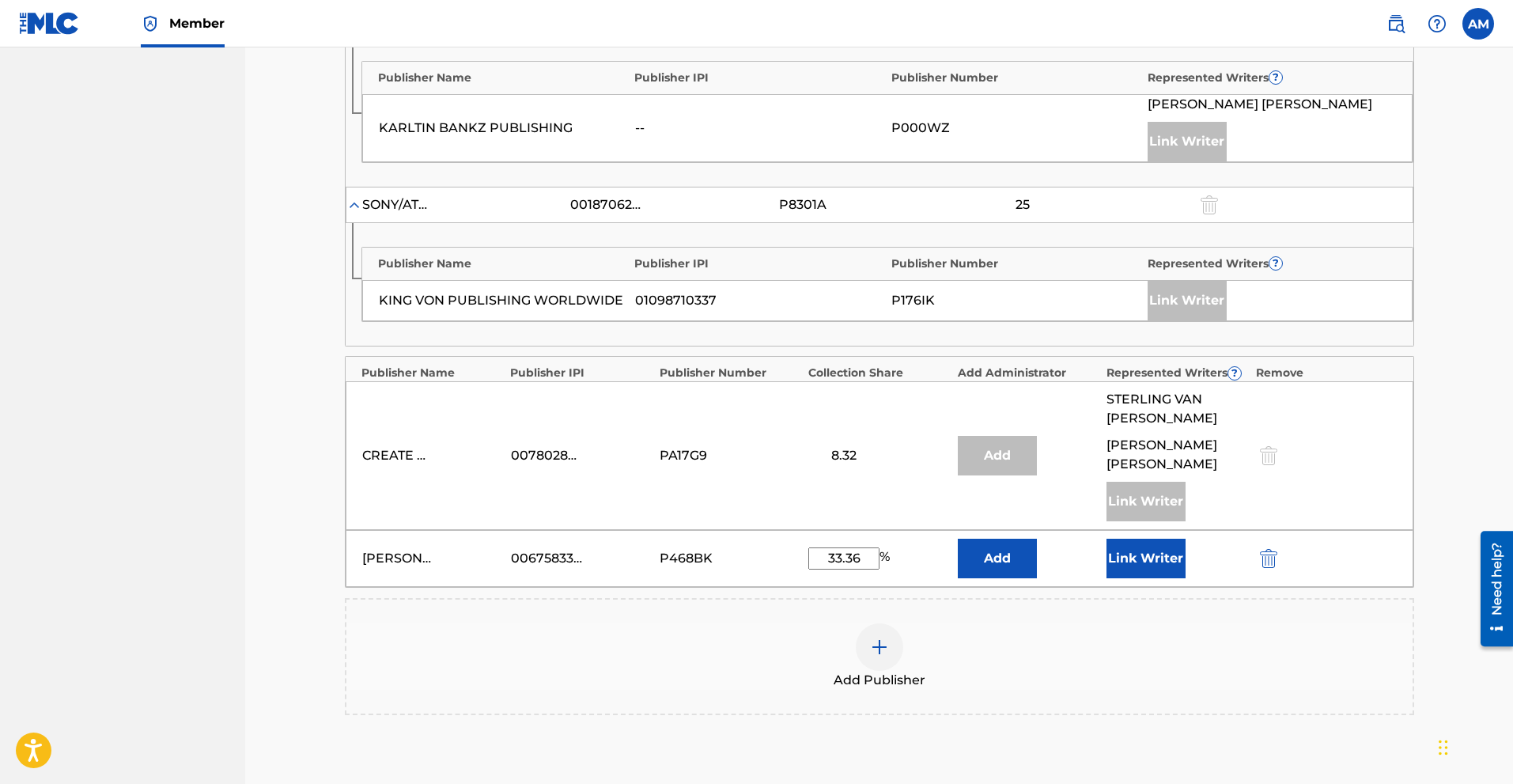
type input "33.36"
click at [859, 553] on button "Link Writer" at bounding box center [1146, 558] width 79 height 40
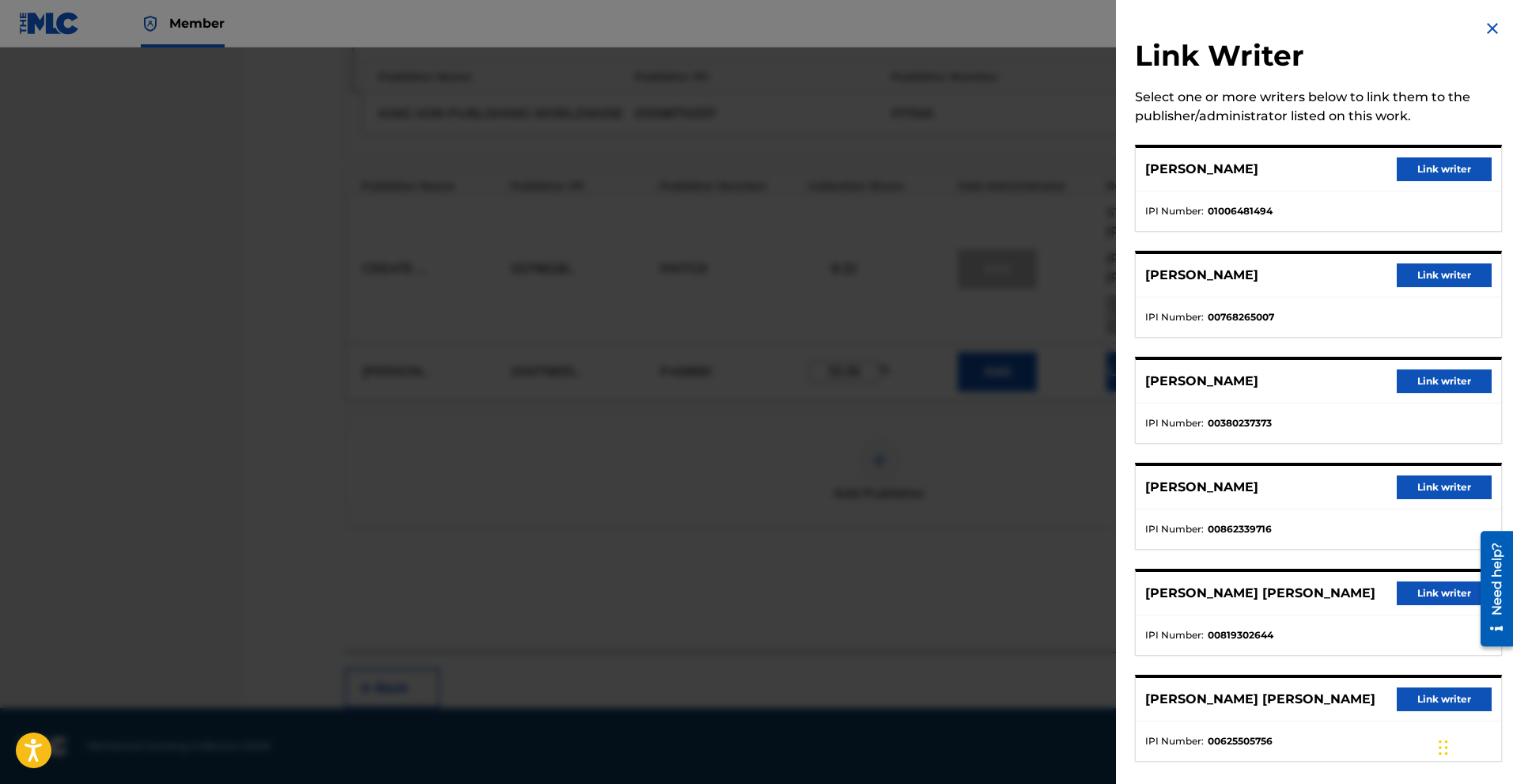
scroll to position [16, 0]
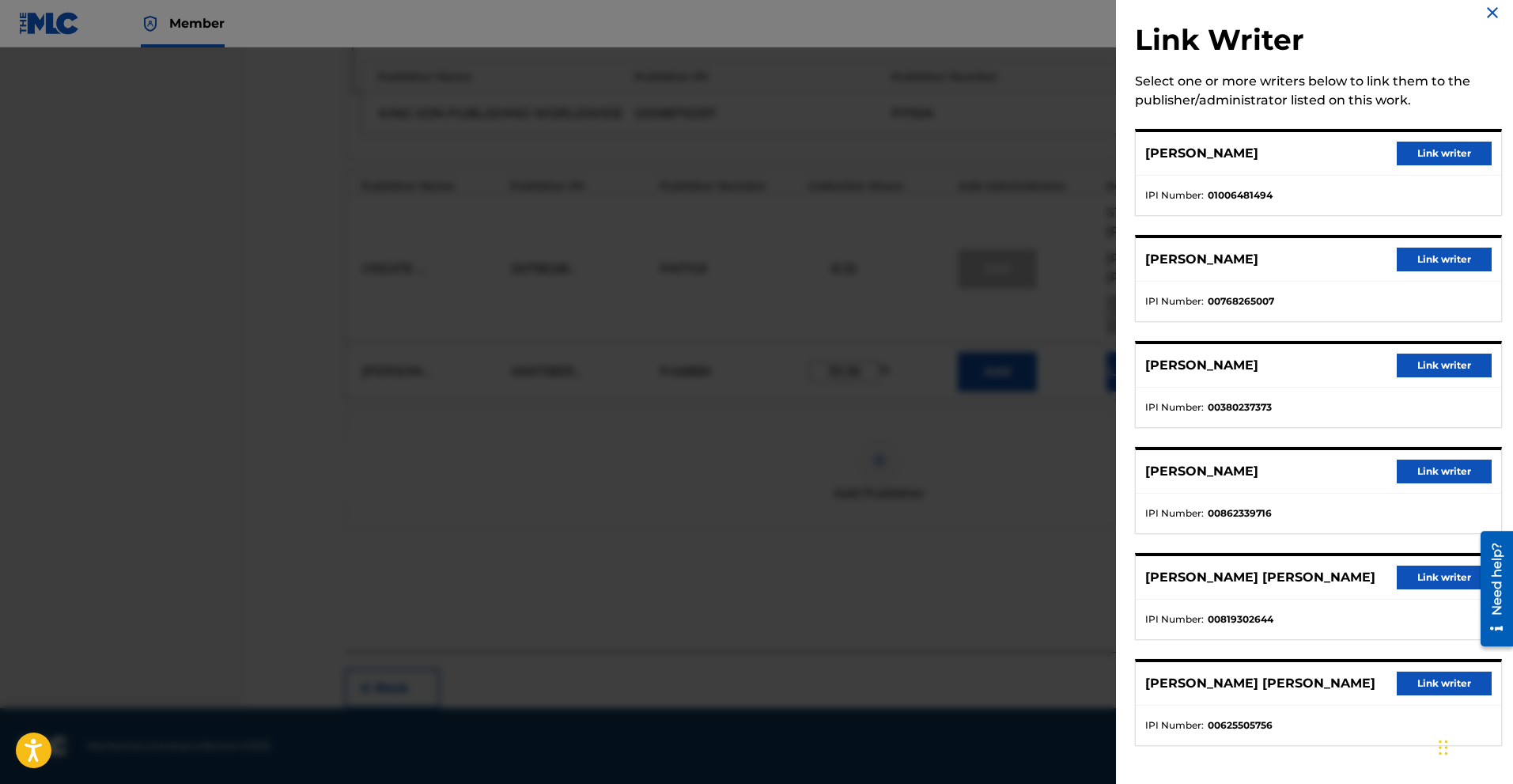
click at [859, 535] on div at bounding box center [756, 440] width 1513 height 784
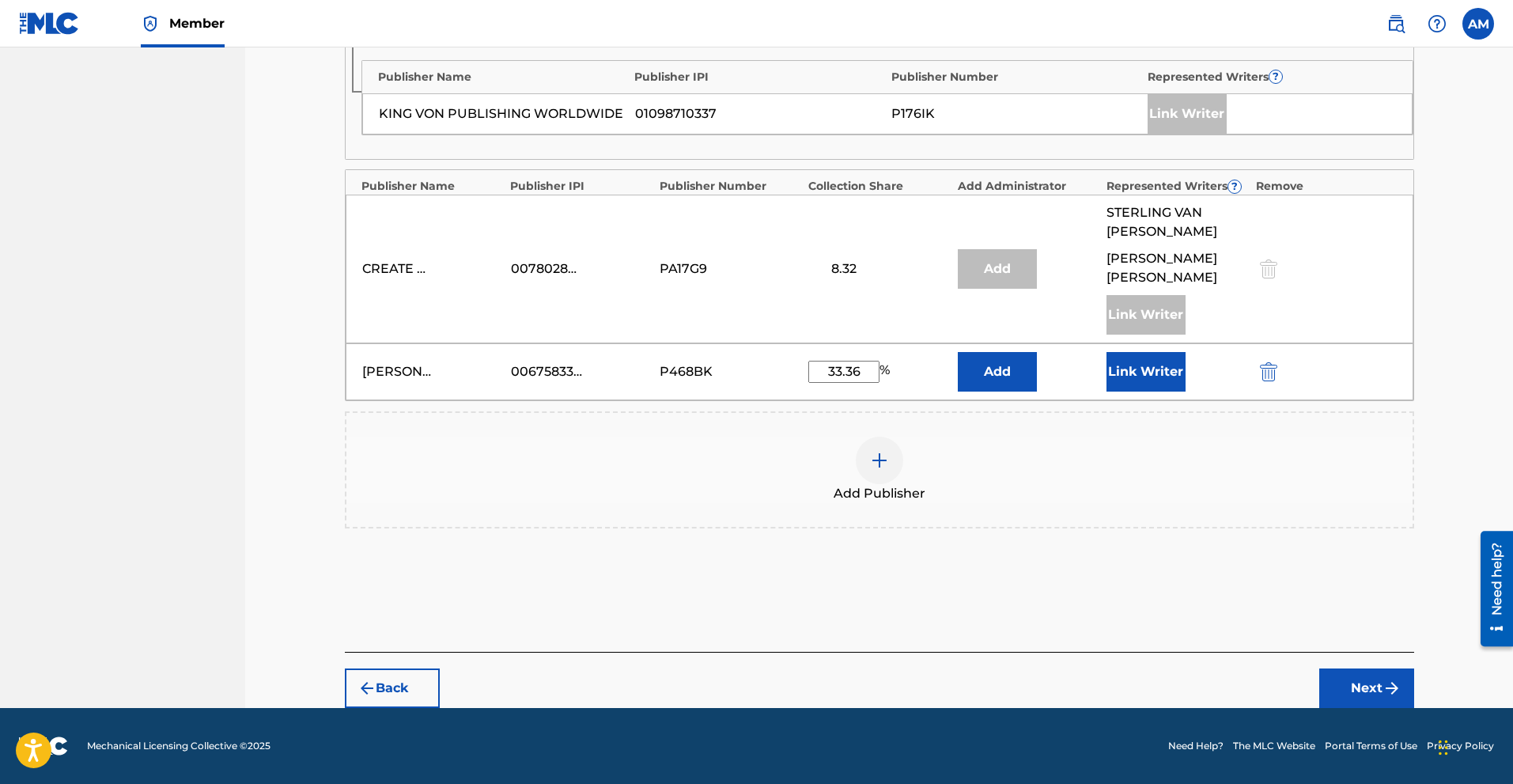
click at [859, 378] on button "Add" at bounding box center [997, 371] width 79 height 40
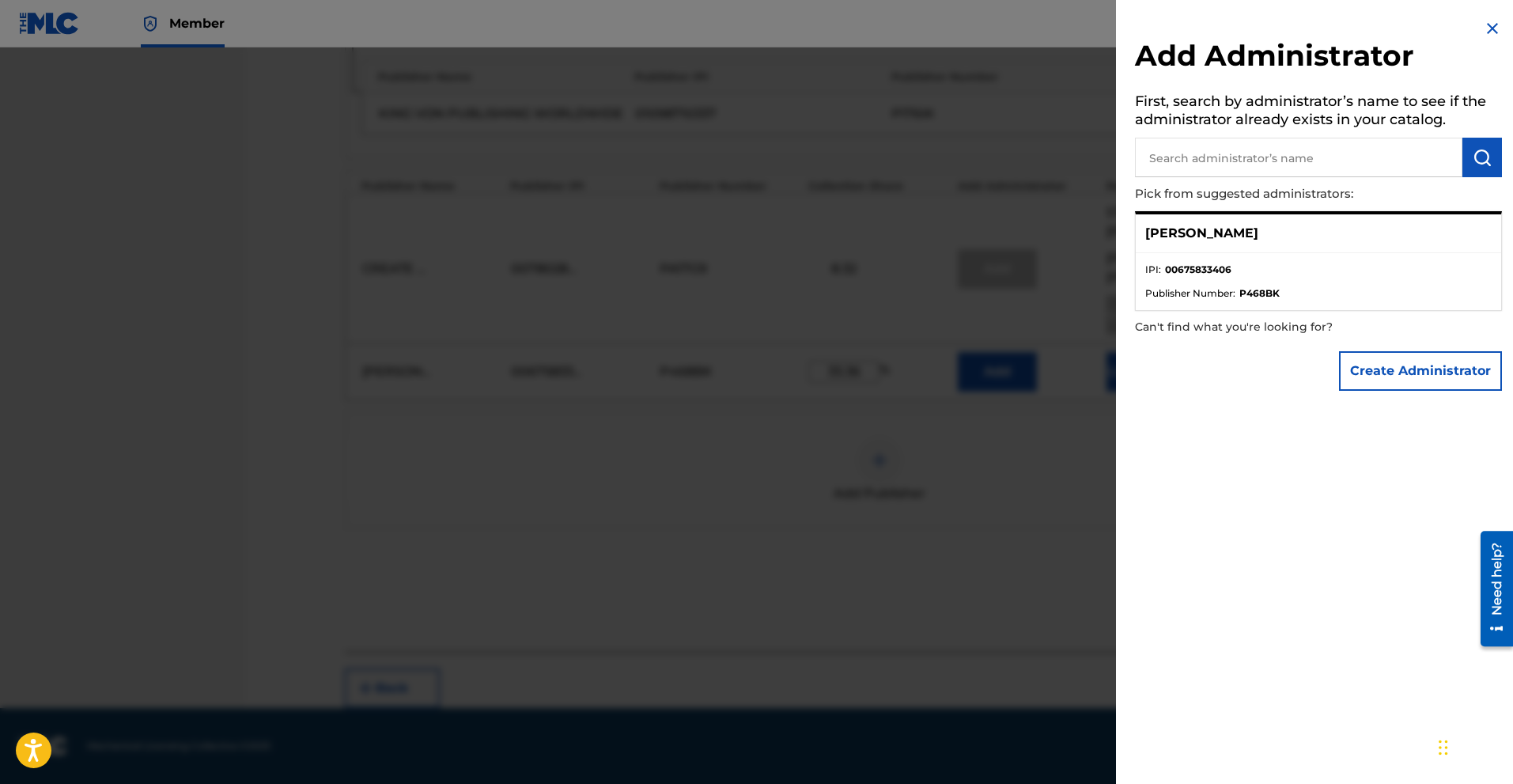
click at [859, 263] on strong "00675833406" at bounding box center [1199, 270] width 67 height 14
click at [859, 222] on div "[PERSON_NAME]" at bounding box center [1318, 234] width 365 height 39
click at [859, 246] on div "[PERSON_NAME]" at bounding box center [1318, 234] width 365 height 39
click at [859, 239] on p "[PERSON_NAME]" at bounding box center [1202, 234] width 113 height 19
click at [859, 486] on div at bounding box center [756, 440] width 1513 height 784
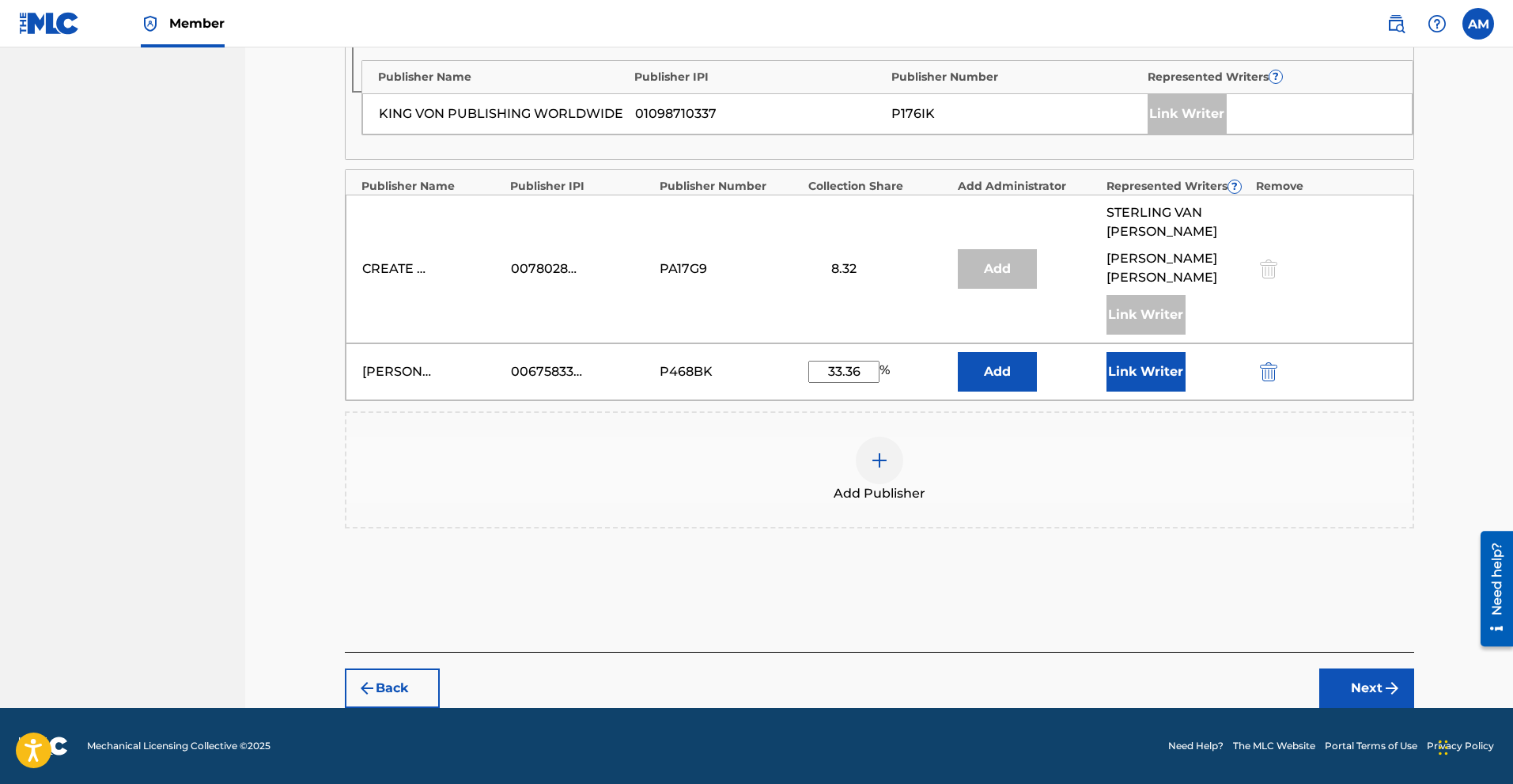
click at [859, 672] on button "Next" at bounding box center [1367, 688] width 95 height 40
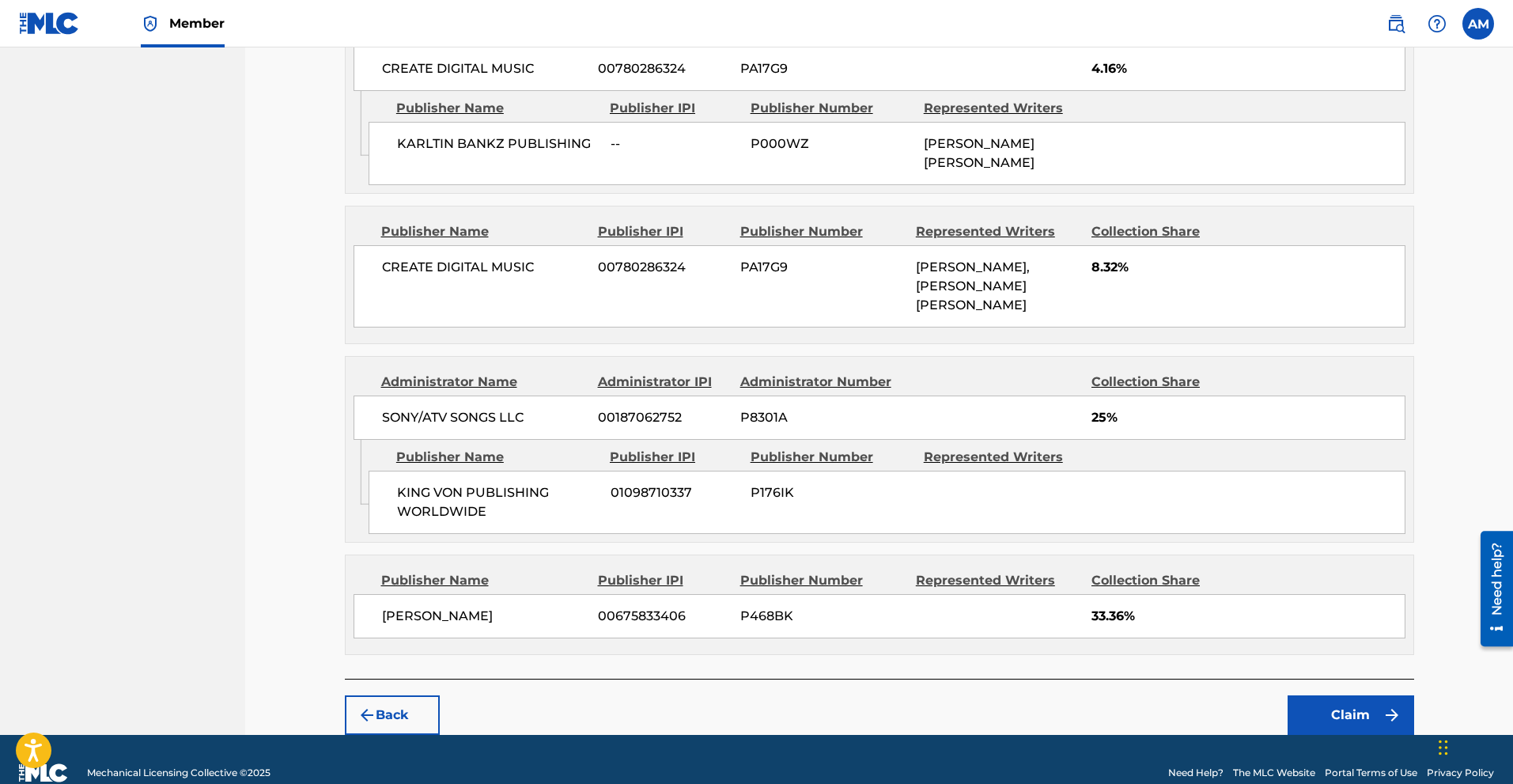
scroll to position [1205, 0]
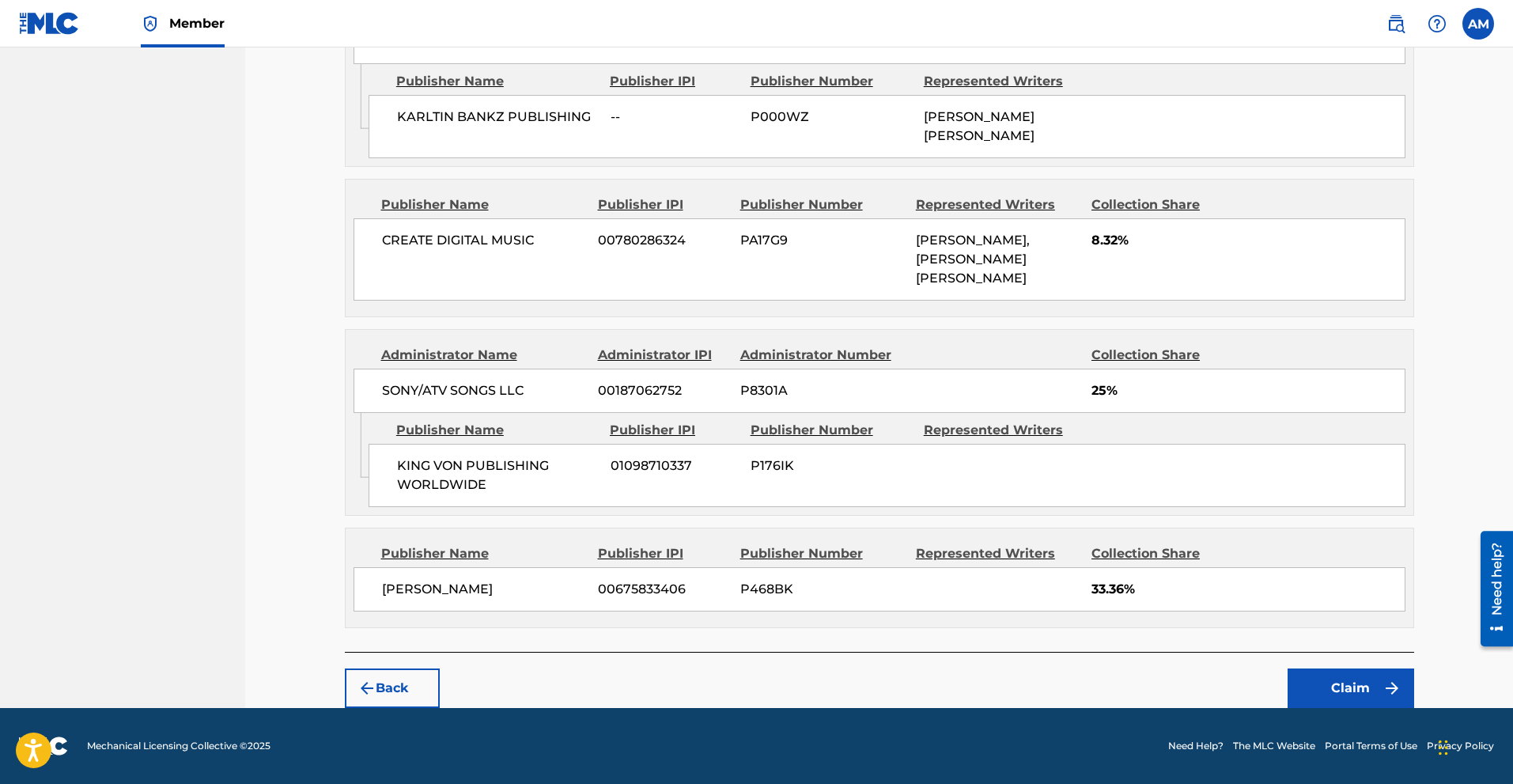
click at [859, 672] on button "Claim" at bounding box center [1351, 688] width 127 height 40
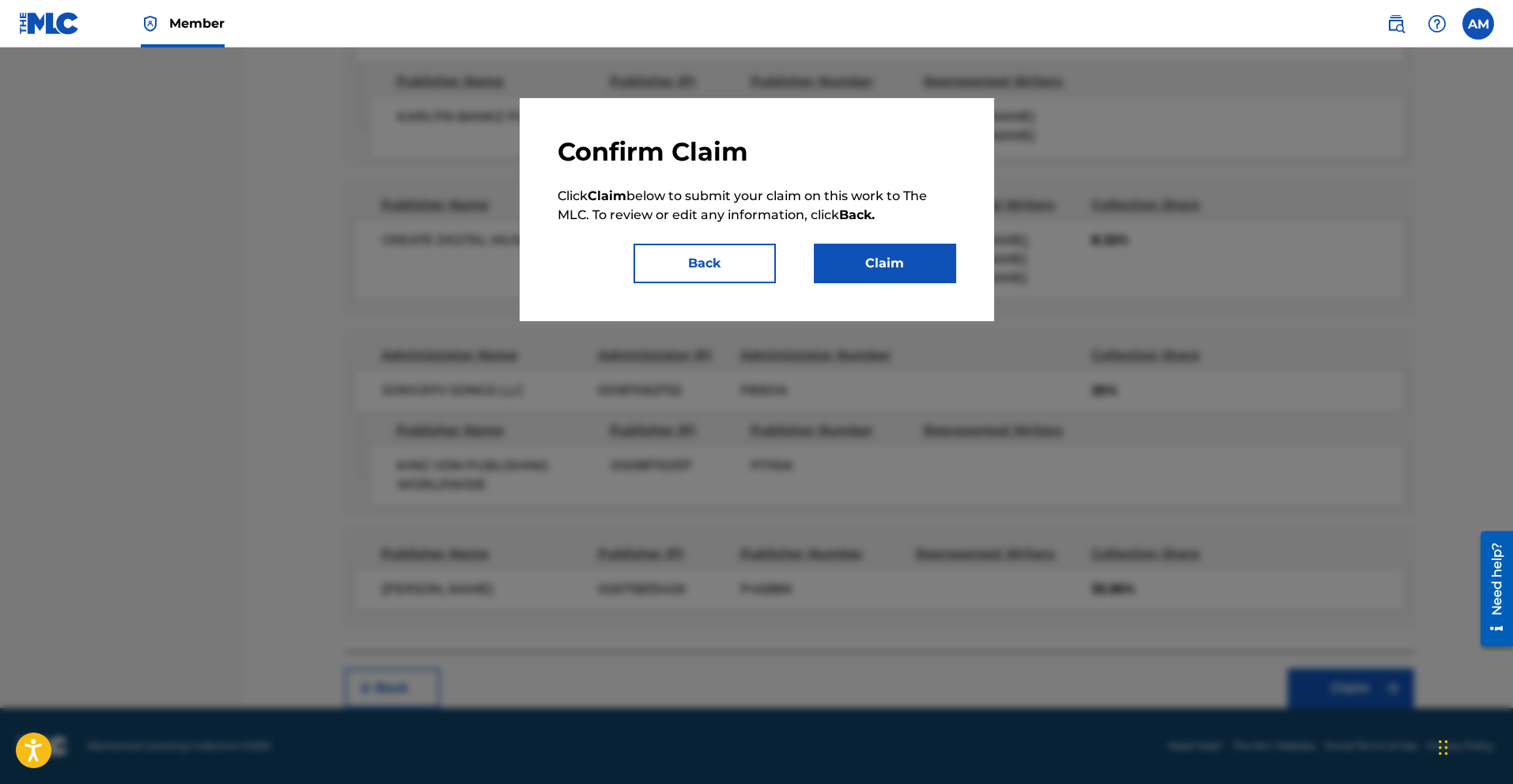
click at [859, 270] on button "Claim" at bounding box center [886, 264] width 143 height 40
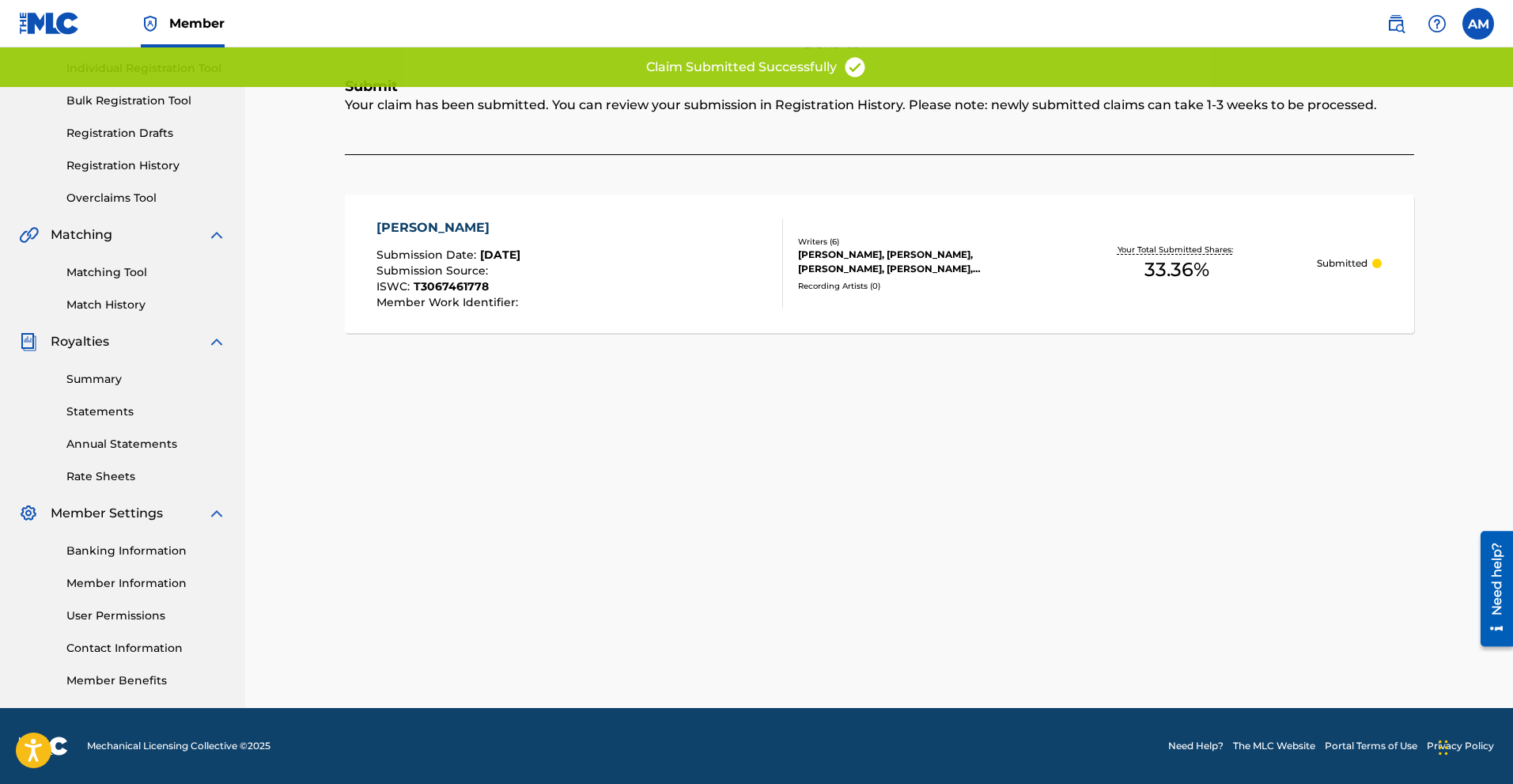
scroll to position [39, 0]
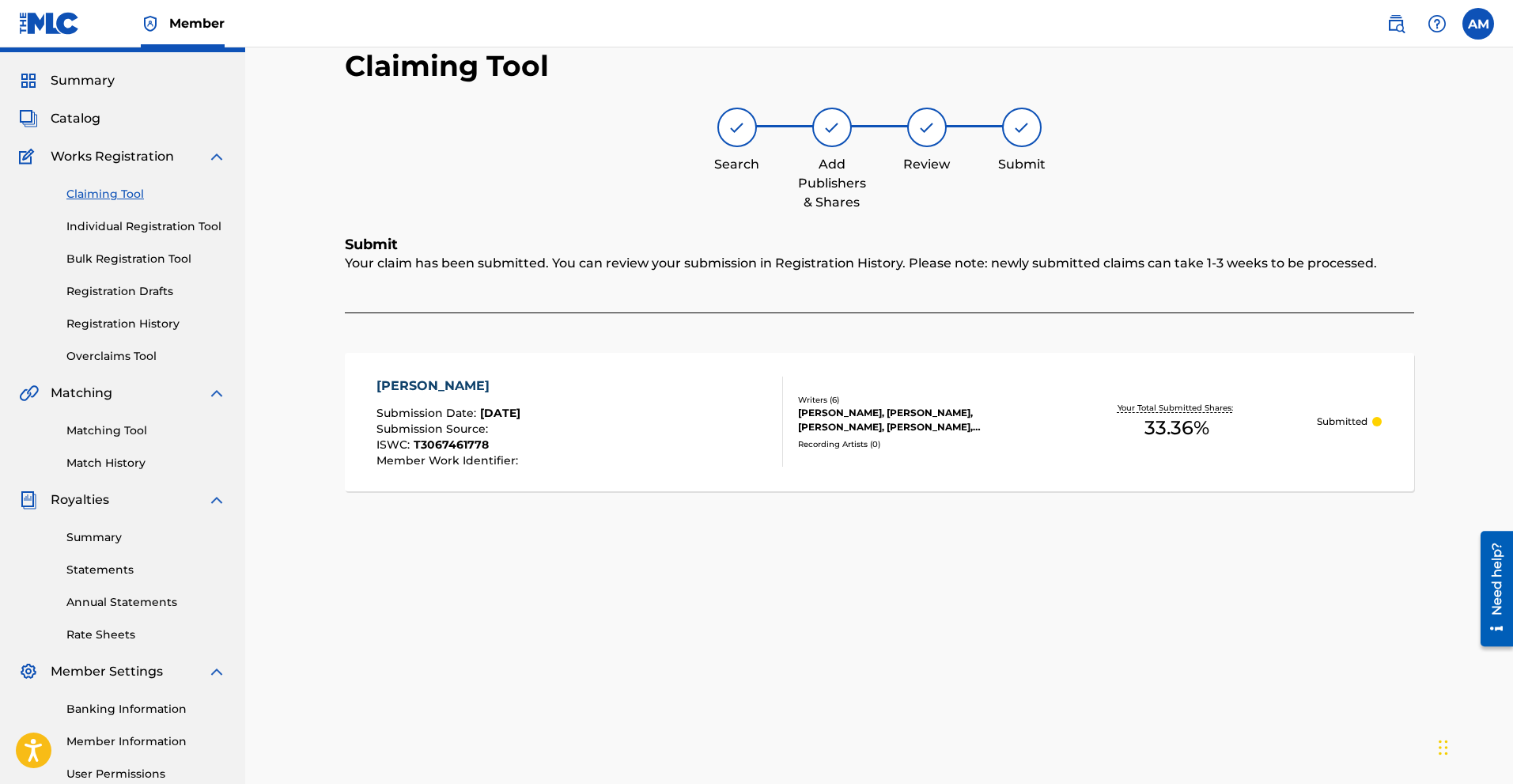
click at [111, 186] on link "Claiming Tool" at bounding box center [147, 194] width 160 height 17
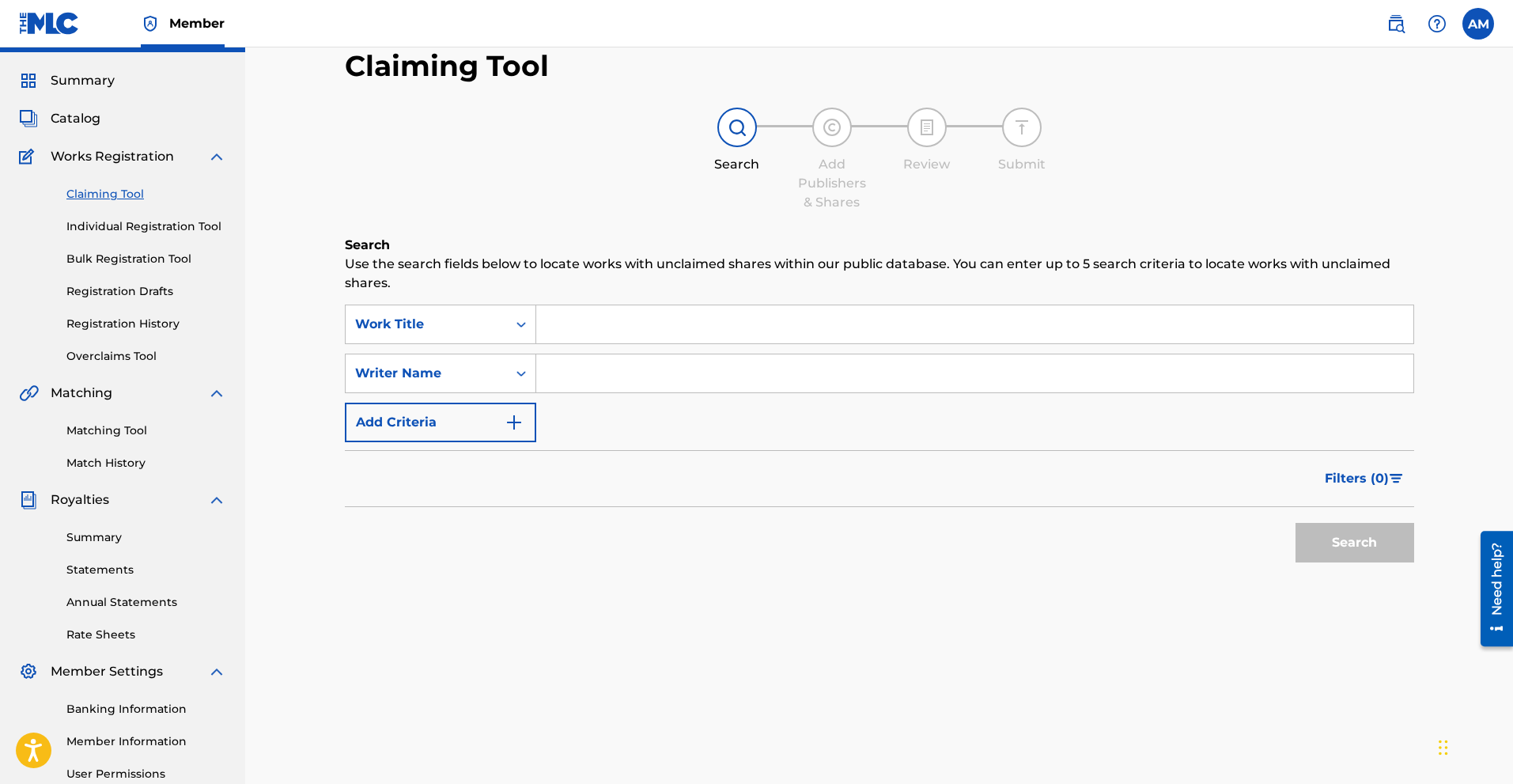
scroll to position [0, 0]
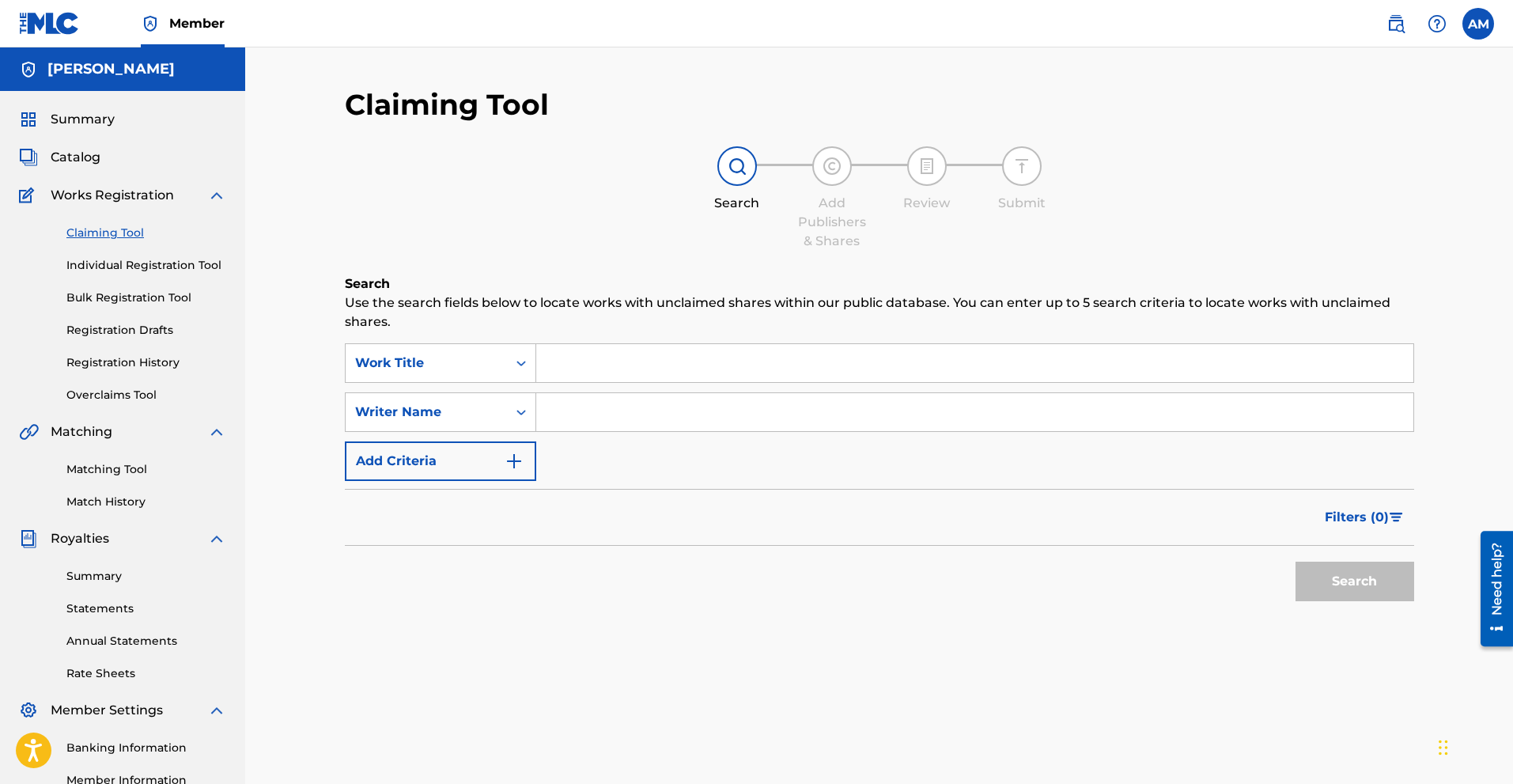
click at [568, 356] on input "Search Form" at bounding box center [974, 363] width 877 height 38
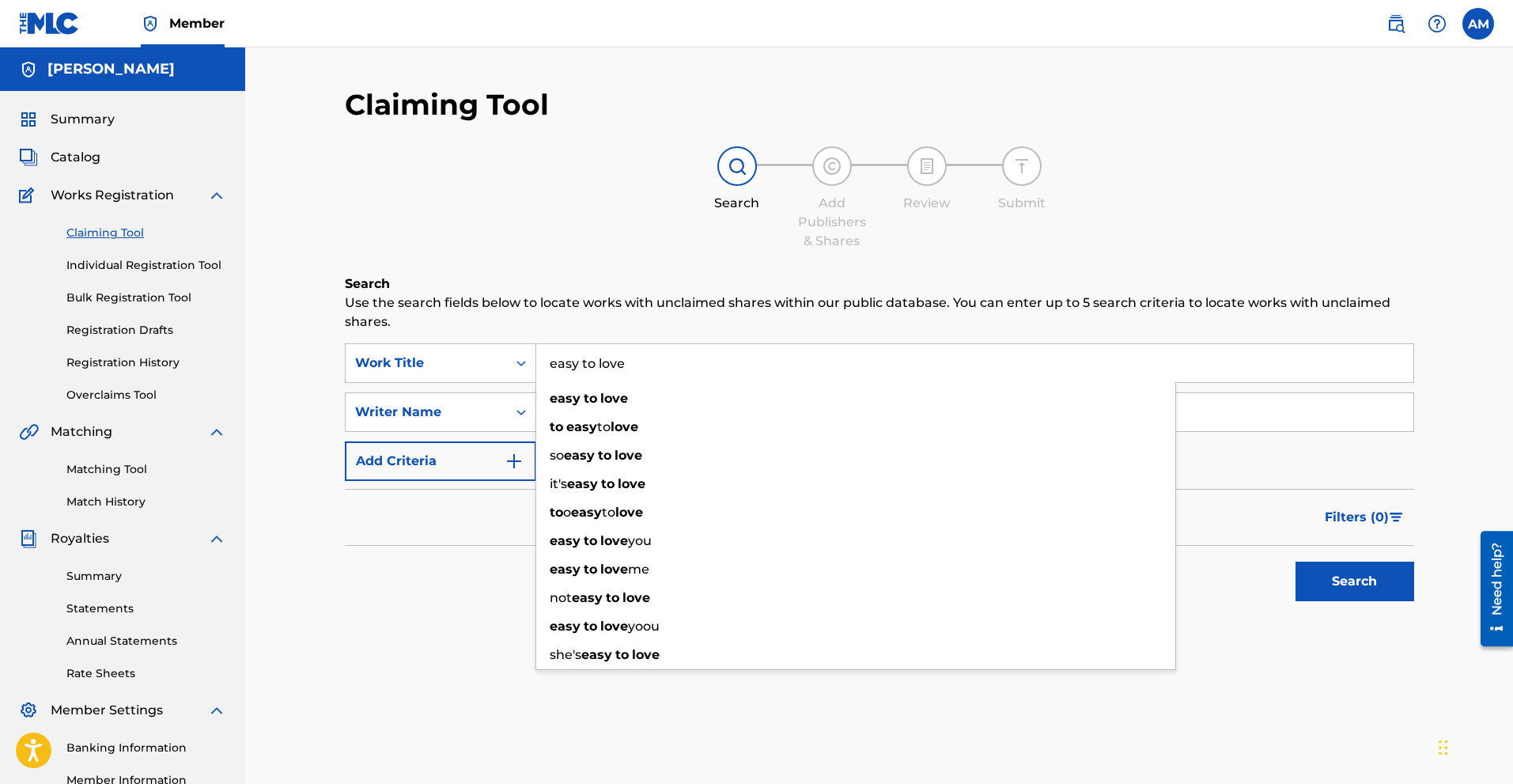
type input "easy to love"
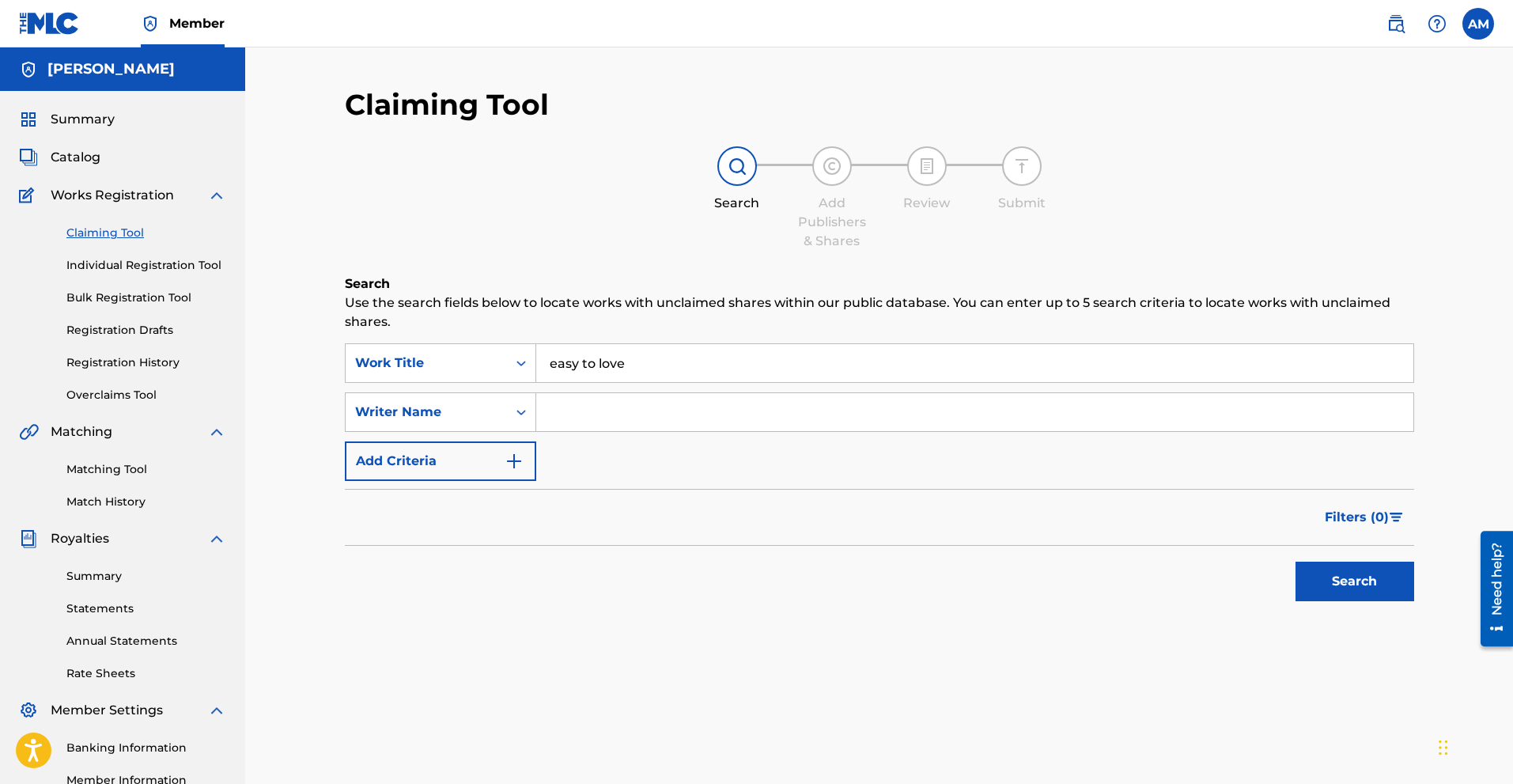
click at [486, 401] on div "Writer Name" at bounding box center [426, 412] width 162 height 30
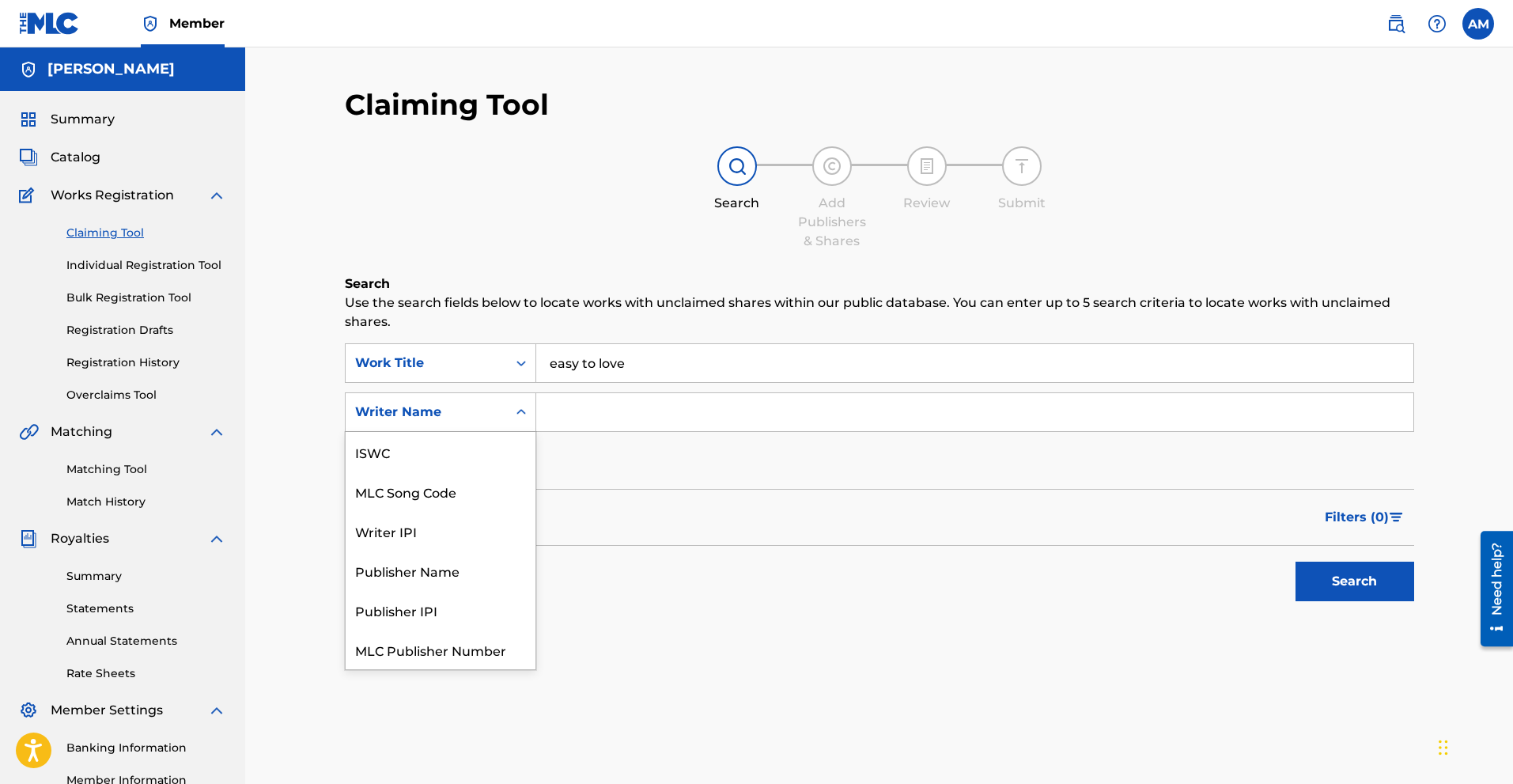
scroll to position [40, 0]
click at [448, 655] on div "Writer Name" at bounding box center [440, 649] width 190 height 40
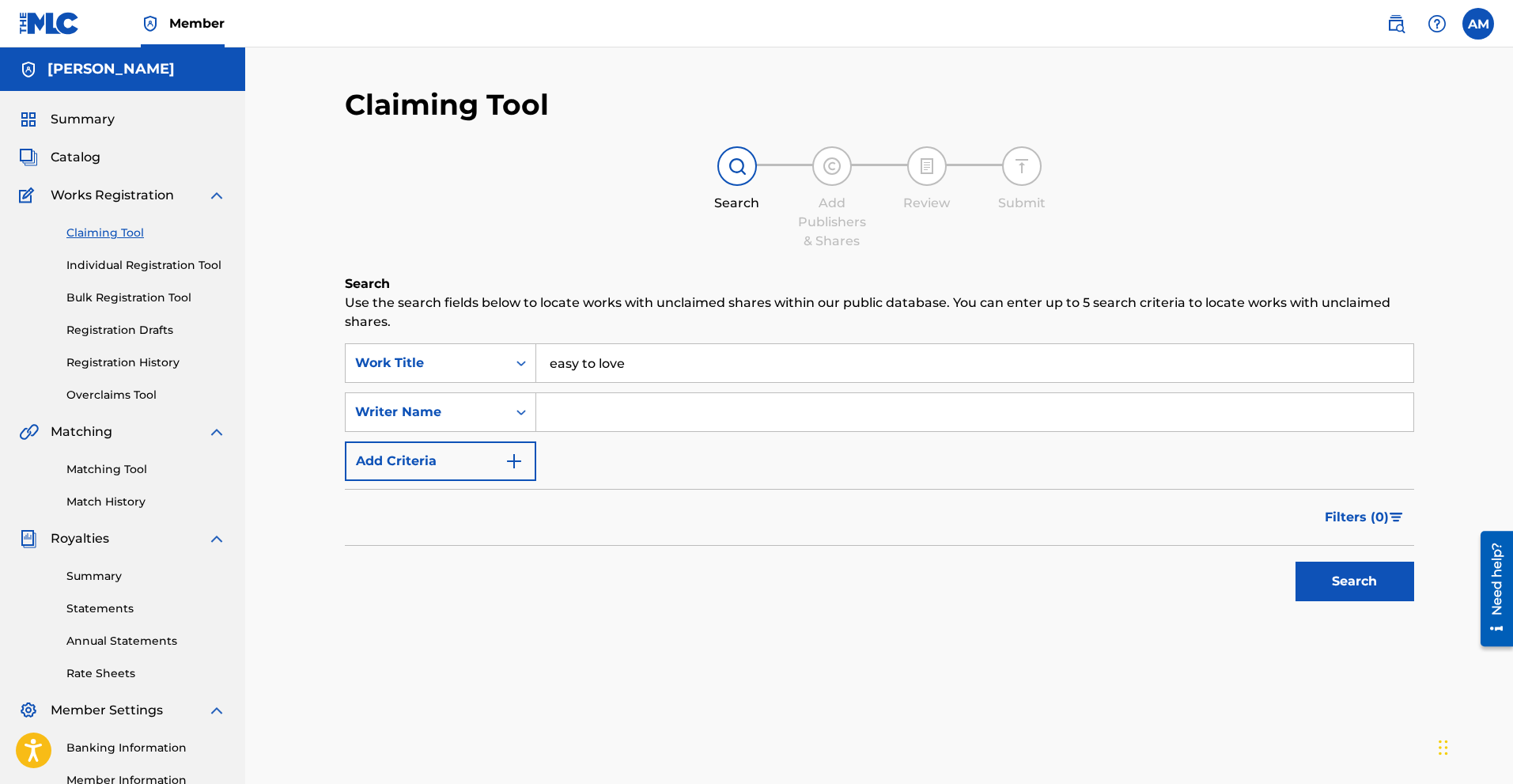
click at [627, 399] on input "Search Form" at bounding box center [974, 412] width 877 height 38
type input "[PERSON_NAME]"
click at [859, 561] on button "Search" at bounding box center [1355, 581] width 119 height 40
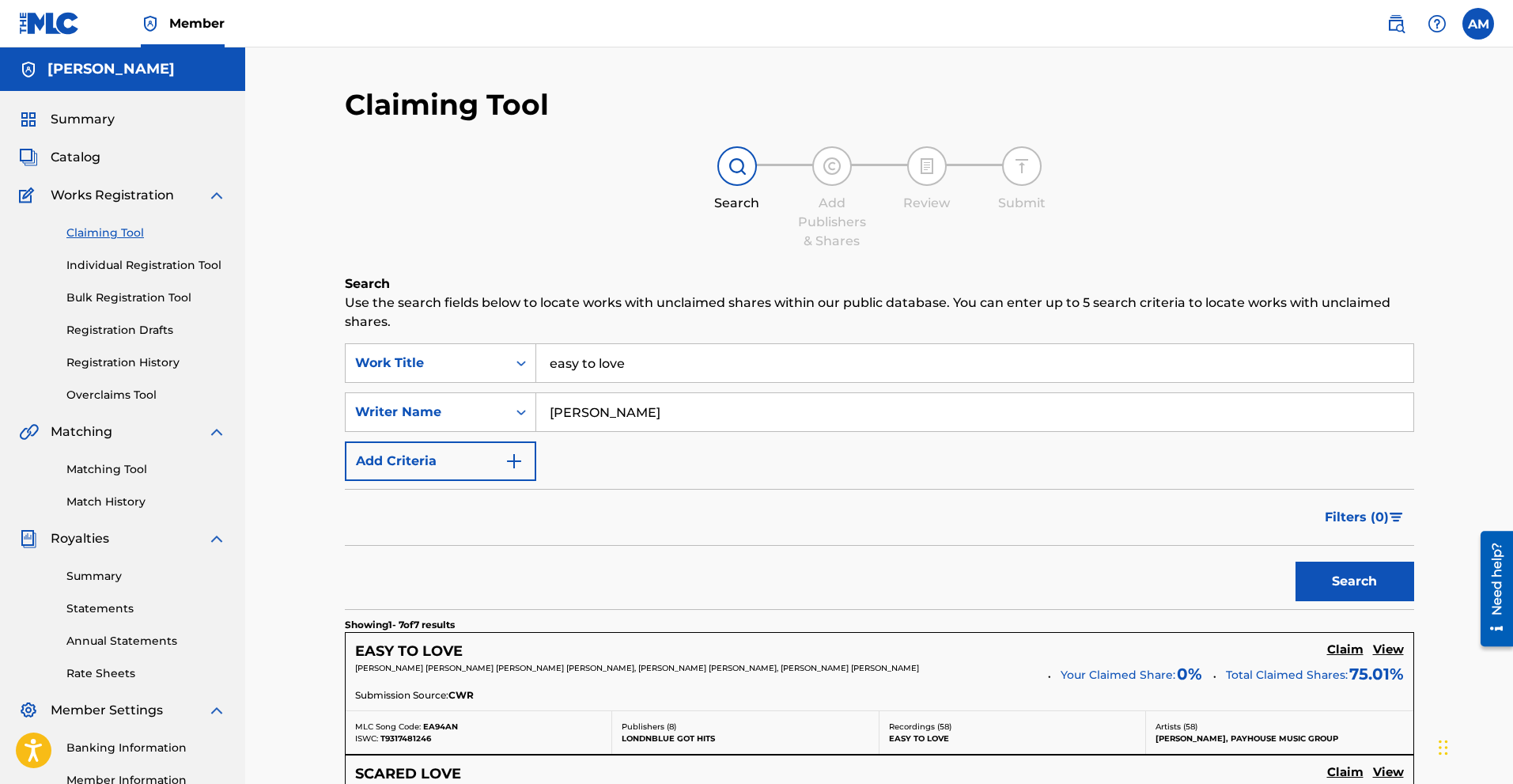
scroll to position [158, 0]
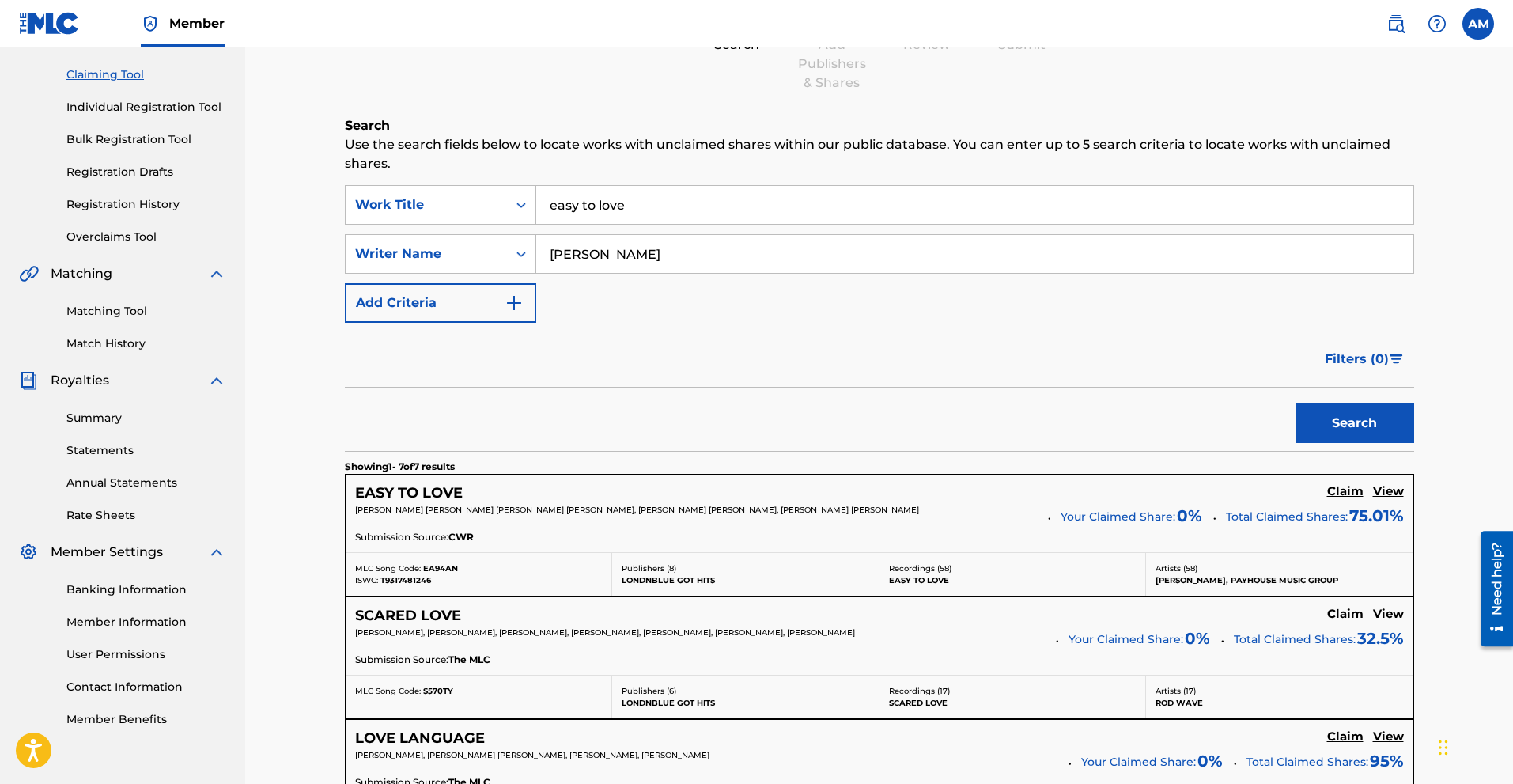
click at [859, 490] on h5 "Claim" at bounding box center [1346, 491] width 36 height 15
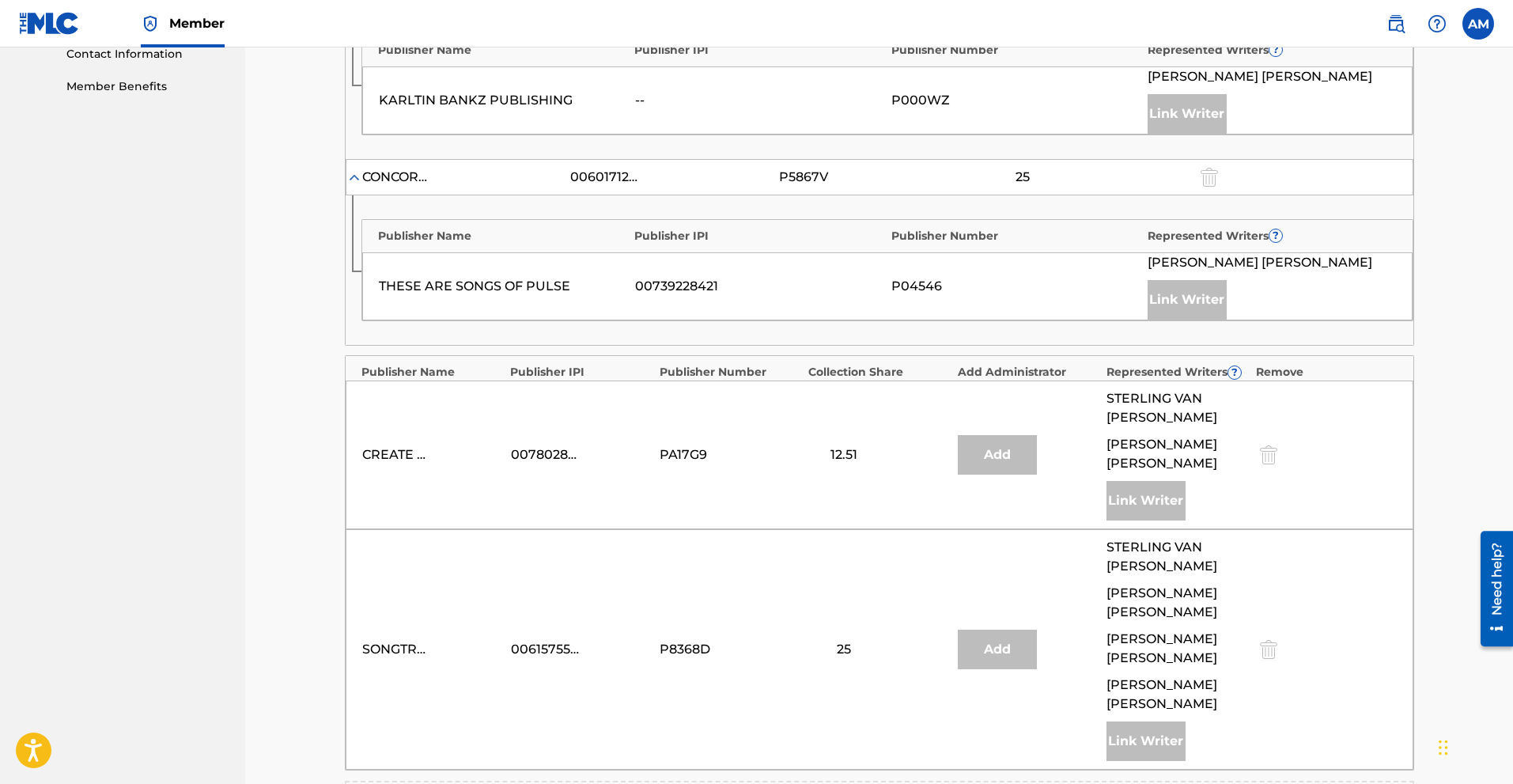
scroll to position [949, 0]
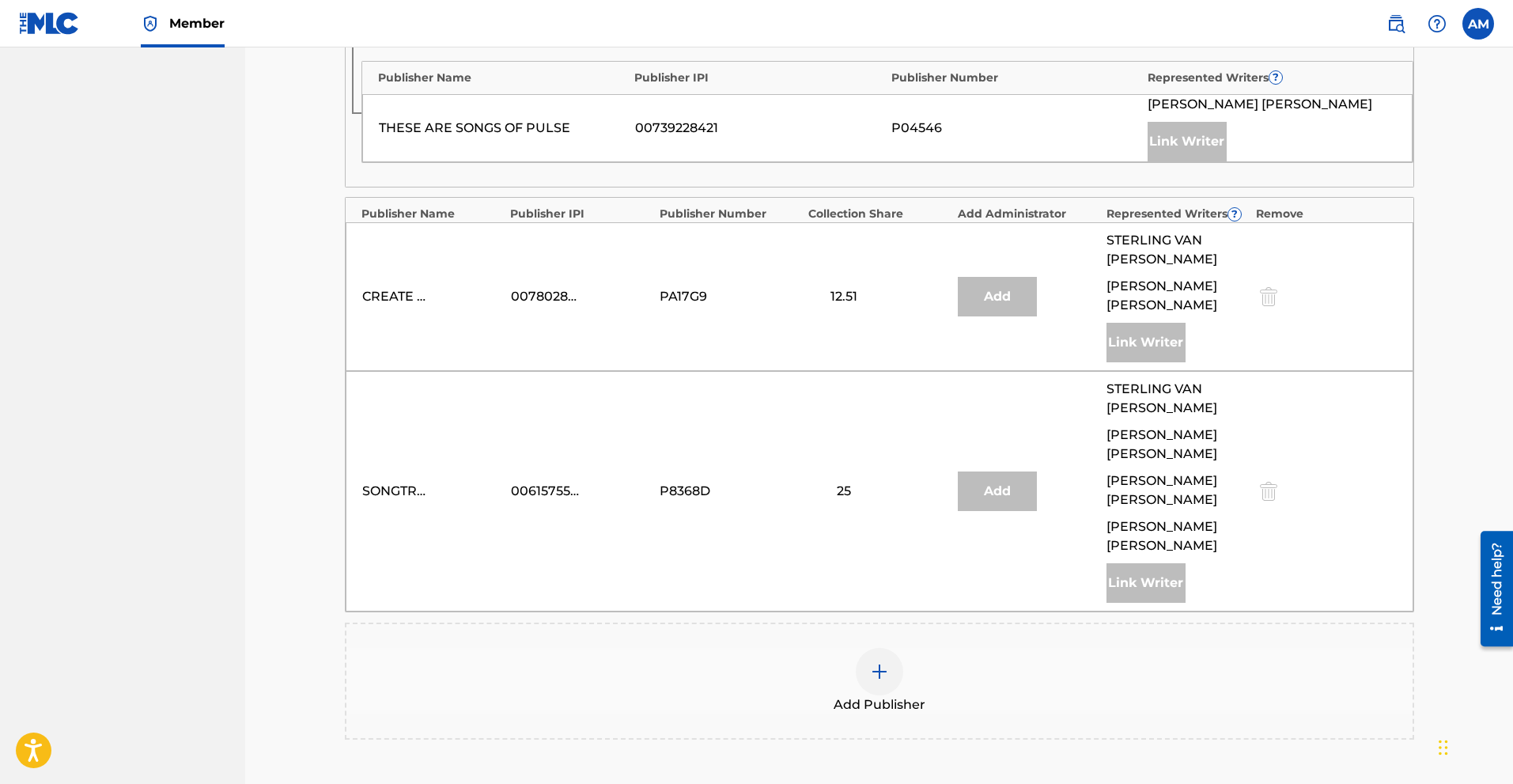
click at [859, 653] on div at bounding box center [879, 672] width 48 height 48
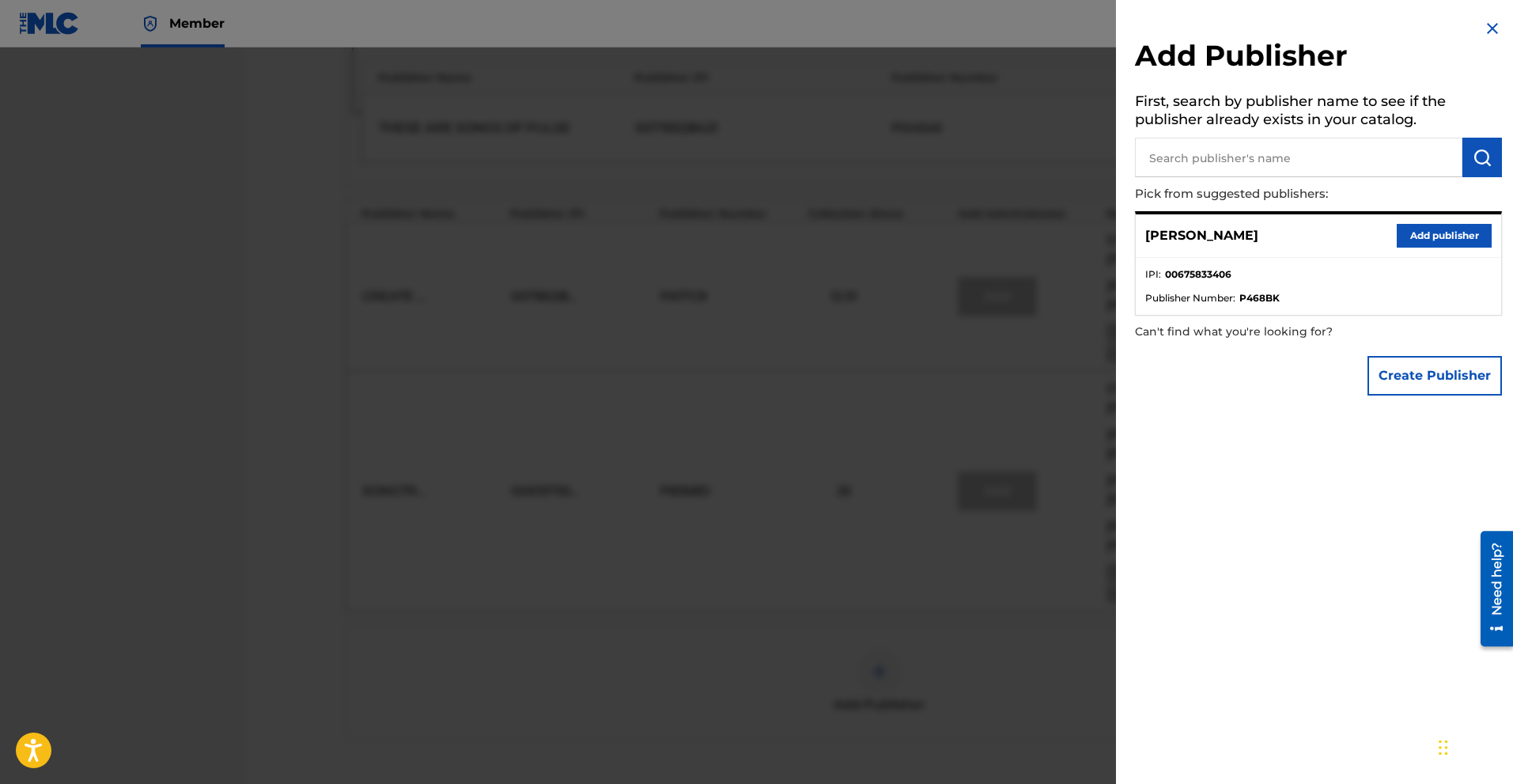
click at [859, 232] on button "Add publisher" at bounding box center [1444, 236] width 95 height 24
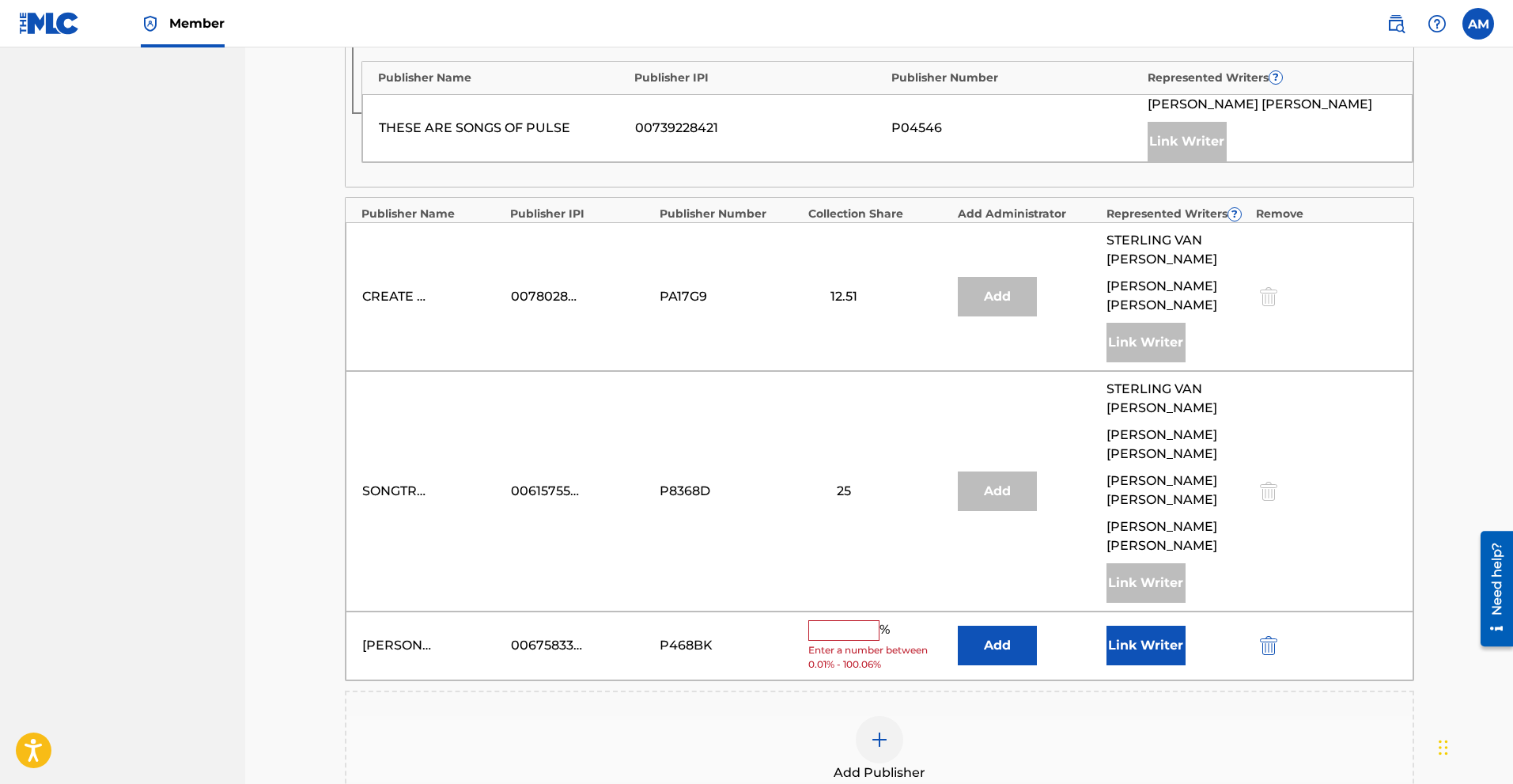
click at [854, 620] on input "text" at bounding box center [844, 630] width 71 height 21
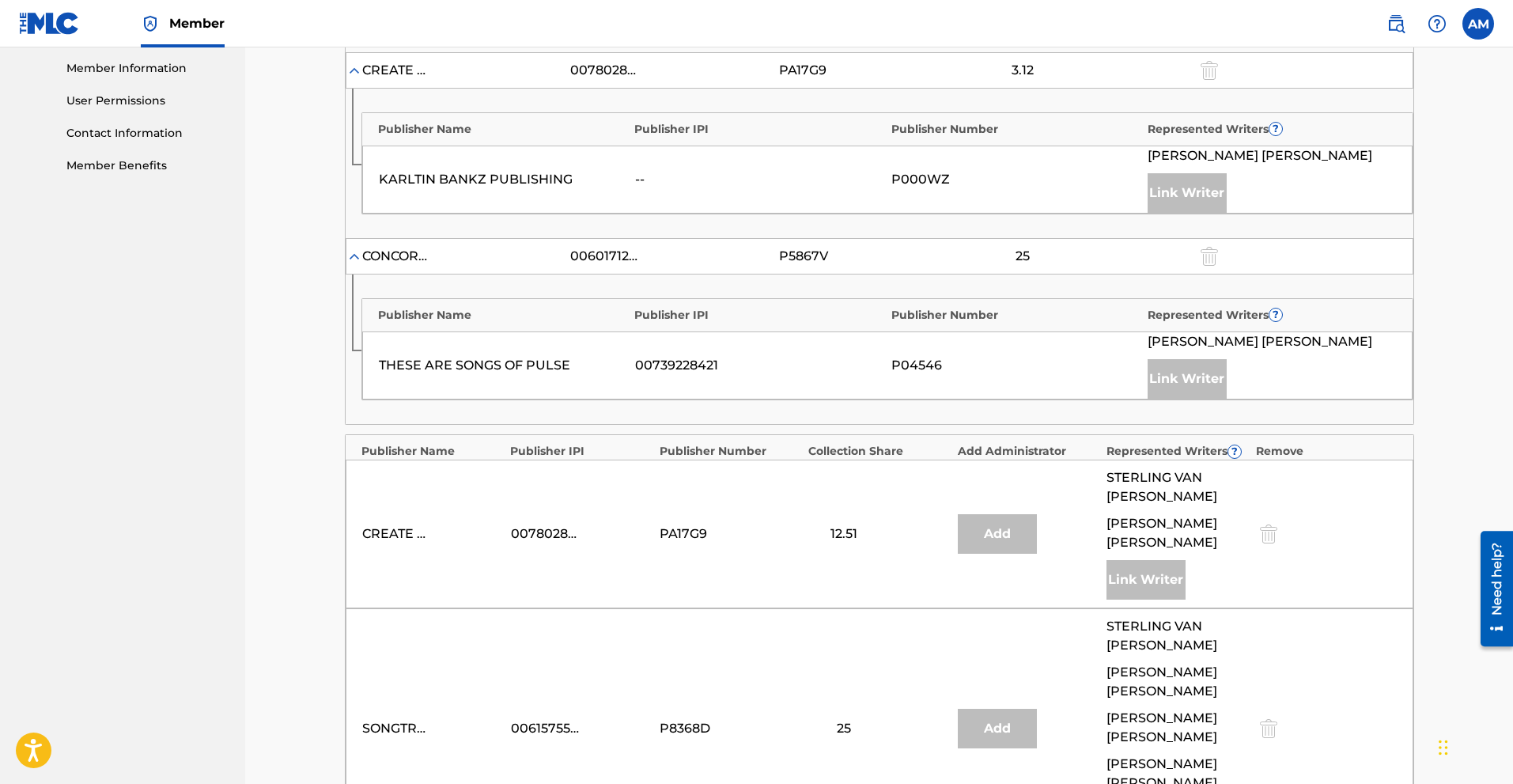
scroll to position [1028, 0]
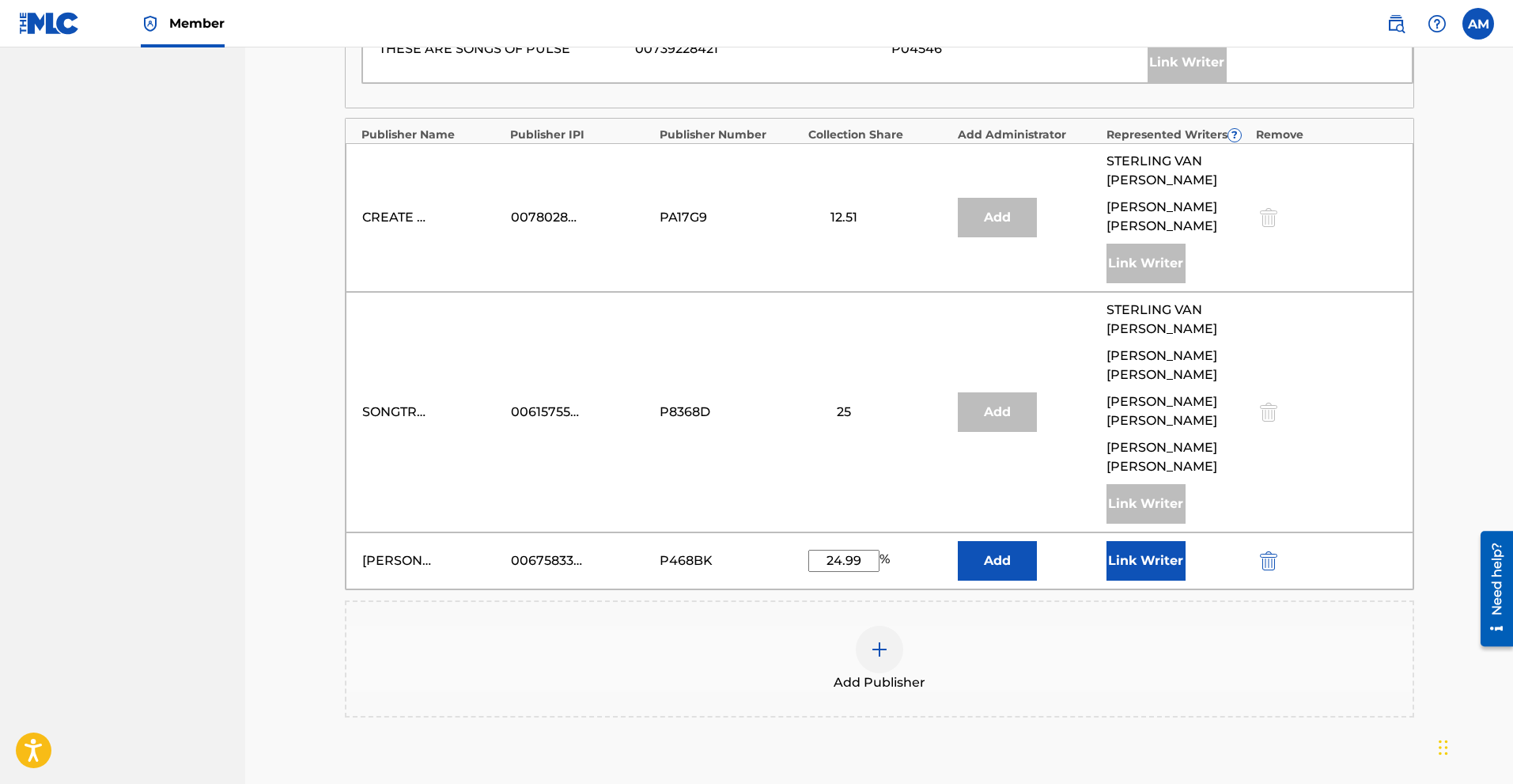
type input "24.99"
click at [859, 646] on div "Add Publisher" at bounding box center [879, 659] width 1066 height 67
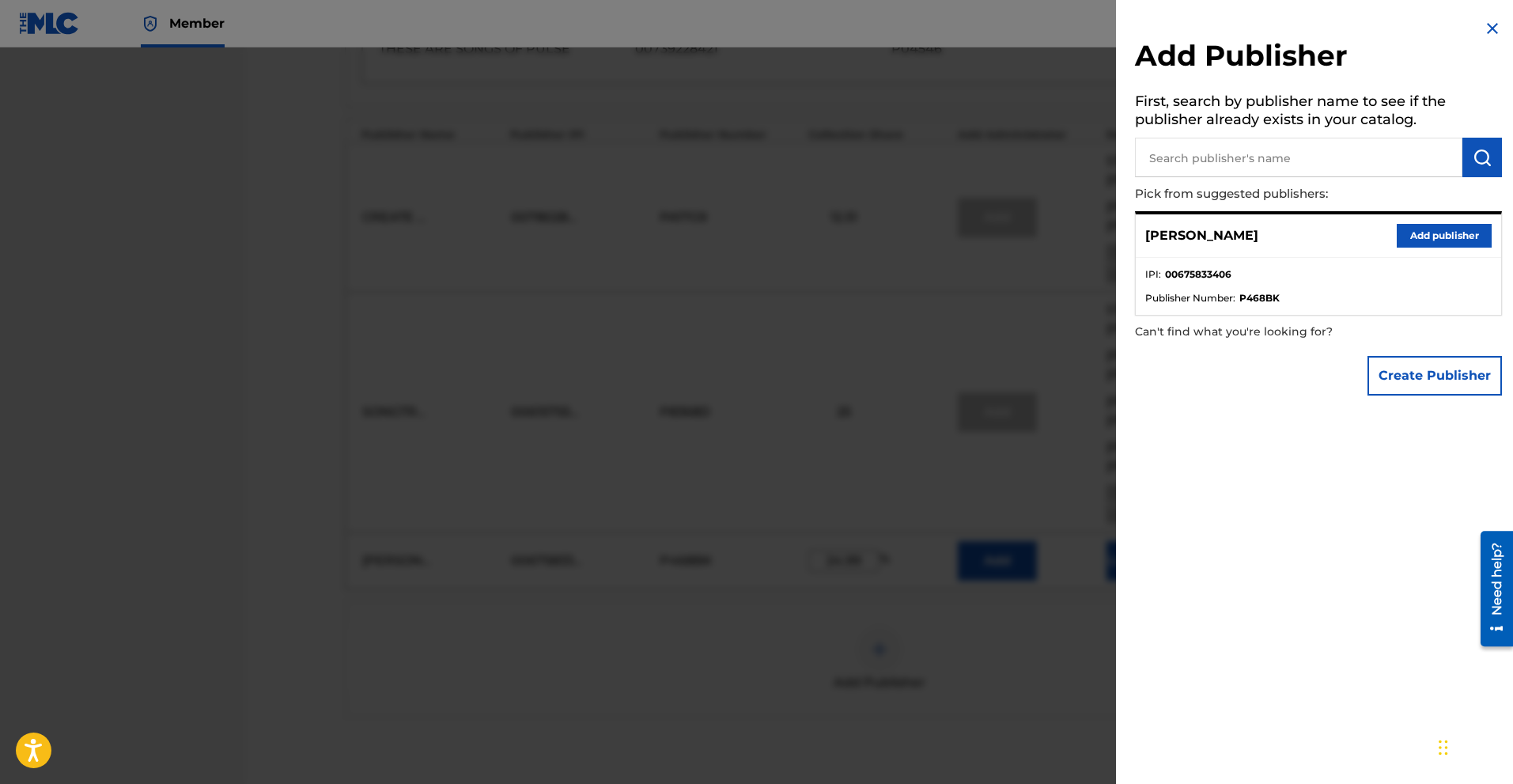
click at [859, 647] on div at bounding box center [756, 440] width 1513 height 784
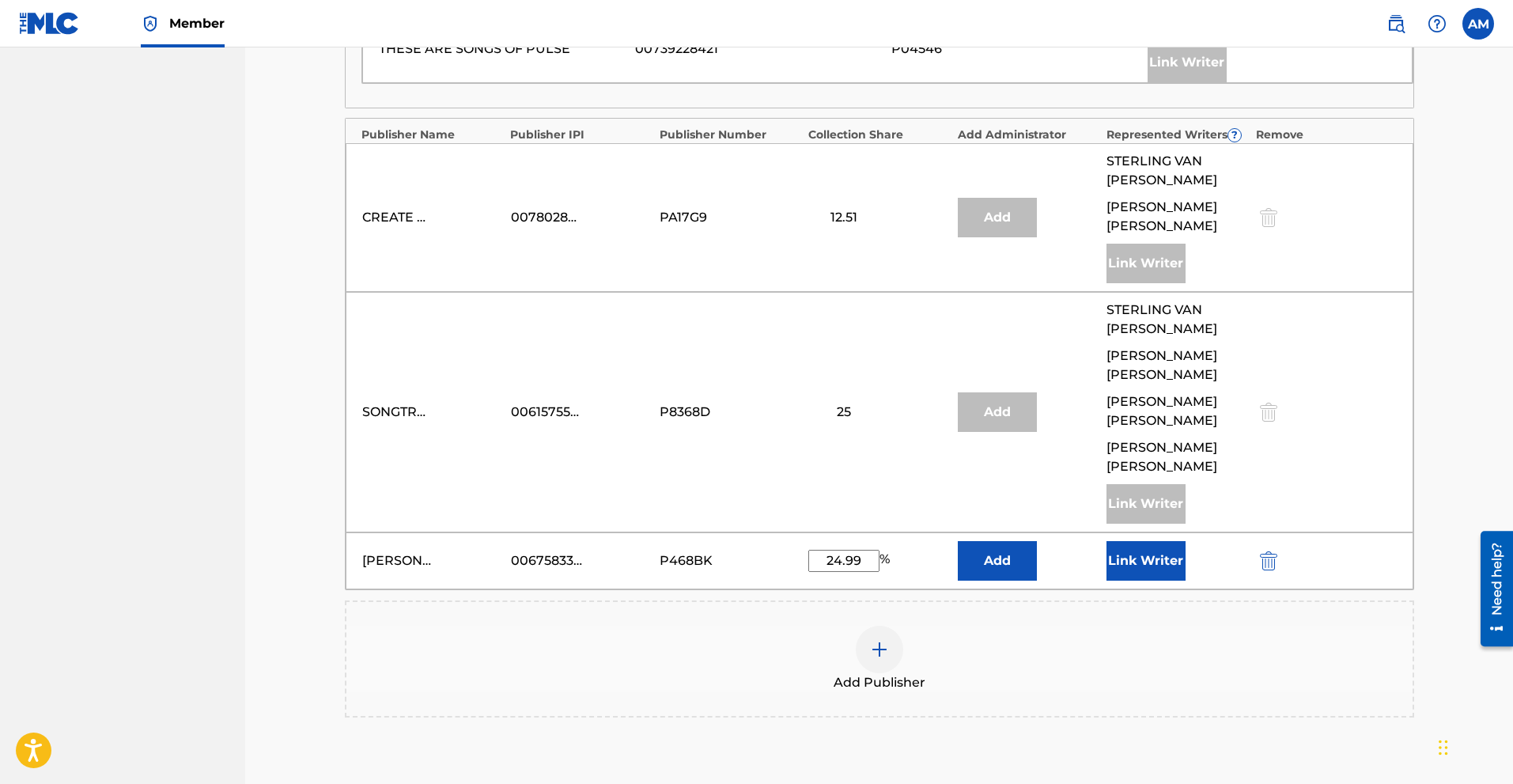
click at [859, 556] on button "Link Writer" at bounding box center [1146, 561] width 79 height 40
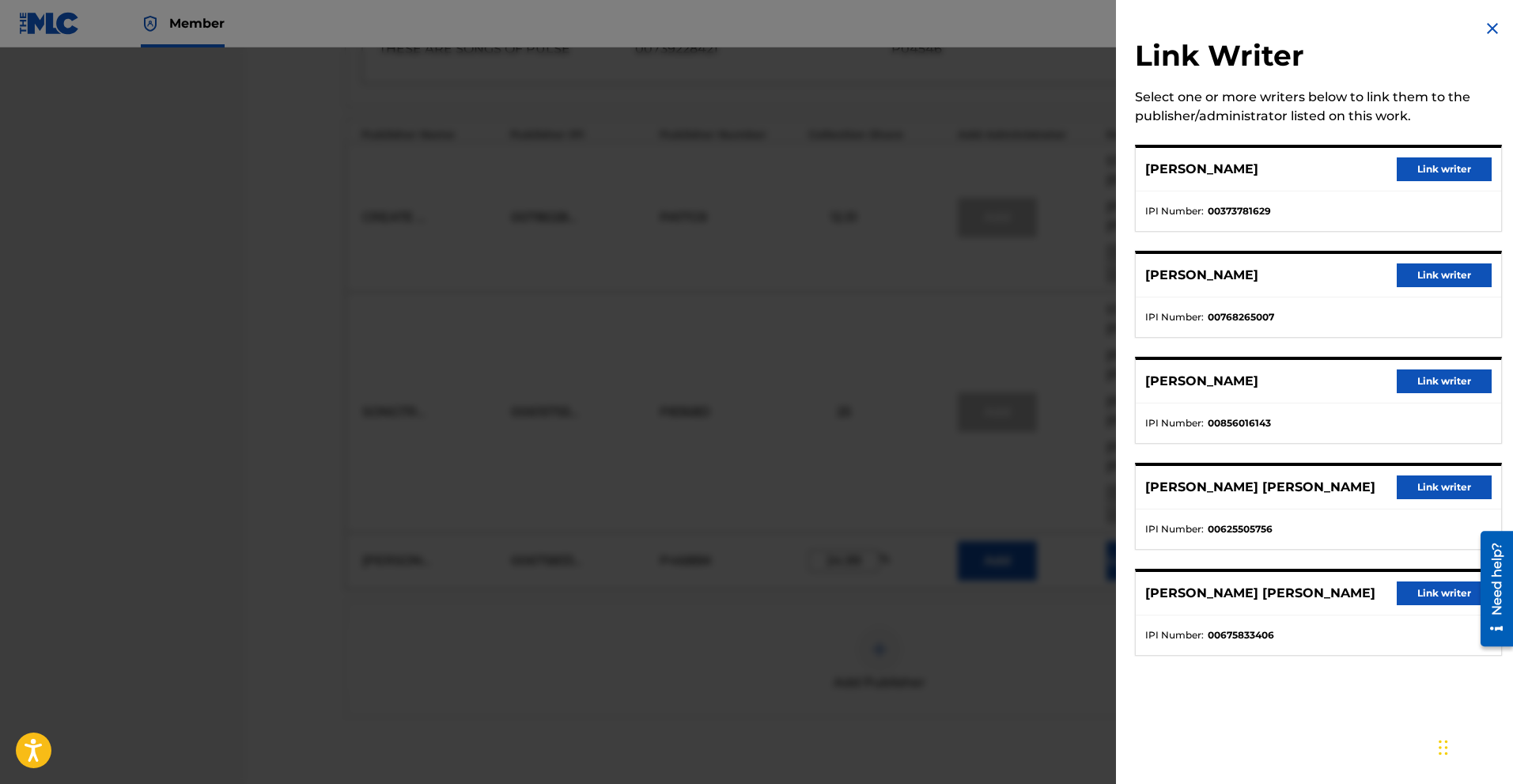
click at [859, 598] on button "Link writer" at bounding box center [1444, 593] width 95 height 24
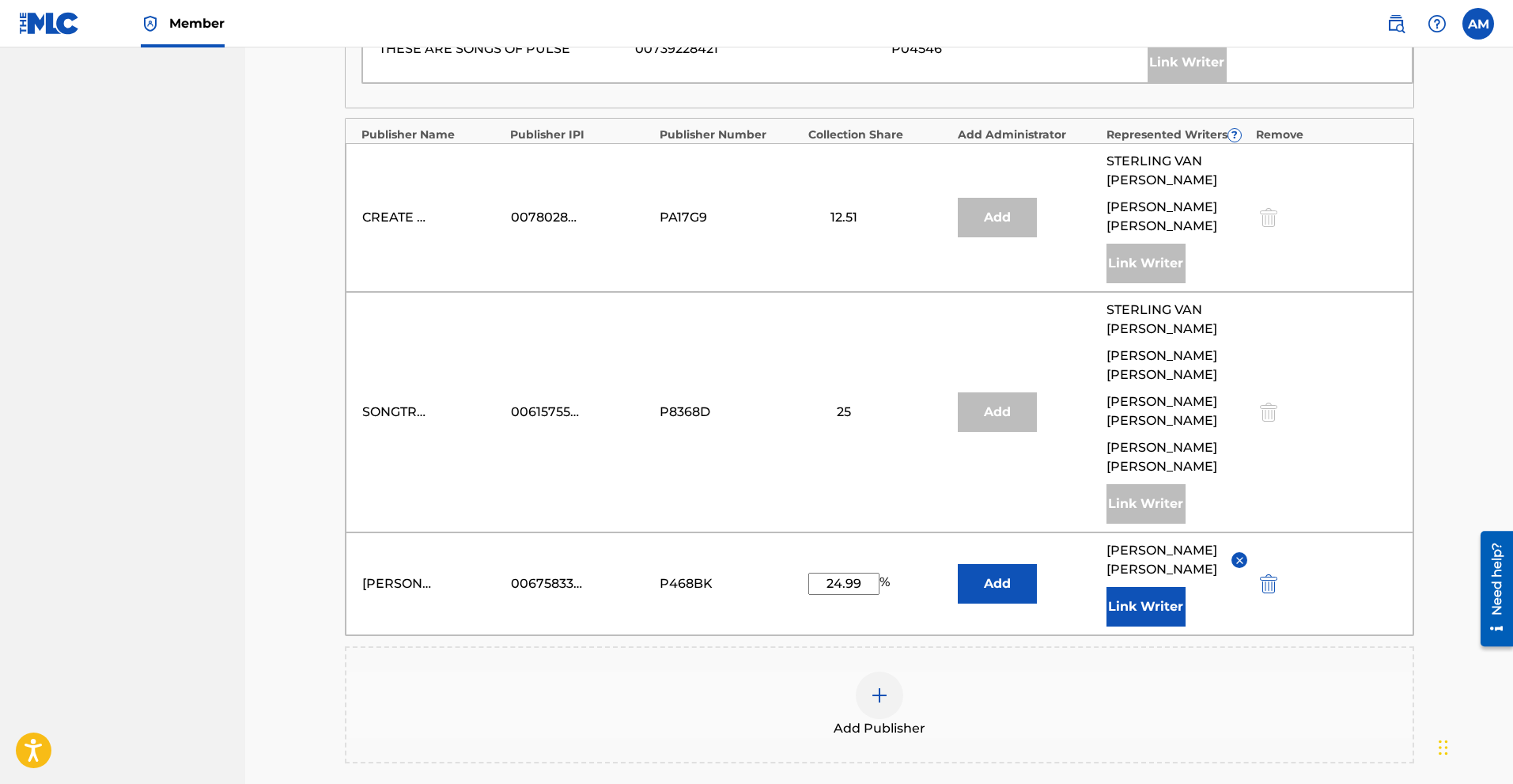
scroll to position [1186, 0]
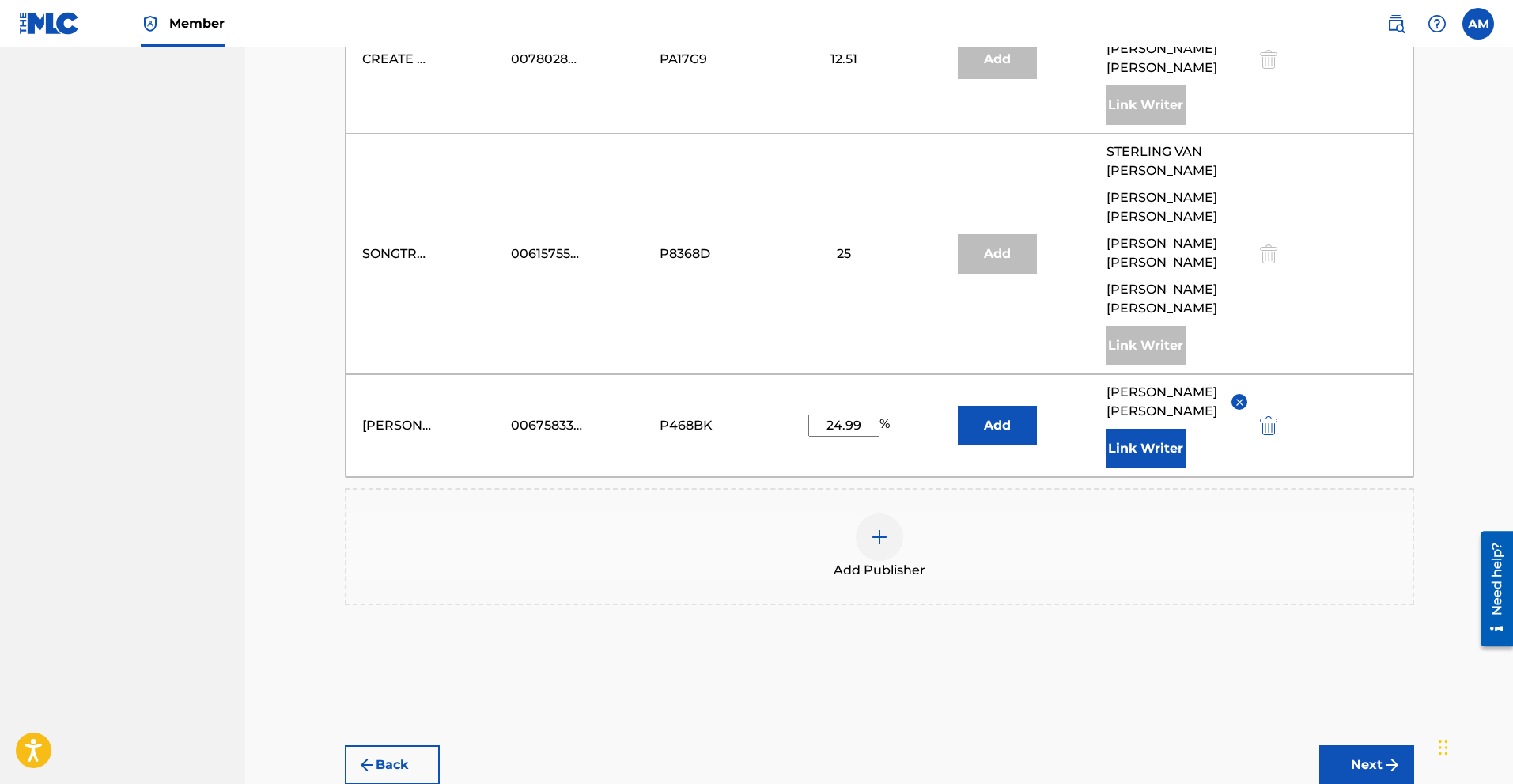
click at [859, 672] on button "Next" at bounding box center [1367, 765] width 95 height 40
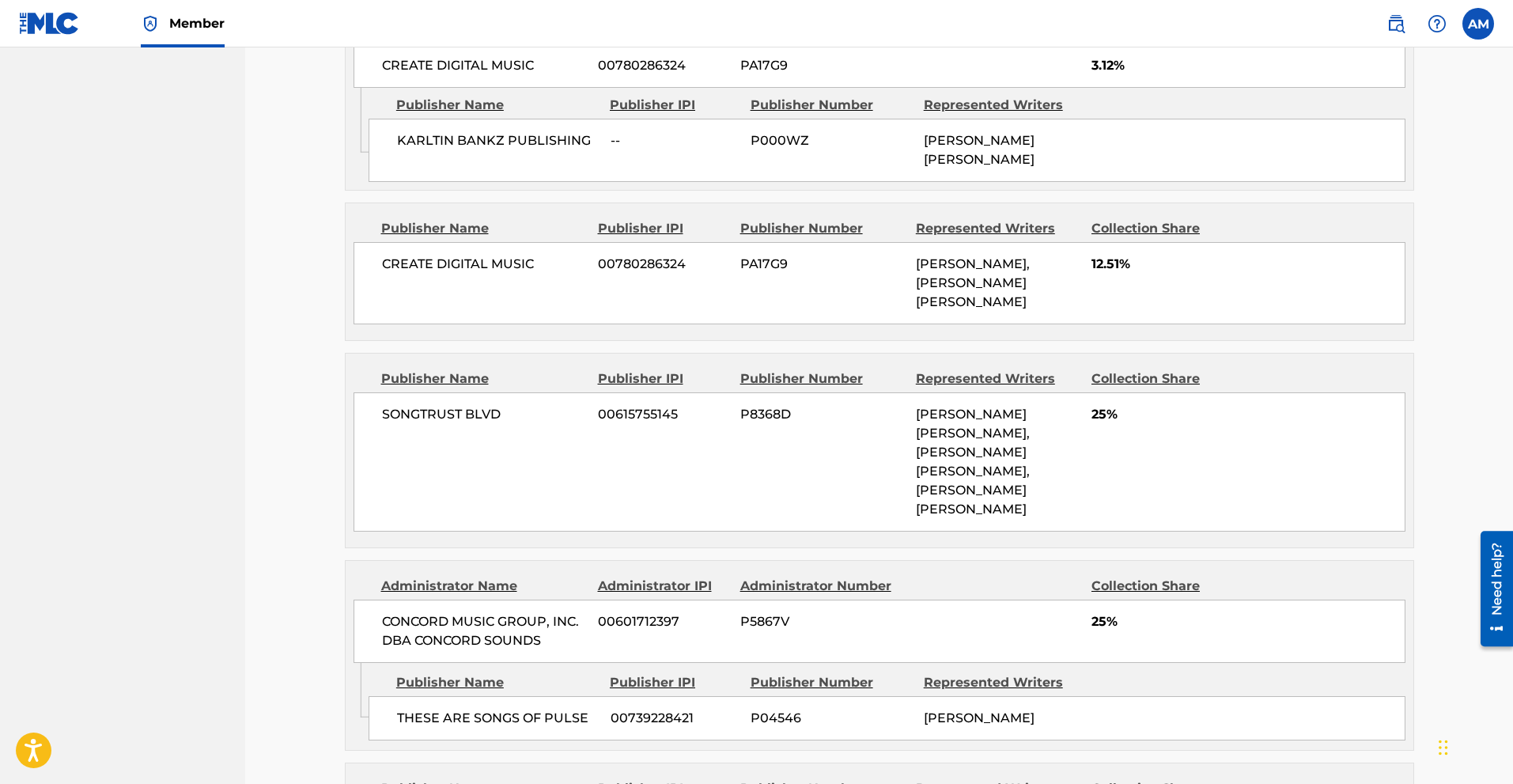
scroll to position [1172, 0]
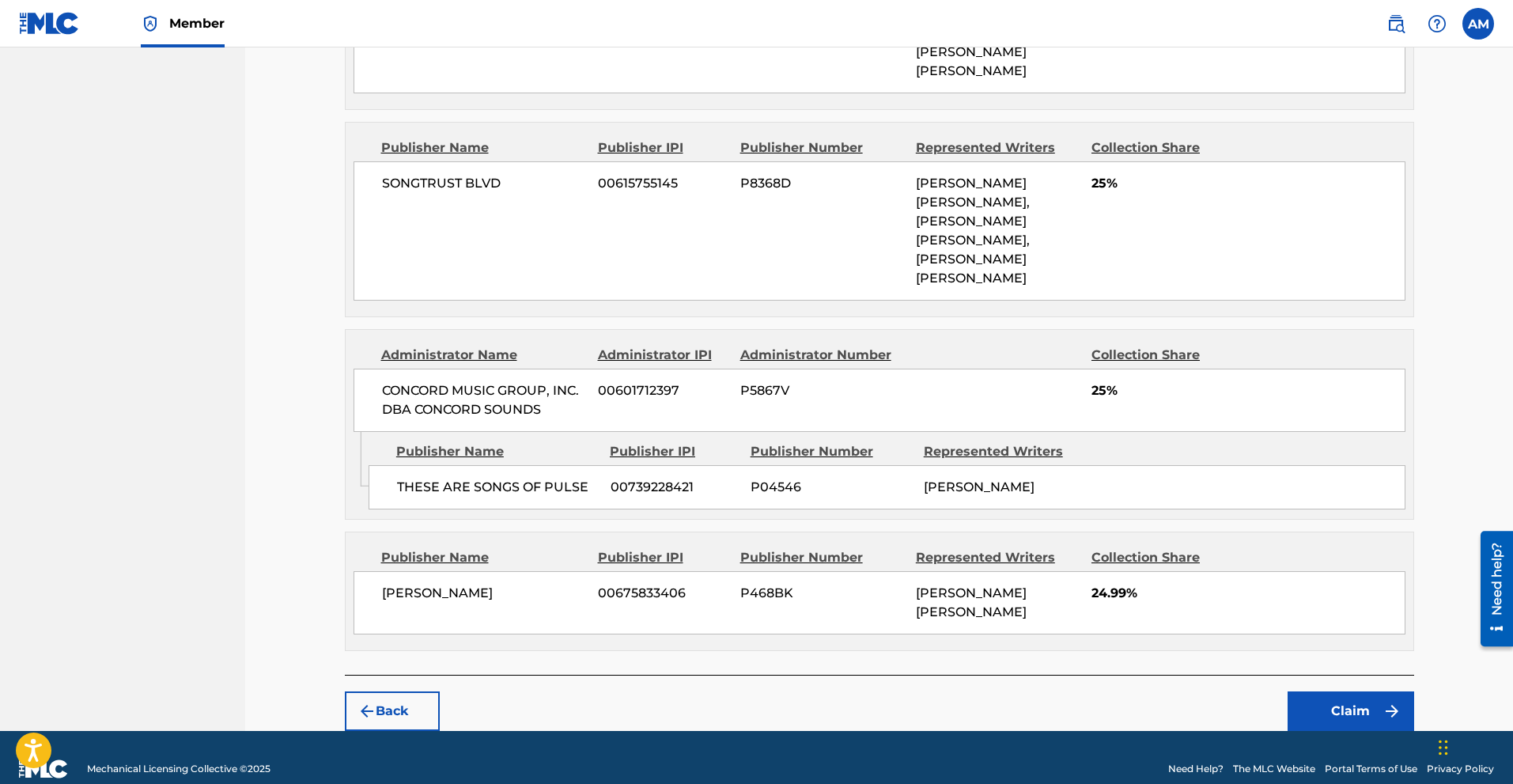
click at [859, 672] on button "Claim" at bounding box center [1351, 711] width 127 height 40
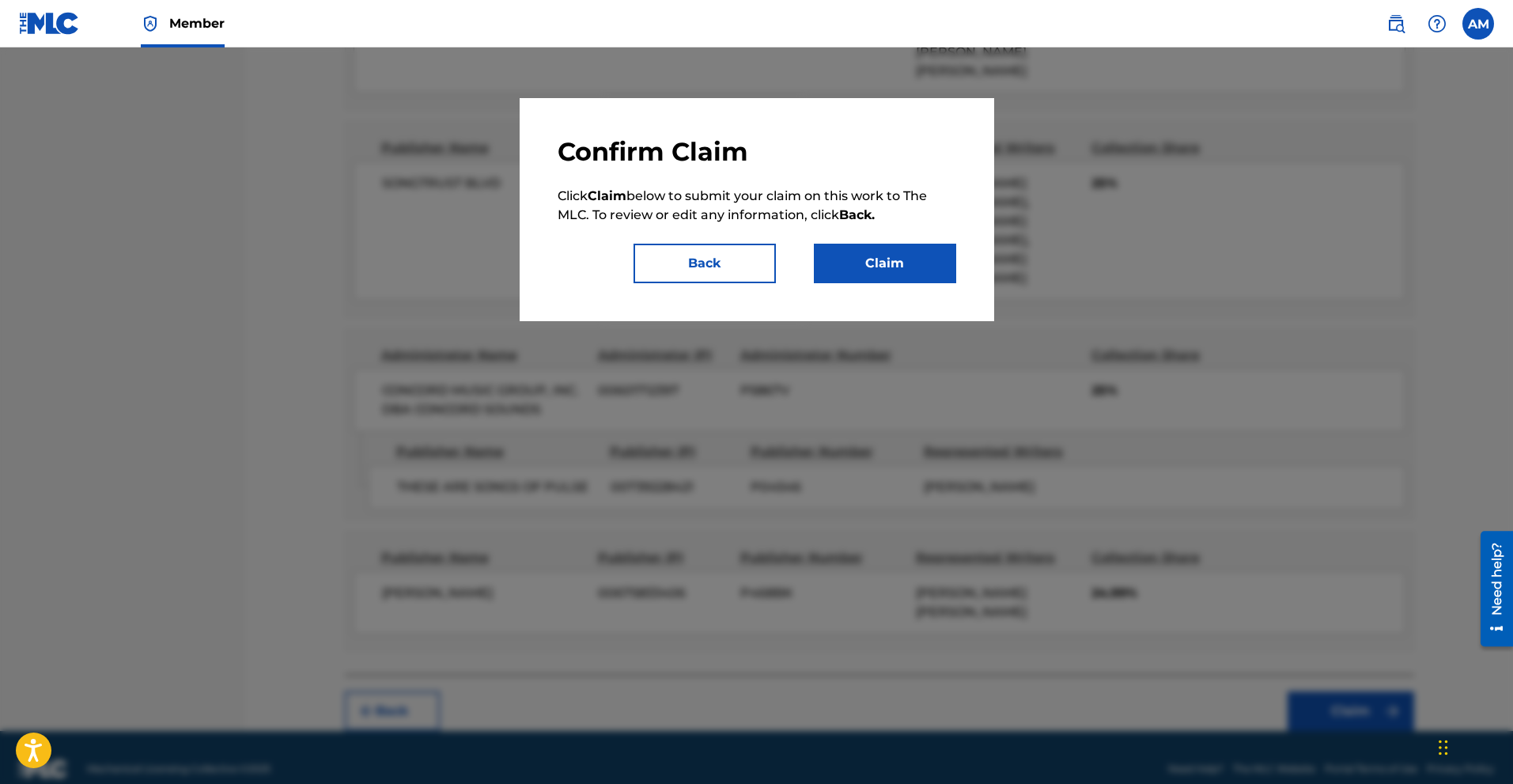
click at [859, 260] on button "Claim" at bounding box center [886, 264] width 143 height 40
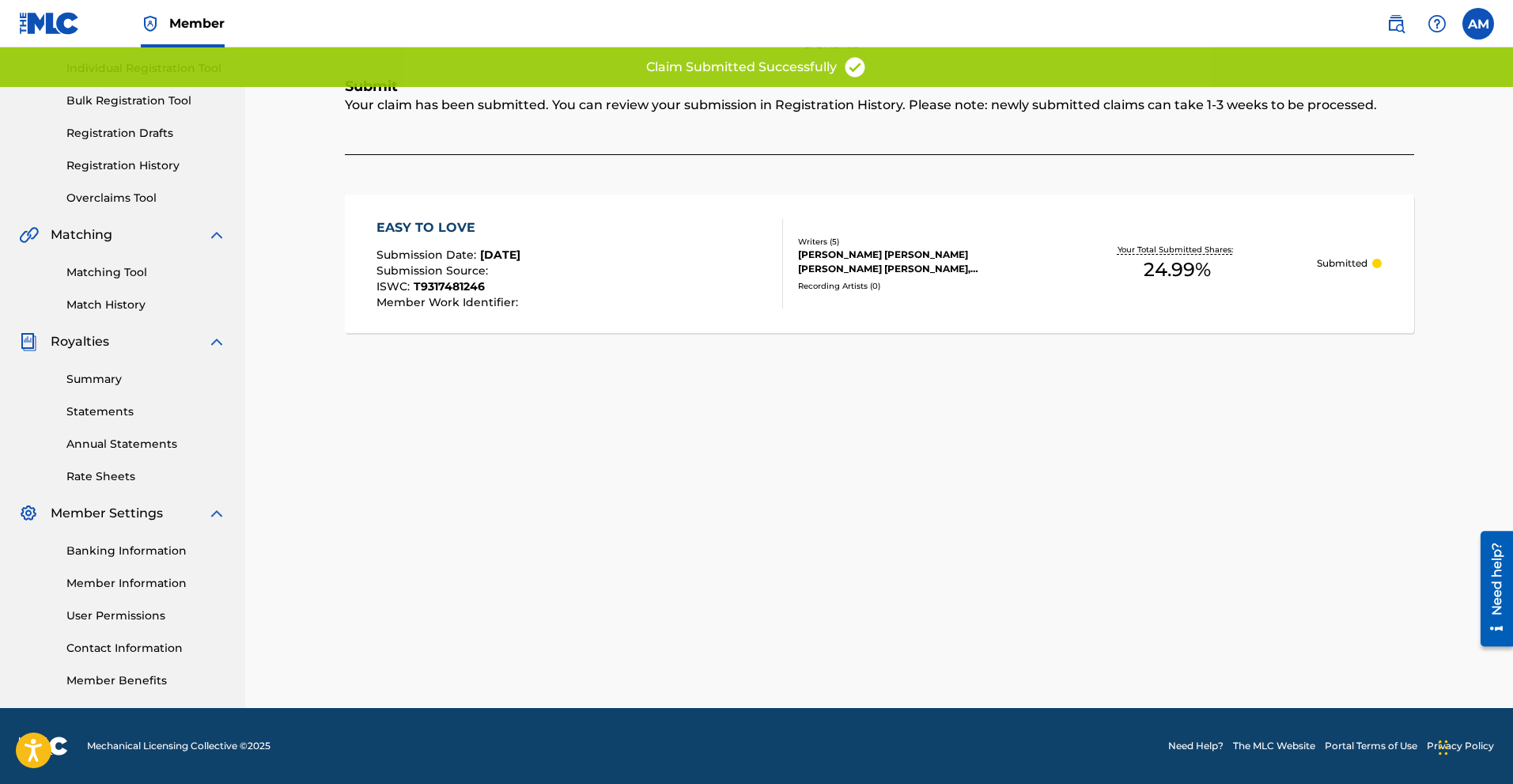
scroll to position [39, 0]
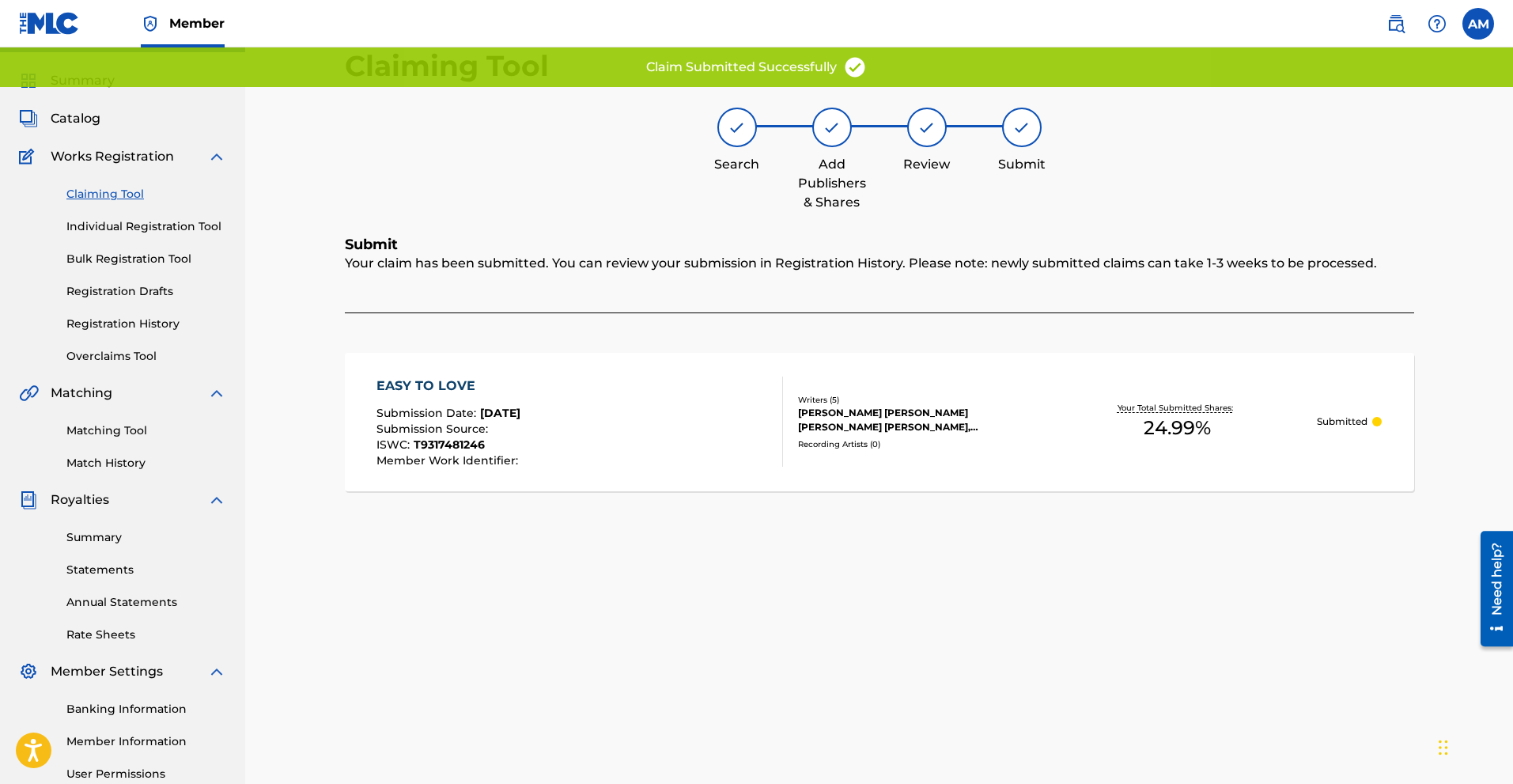
click at [111, 264] on link "Bulk Registration Tool" at bounding box center [147, 259] width 160 height 17
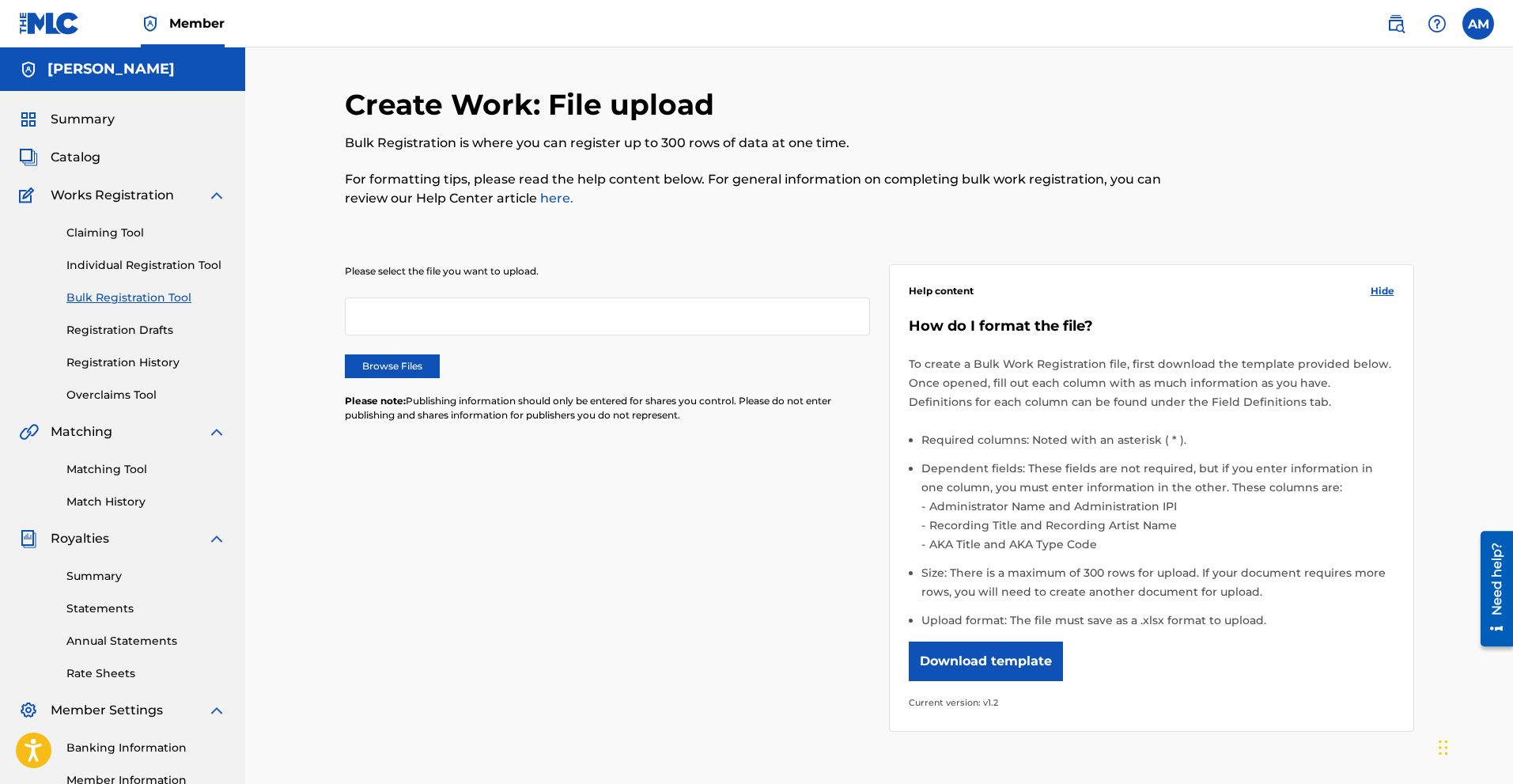
click at [112, 367] on link "Registration History" at bounding box center [147, 362] width 160 height 17
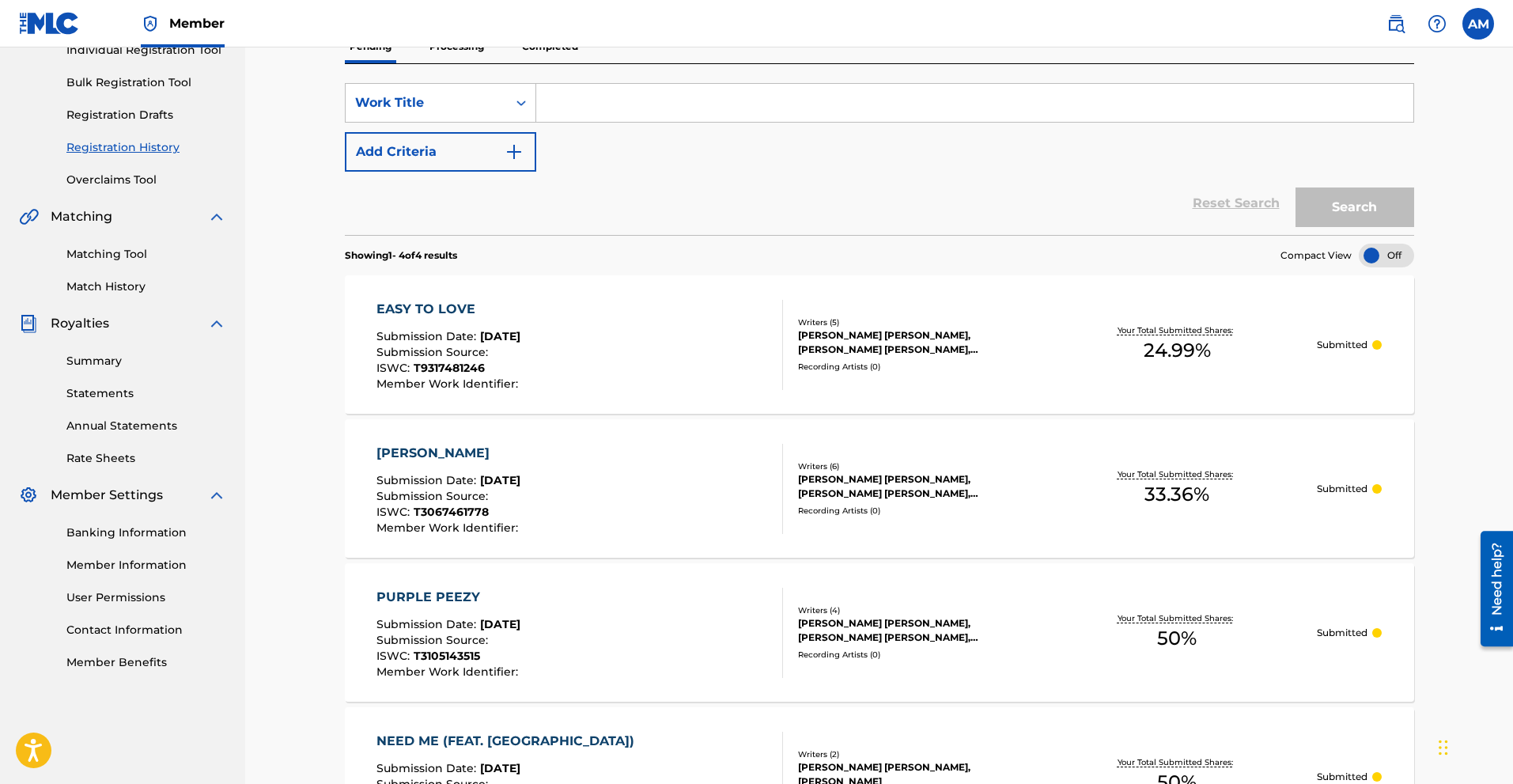
scroll to position [57, 0]
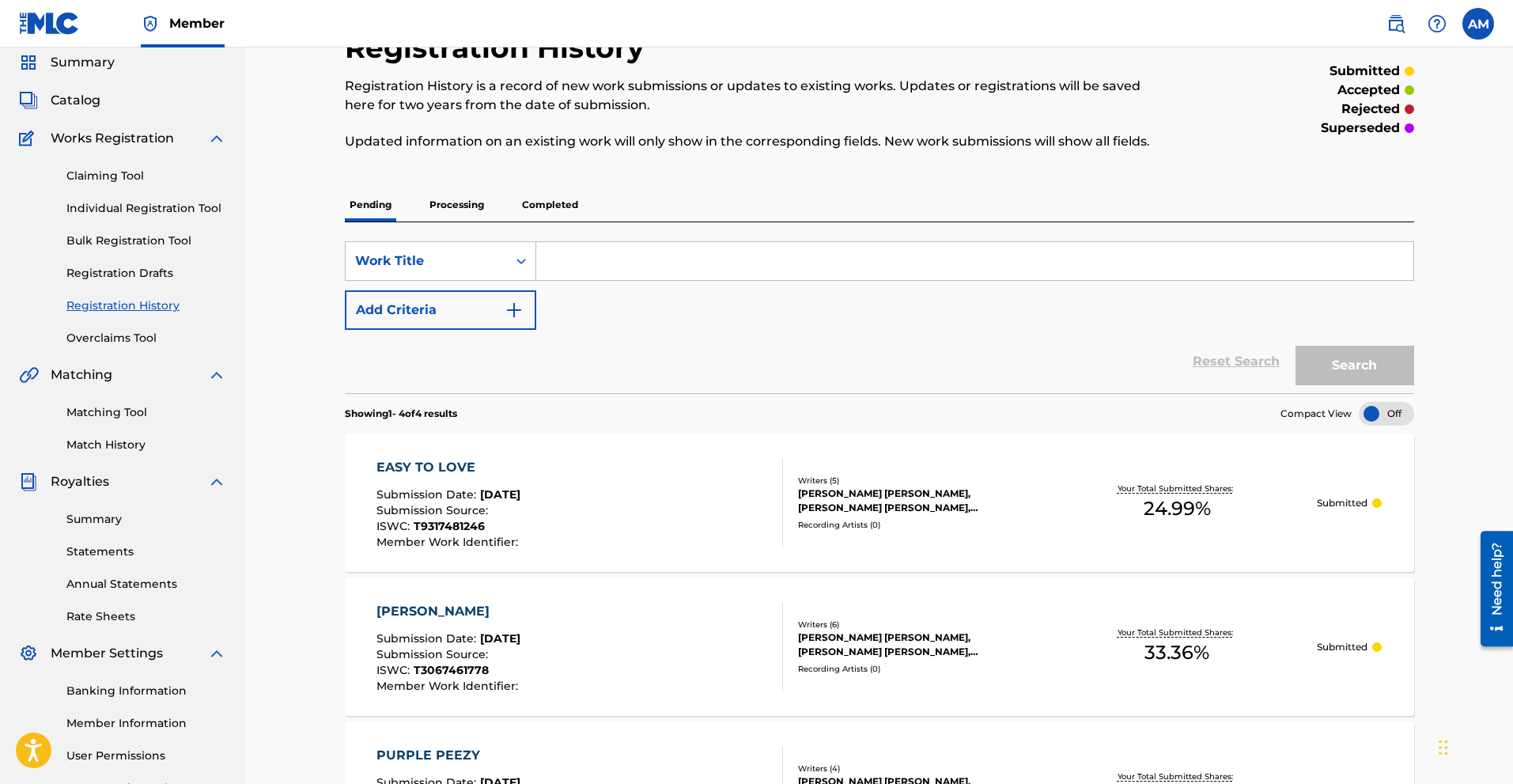
click at [126, 178] on link "Claiming Tool" at bounding box center [147, 176] width 160 height 17
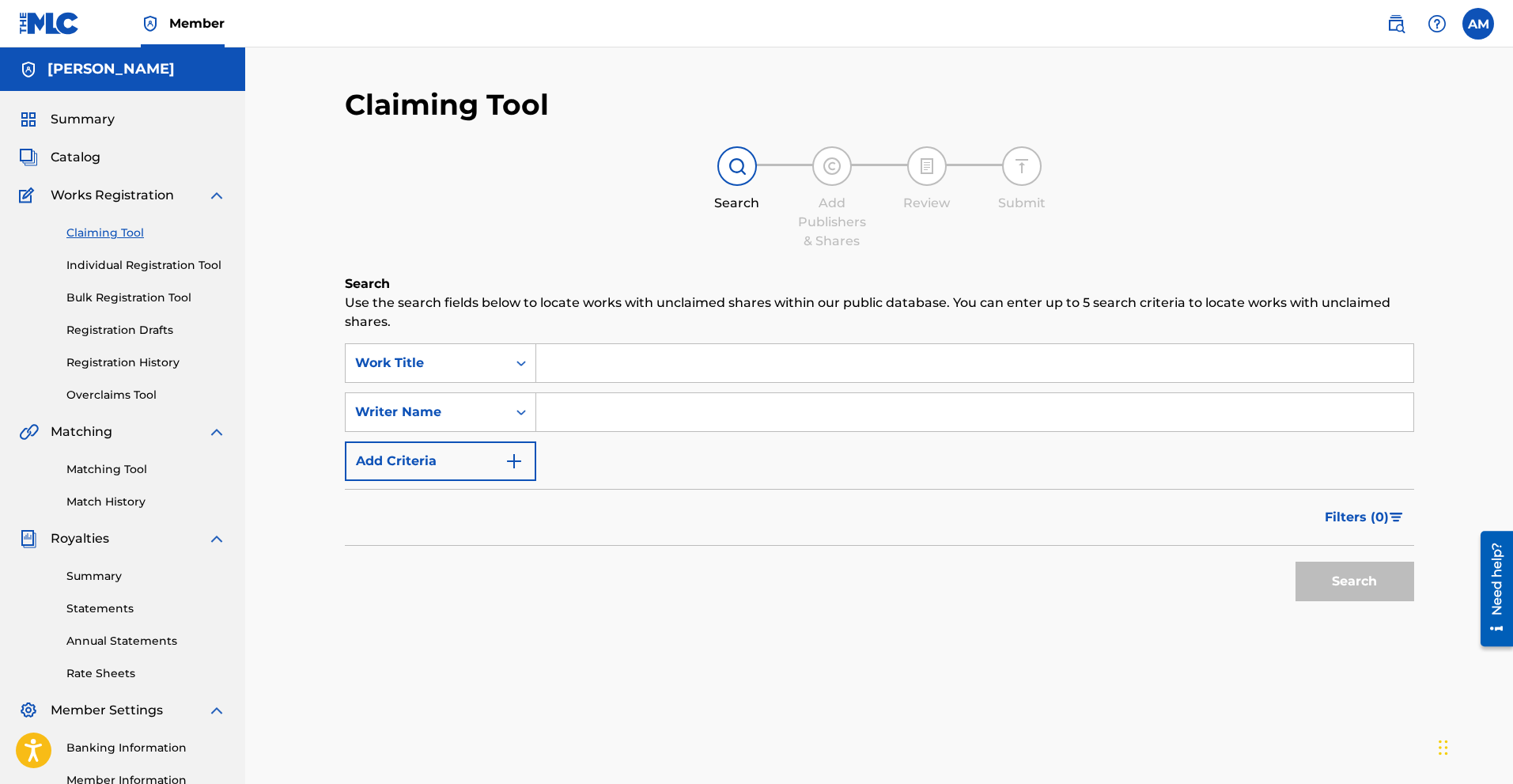
click at [630, 363] on input "Search Form" at bounding box center [974, 363] width 877 height 38
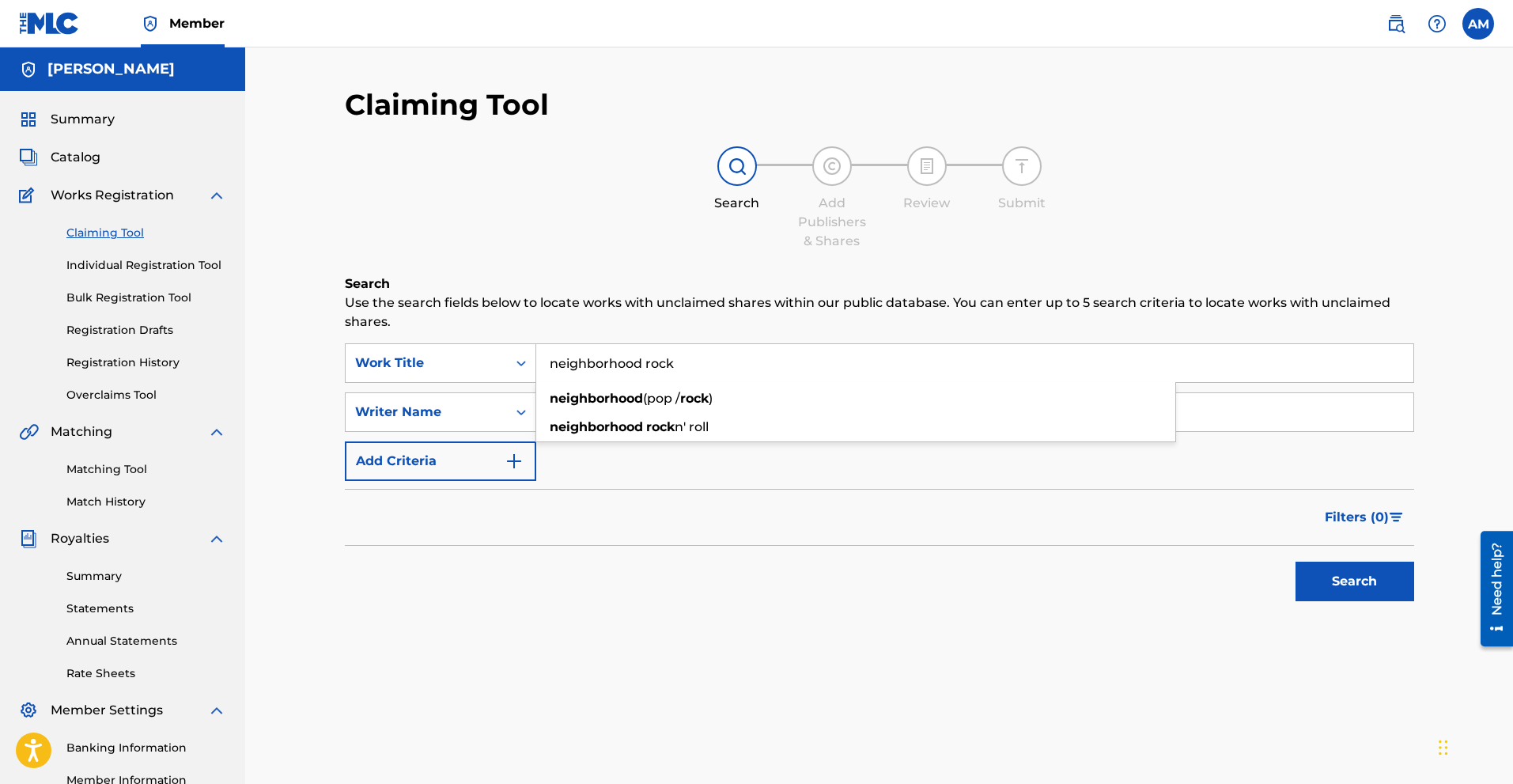
type input "neighborhood rock"
click at [859, 561] on button "Search" at bounding box center [1355, 581] width 119 height 40
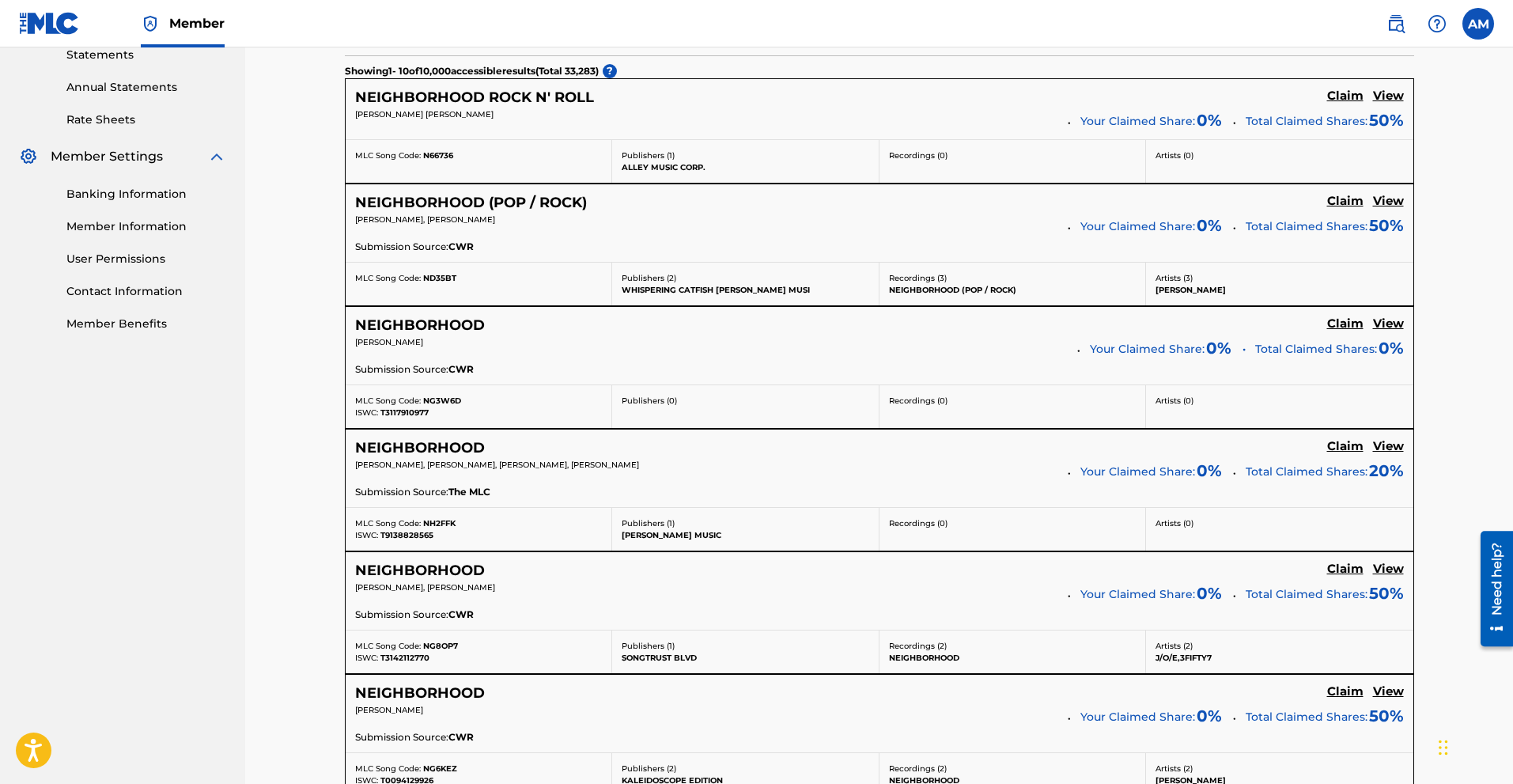
scroll to position [238, 0]
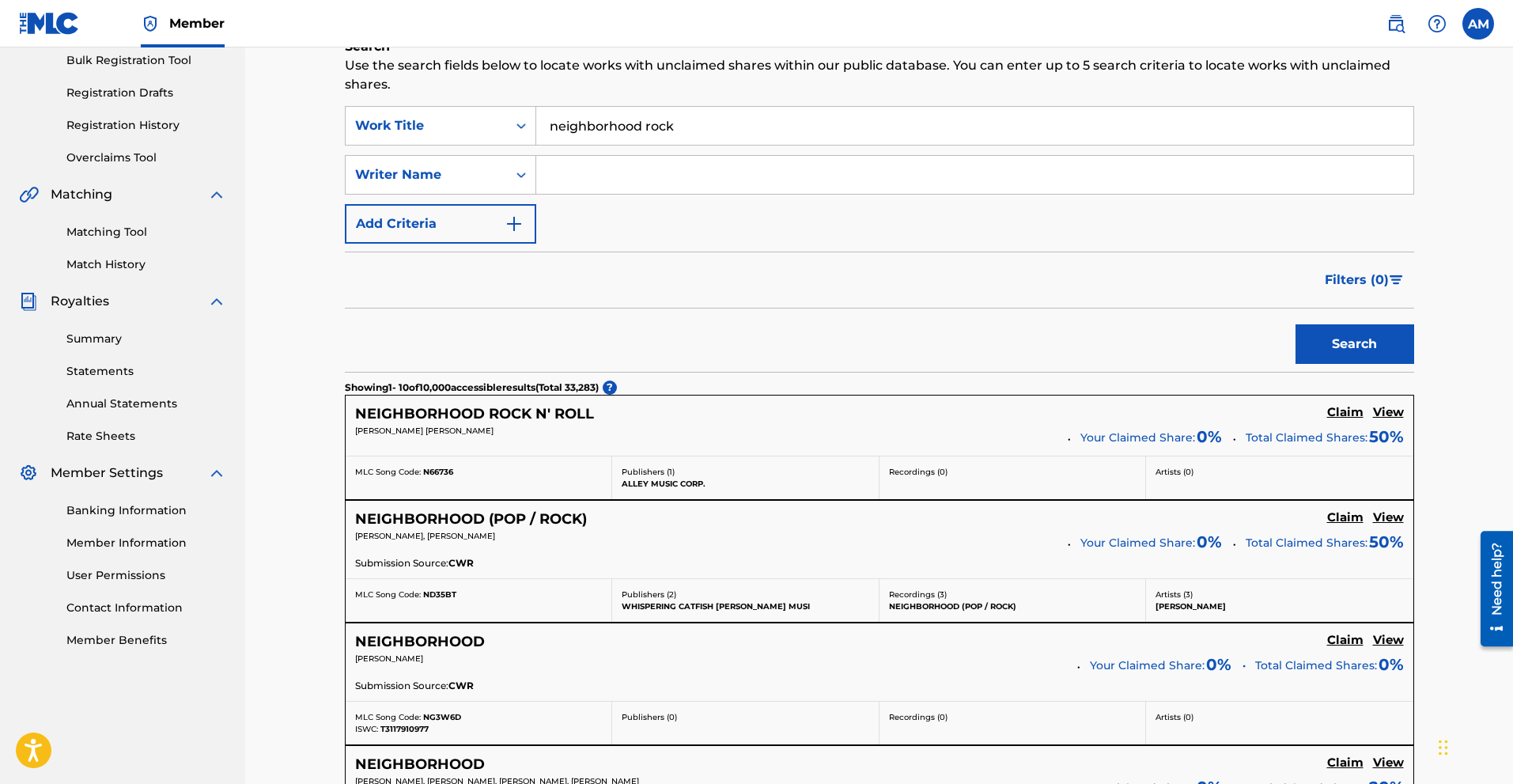
click at [596, 181] on input "Search Form" at bounding box center [974, 175] width 877 height 38
click at [859, 348] on button "Search" at bounding box center [1355, 344] width 119 height 40
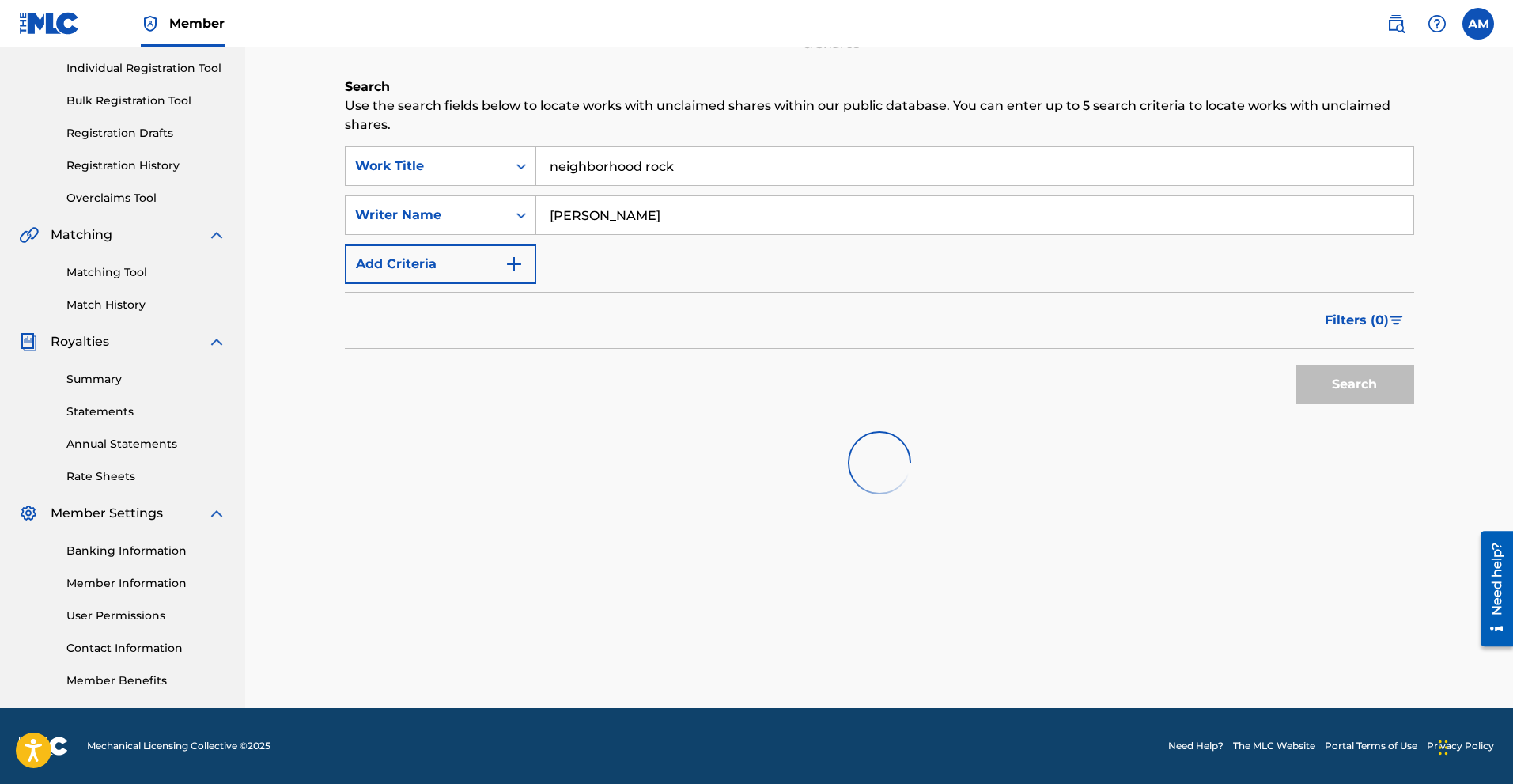
scroll to position [197, 0]
drag, startPoint x: 688, startPoint y: 219, endPoint x: 477, endPoint y: 215, distance: 211.0
click at [477, 215] on div "SearchWithCriteria61959955-1450-4e19-8539-4aaad666743b Writer Name [PERSON_NAME]" at bounding box center [879, 215] width 1069 height 40
type input "c"
click at [859, 364] on button "Search" at bounding box center [1355, 384] width 119 height 40
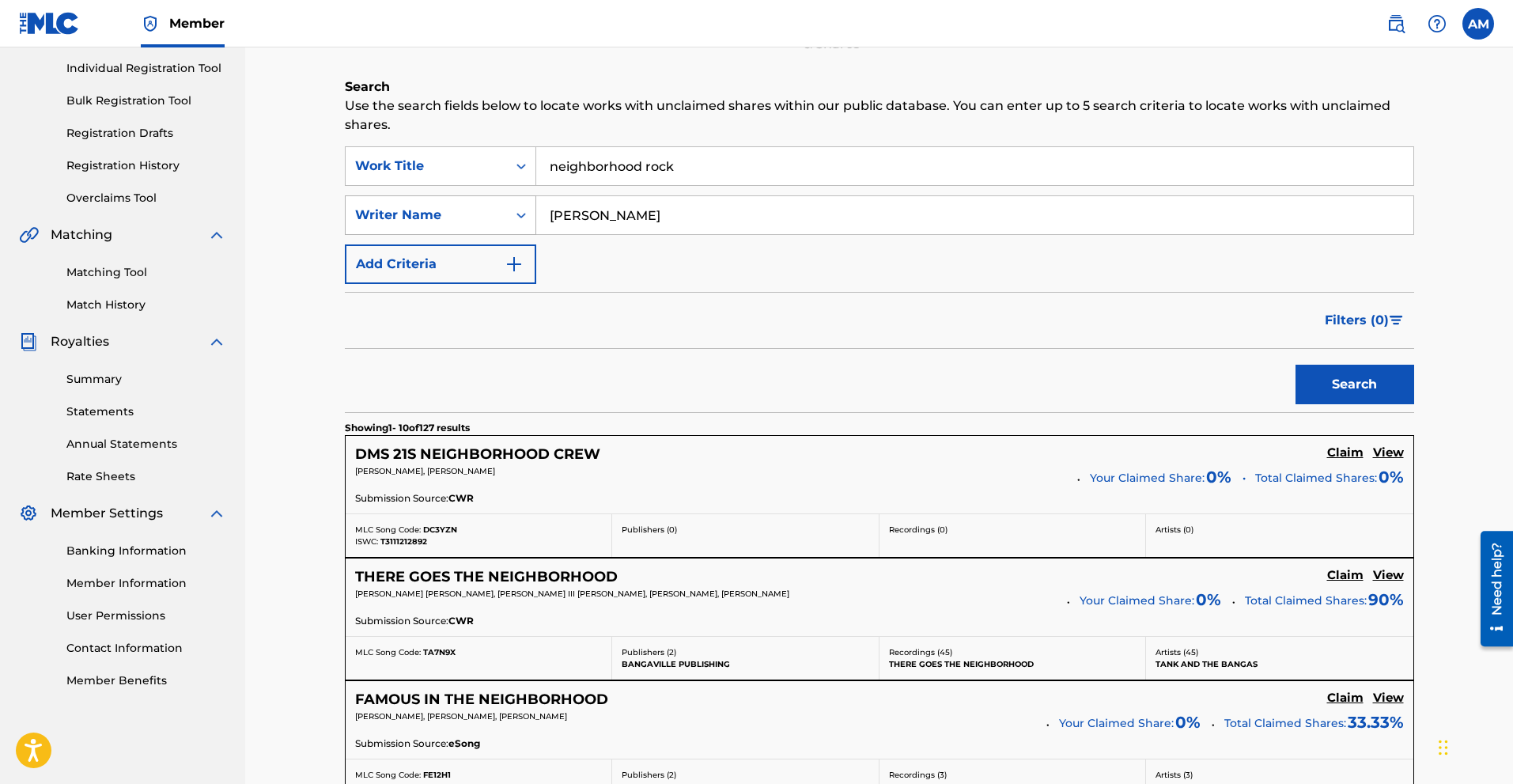
drag, startPoint x: 609, startPoint y: 221, endPoint x: 478, endPoint y: 230, distance: 131.3
click at [478, 227] on div "SearchWithCriteria61959955-1450-4e19-8539-4aaad666743b Writer Name [PERSON_NAME]" at bounding box center [879, 215] width 1069 height 40
type input "[PERSON_NAME] [PERSON_NAME]"
click at [859, 372] on button "Search" at bounding box center [1355, 384] width 119 height 40
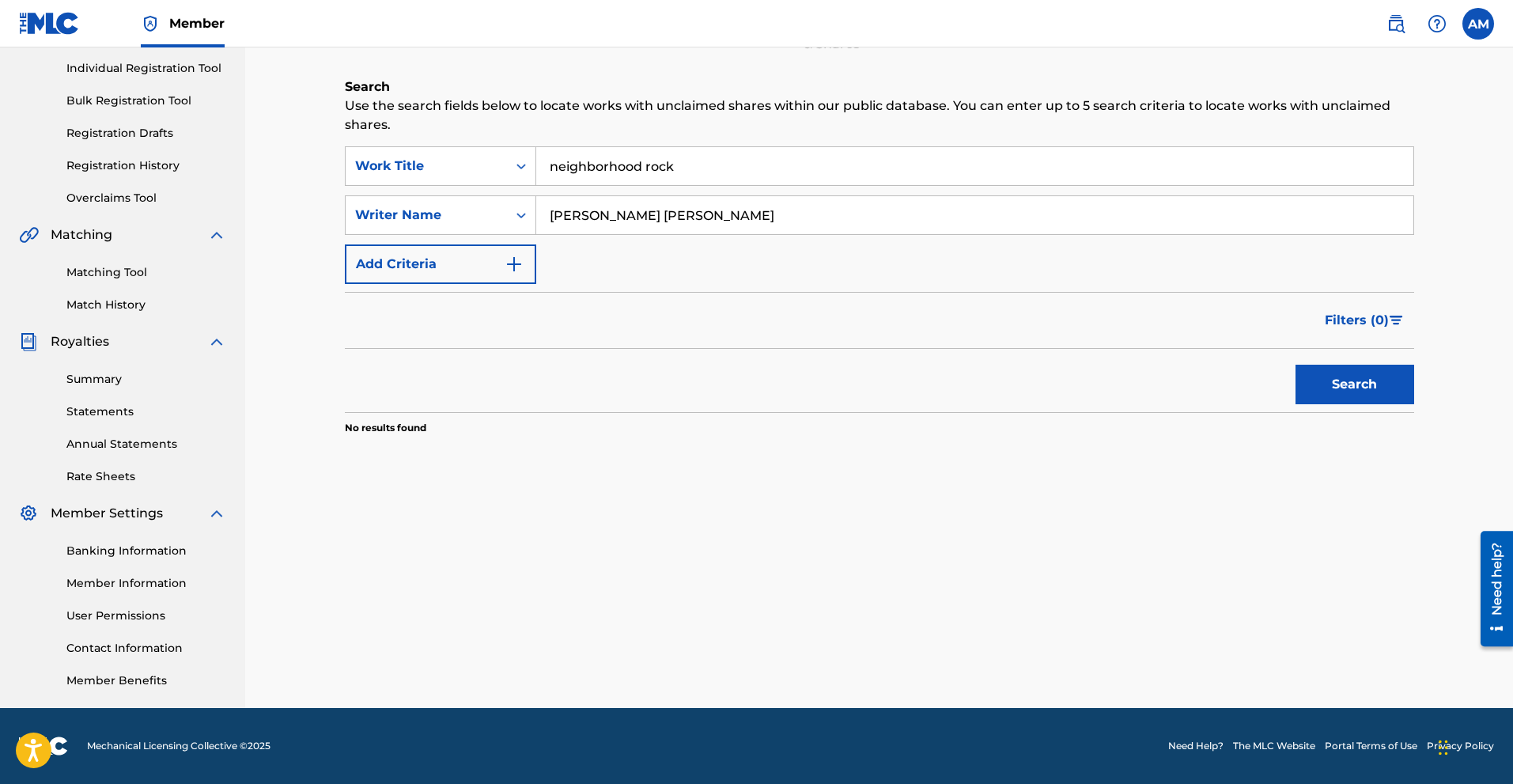
click at [119, 373] on link "Summary" at bounding box center [147, 379] width 160 height 17
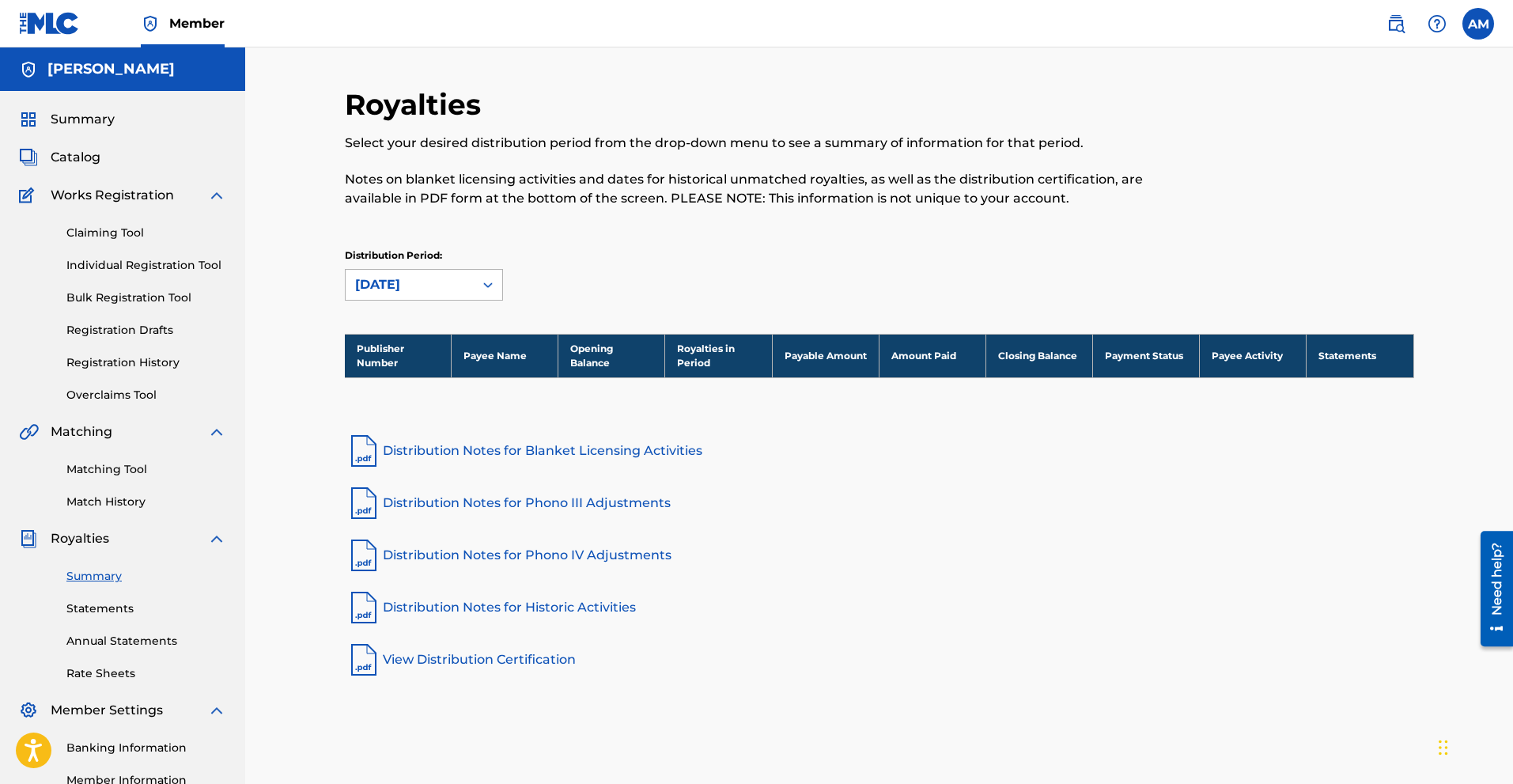
click at [432, 281] on div "[DATE]" at bounding box center [410, 285] width 109 height 19
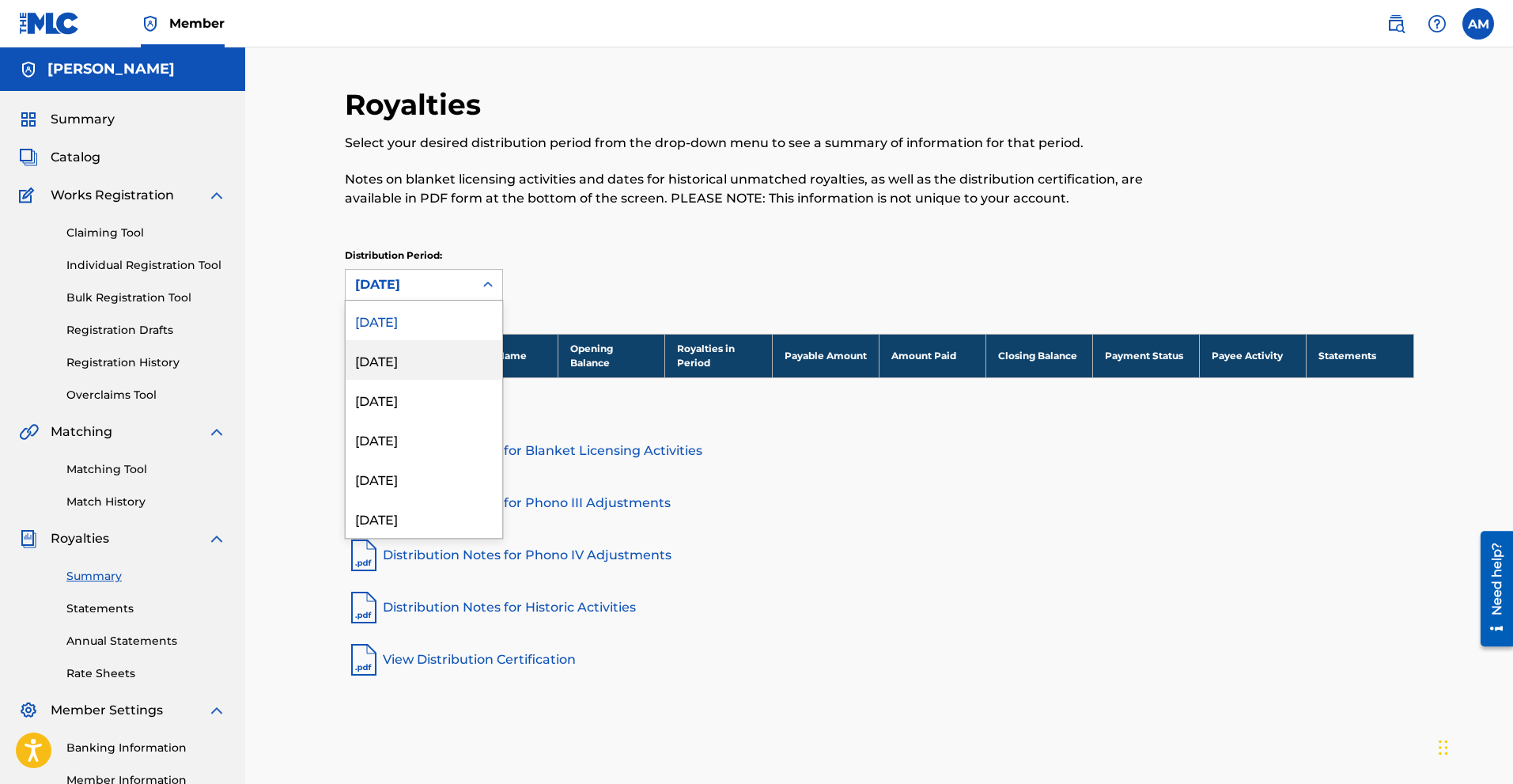
click at [421, 364] on div "[DATE]" at bounding box center [424, 360] width 157 height 40
click at [432, 272] on div "[DATE]" at bounding box center [410, 285] width 128 height 30
click at [407, 397] on div "[DATE]" at bounding box center [424, 399] width 157 height 40
click at [414, 282] on div "[DATE]" at bounding box center [410, 285] width 109 height 19
click at [404, 438] on div "[DATE]" at bounding box center [424, 439] width 157 height 40
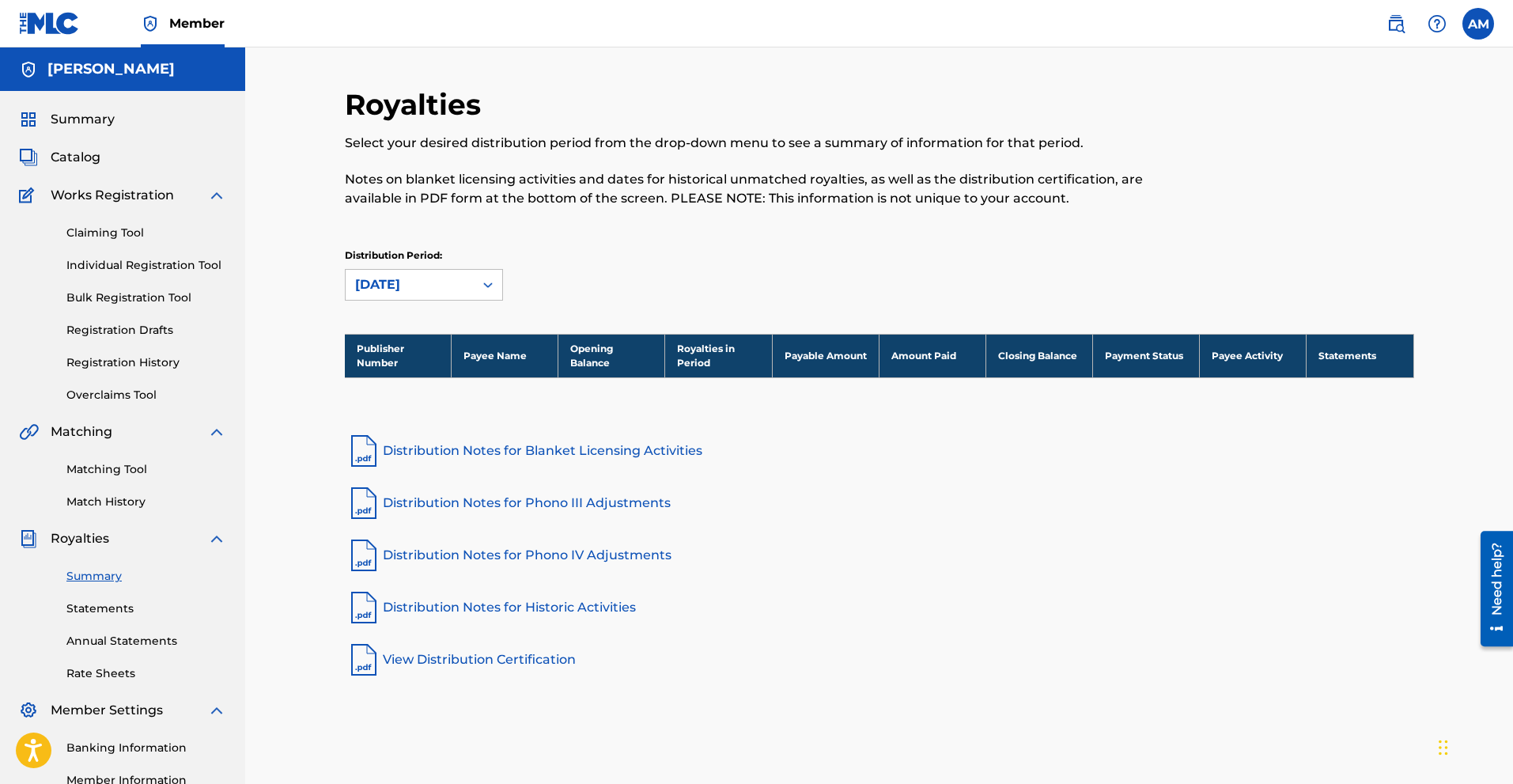
click at [408, 291] on div "[DATE]" at bounding box center [410, 285] width 109 height 19
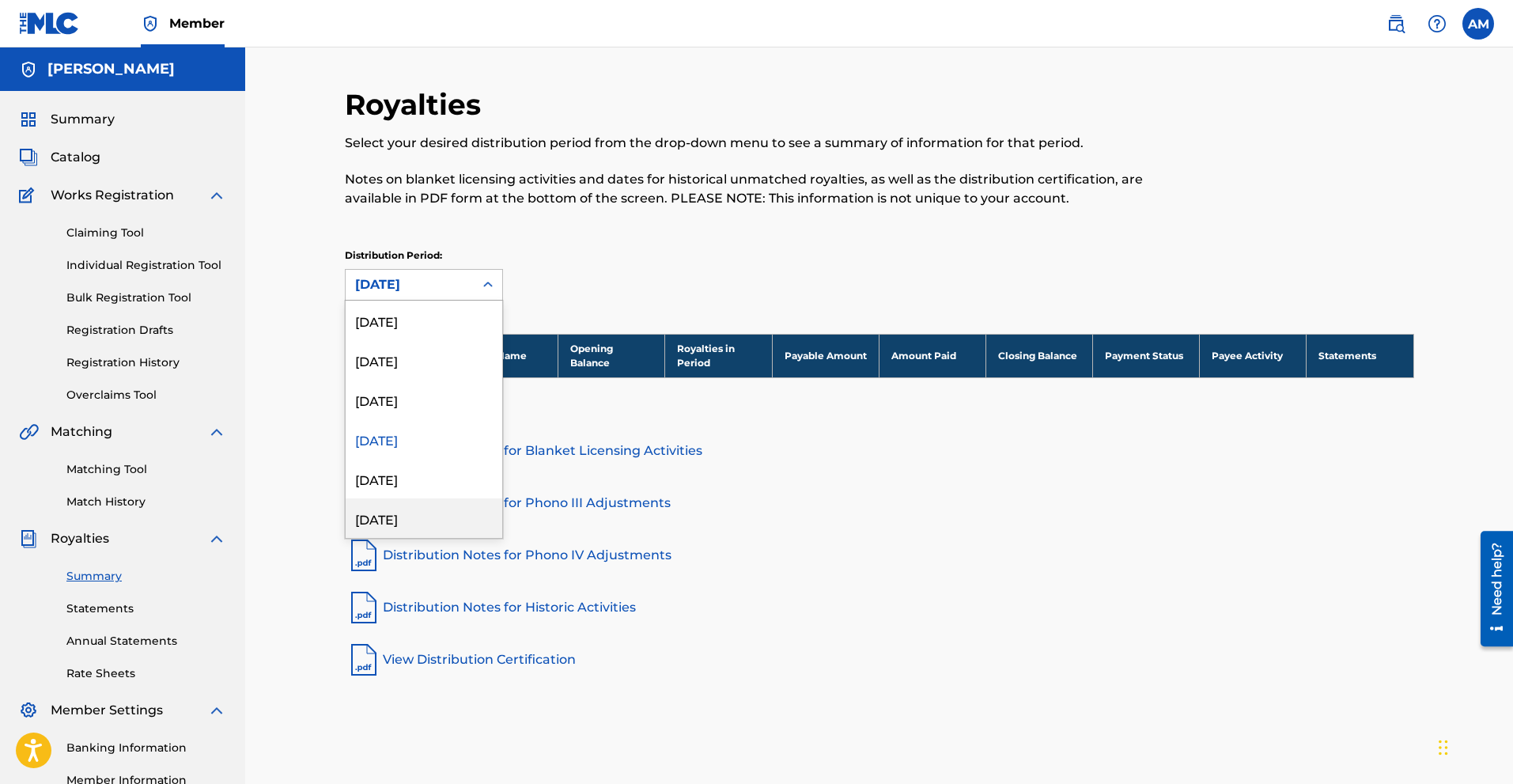
click at [375, 504] on div "[DATE]" at bounding box center [424, 518] width 157 height 40
click at [419, 296] on div "[DATE]" at bounding box center [410, 285] width 128 height 30
click at [414, 316] on div "[DATE]" at bounding box center [424, 306] width 157 height 40
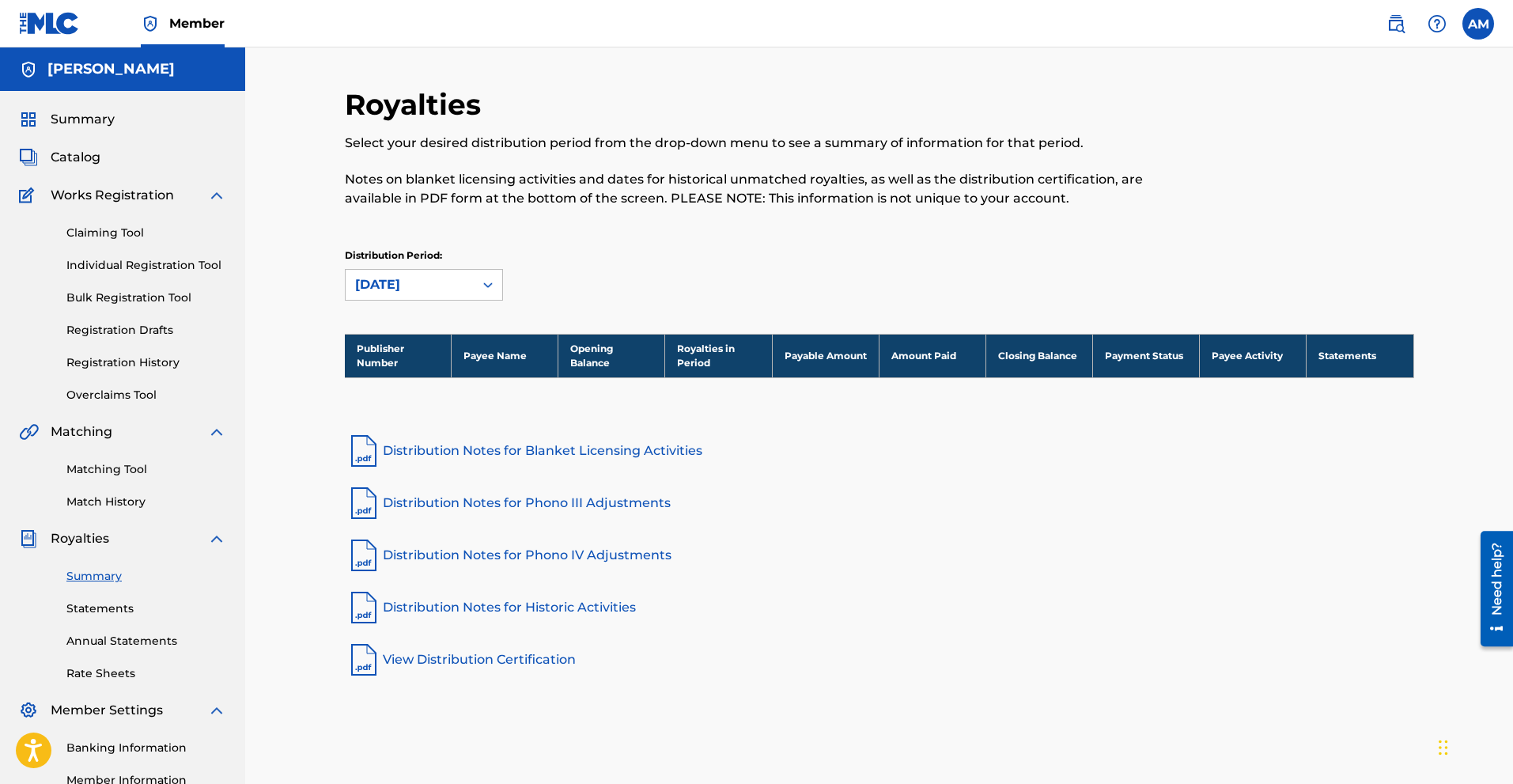
click at [71, 465] on link "Matching Tool" at bounding box center [147, 469] width 160 height 17
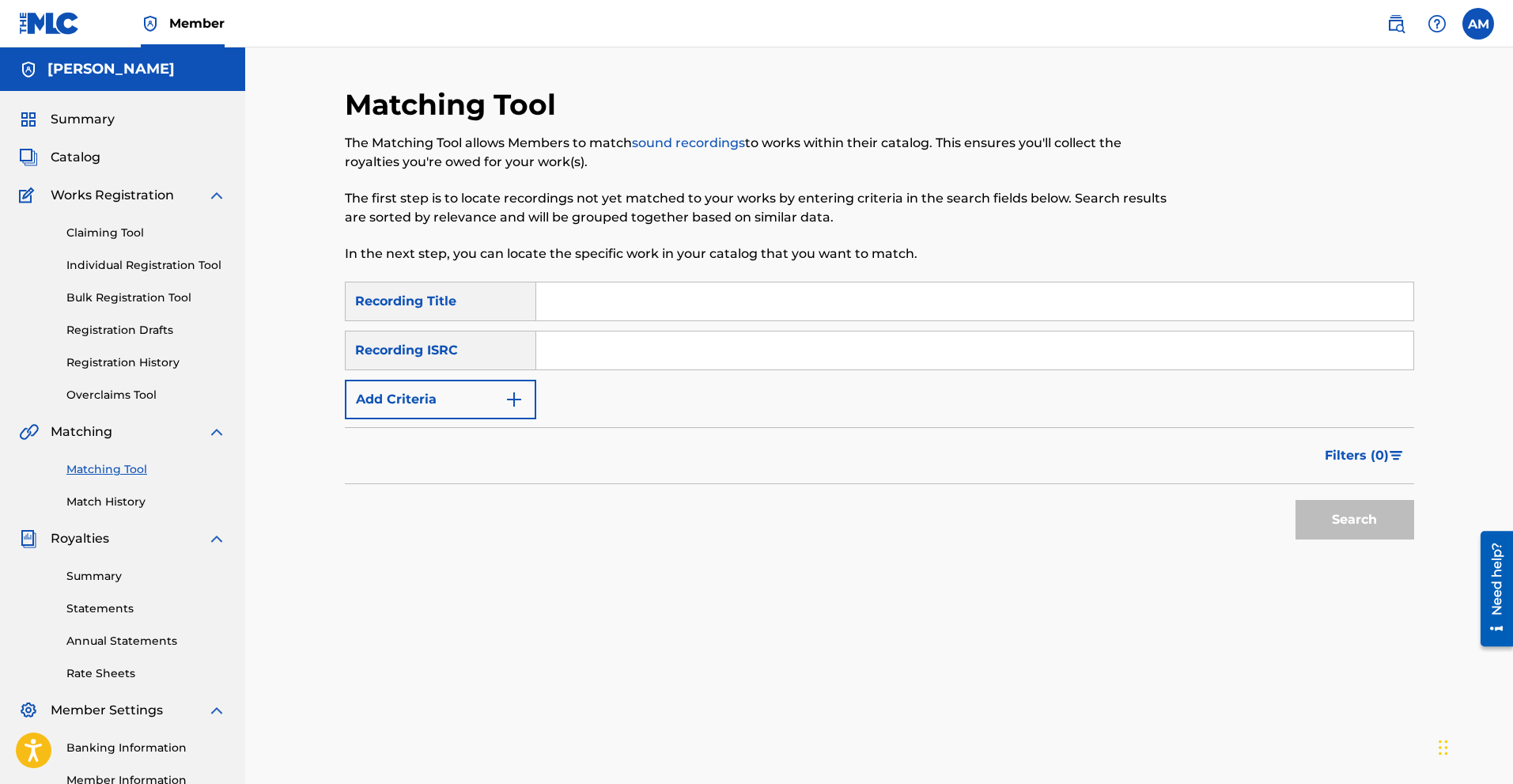
click at [571, 294] on input "Search Form" at bounding box center [974, 301] width 877 height 38
click at [473, 407] on button "Add Criteria" at bounding box center [440, 399] width 192 height 40
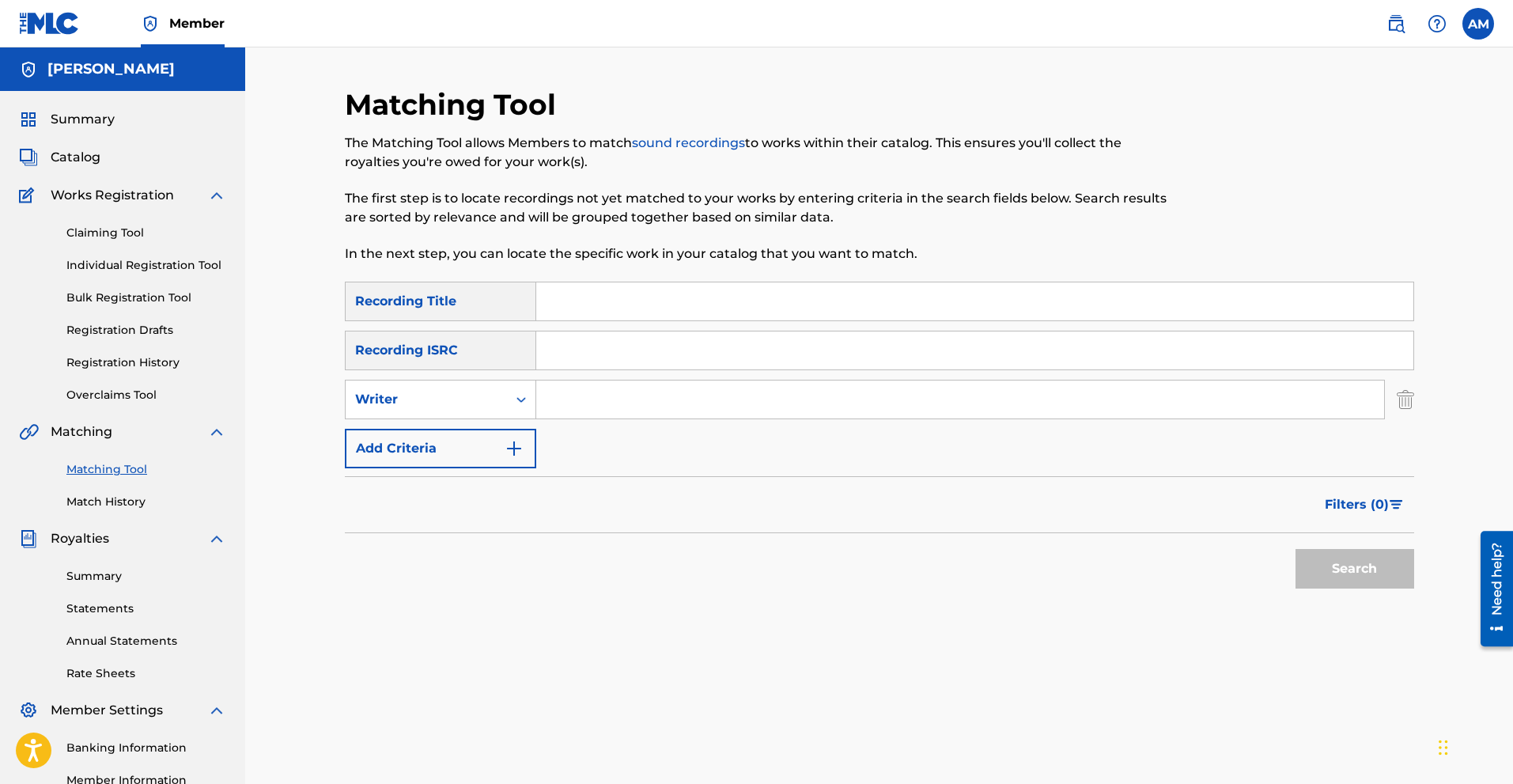
click at [597, 301] on input "Search Form" at bounding box center [974, 301] width 877 height 38
type input "neighborhood rock"
click at [625, 402] on input "Search Form" at bounding box center [960, 399] width 848 height 38
type input "[PERSON_NAME] [PERSON_NAME]"
click at [859, 549] on button "Search" at bounding box center [1355, 569] width 119 height 40
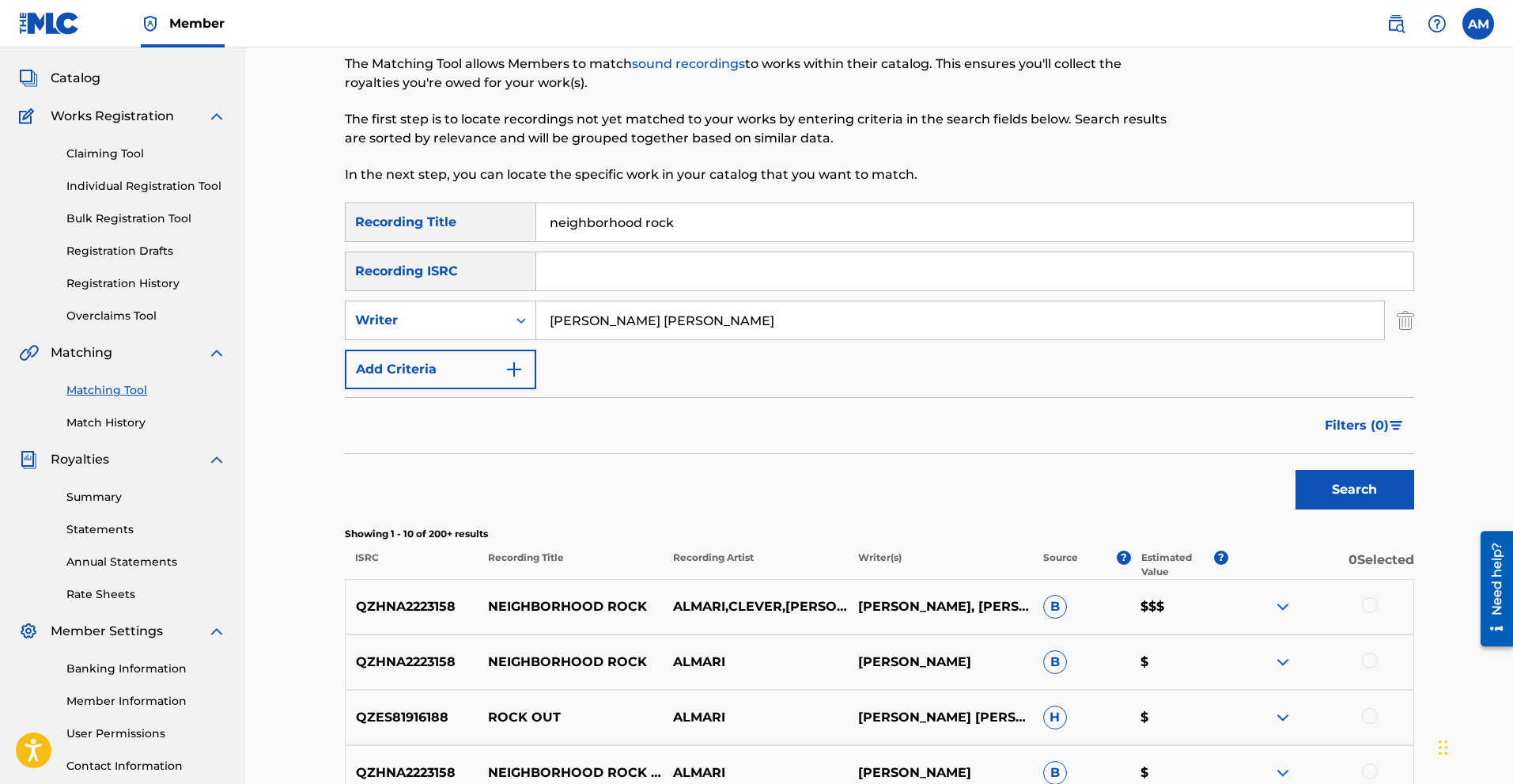
scroll to position [158, 0]
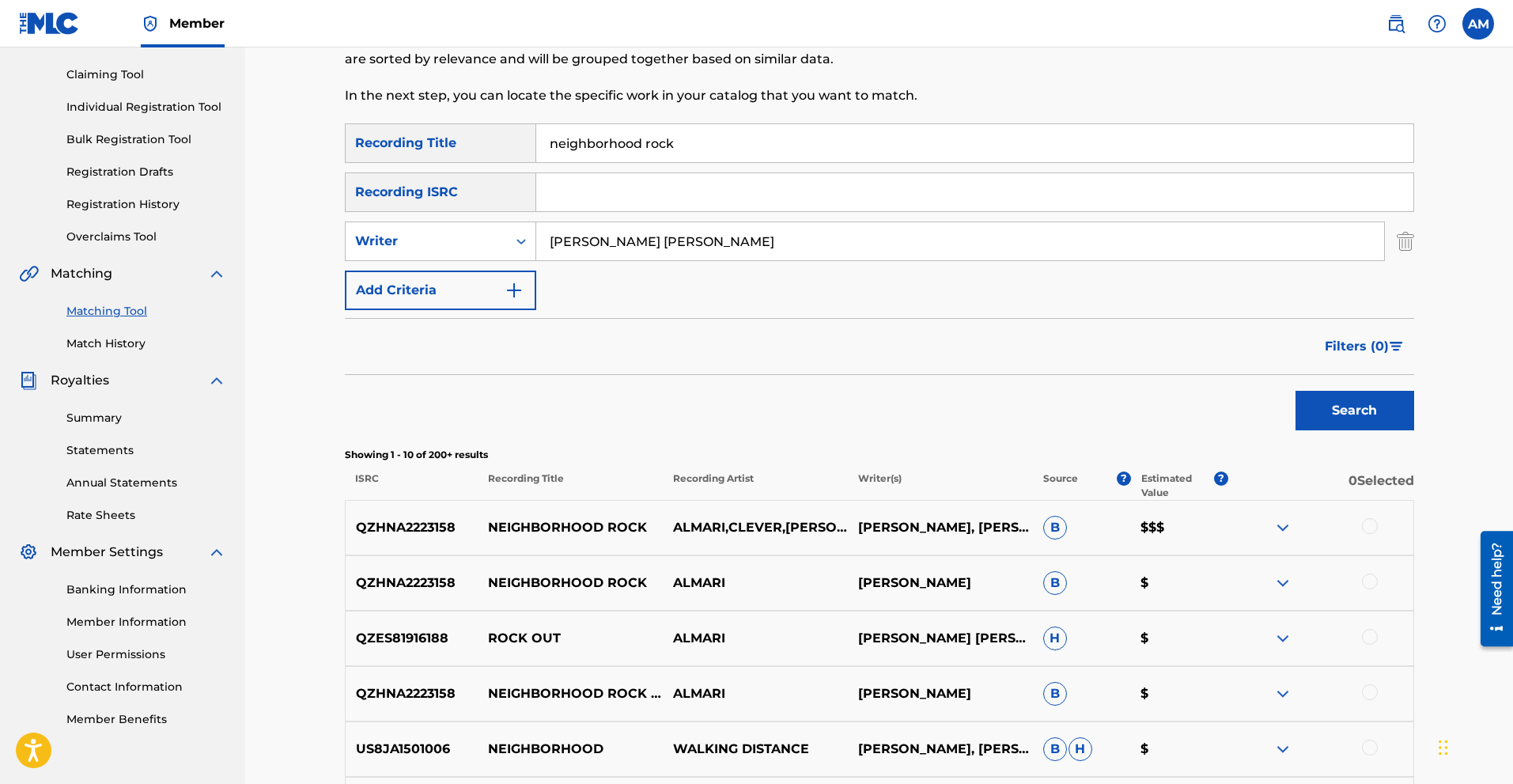
click at [859, 524] on div at bounding box center [1370, 526] width 16 height 16
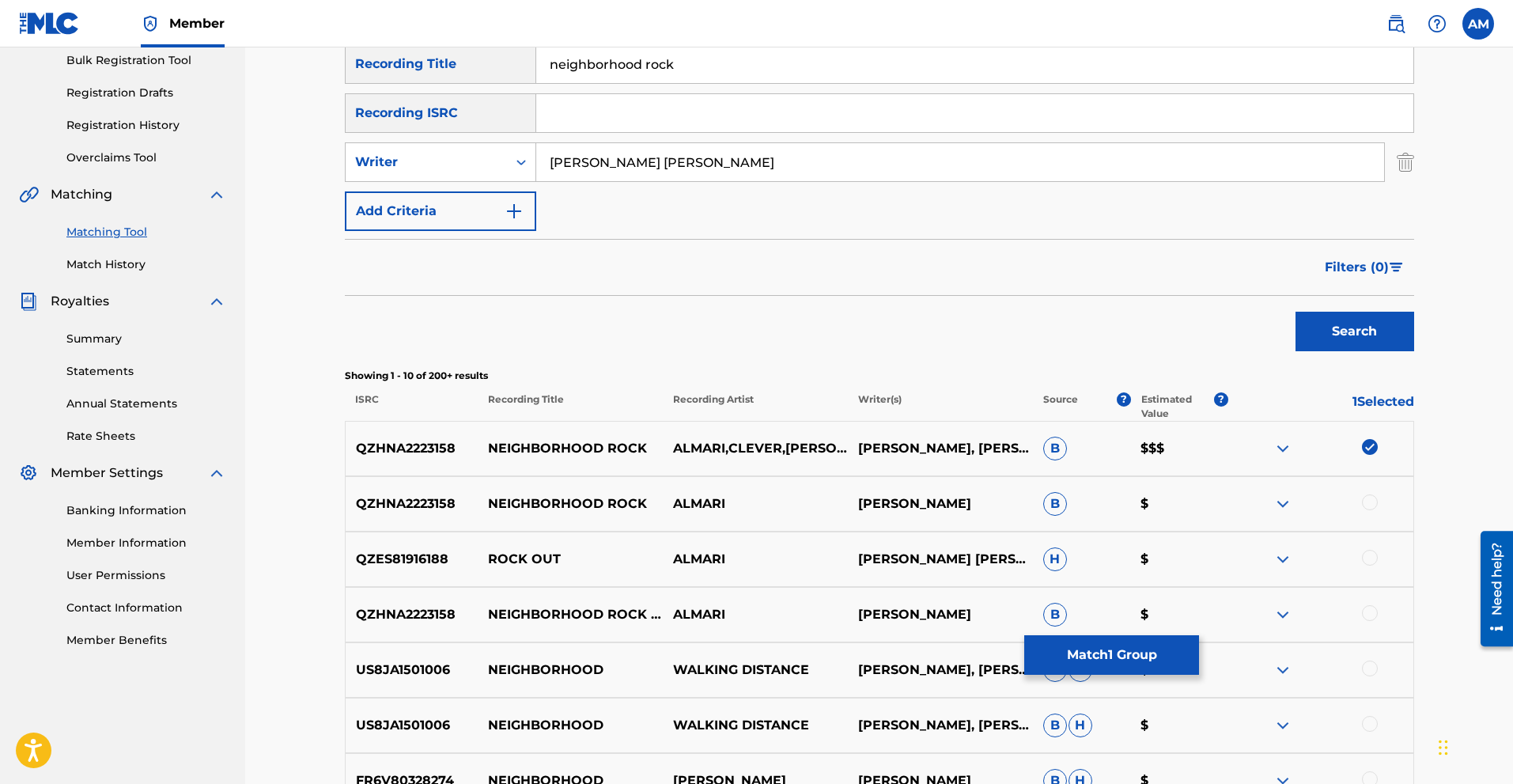
click at [859, 614] on div at bounding box center [1370, 613] width 16 height 16
click at [859, 498] on div at bounding box center [1370, 502] width 16 height 16
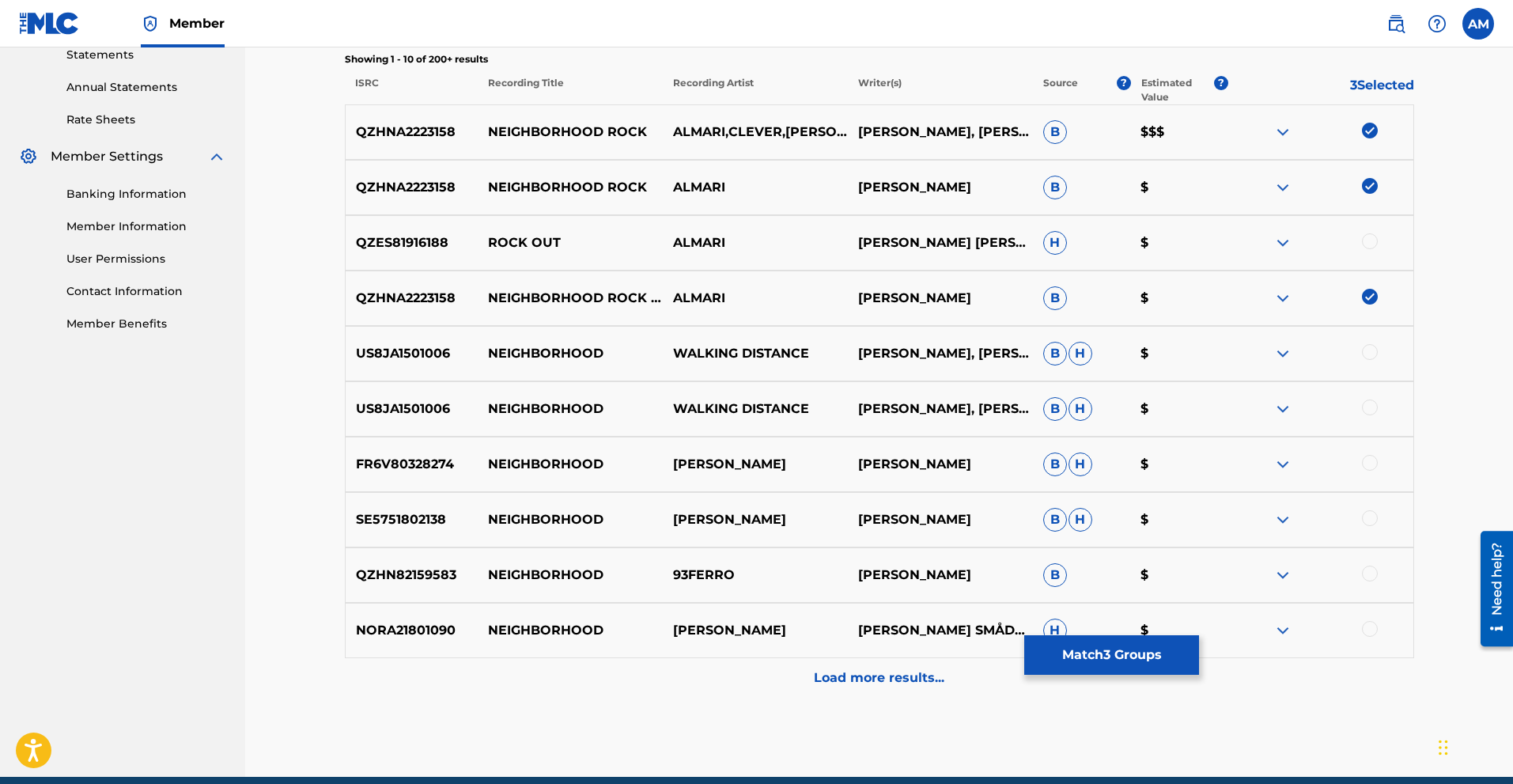
scroll to position [316, 0]
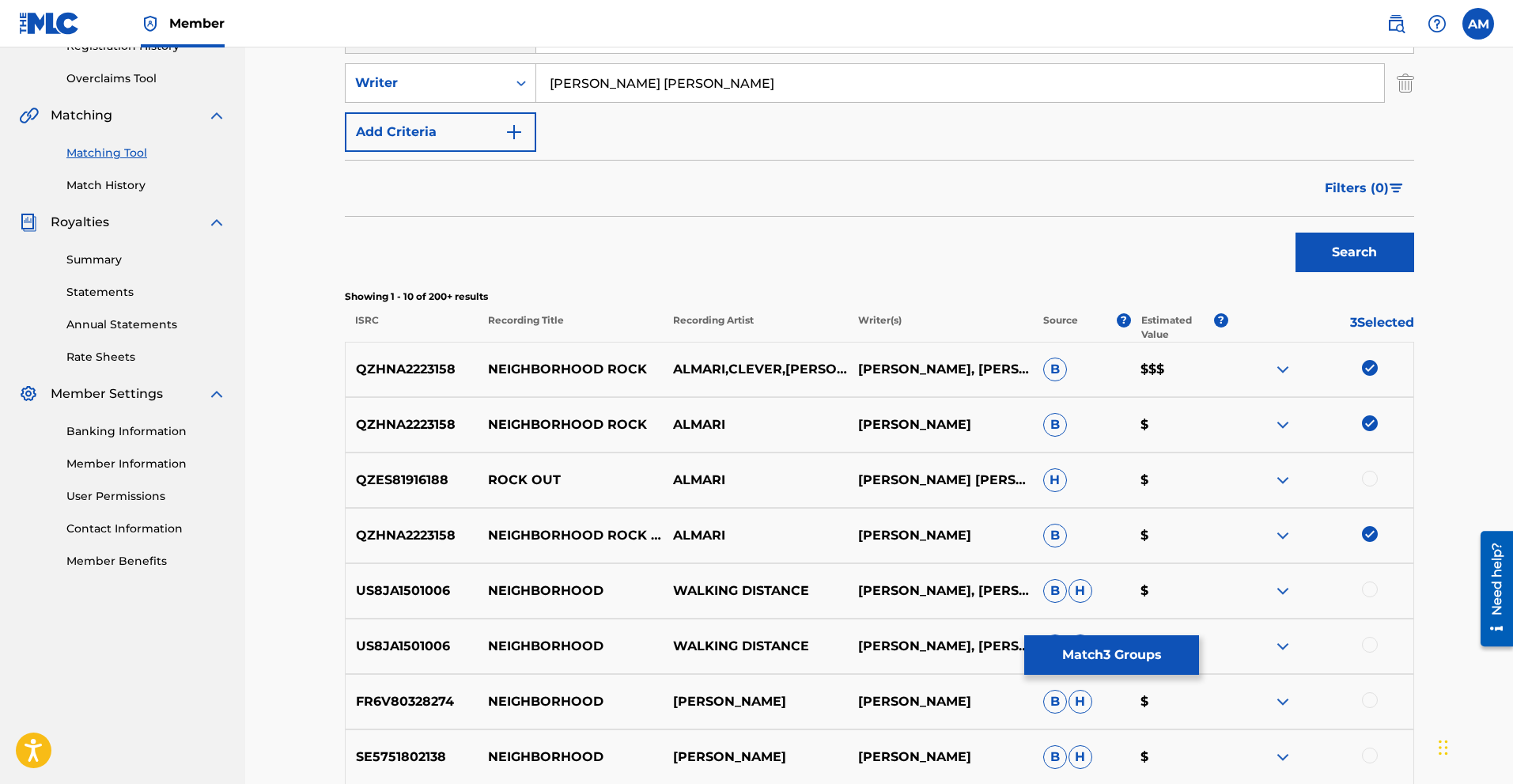
click at [859, 653] on button "Match 3 Groups" at bounding box center [1111, 655] width 175 height 40
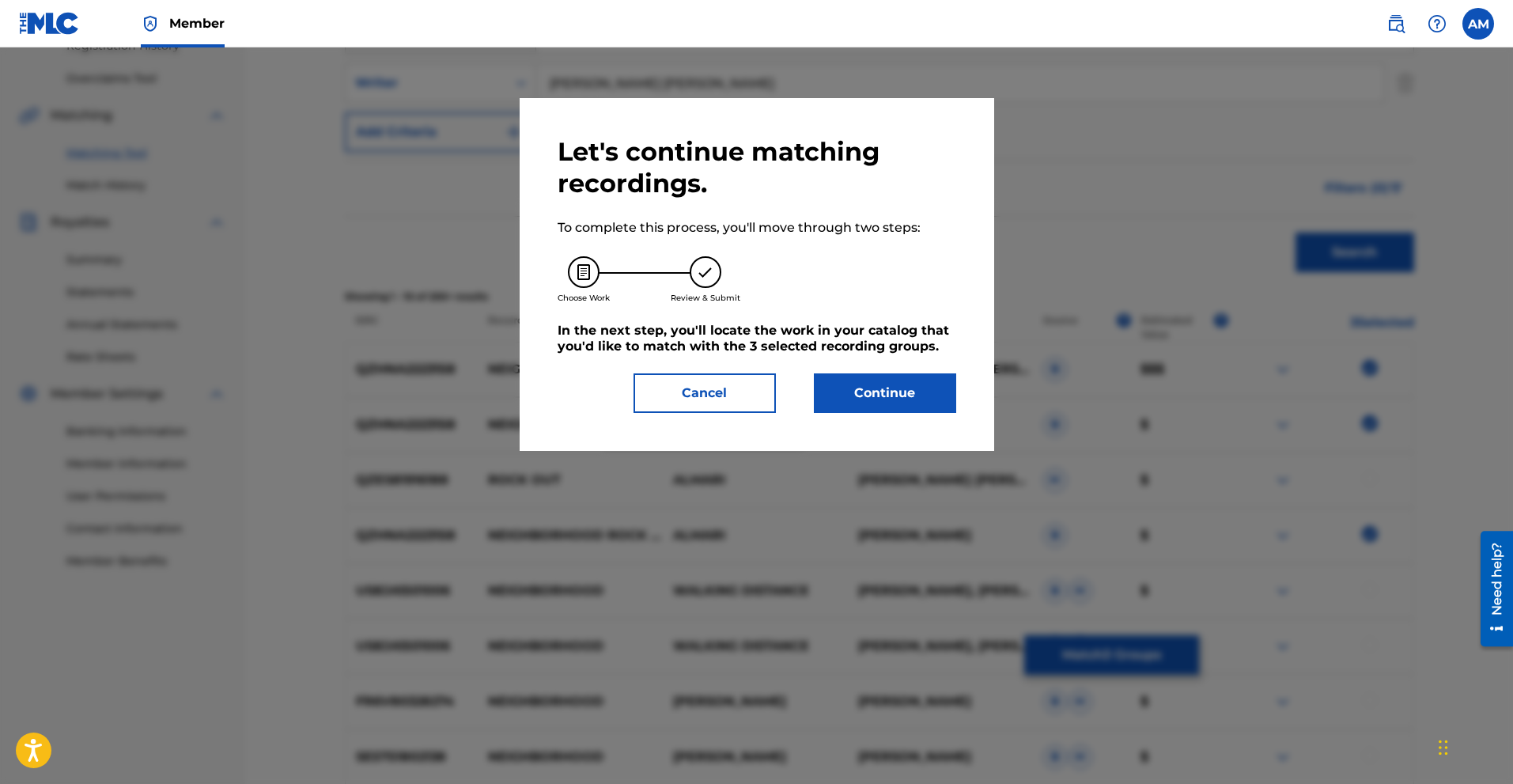
click at [859, 390] on button "Continue" at bounding box center [886, 393] width 143 height 40
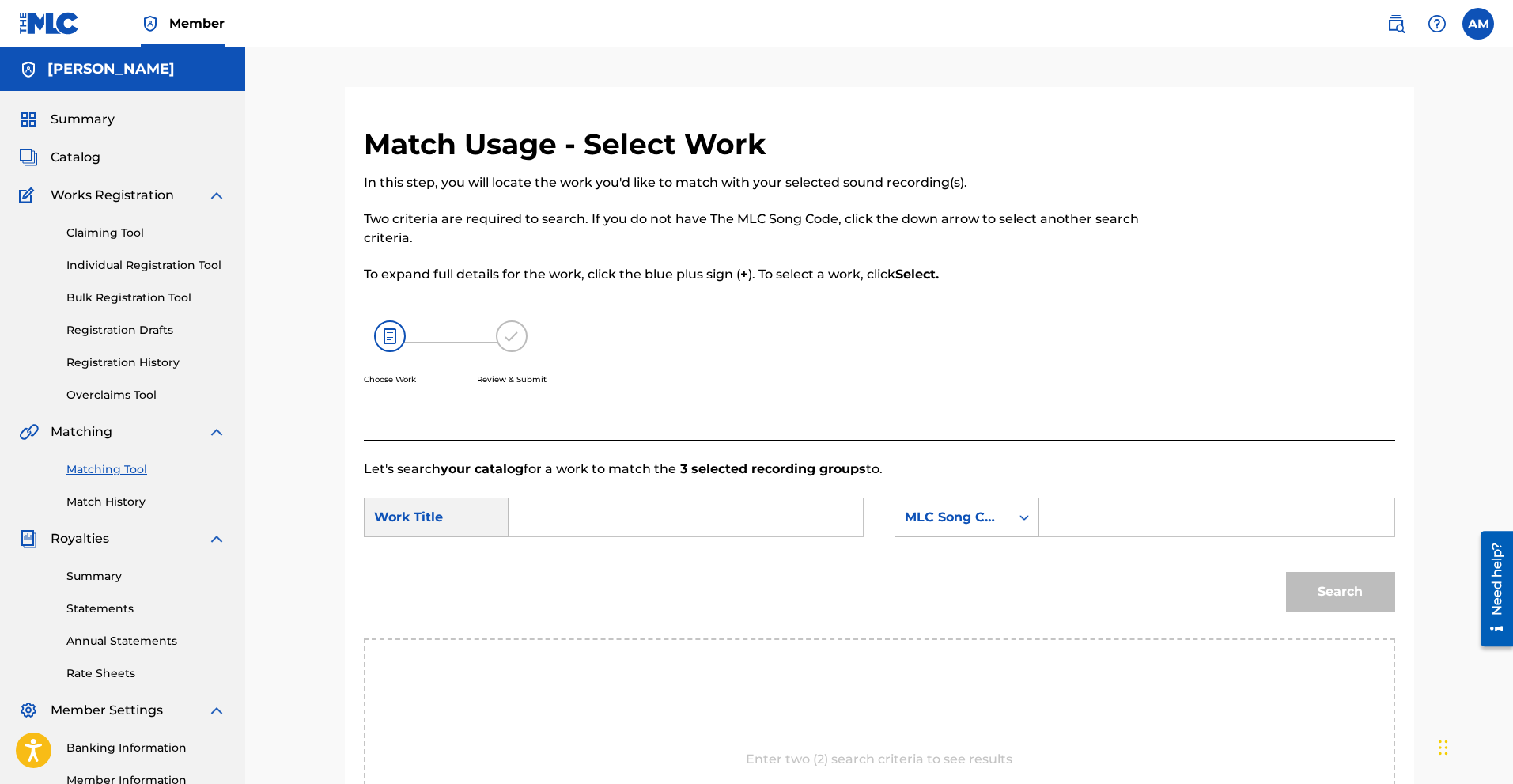
scroll to position [158, 0]
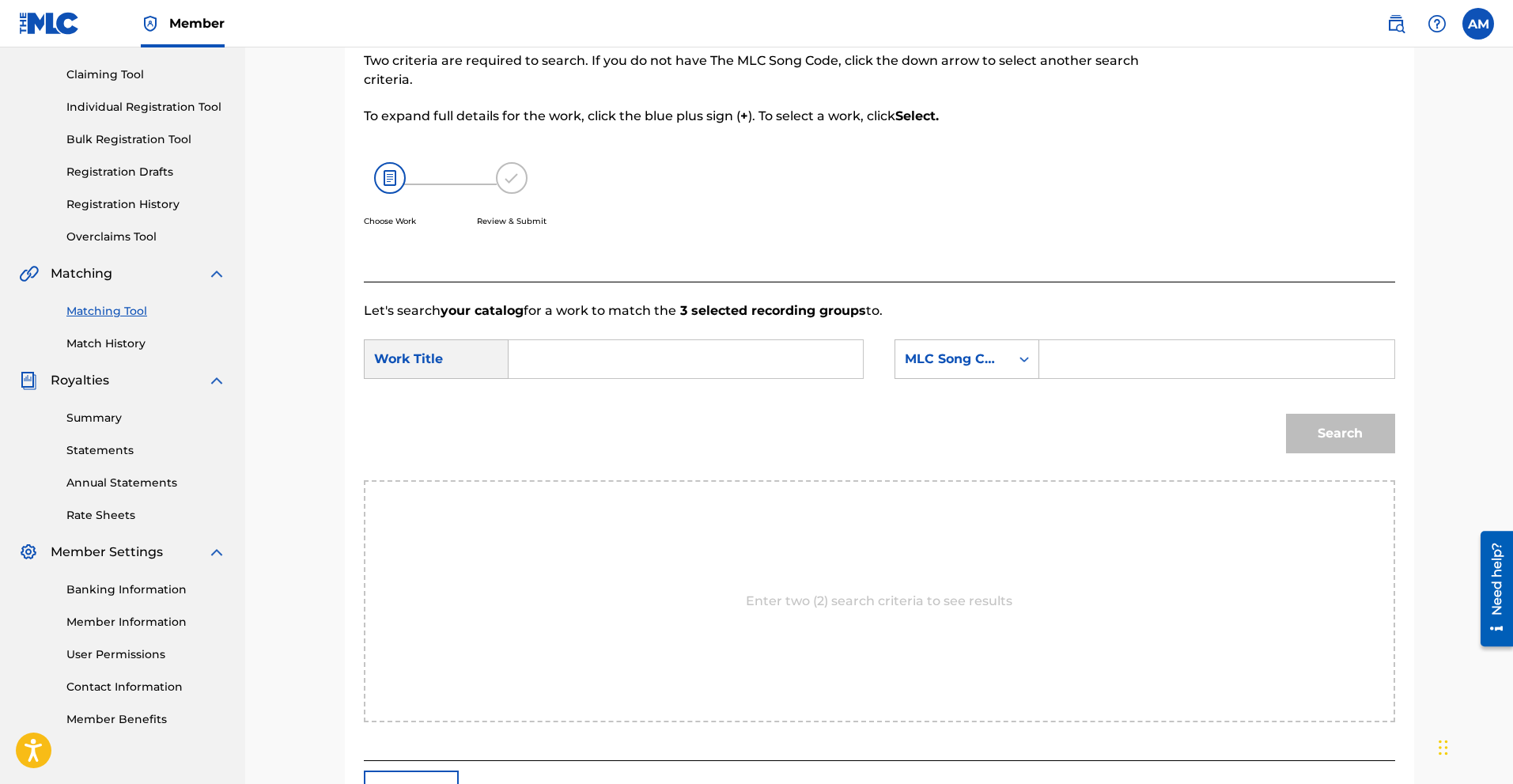
click at [611, 368] on input "Search Form" at bounding box center [685, 359] width 327 height 38
type input "Neighborhood Rock"
click at [859, 367] on div "MLC Song Code" at bounding box center [952, 359] width 96 height 19
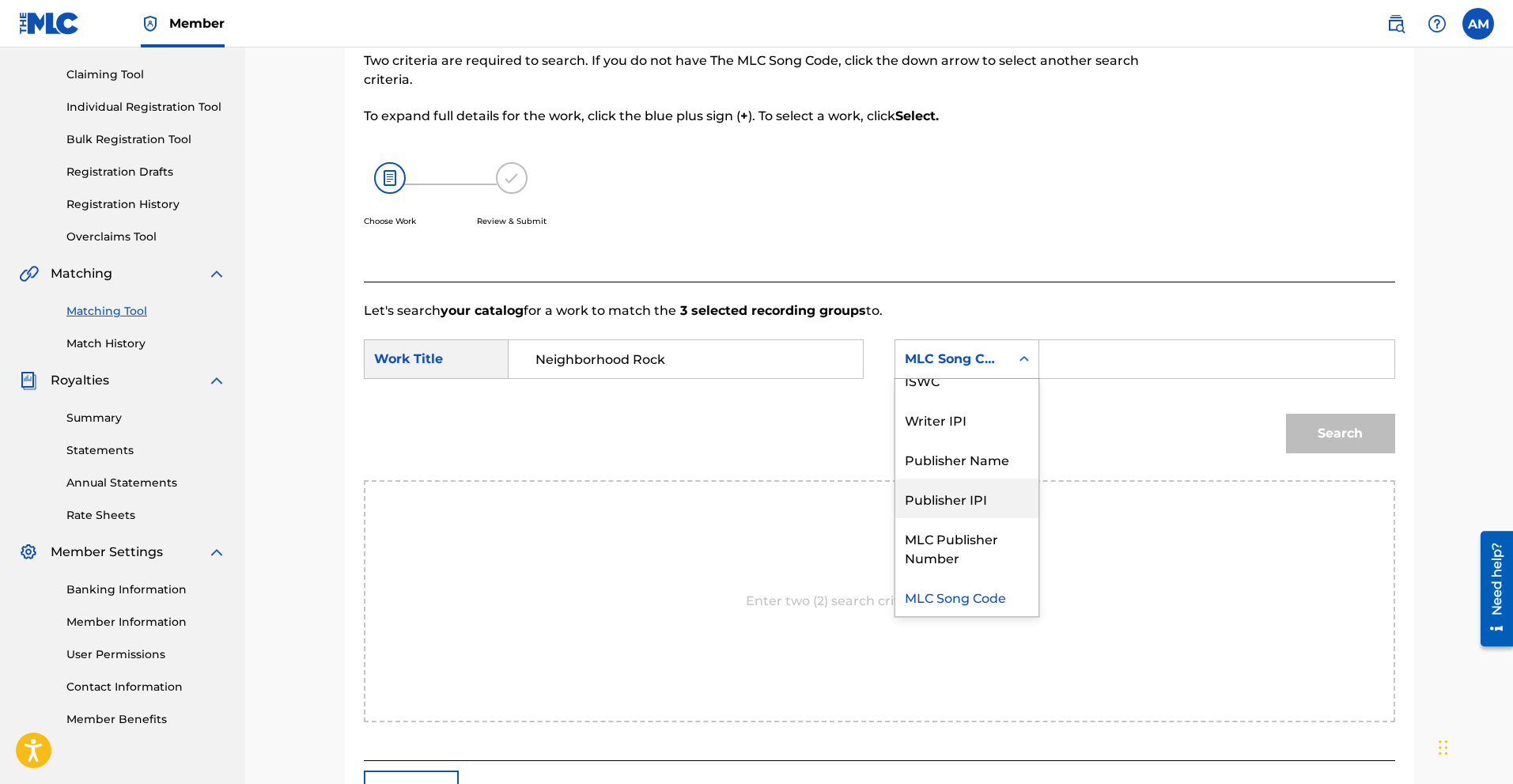
scroll to position [0, 0]
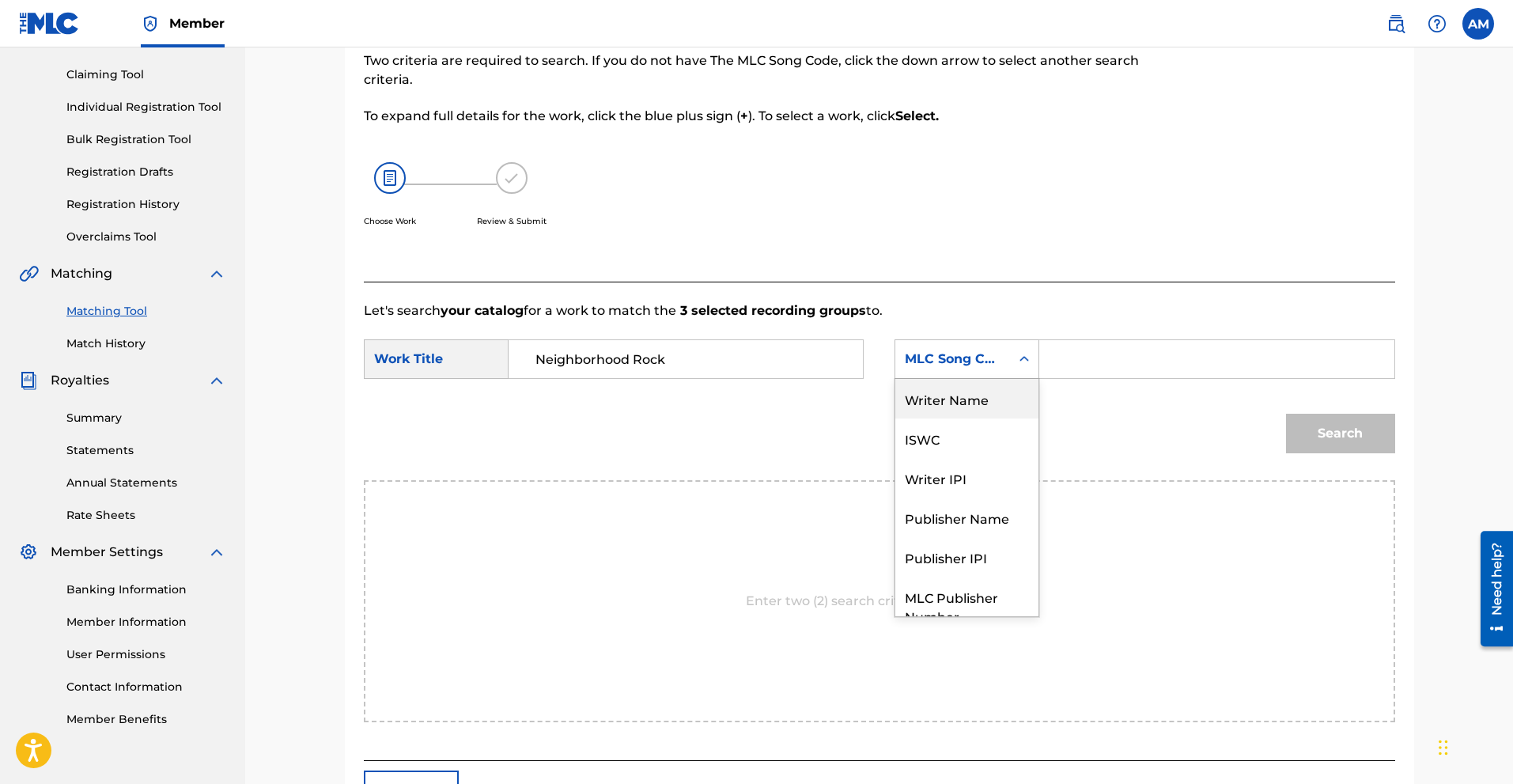
click at [859, 397] on div "Writer Name" at bounding box center [966, 398] width 143 height 40
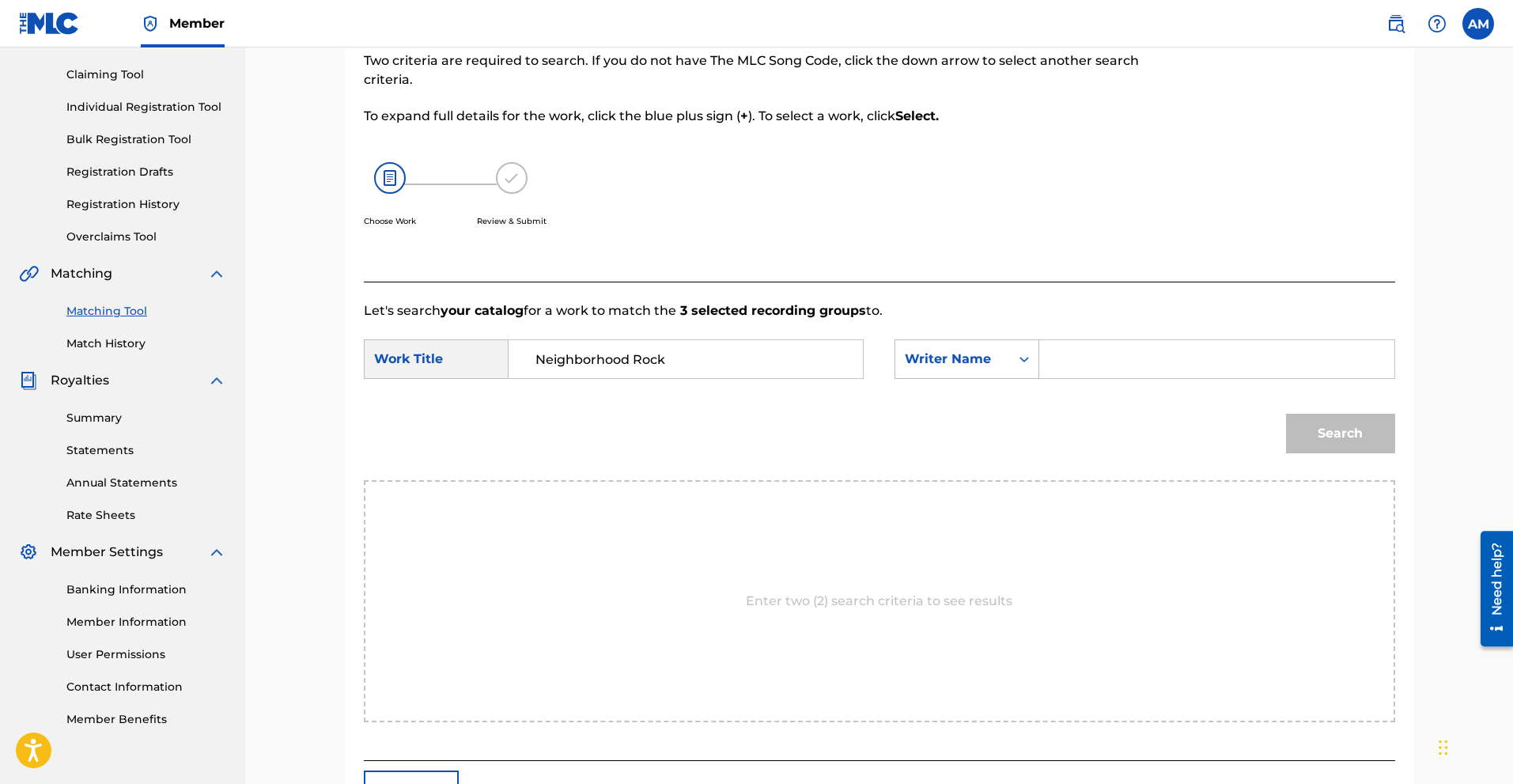
click at [859, 368] on input "Search Form" at bounding box center [1216, 359] width 327 height 38
click at [859, 442] on button "Search" at bounding box center [1341, 433] width 109 height 40
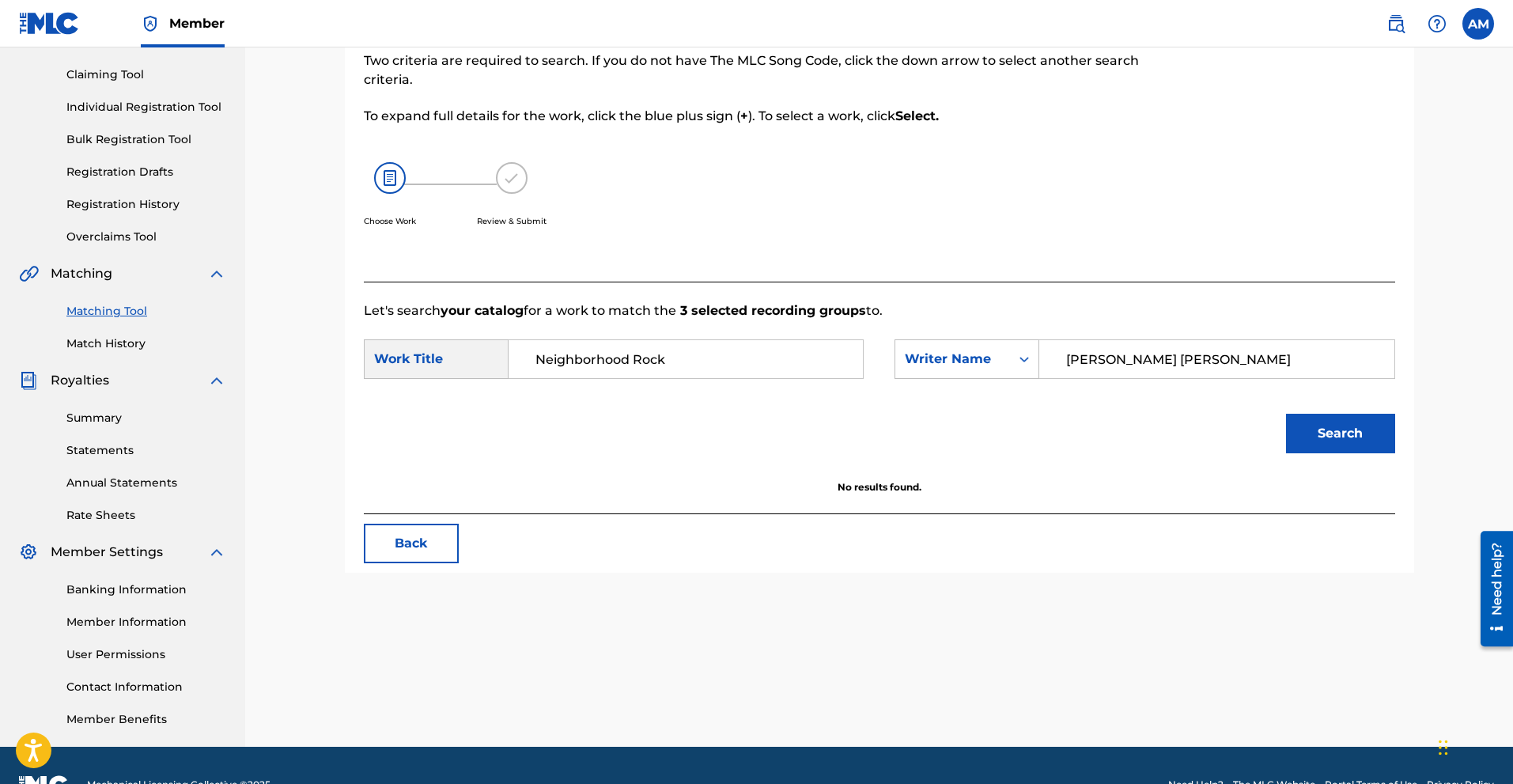
drag, startPoint x: 1109, startPoint y: 360, endPoint x: 1130, endPoint y: 360, distance: 21.0
click at [859, 360] on input "[PERSON_NAME] [PERSON_NAME]" at bounding box center [1216, 359] width 327 height 38
click at [859, 413] on button "Search" at bounding box center [1341, 433] width 109 height 40
drag, startPoint x: 1154, startPoint y: 360, endPoint x: 1055, endPoint y: 360, distance: 99.0
click at [859, 360] on input "[PERSON_NAME]" at bounding box center [1216, 359] width 327 height 38
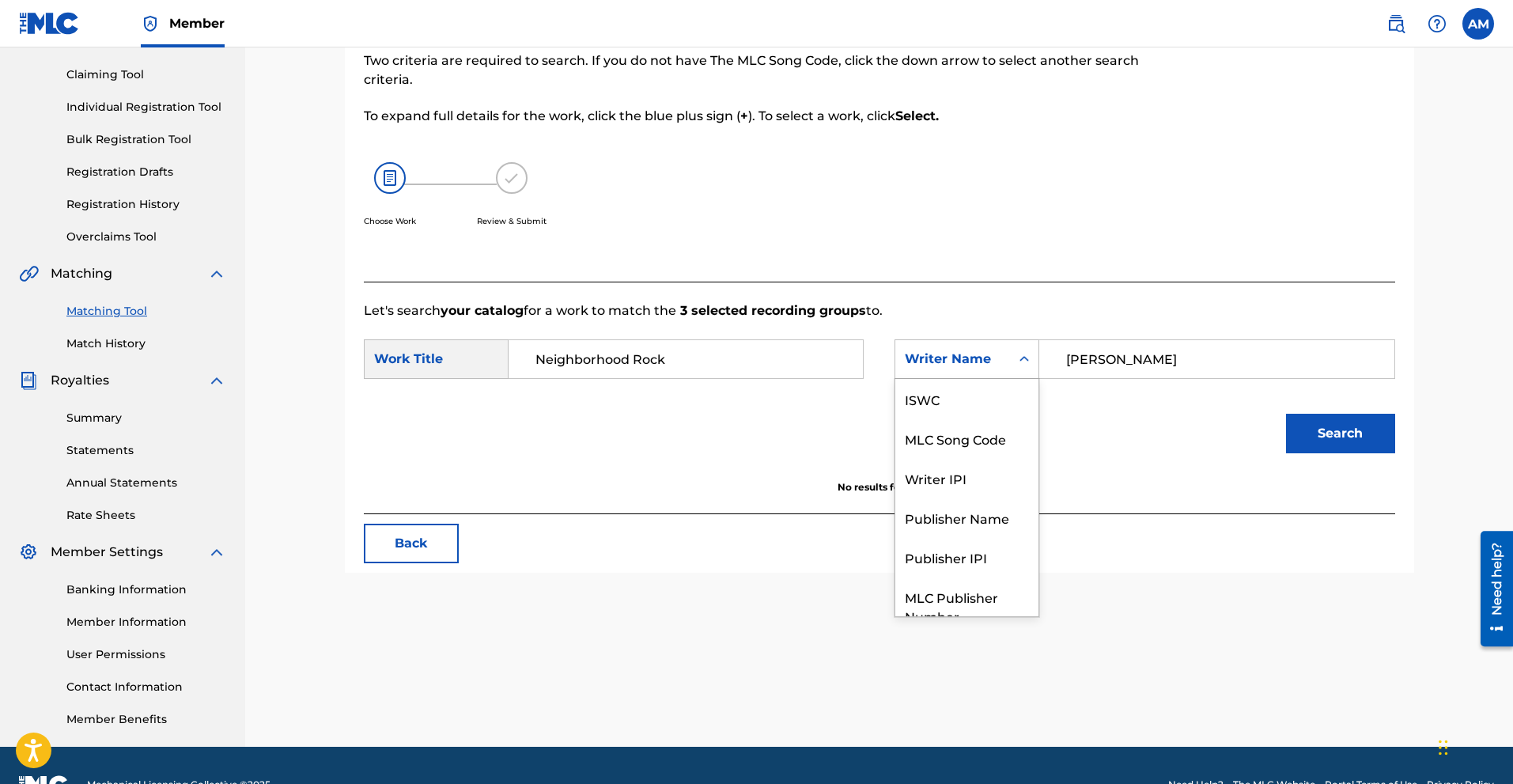
click at [859, 356] on div "Writer Name" at bounding box center [952, 359] width 115 height 30
click at [859, 347] on input "[PERSON_NAME]" at bounding box center [1216, 359] width 327 height 38
drag, startPoint x: 1068, startPoint y: 367, endPoint x: 998, endPoint y: 382, distance: 71.6
click at [859, 380] on div "SearchWithCriteria6bc79019-02e5-456c-ba66-7cdf190dc65d Work Title Neighborhood …" at bounding box center [879, 363] width 1031 height 49
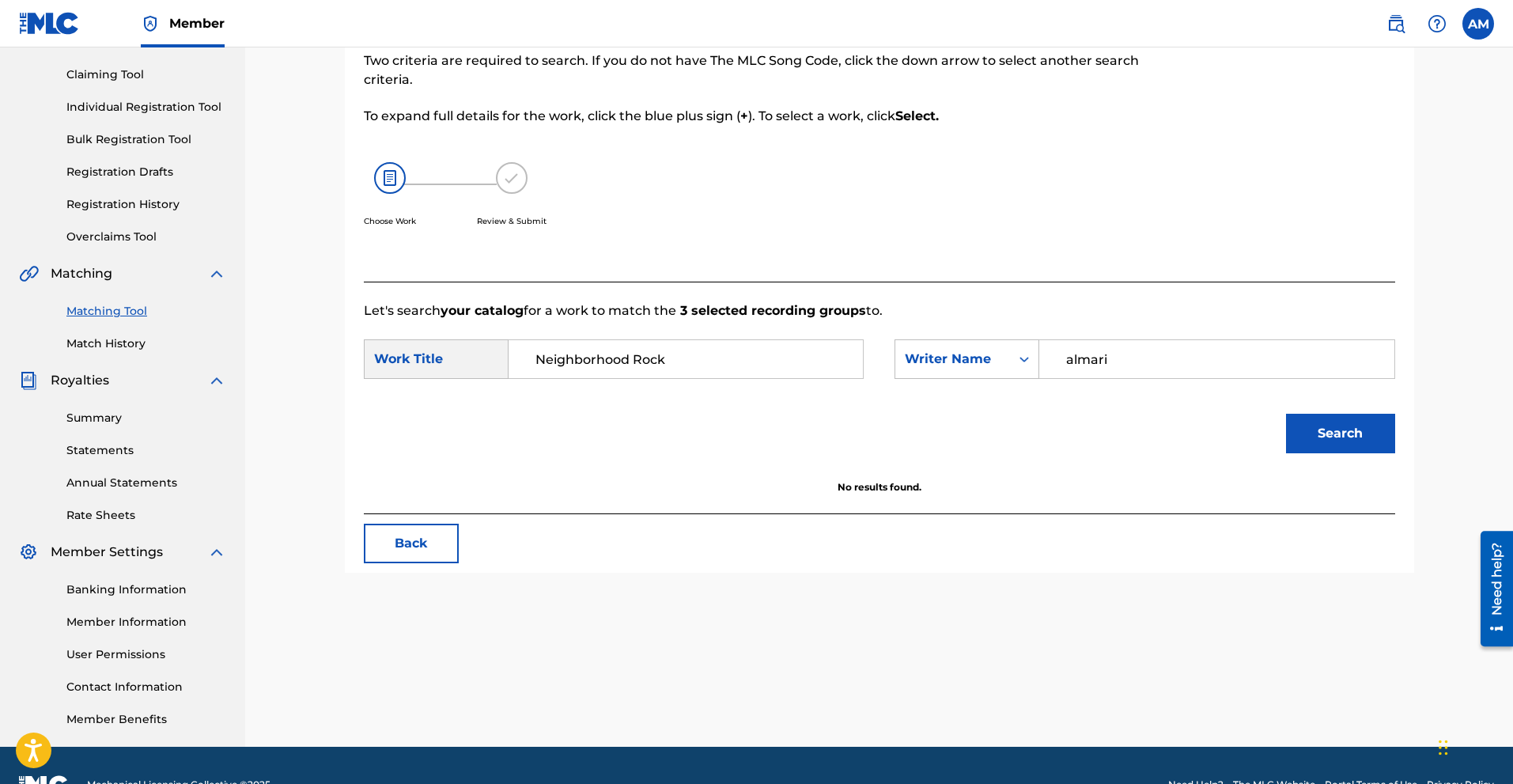
type input "almari"
click at [859, 413] on button "Search" at bounding box center [1341, 433] width 109 height 40
drag, startPoint x: 1117, startPoint y: 357, endPoint x: 974, endPoint y: 363, distance: 143.1
click at [859, 363] on div "SearchWithCriteria7db25fc6-0382-485d-a12d-cc117bcf98c5 Writer Name [PERSON_NAME]" at bounding box center [1144, 359] width 500 height 40
click at [859, 410] on div "Search" at bounding box center [879, 439] width 1031 height 82
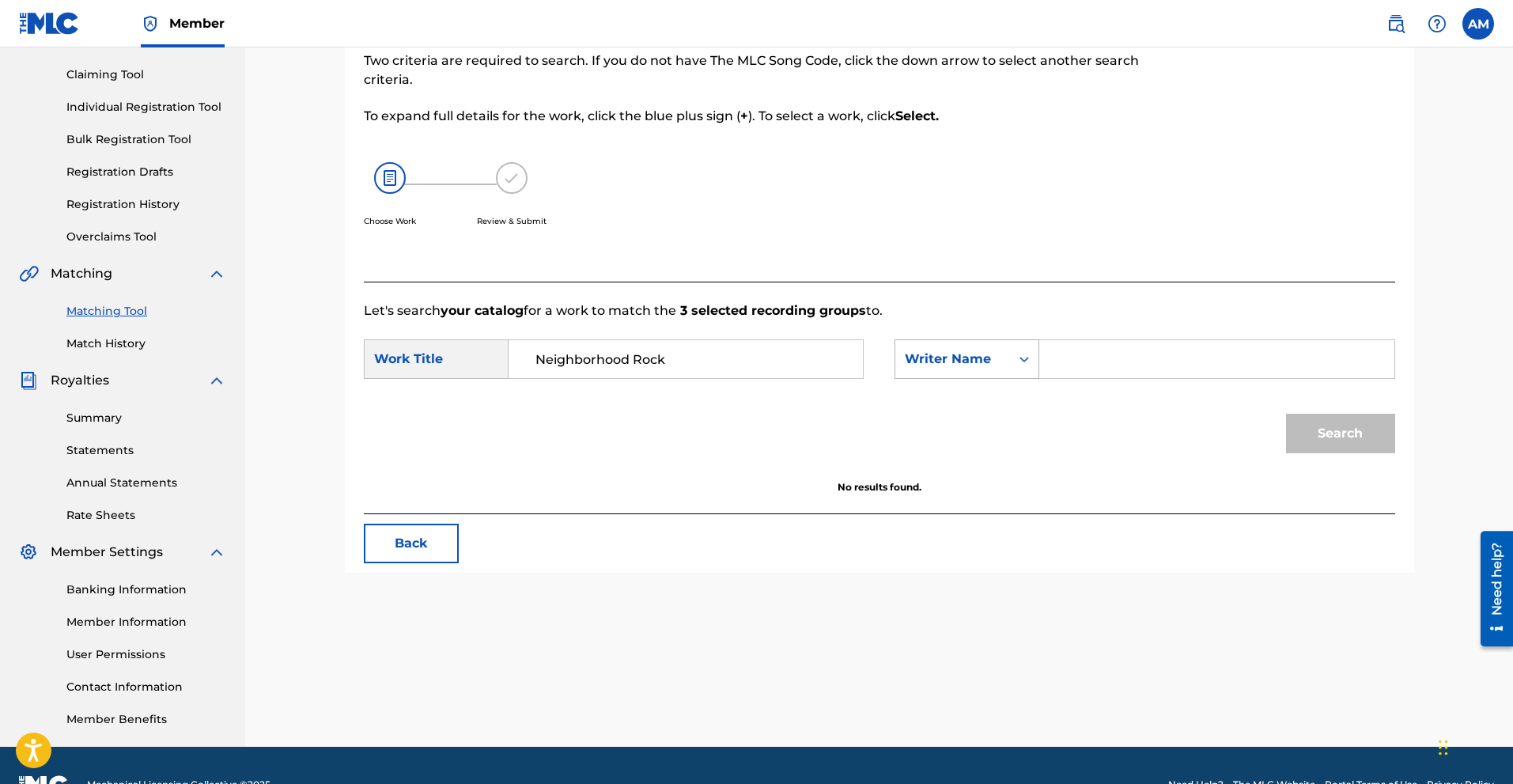
click at [859, 360] on icon "Search Form" at bounding box center [1024, 359] width 16 height 16
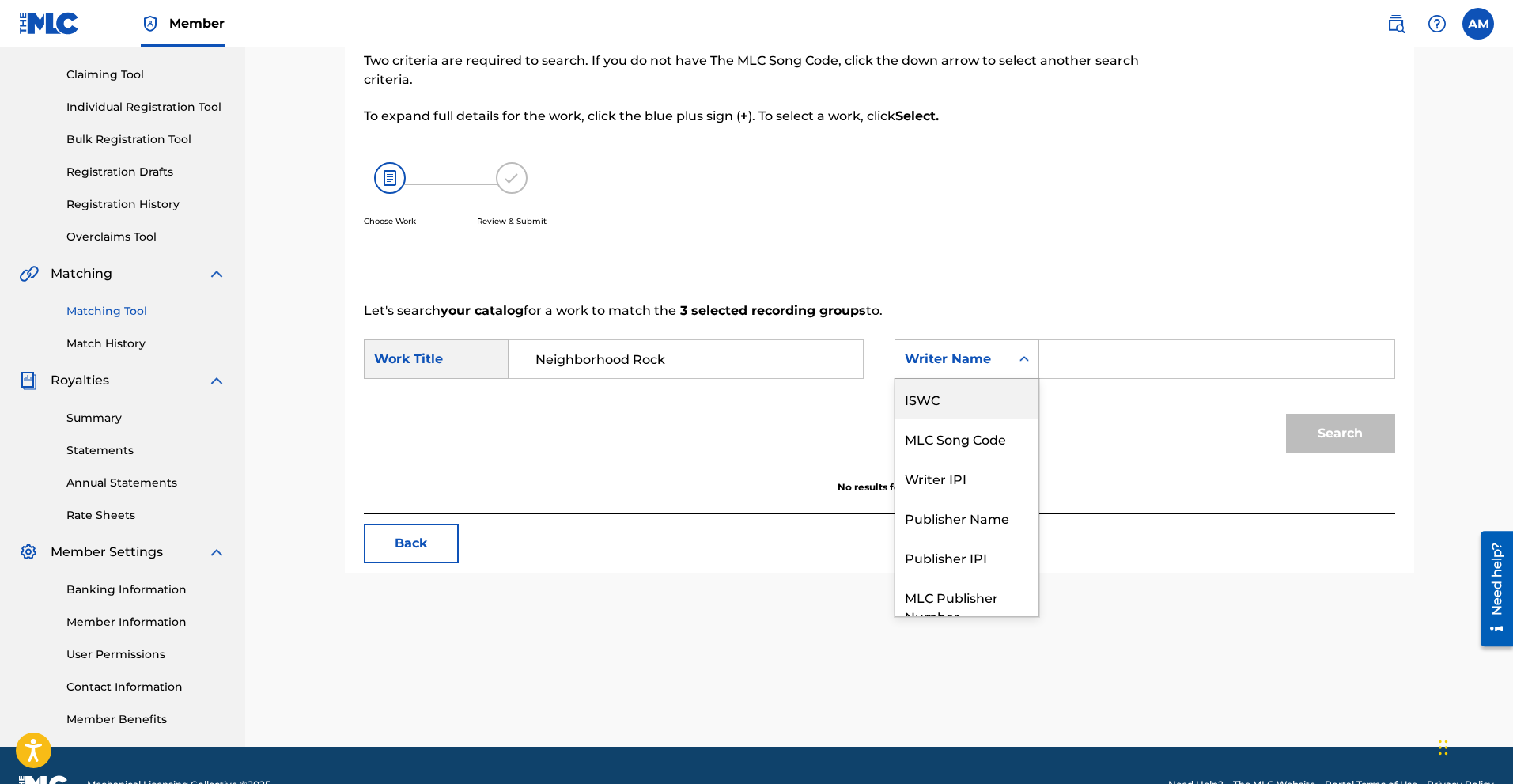
click at [859, 398] on div "ISWC" at bounding box center [966, 398] width 143 height 40
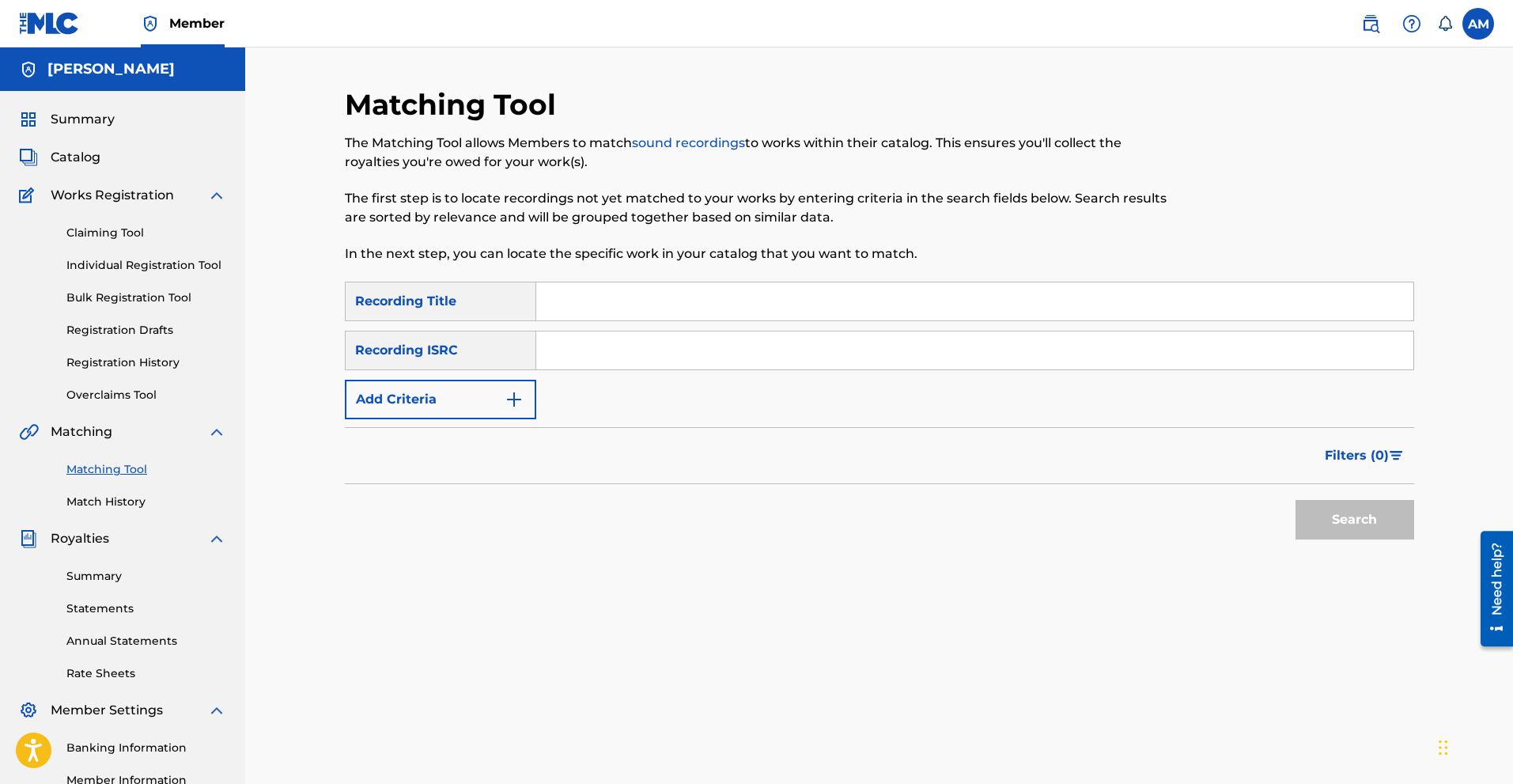
click at [124, 226] on link "Claiming Tool" at bounding box center [147, 233] width 160 height 17
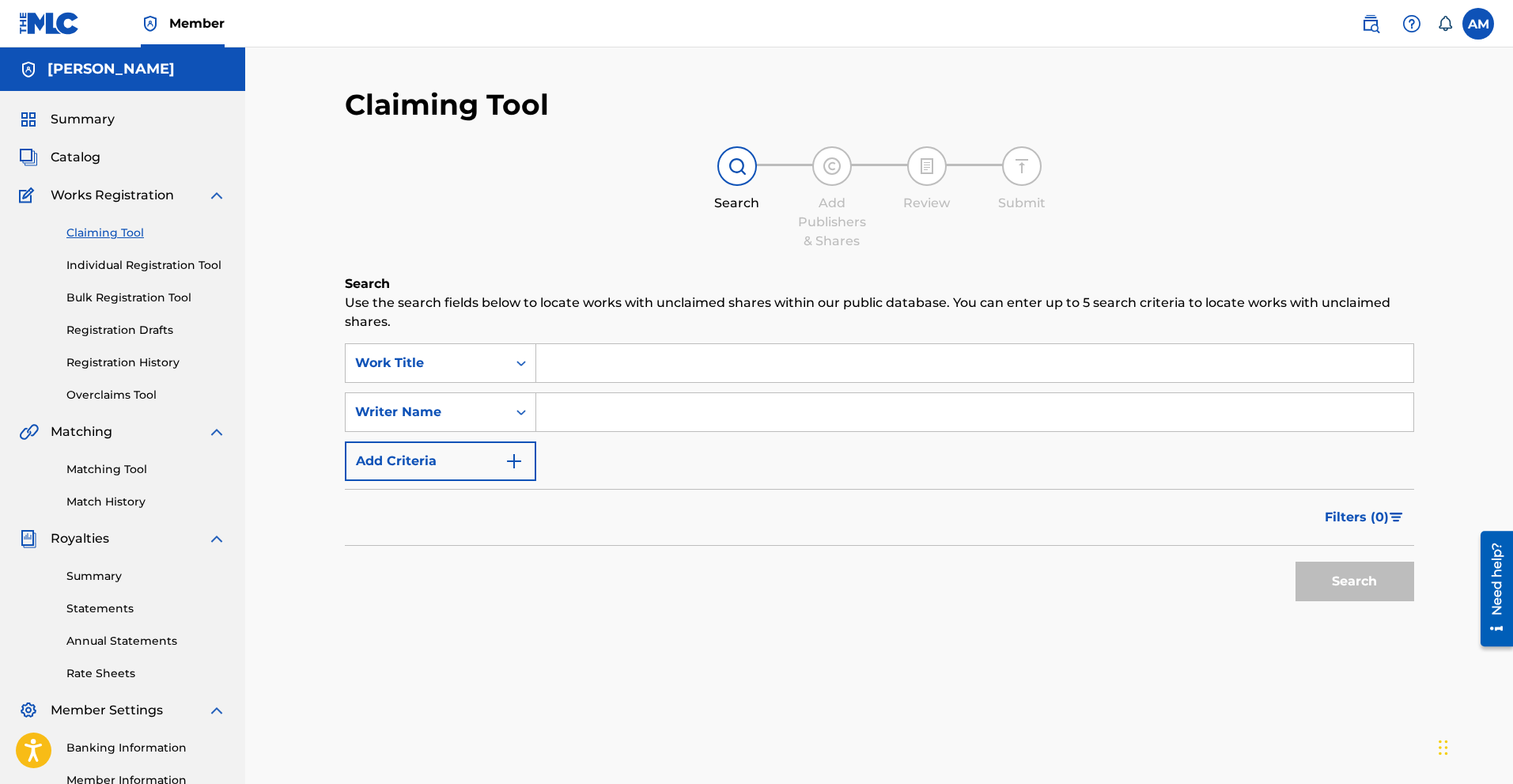
scroll to position [79, 0]
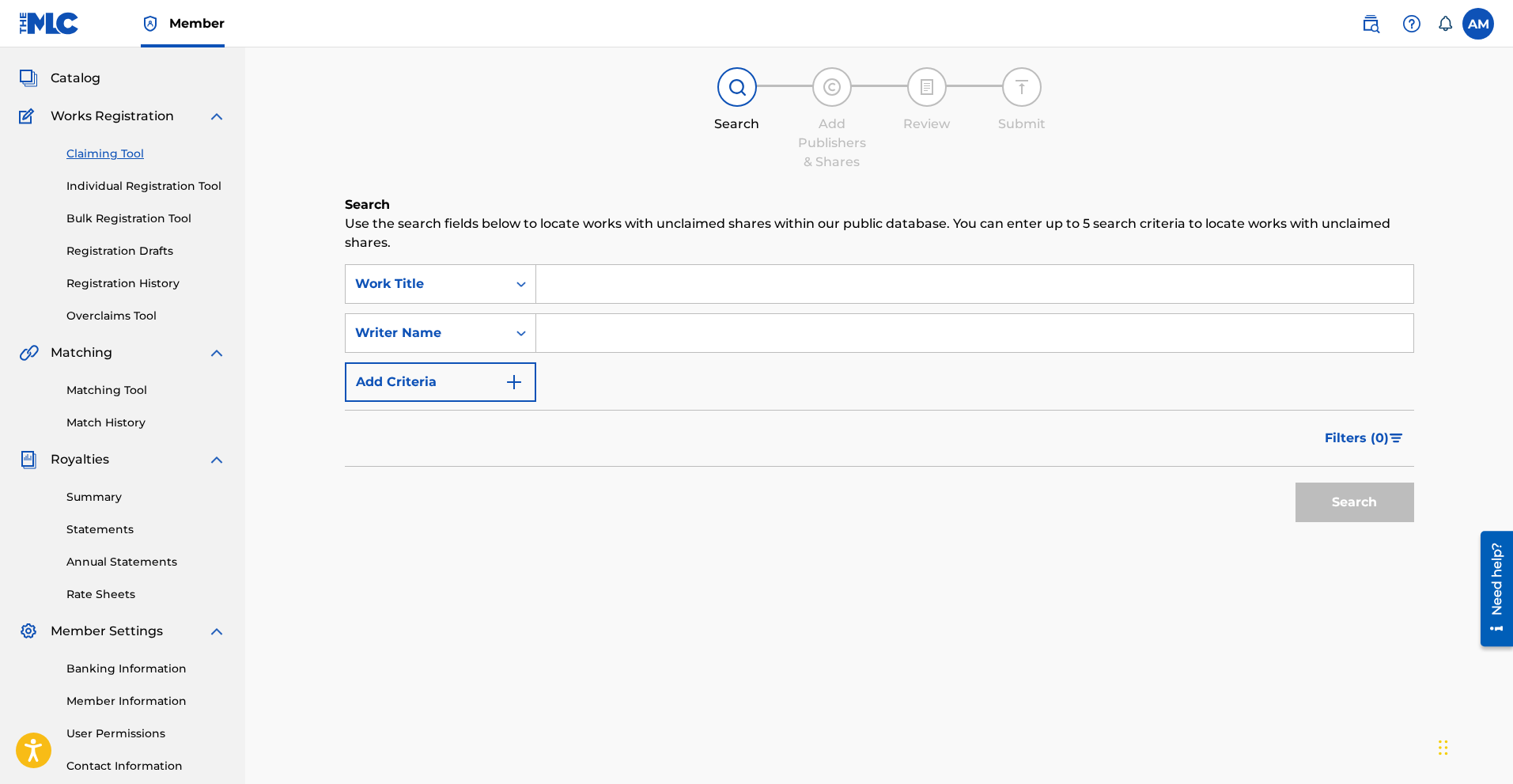
click at [120, 391] on link "Matching Tool" at bounding box center [147, 390] width 160 height 17
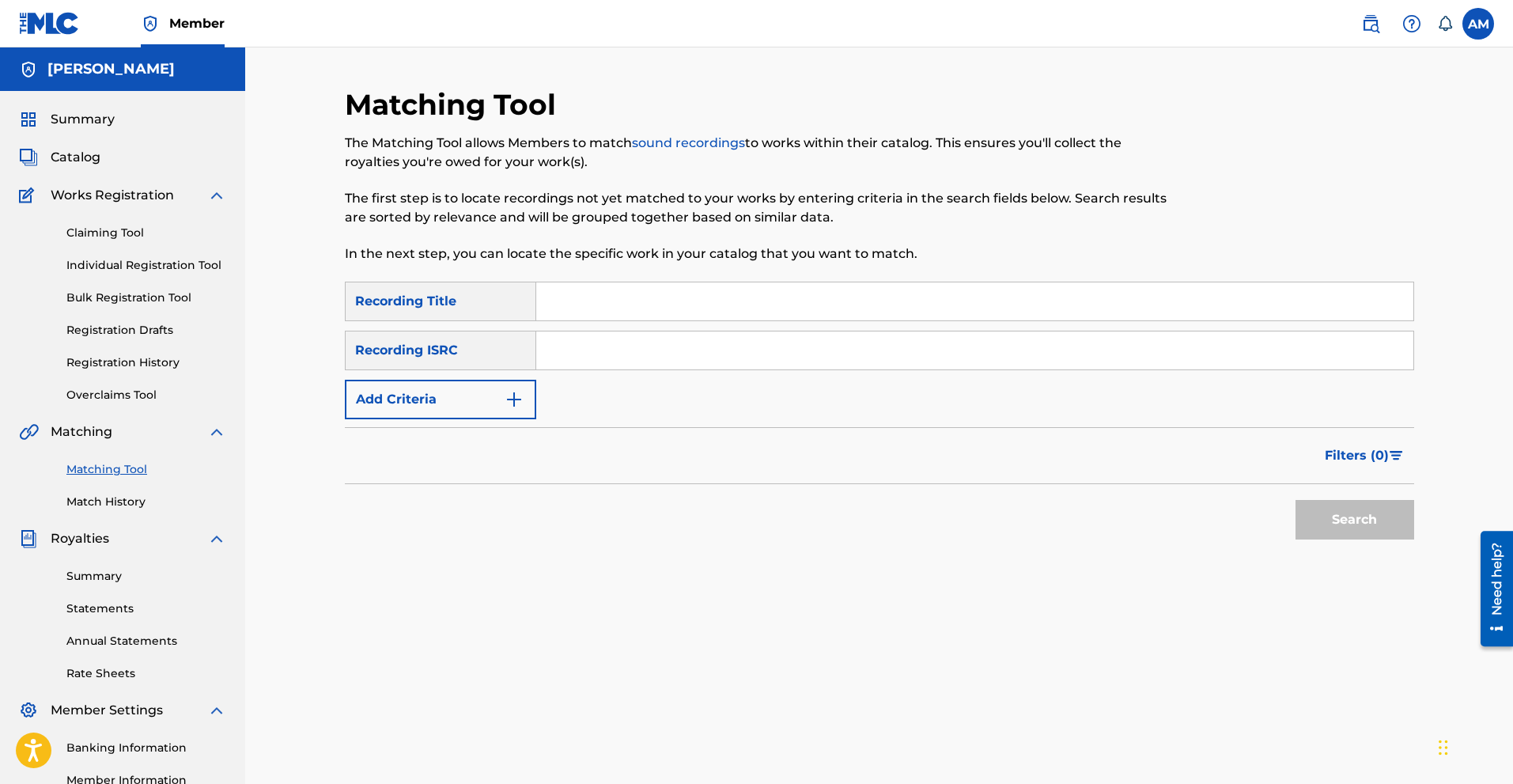
click at [617, 291] on input "Search Form" at bounding box center [974, 301] width 877 height 38
type input "[PERSON_NAME]"
click at [455, 409] on button "Add Criteria" at bounding box center [440, 399] width 192 height 40
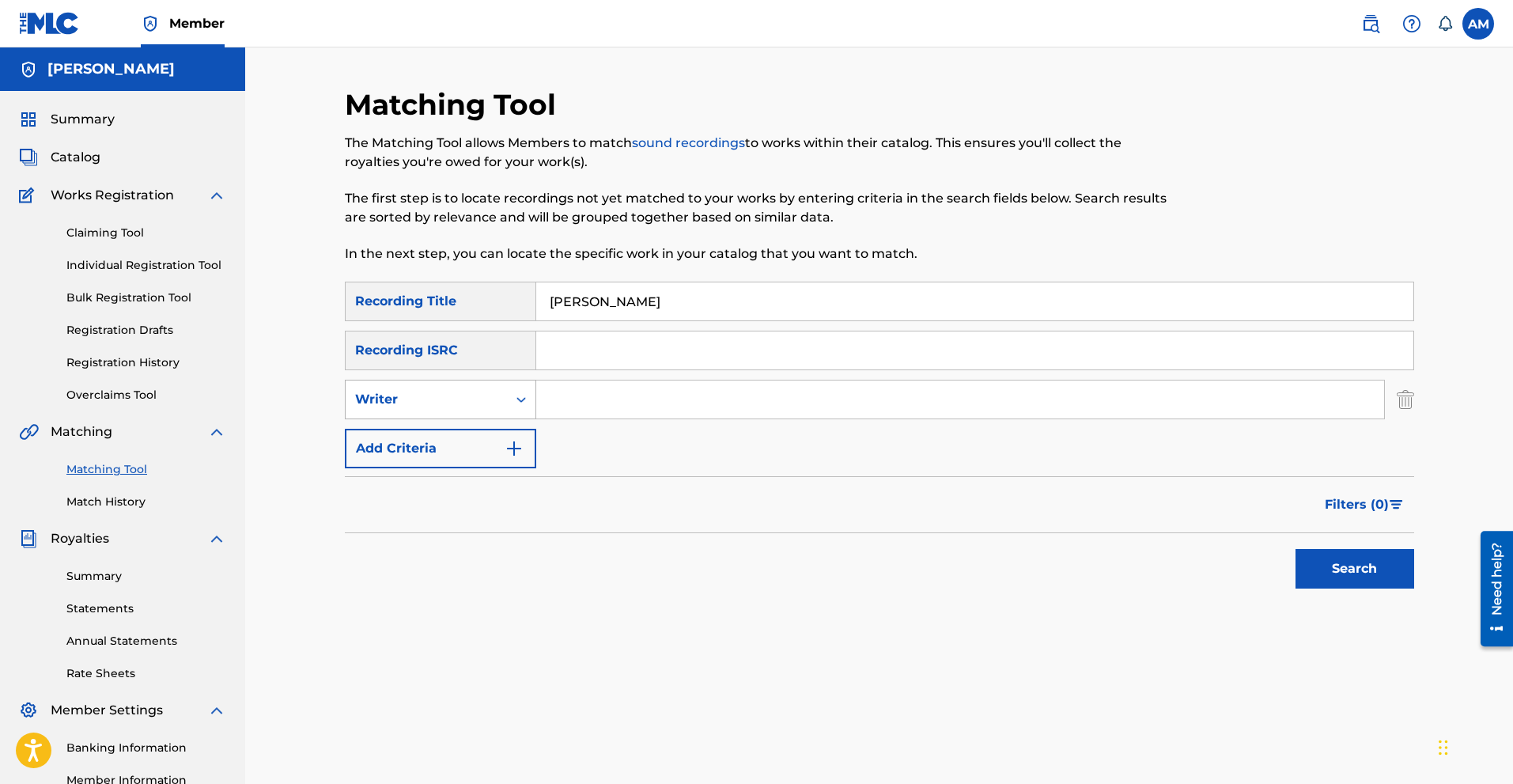
click at [479, 407] on div "Writer" at bounding box center [426, 399] width 143 height 19
click at [601, 406] on input "Search Form" at bounding box center [960, 399] width 848 height 38
click at [1296, 549] on button "Search" at bounding box center [1355, 569] width 119 height 40
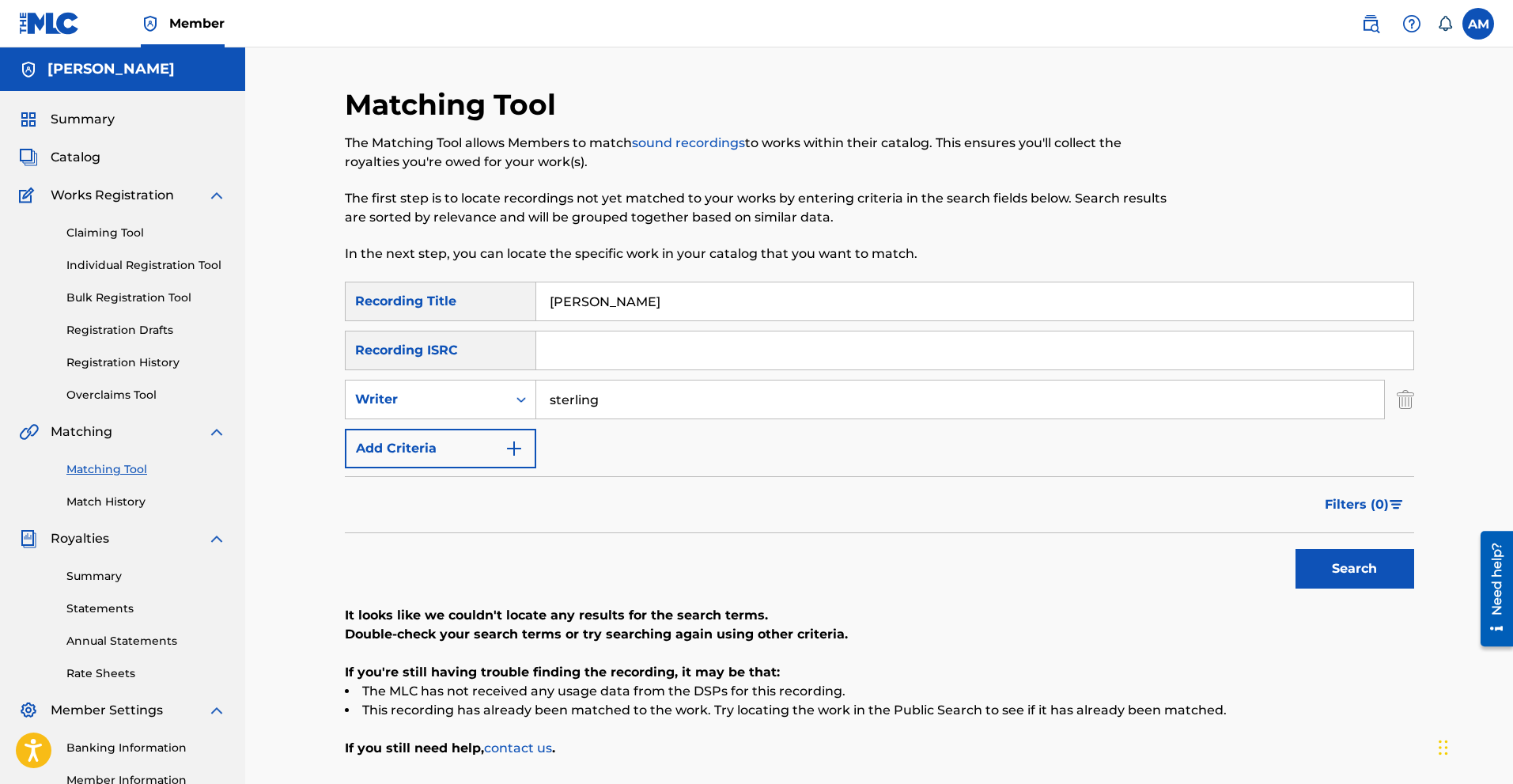
click at [621, 394] on input "sterling" at bounding box center [960, 399] width 848 height 38
type input "[PERSON_NAME]"
click at [1296, 549] on button "Search" at bounding box center [1355, 569] width 119 height 40
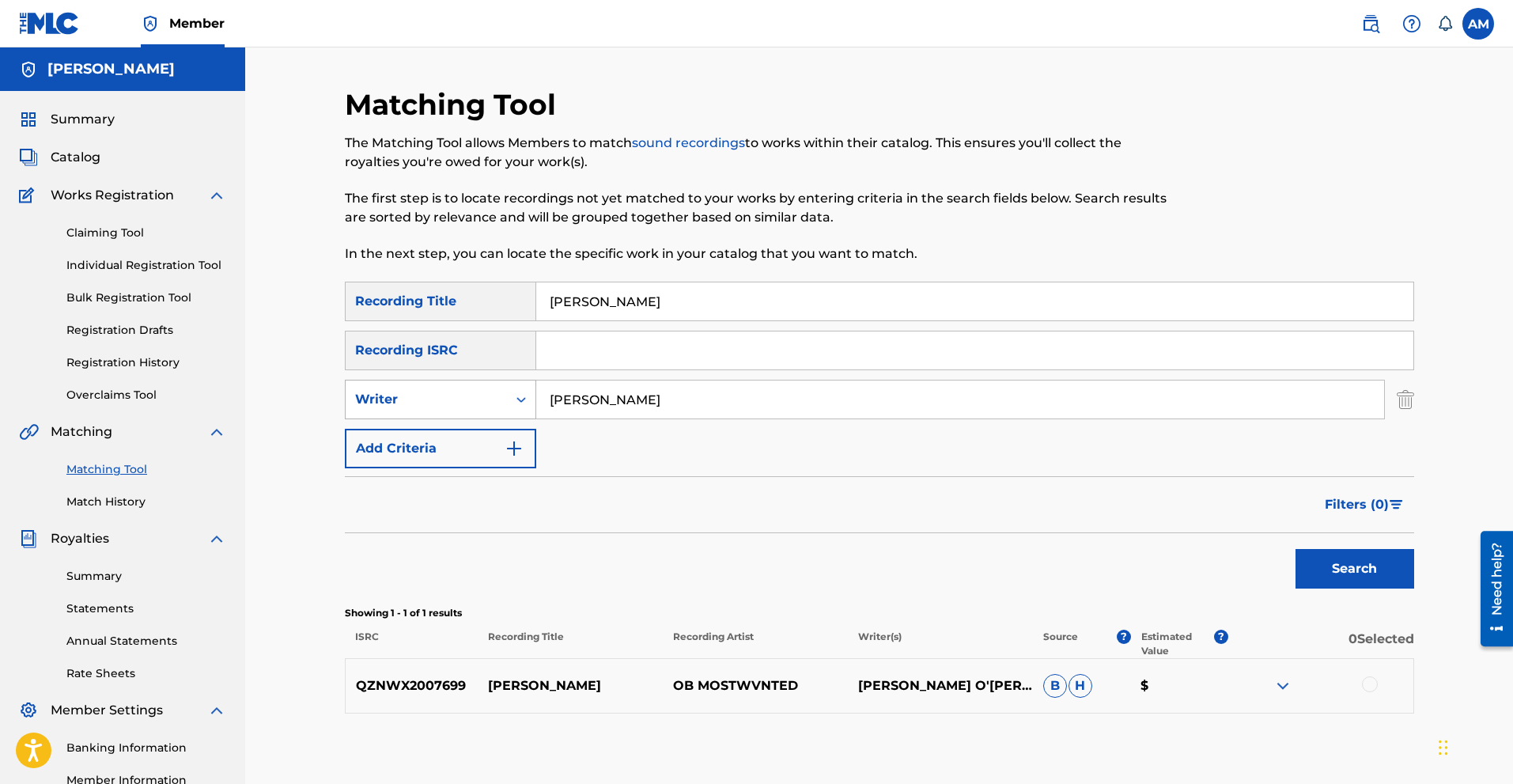
click at [495, 402] on div "Writer" at bounding box center [426, 399] width 143 height 19
click at [495, 399] on div "Writer" at bounding box center [426, 399] width 143 height 19
click at [506, 298] on div "Recording Title" at bounding box center [440, 301] width 192 height 40
drag, startPoint x: 665, startPoint y: 401, endPoint x: 500, endPoint y: 391, distance: 165.3
click at [500, 391] on div "SearchWithCriteria366a97d1-4948-4722-bd03-1eb399183bb1 Writer sterling reynolds" at bounding box center [879, 399] width 1069 height 40
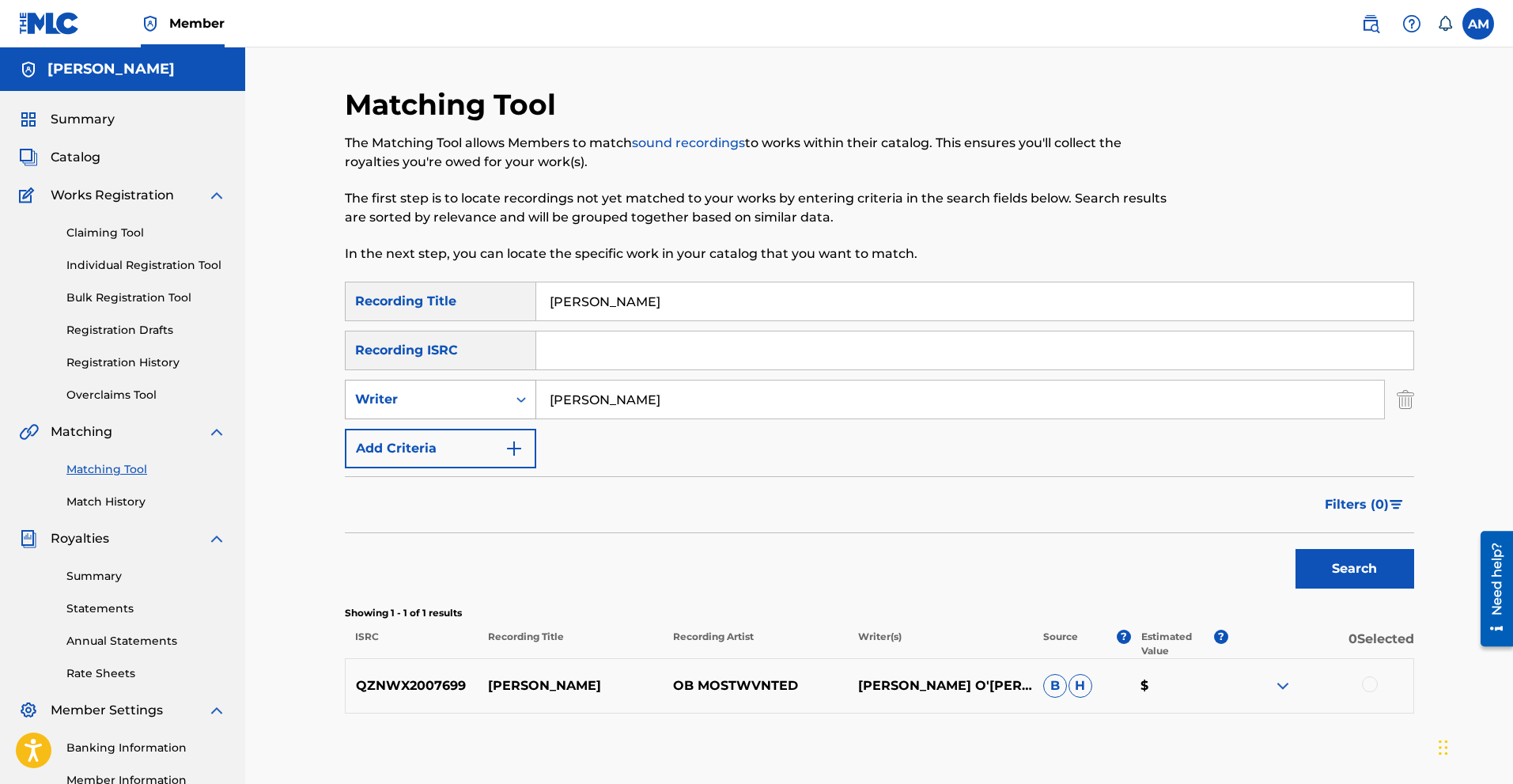
click at [500, 391] on div "Writer" at bounding box center [426, 399] width 162 height 30
click at [445, 443] on div "Recording Artist" at bounding box center [440, 439] width 190 height 40
click at [673, 407] on input "Search Form" at bounding box center [960, 399] width 848 height 38
type input "yungeen"
click at [1296, 549] on button "Search" at bounding box center [1355, 569] width 119 height 40
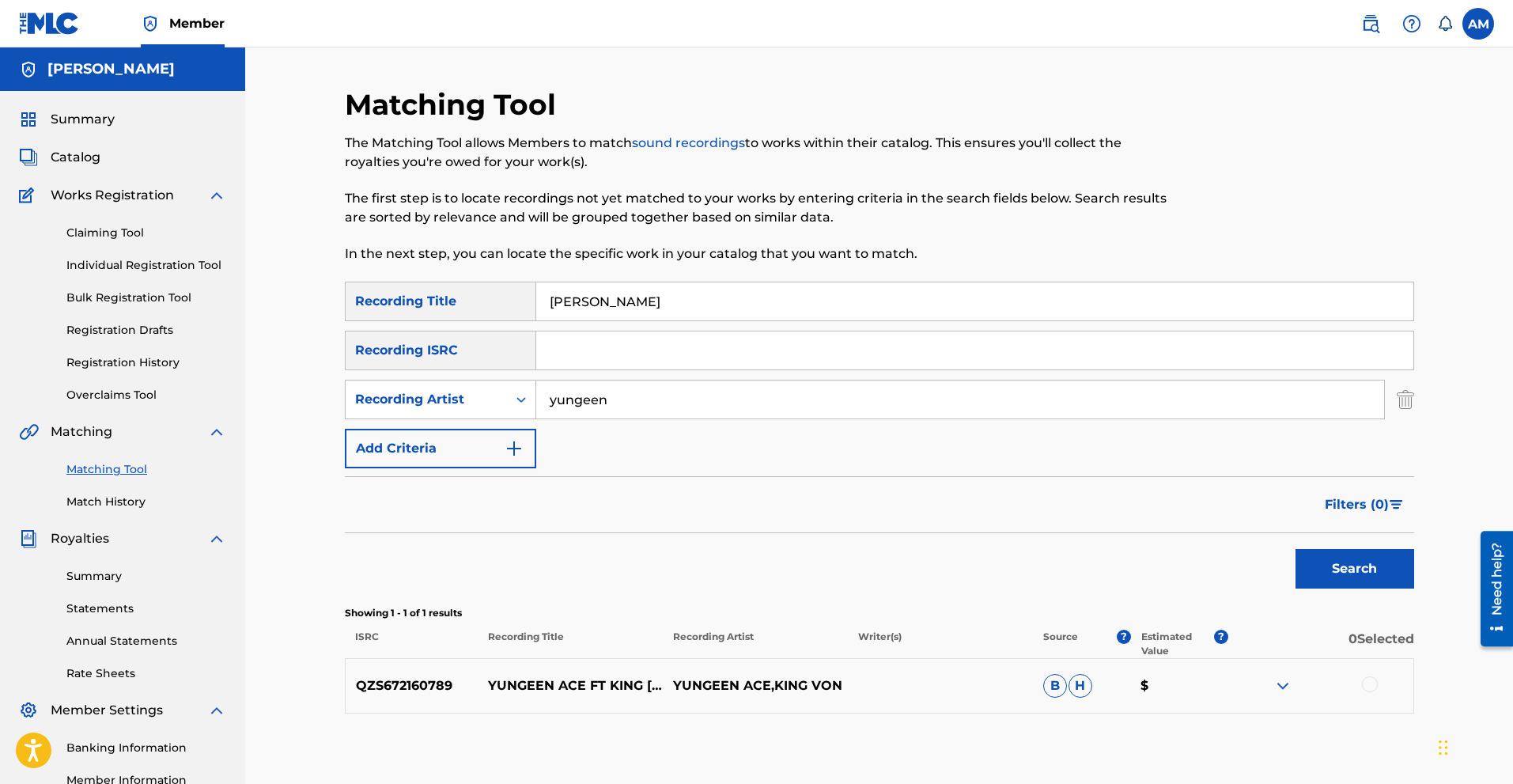
click at [1377, 688] on div at bounding box center [1370, 684] width 16 height 16
click at [1129, 647] on button "Match 1 Group" at bounding box center [1111, 655] width 175 height 40
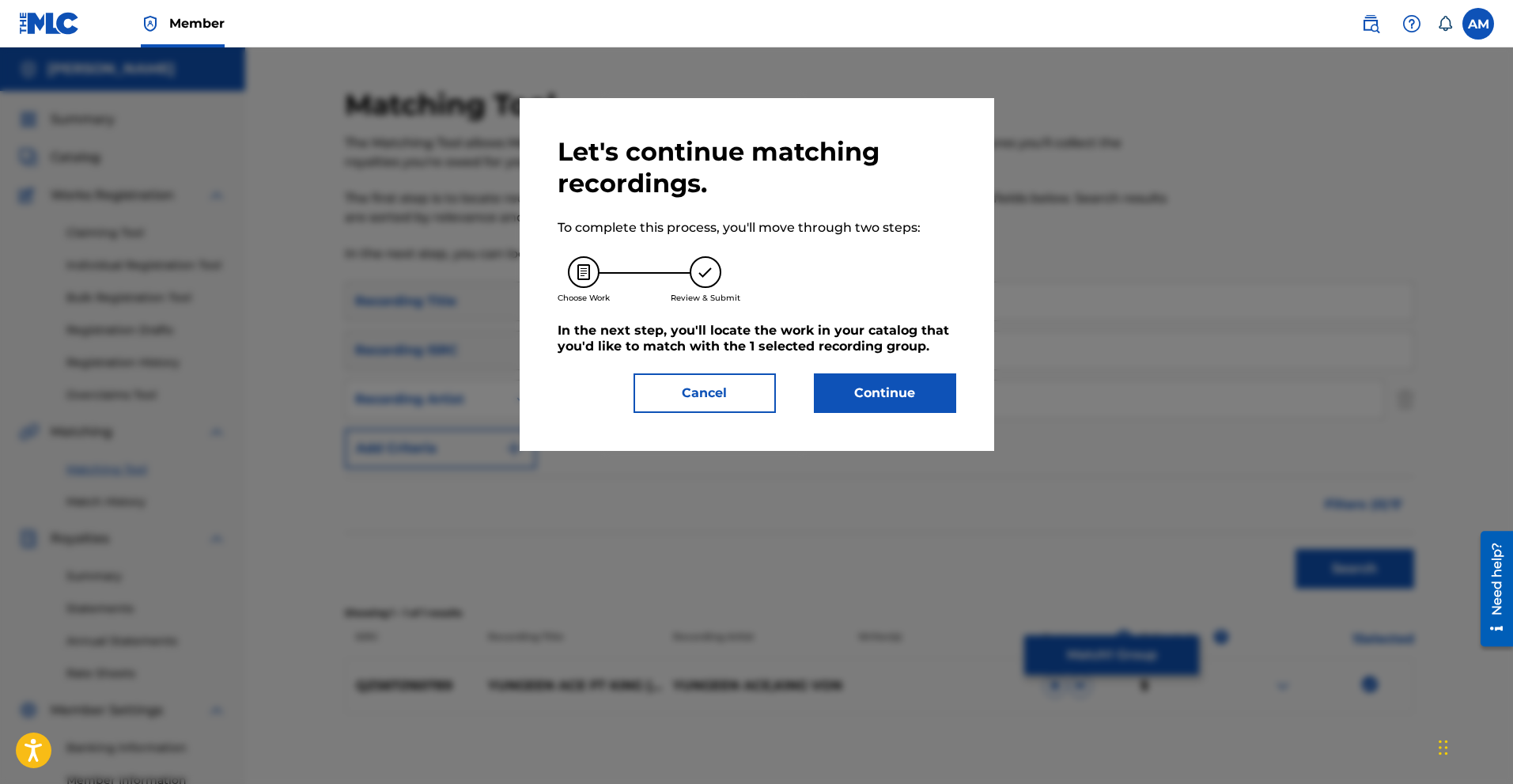
click at [899, 397] on button "Continue" at bounding box center [886, 393] width 143 height 40
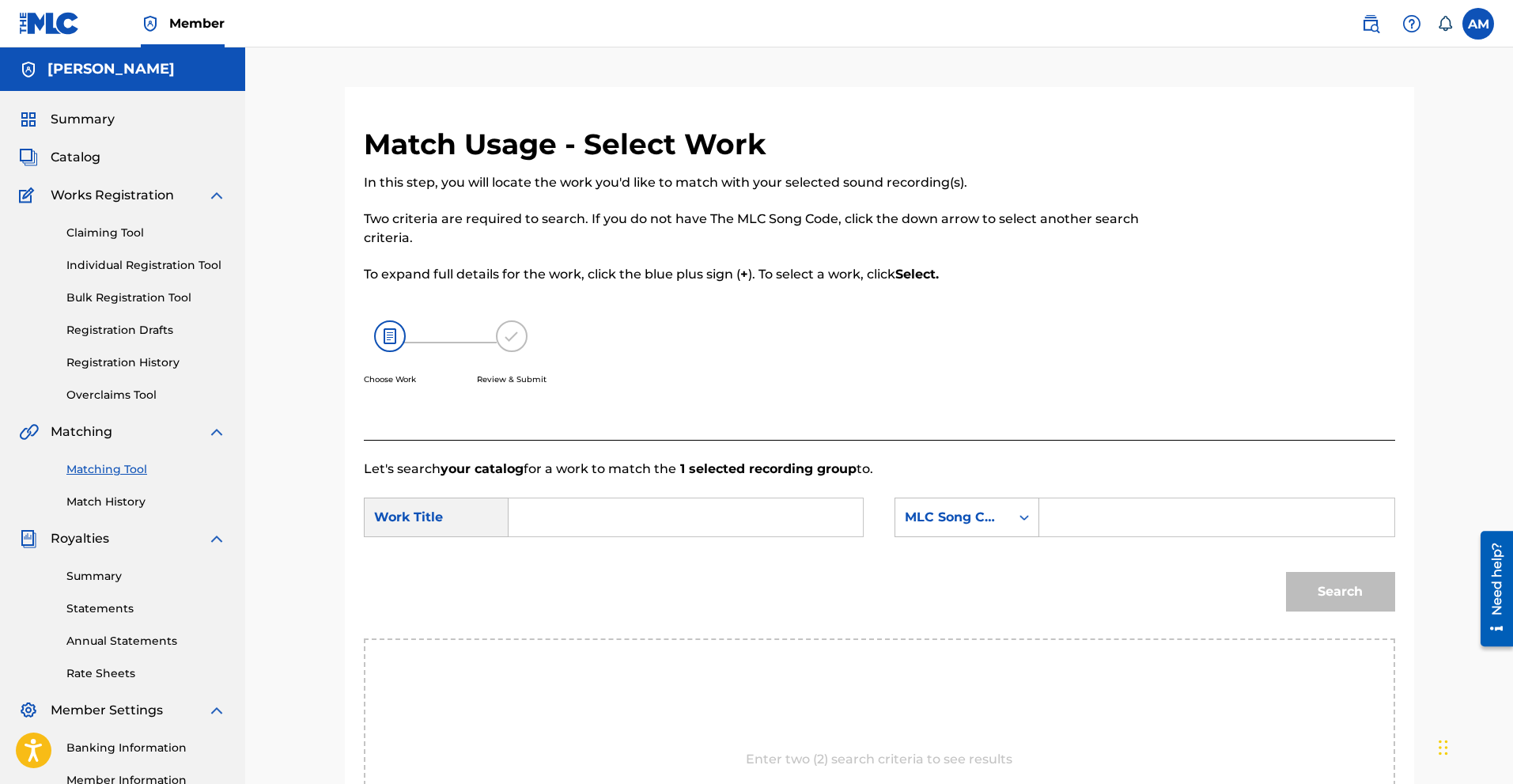
scroll to position [238, 0]
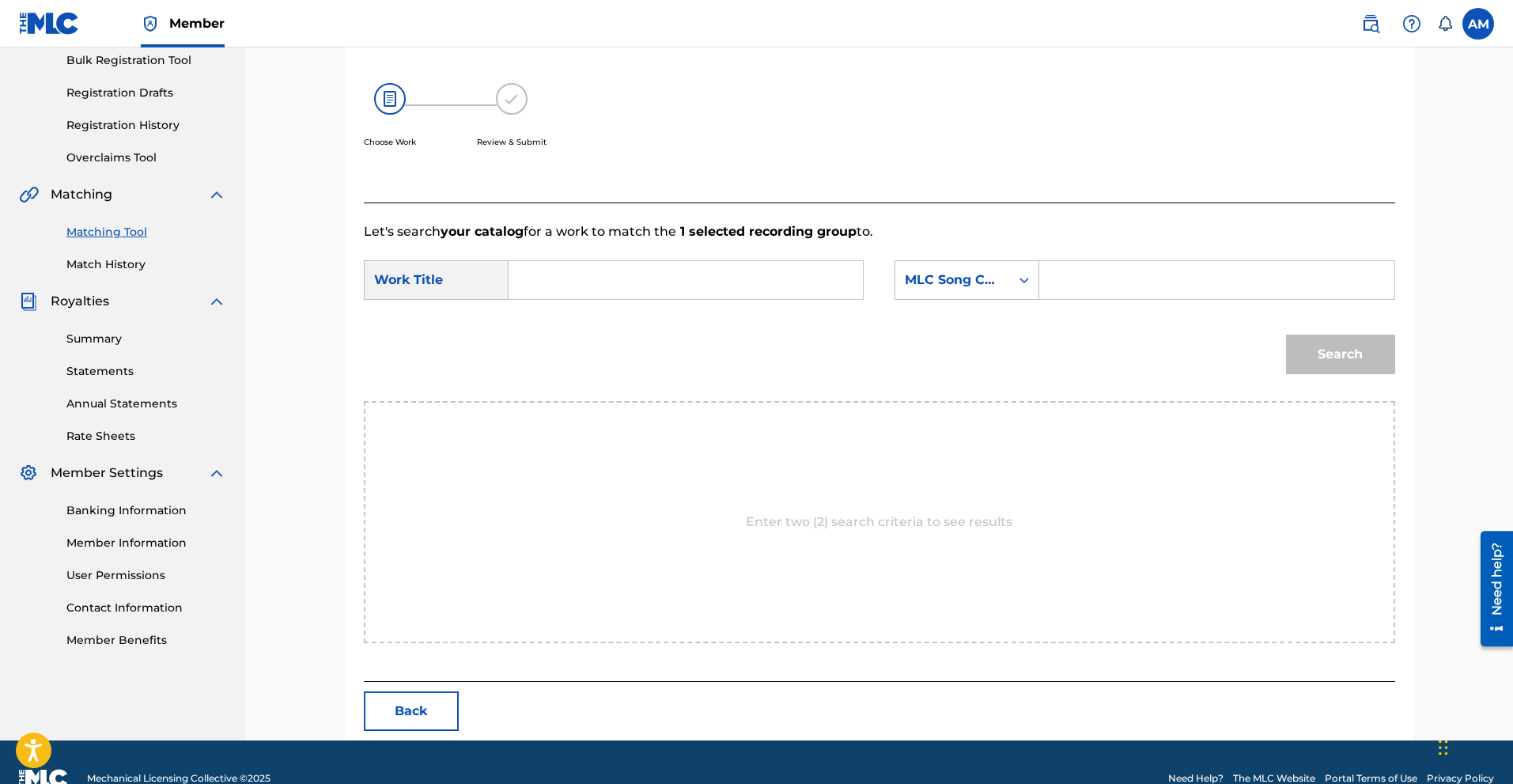
click at [660, 281] on input "Search Form" at bounding box center [685, 280] width 327 height 38
type input "[PERSON_NAME]"
click at [962, 283] on div "MLC Song Code" at bounding box center [952, 280] width 96 height 19
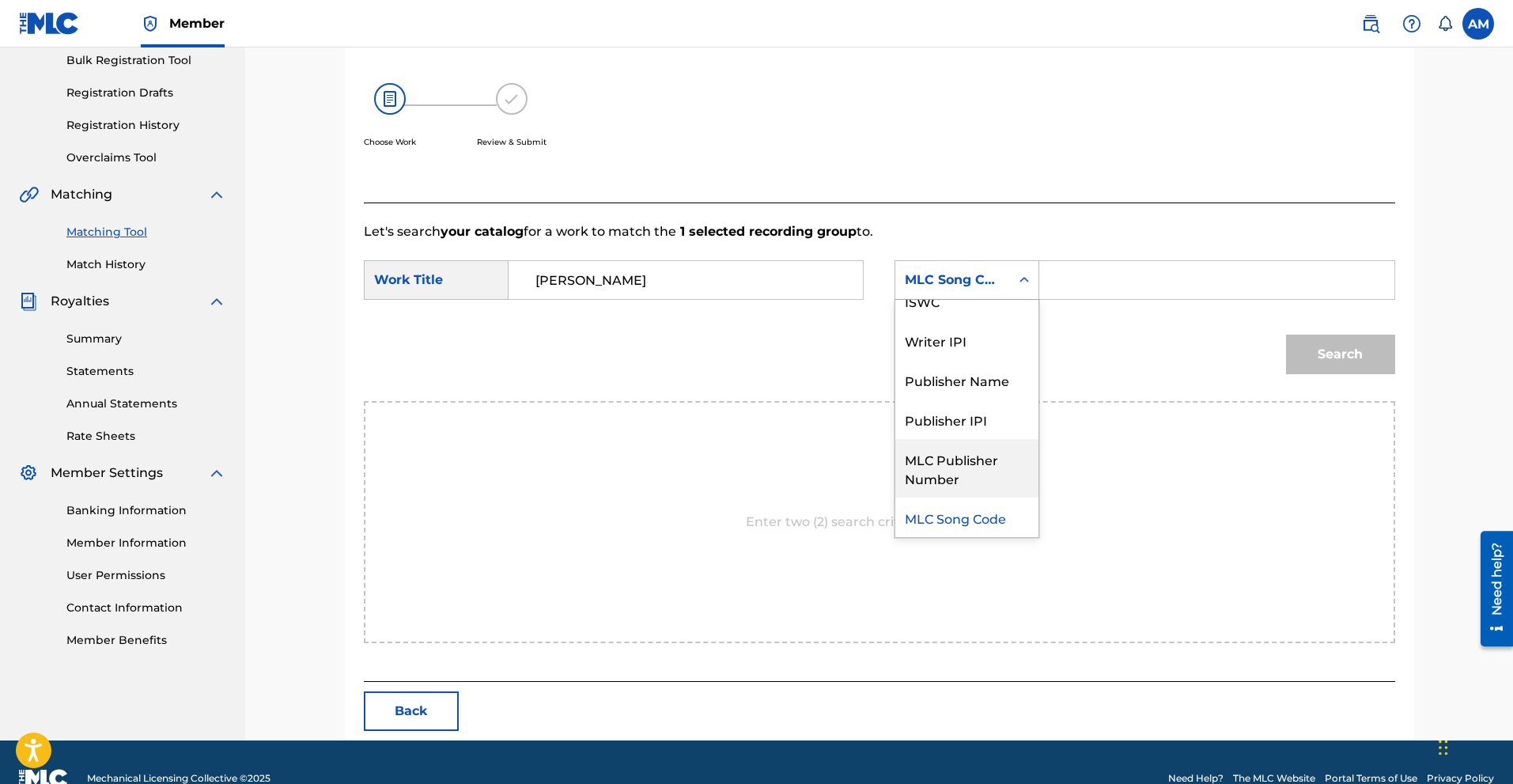
scroll to position [0, 0]
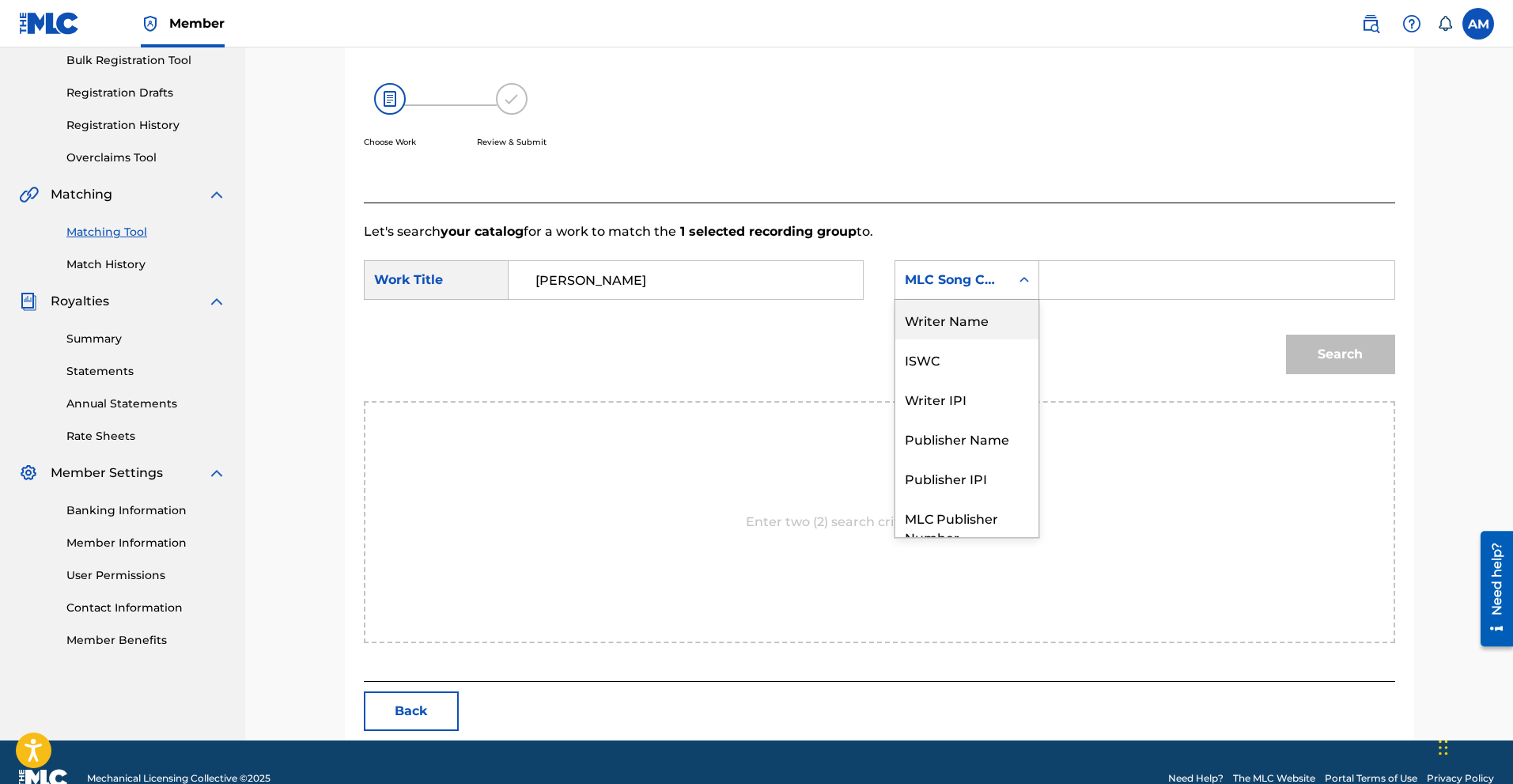
click at [965, 325] on div "Writer Name" at bounding box center [966, 319] width 143 height 40
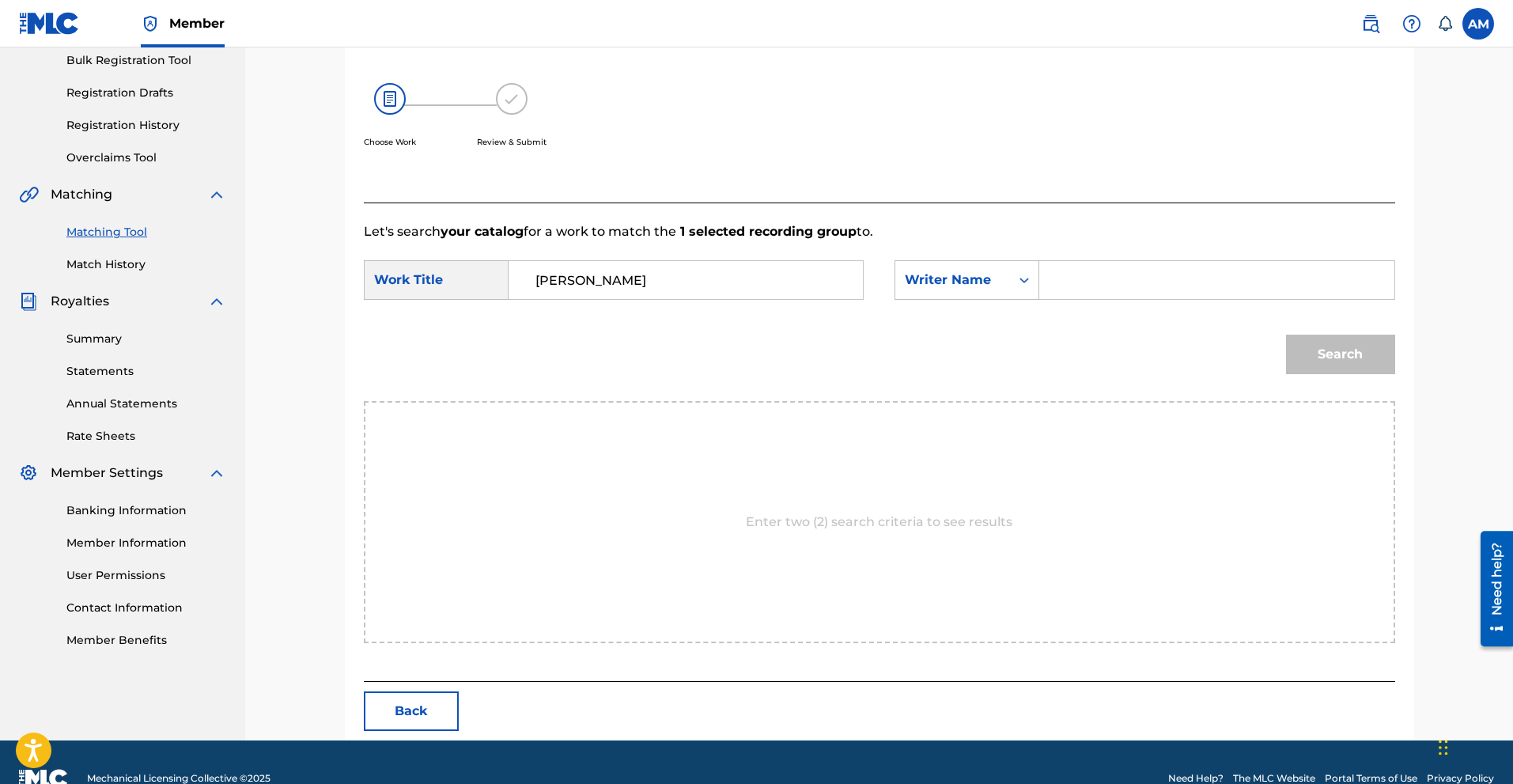
click at [1102, 279] on input "Search Form" at bounding box center [1216, 280] width 327 height 38
type input "[PERSON_NAME]"
click at [1286, 334] on button "Search" at bounding box center [1341, 354] width 109 height 40
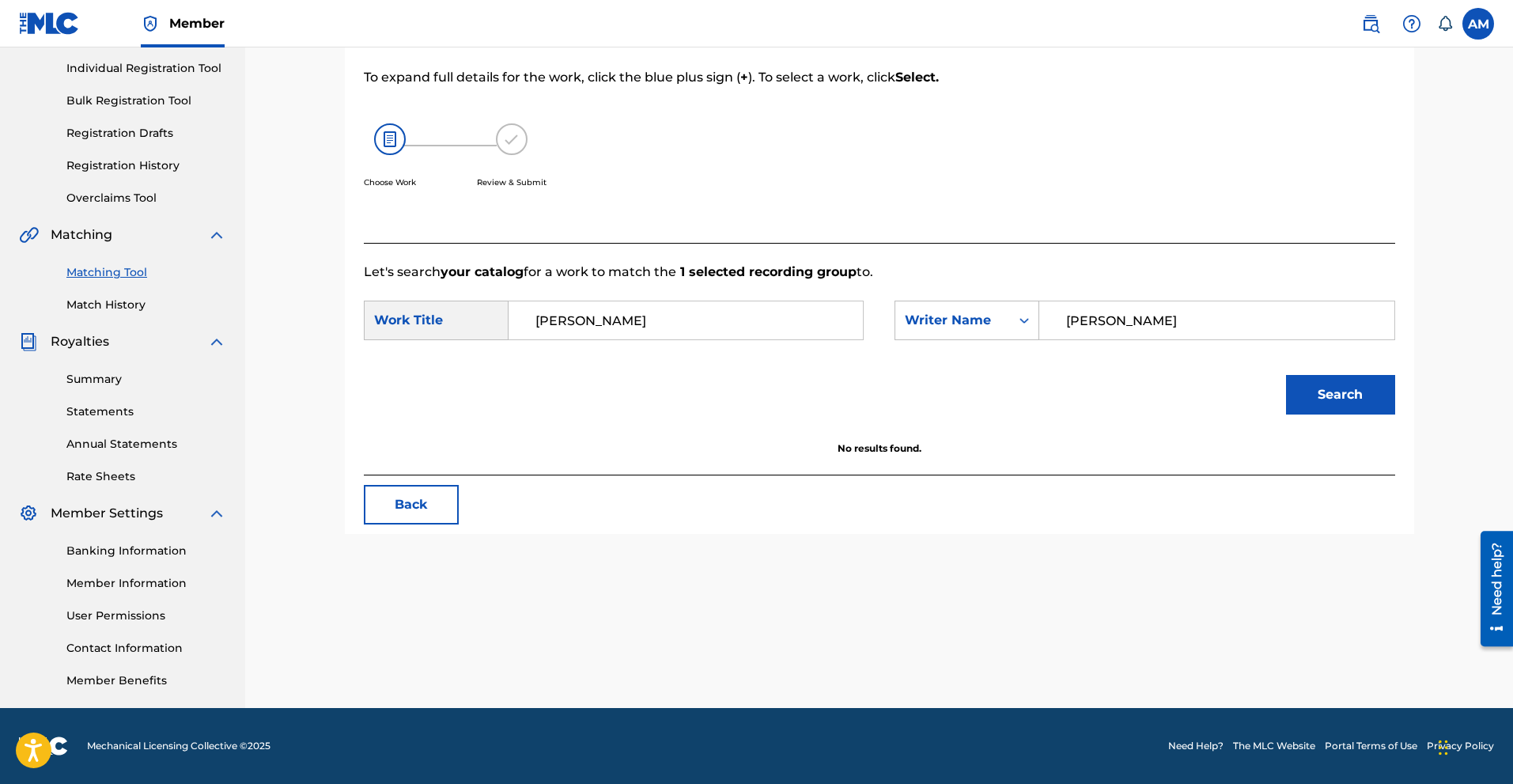
click at [109, 299] on link "Match History" at bounding box center [147, 304] width 160 height 17
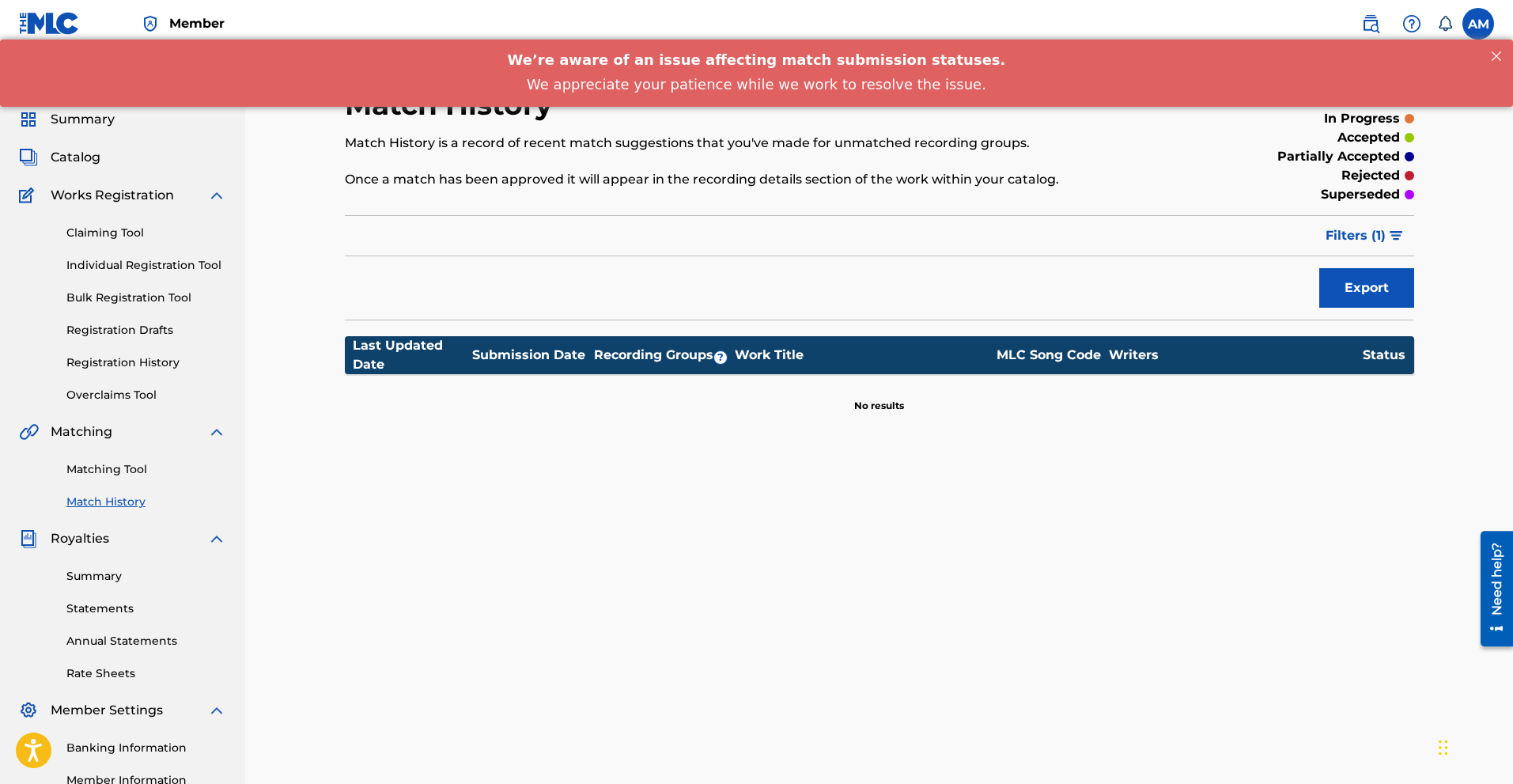
scroll to position [79, 0]
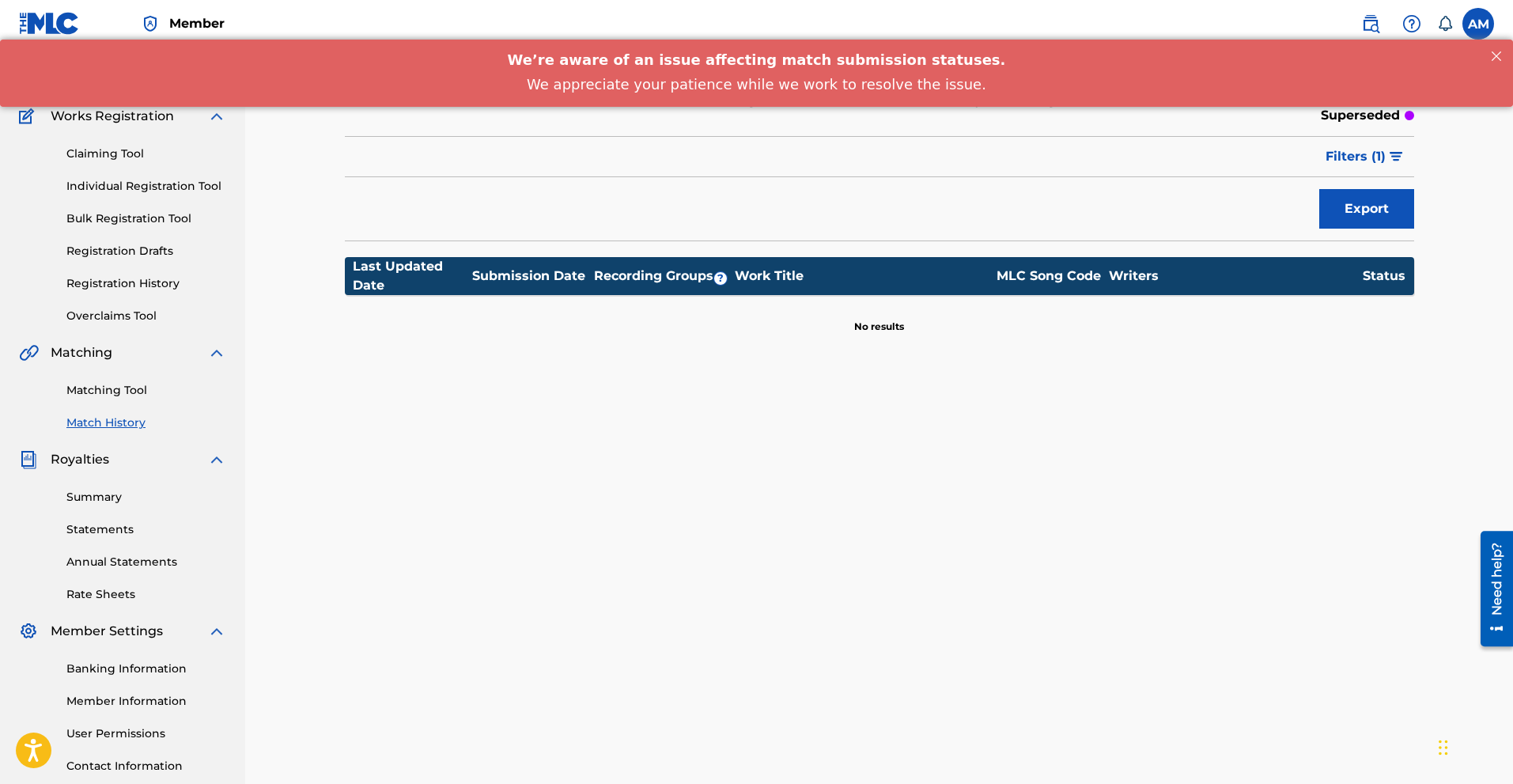
click at [110, 526] on link "Statements" at bounding box center [147, 529] width 160 height 17
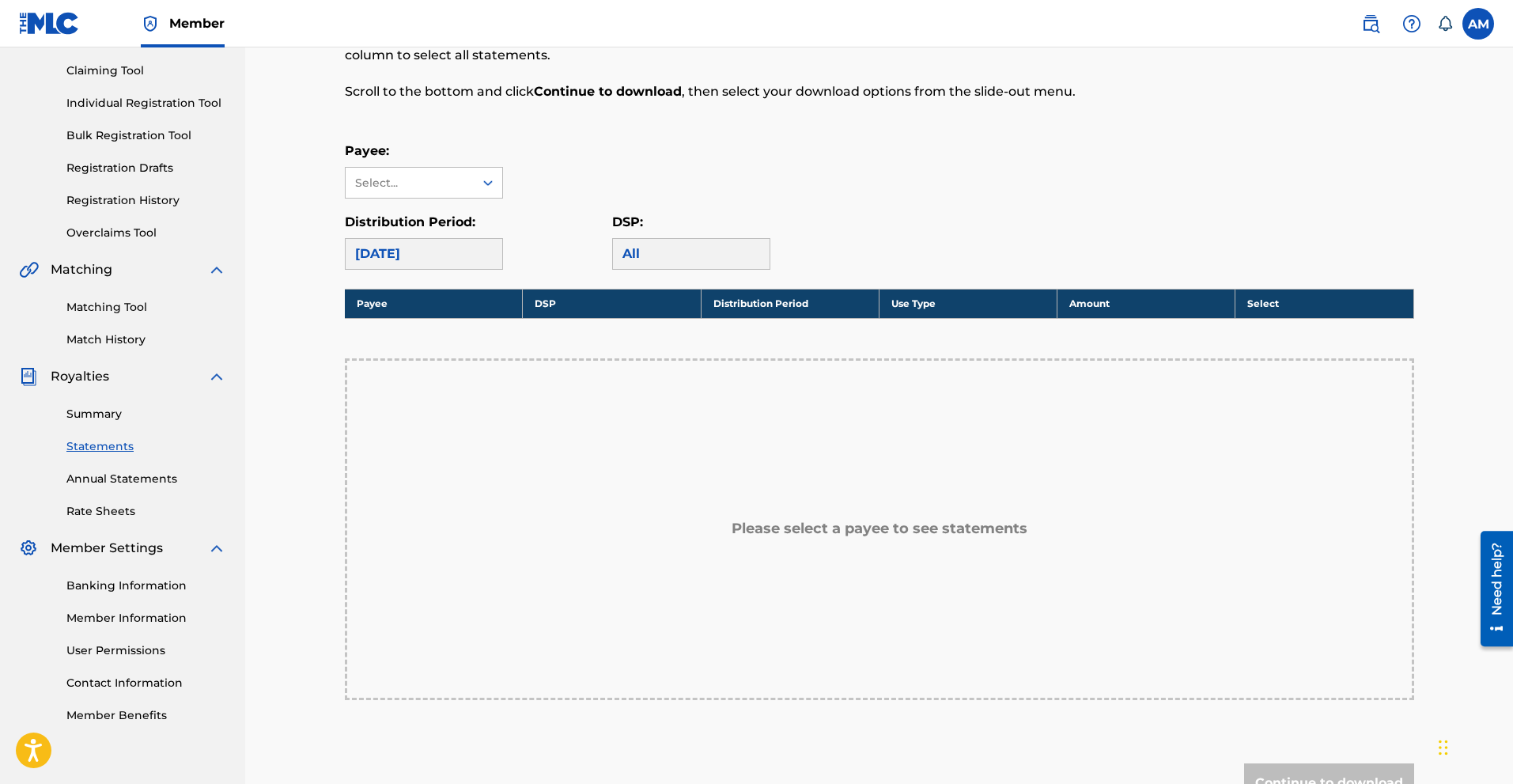
scroll to position [83, 0]
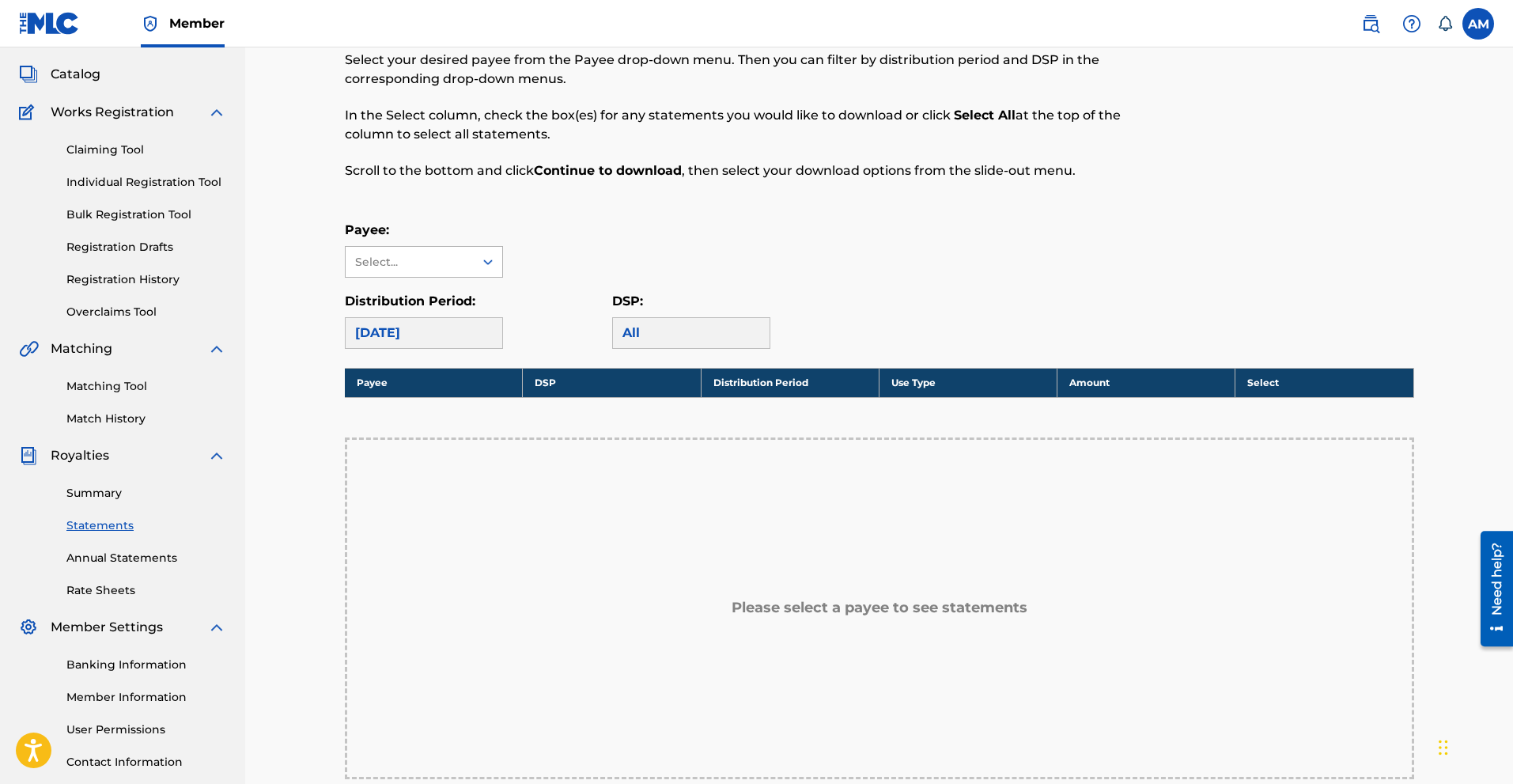
click at [436, 250] on div "Select..." at bounding box center [410, 262] width 128 height 30
click at [409, 295] on div "No options" at bounding box center [424, 294] width 157 height 32
click at [663, 245] on div "Payee: Use Up and Down to choose options, press Enter to select the currently f…" at bounding box center [879, 249] width 1069 height 57
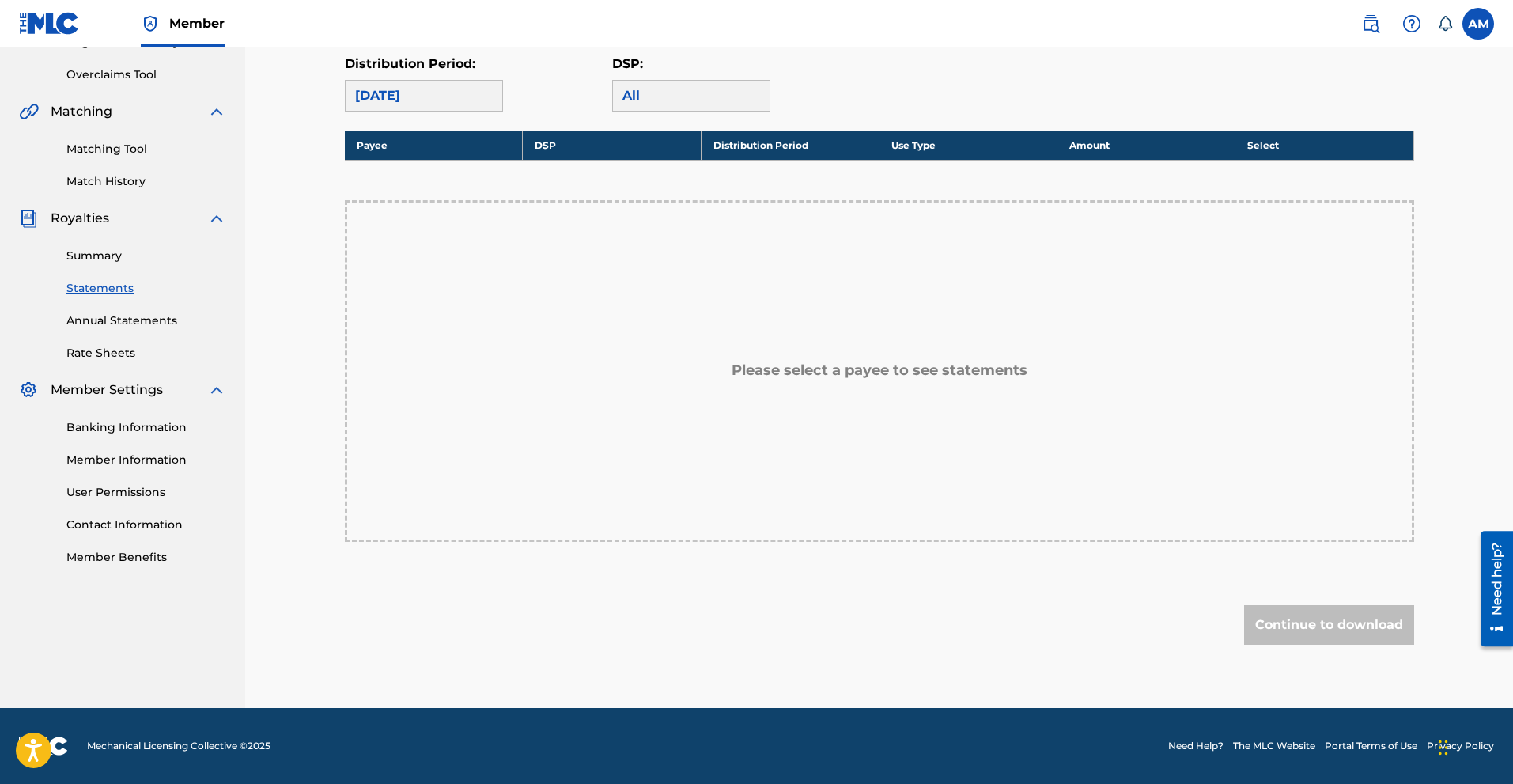
click at [137, 415] on div "Banking Information Member Information User Permissions Contact Information Mem…" at bounding box center [123, 482] width 208 height 166
click at [128, 429] on link "Banking Information" at bounding box center [147, 427] width 160 height 17
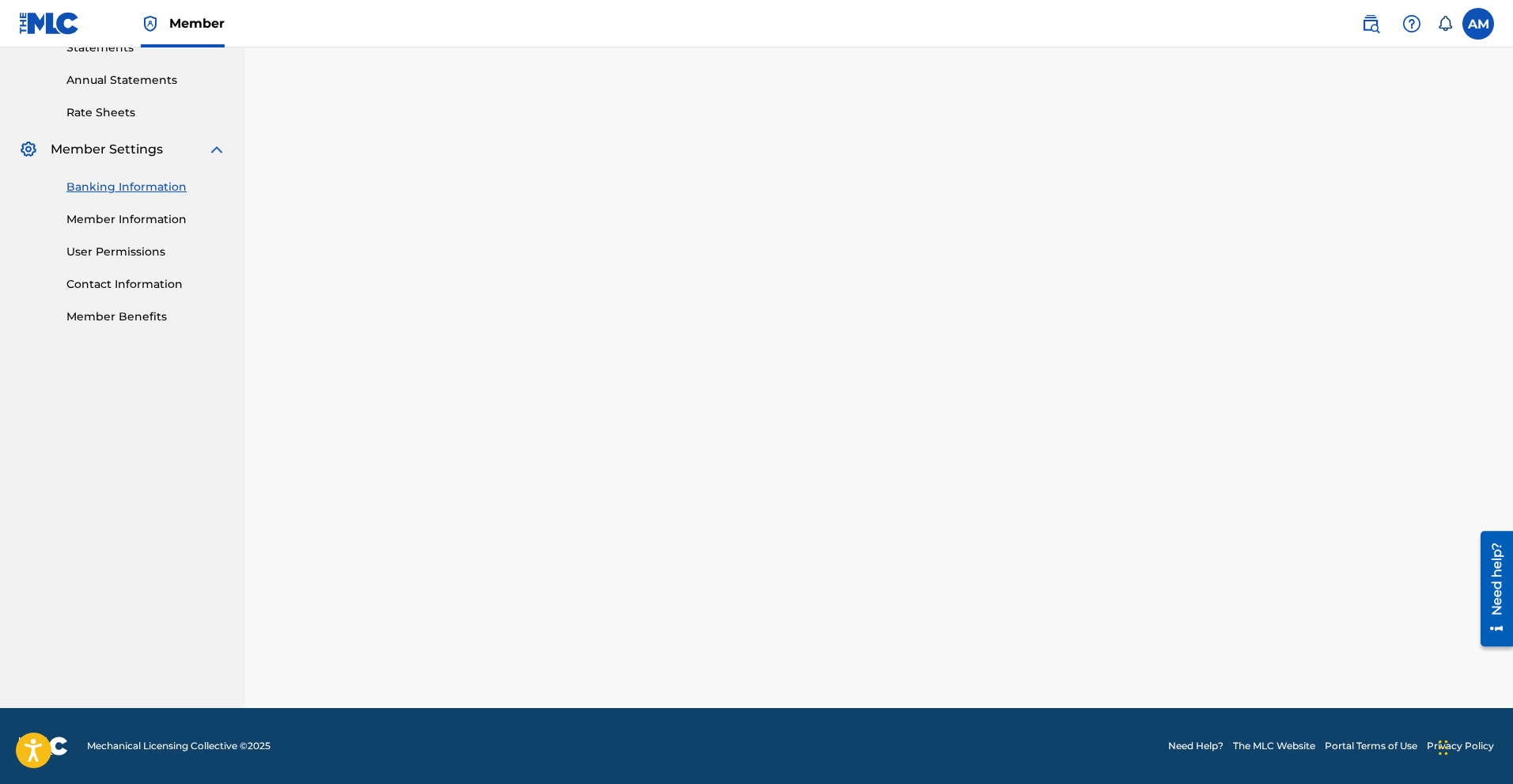
scroll to position [402, 0]
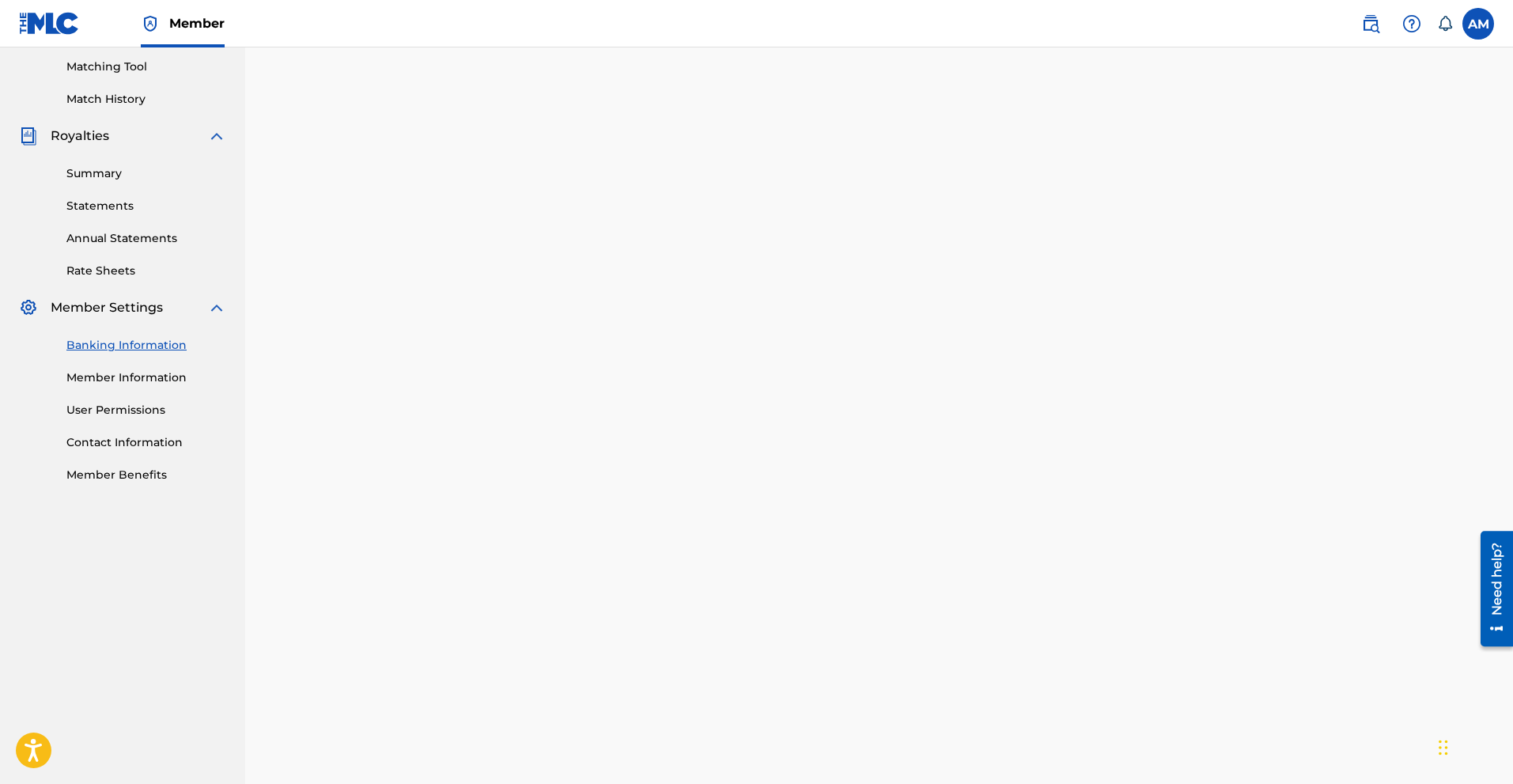
click at [134, 381] on link "Member Information" at bounding box center [147, 377] width 160 height 17
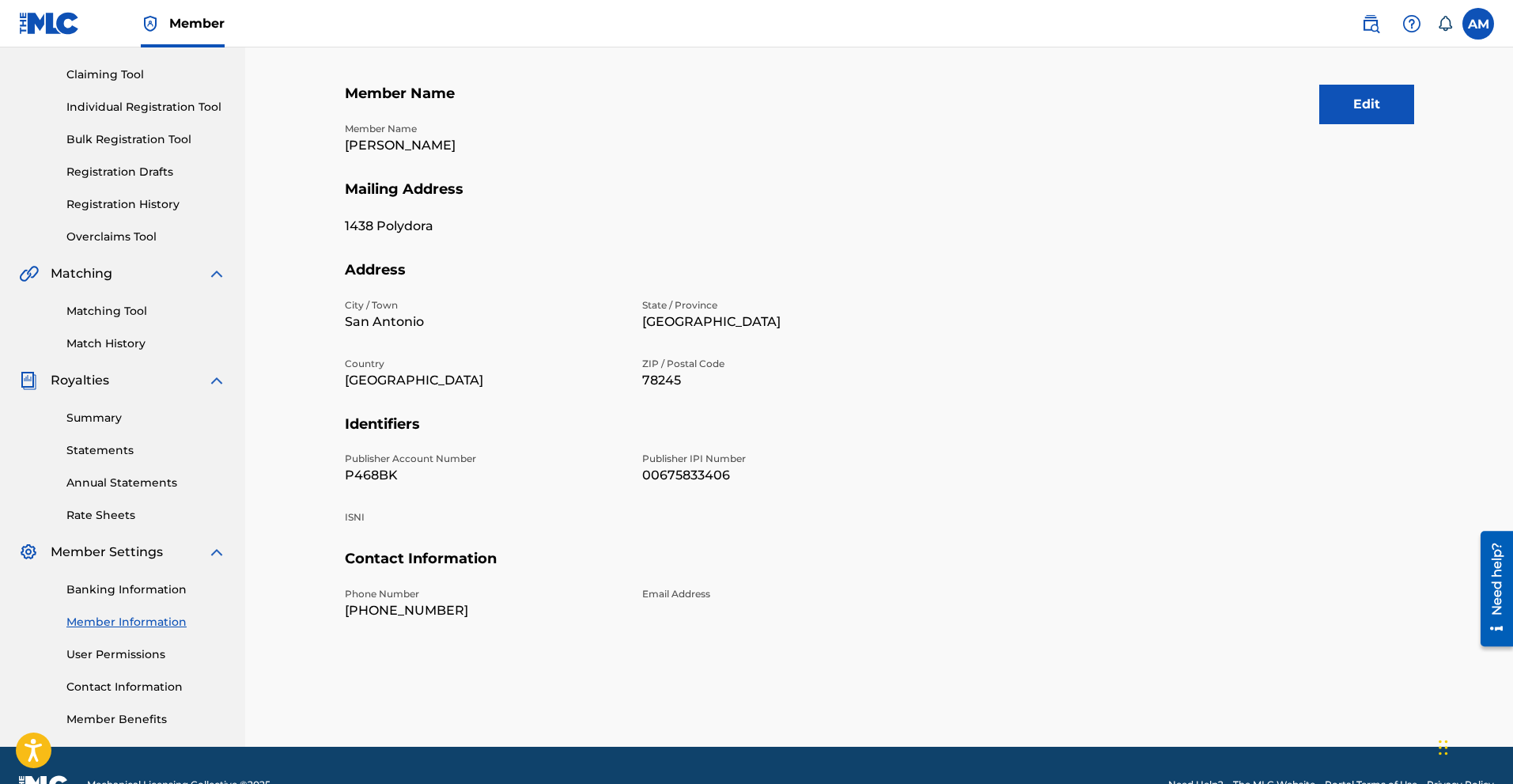
scroll to position [197, 0]
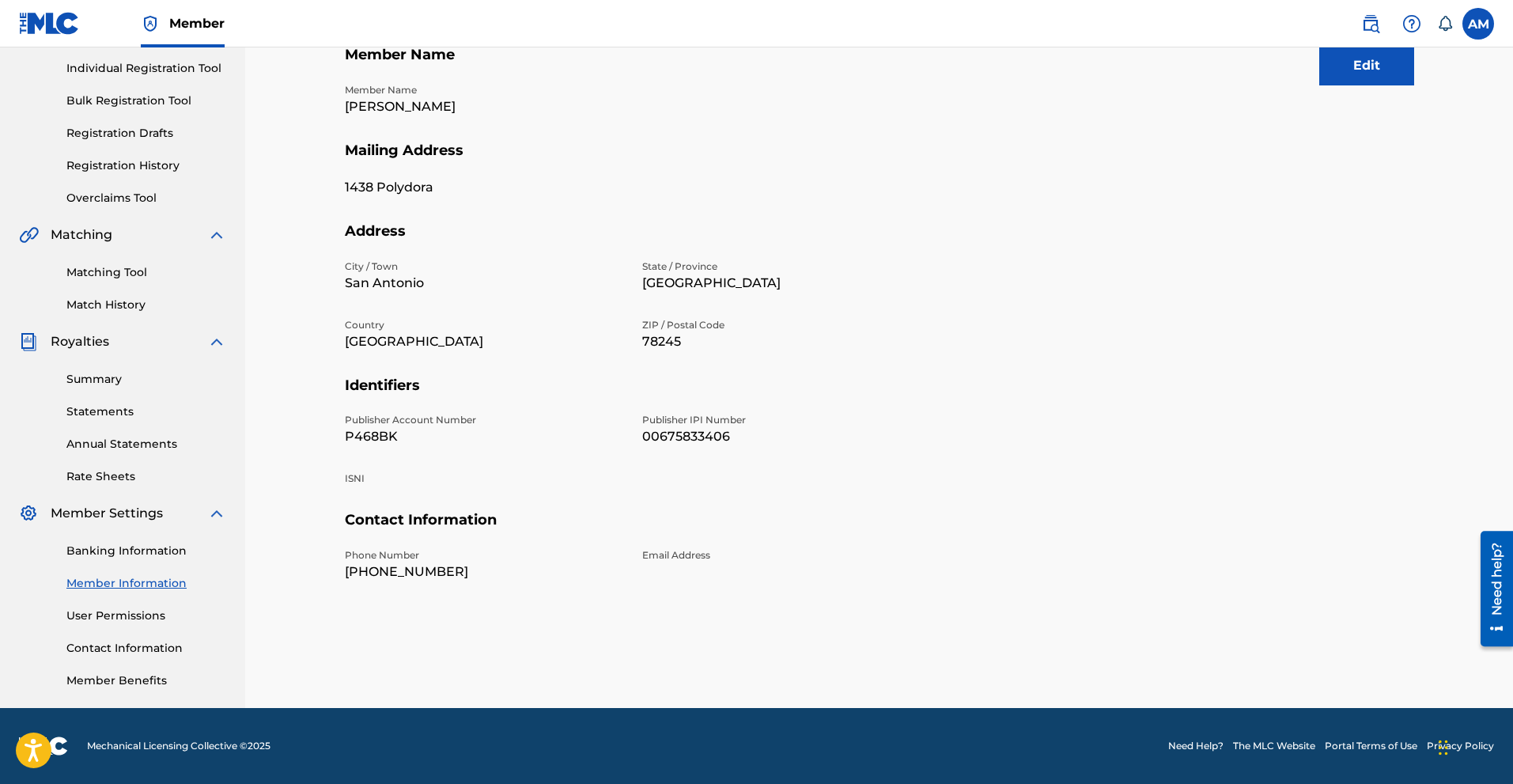
click at [116, 611] on link "User Permissions" at bounding box center [147, 615] width 160 height 17
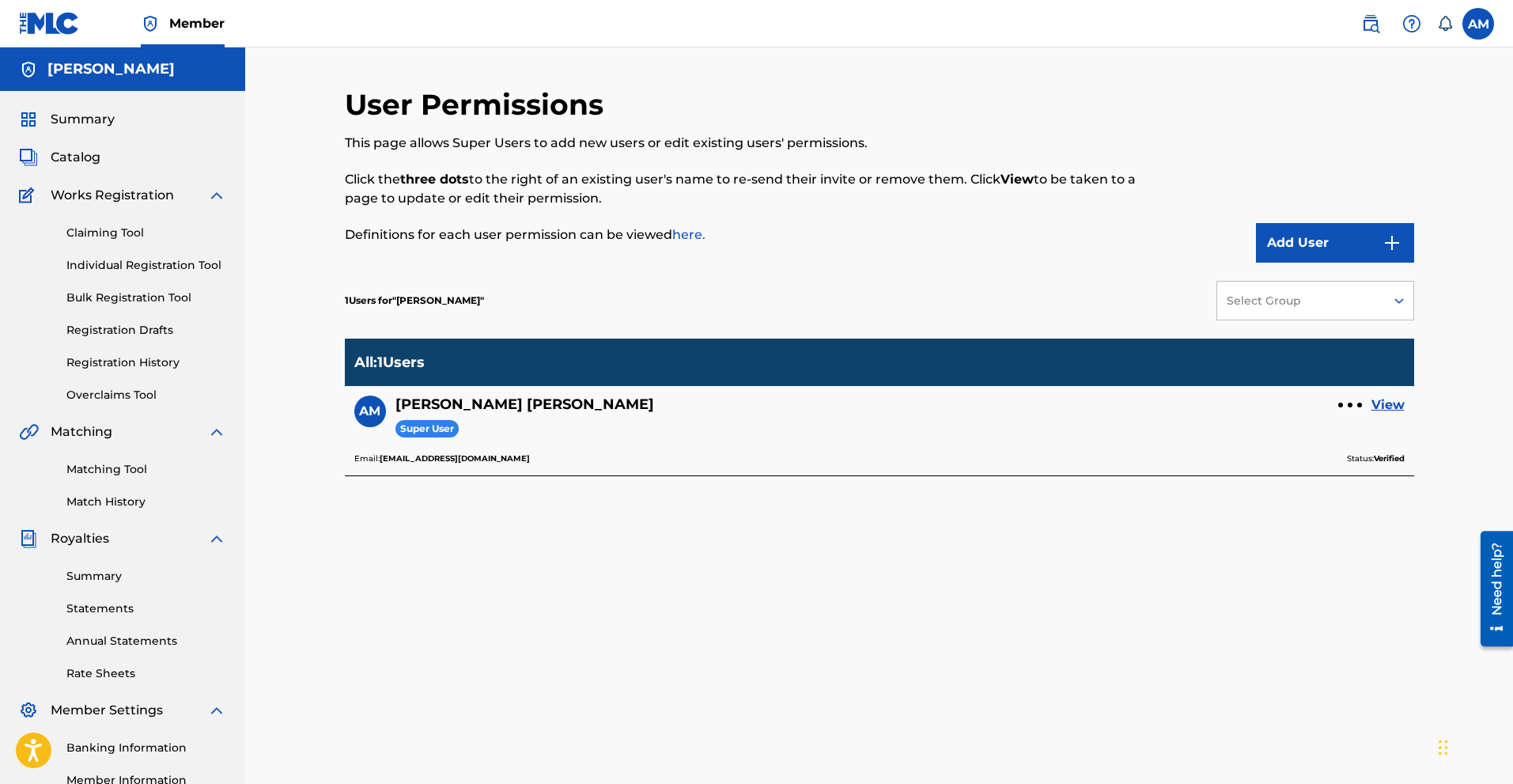
scroll to position [79, 0]
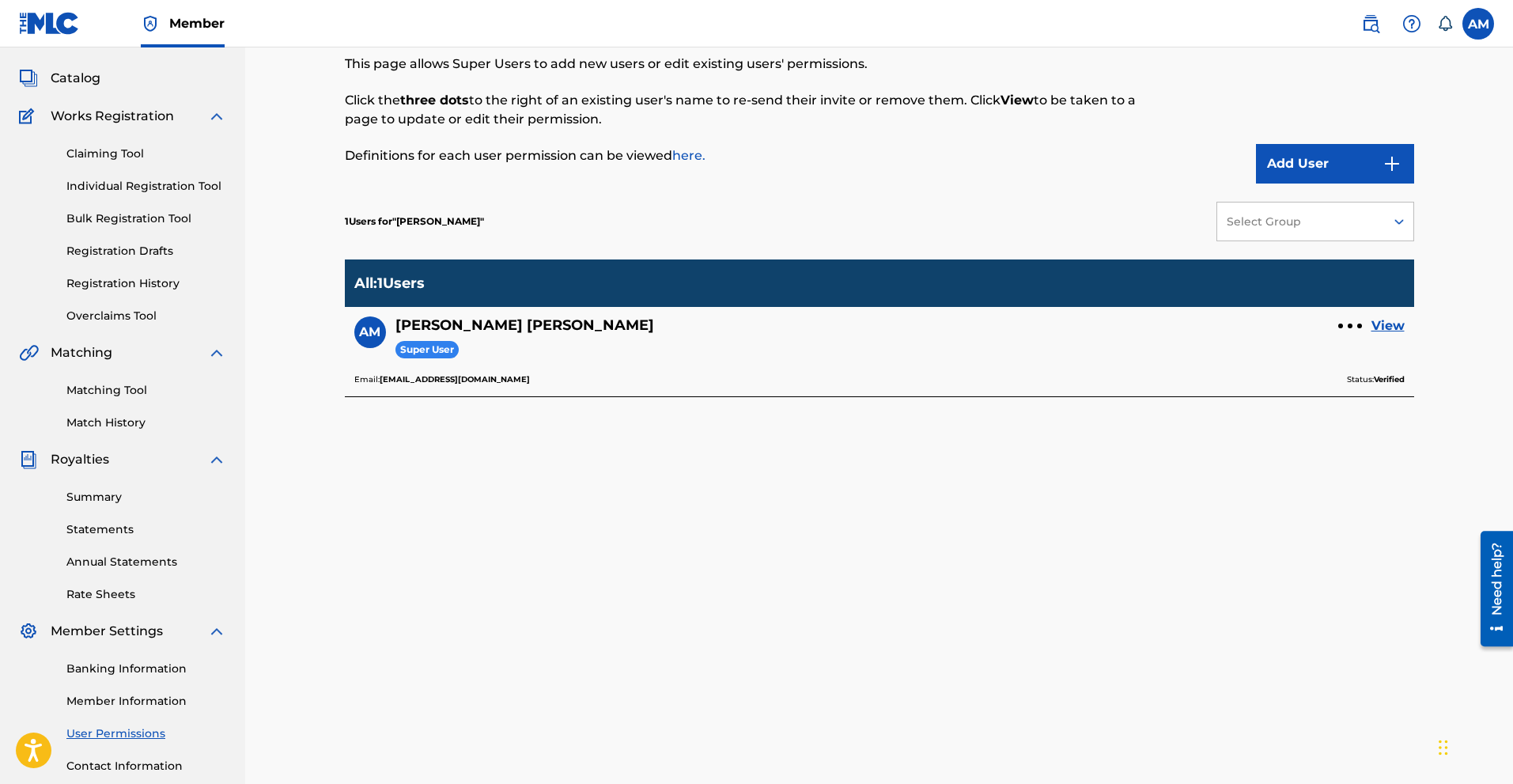
click at [111, 185] on link "Individual Registration Tool" at bounding box center [147, 186] width 160 height 17
